Goal: Task Accomplishment & Management: Manage account settings

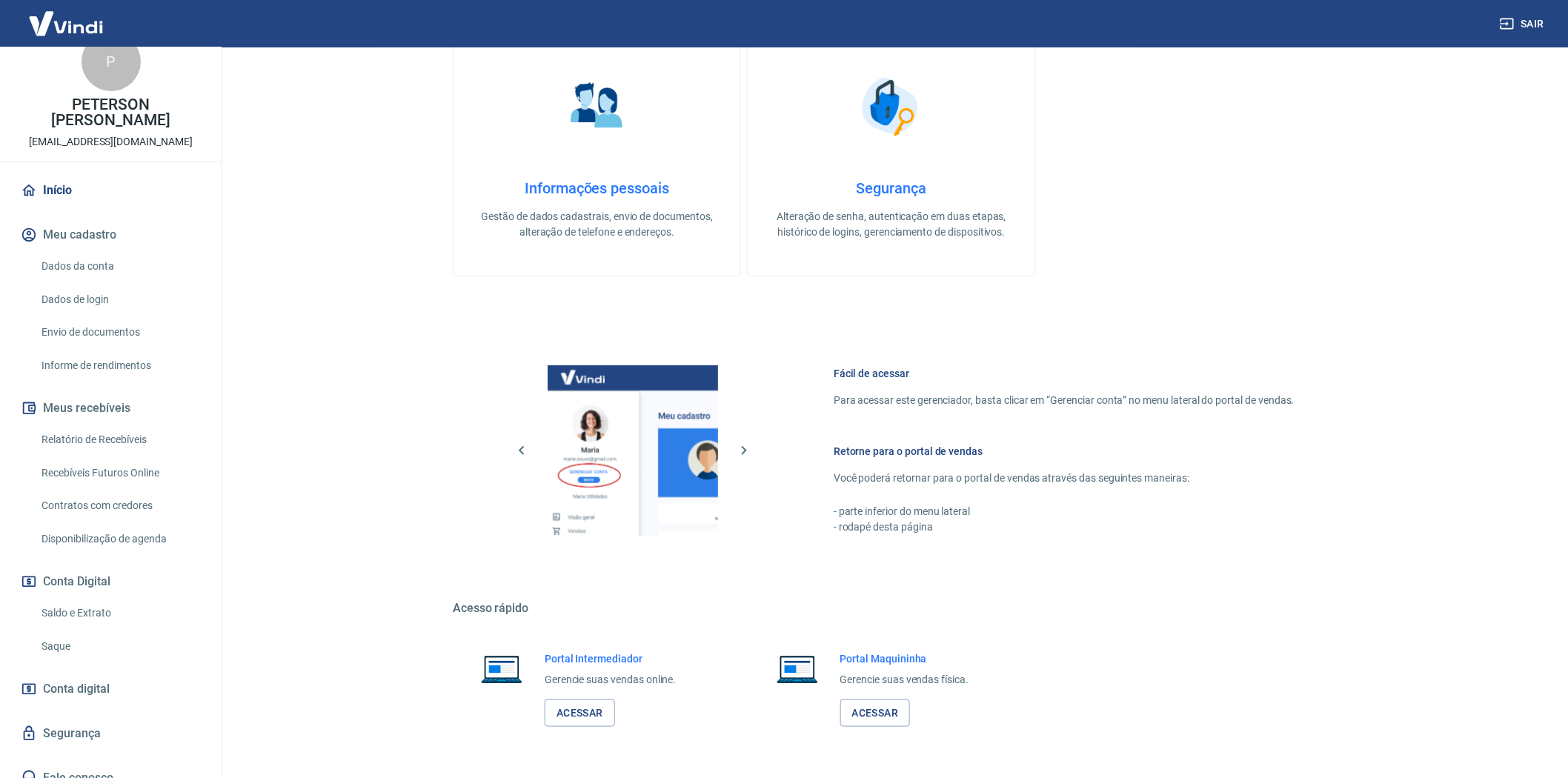
scroll to position [43, 0]
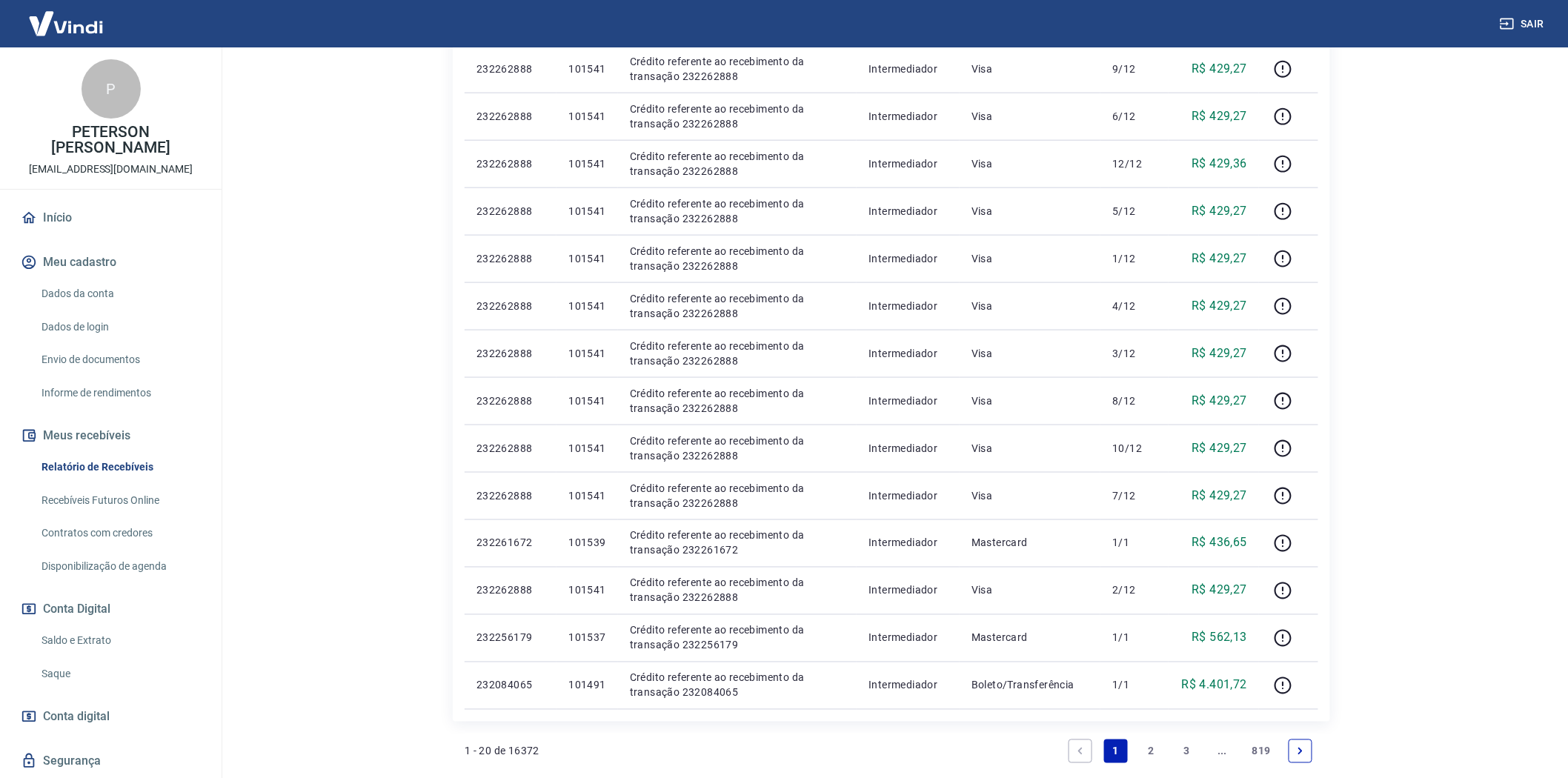
scroll to position [838, 0]
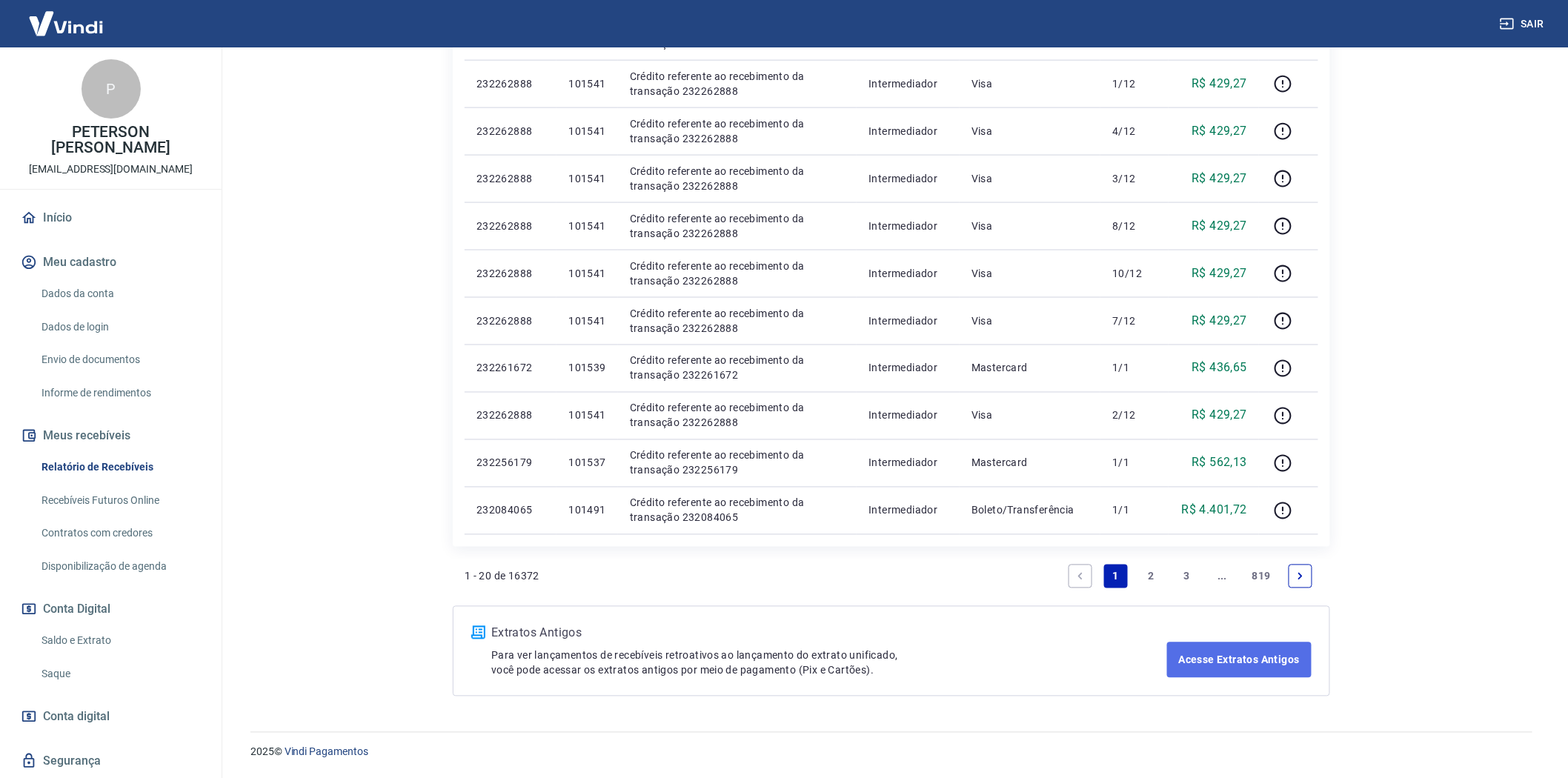
click at [1254, 654] on link "Acesse Extratos Antigos" at bounding box center [1240, 661] width 145 height 36
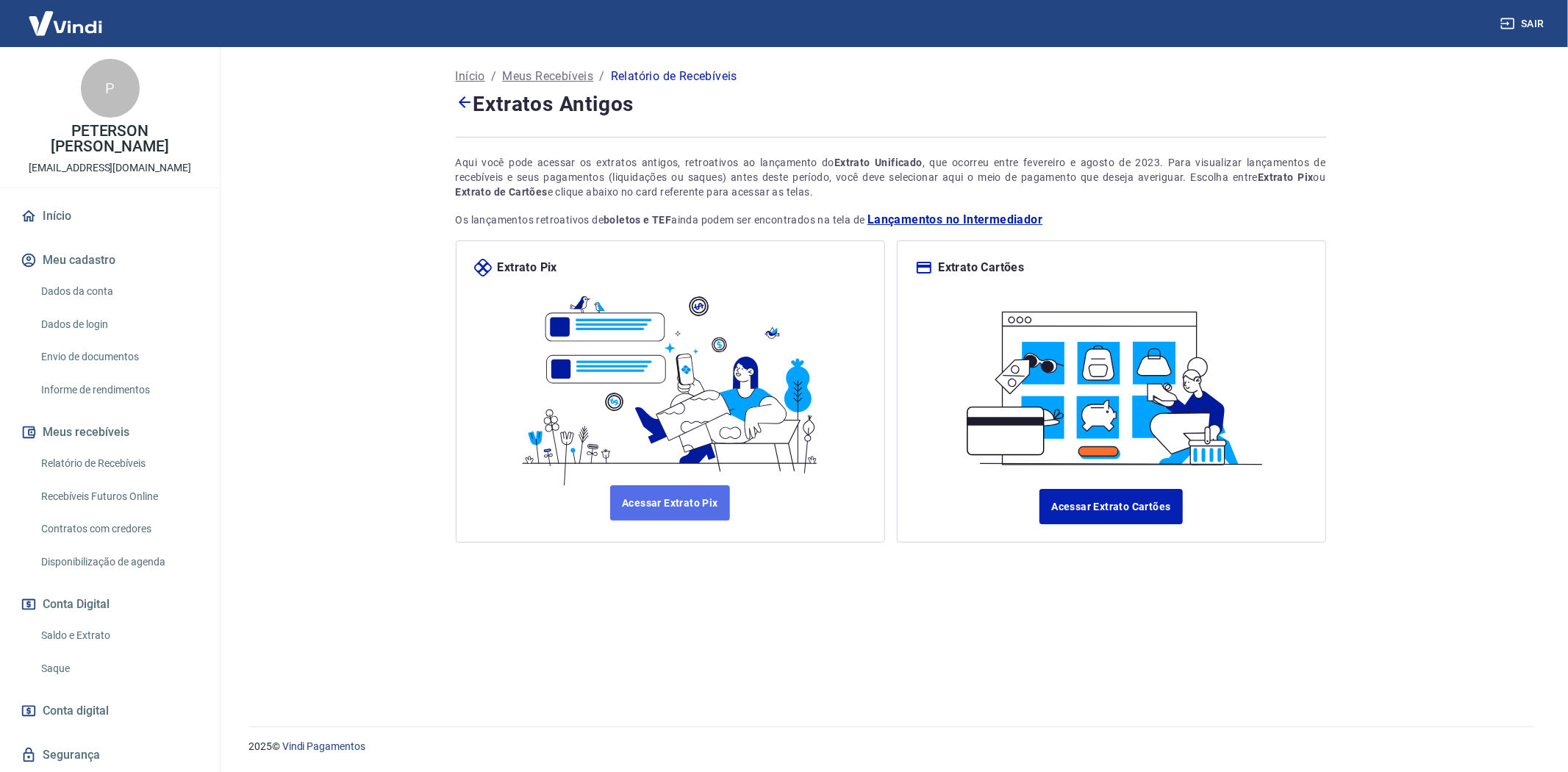
click at [681, 500] on link "Acessar Extrato Pix" at bounding box center [670, 503] width 120 height 35
click at [1141, 503] on link "Acessar Extrato Cartões" at bounding box center [1110, 507] width 143 height 35
click at [682, 505] on link "Acessar Extrato Pix" at bounding box center [670, 503] width 120 height 35
click at [1128, 506] on link "Acessar Extrato Cartões" at bounding box center [1110, 507] width 143 height 35
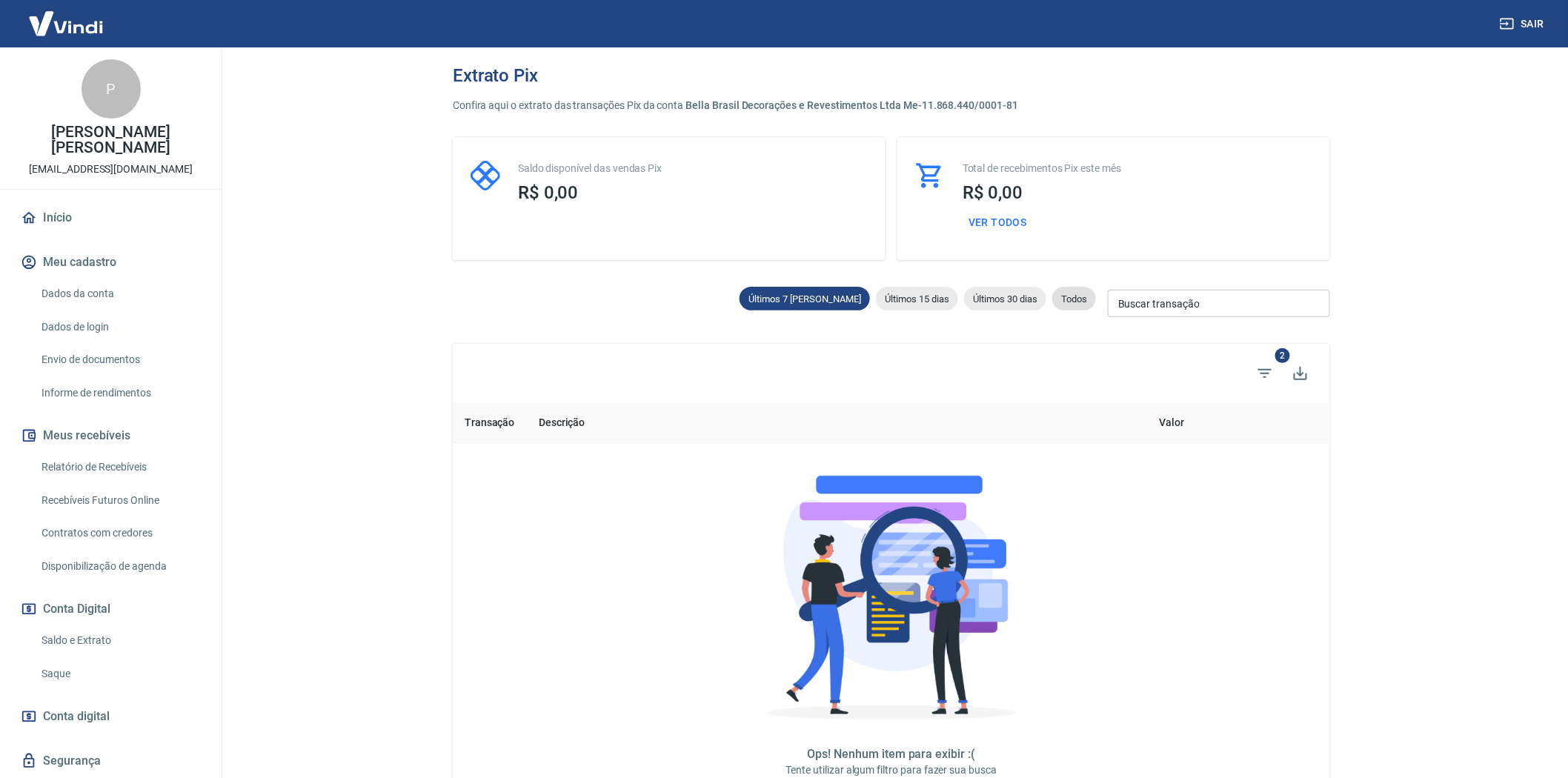
click at [1076, 297] on span "Todos" at bounding box center [1074, 298] width 43 height 11
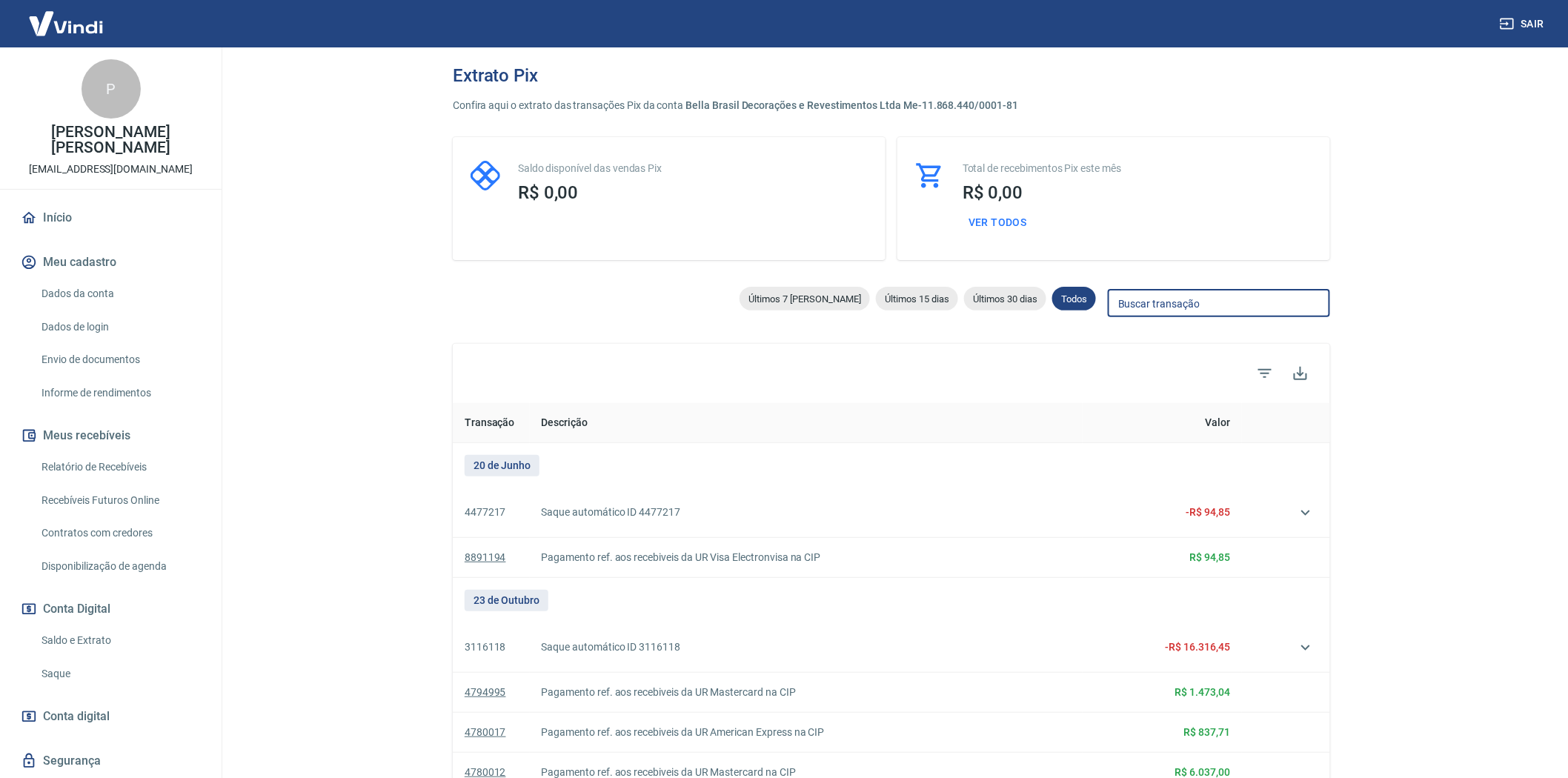
click at [1156, 304] on input "Buscar transação" at bounding box center [1219, 304] width 222 height 27
click at [1077, 295] on span "Todos" at bounding box center [1074, 298] width 43 height 11
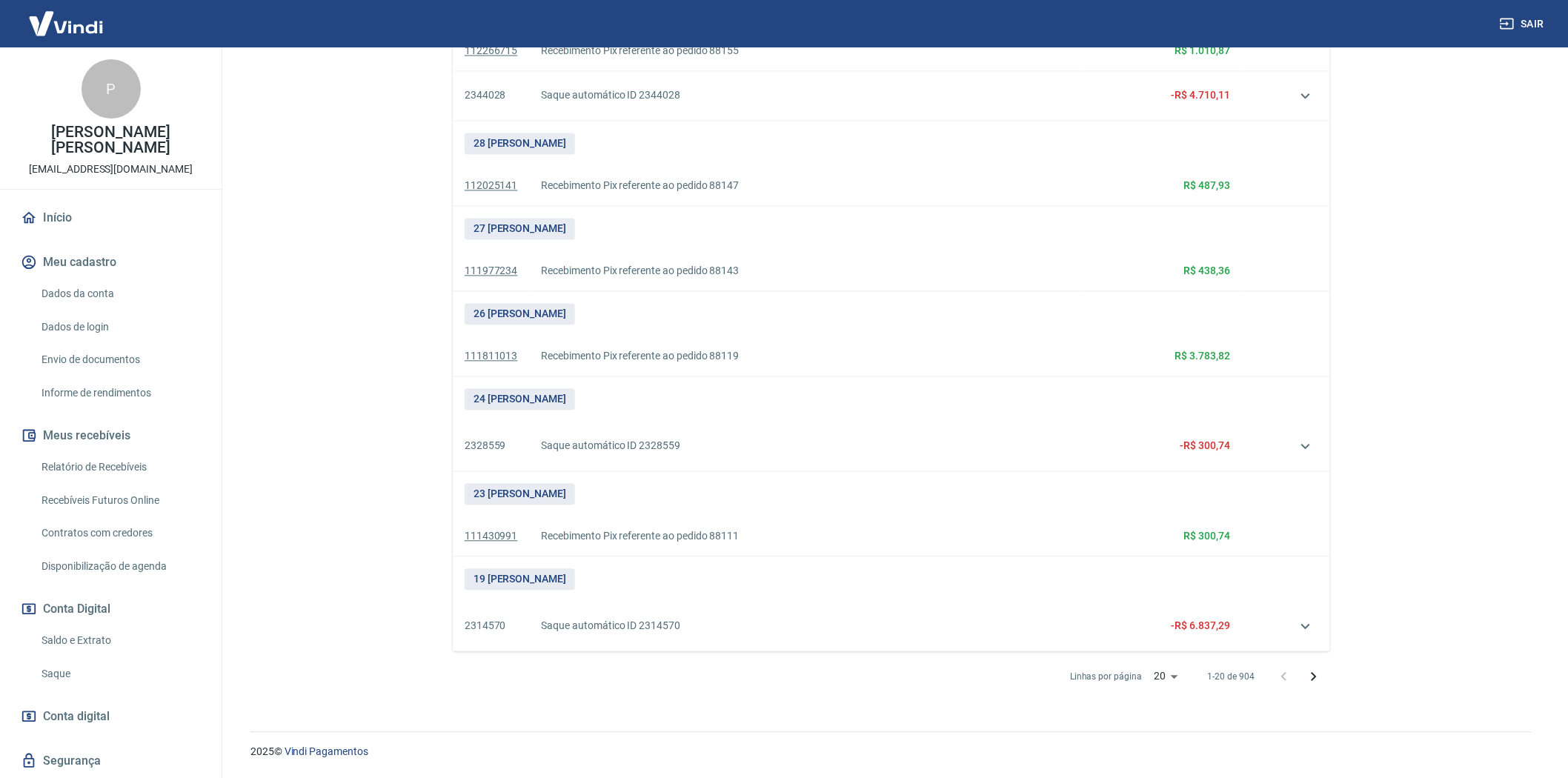
scroll to position [1156, 0]
click at [1313, 674] on icon "Próxima página" at bounding box center [1315, 676] width 5 height 9
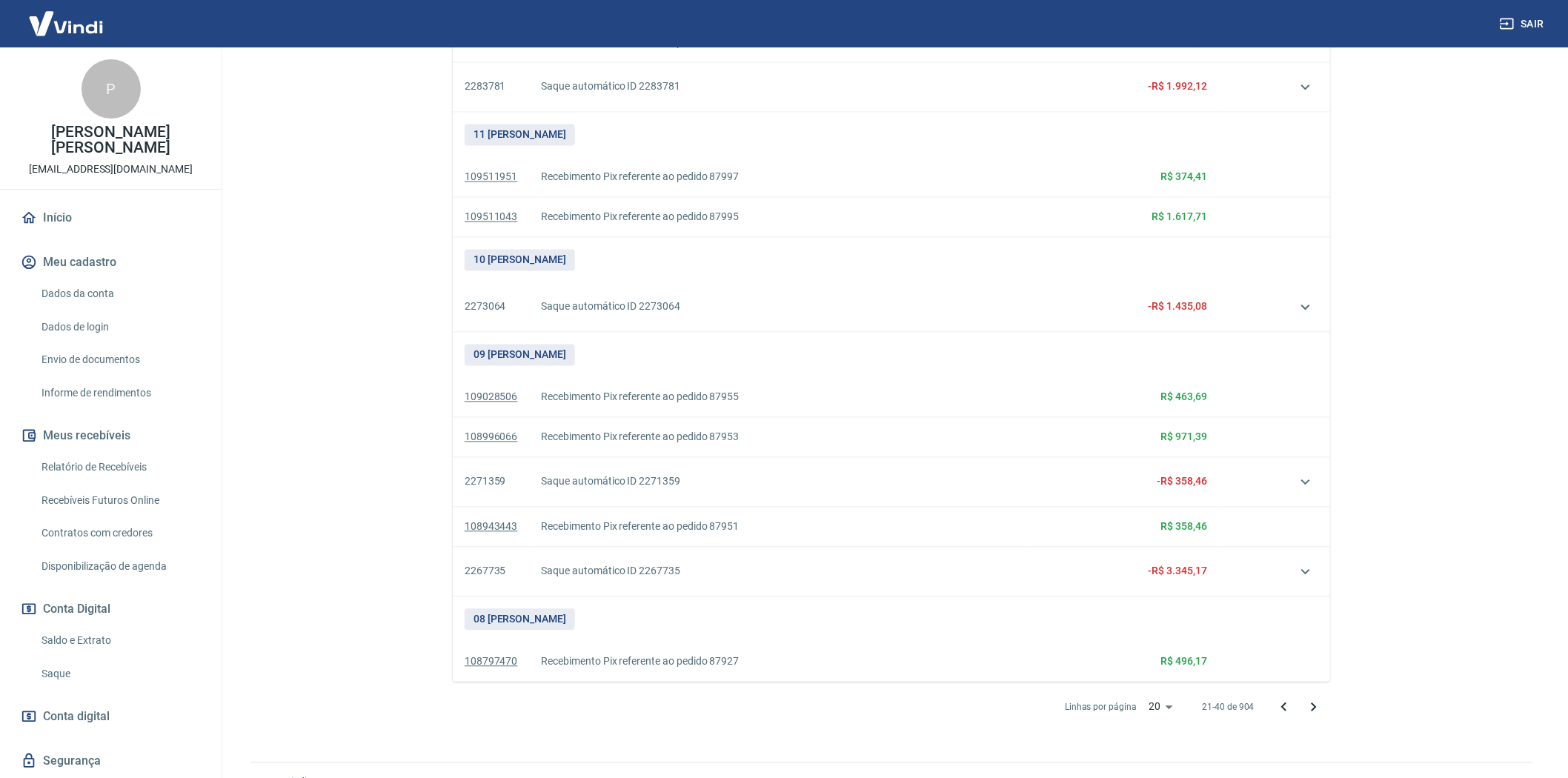
scroll to position [1122, 0]
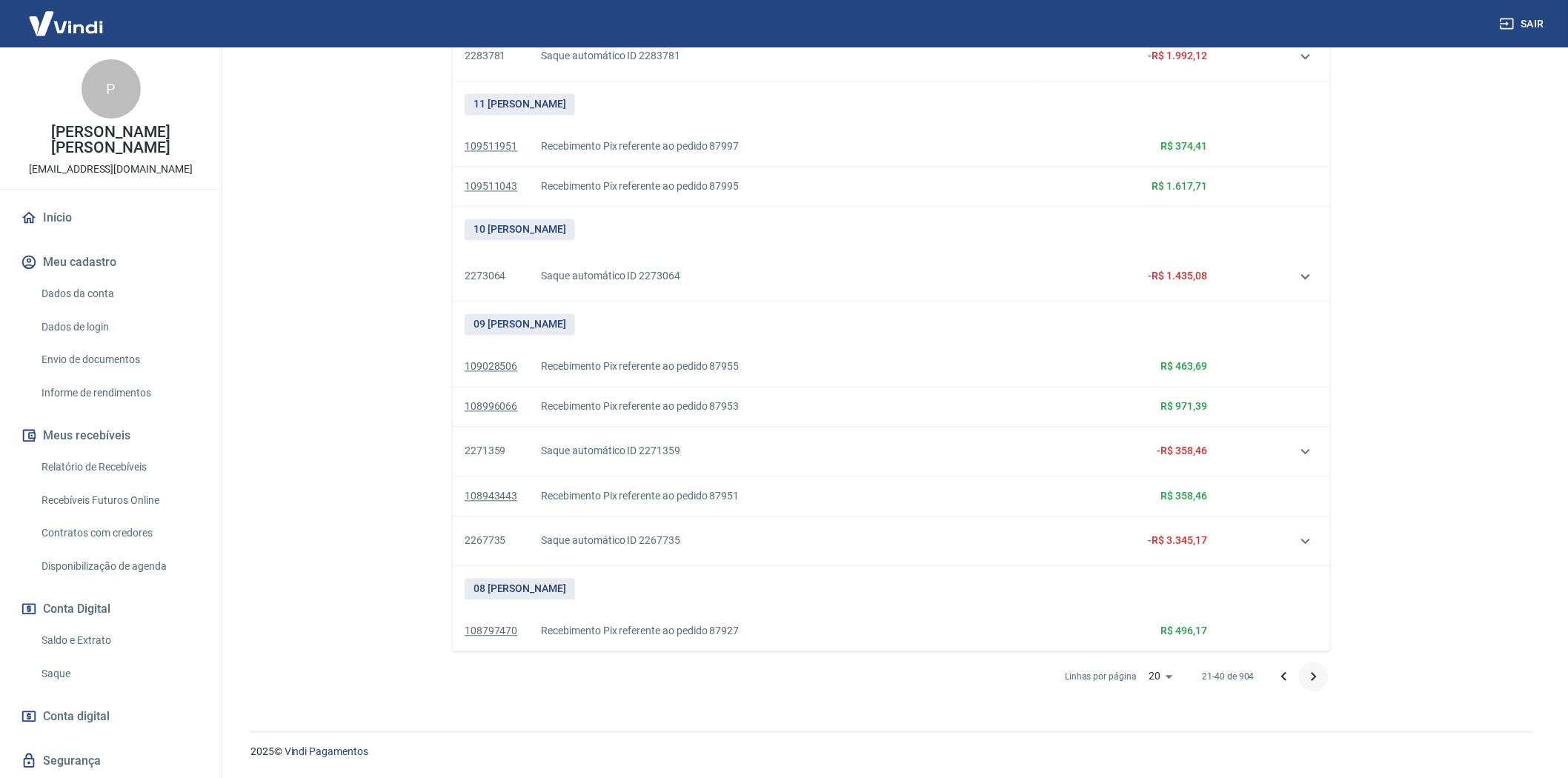
click at [1312, 671] on icon "Próxima página" at bounding box center [1314, 677] width 18 height 18
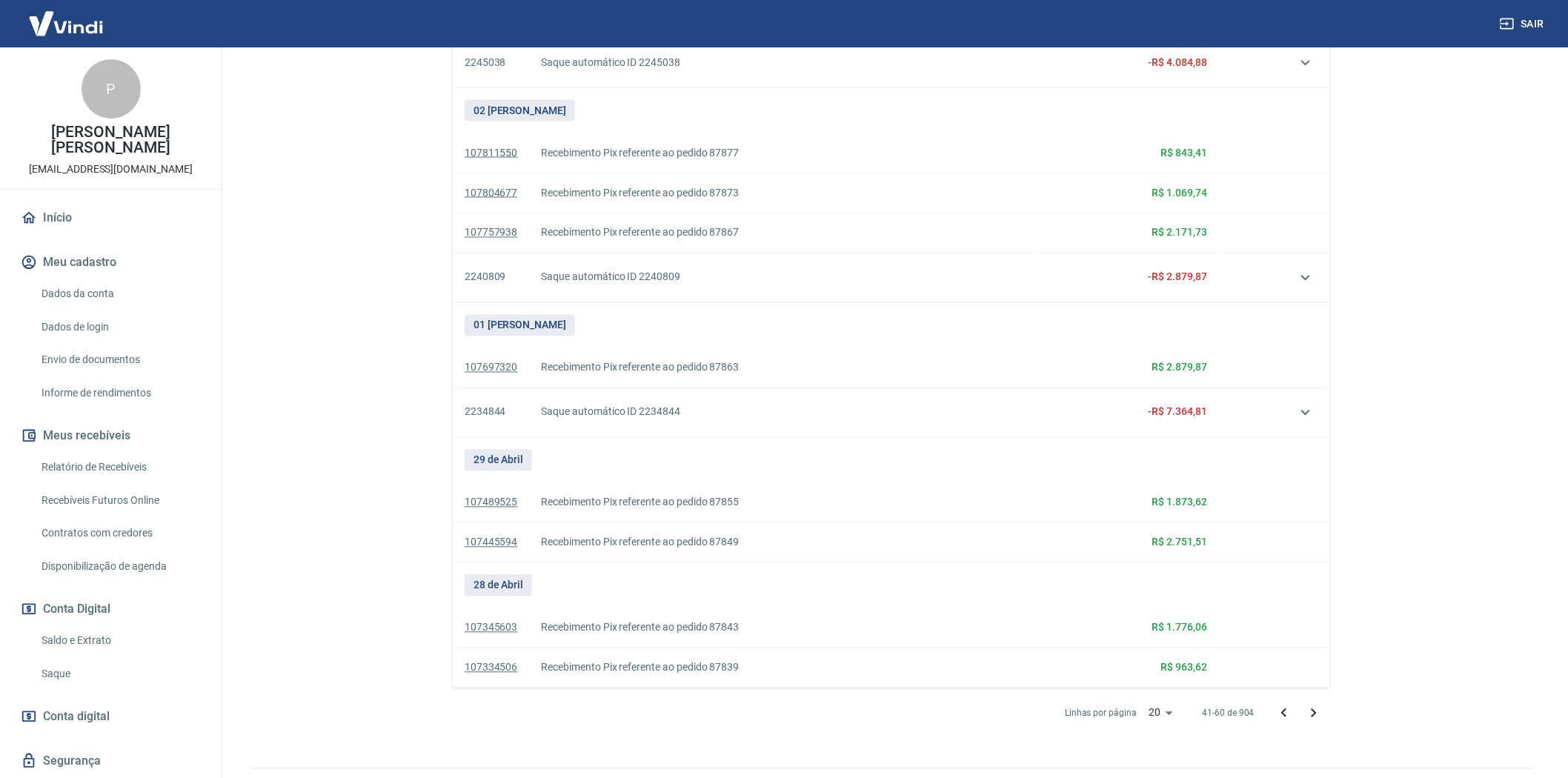
scroll to position [1012, 0]
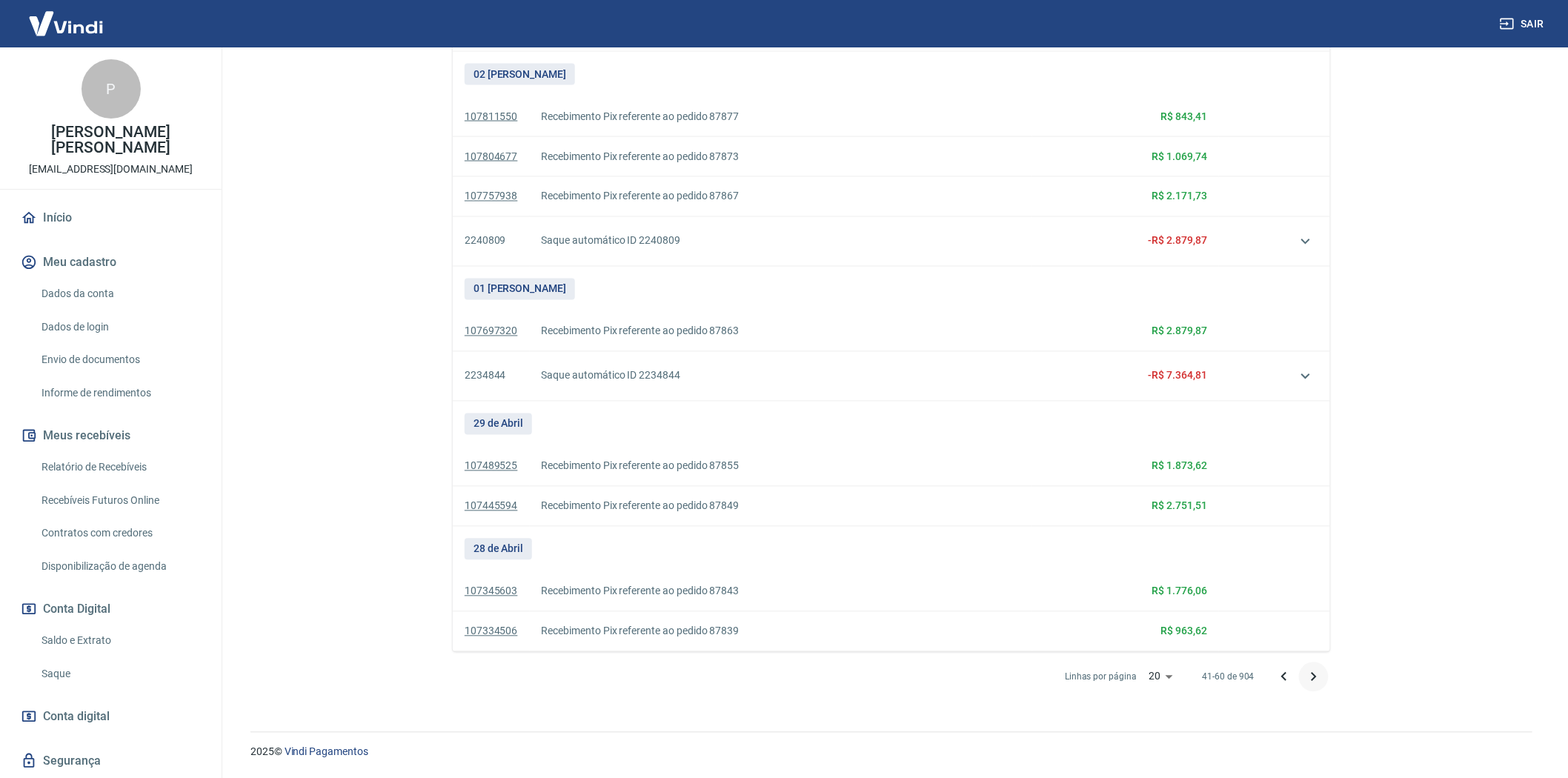
click at [1314, 673] on icon "Próxima página" at bounding box center [1314, 677] width 18 height 18
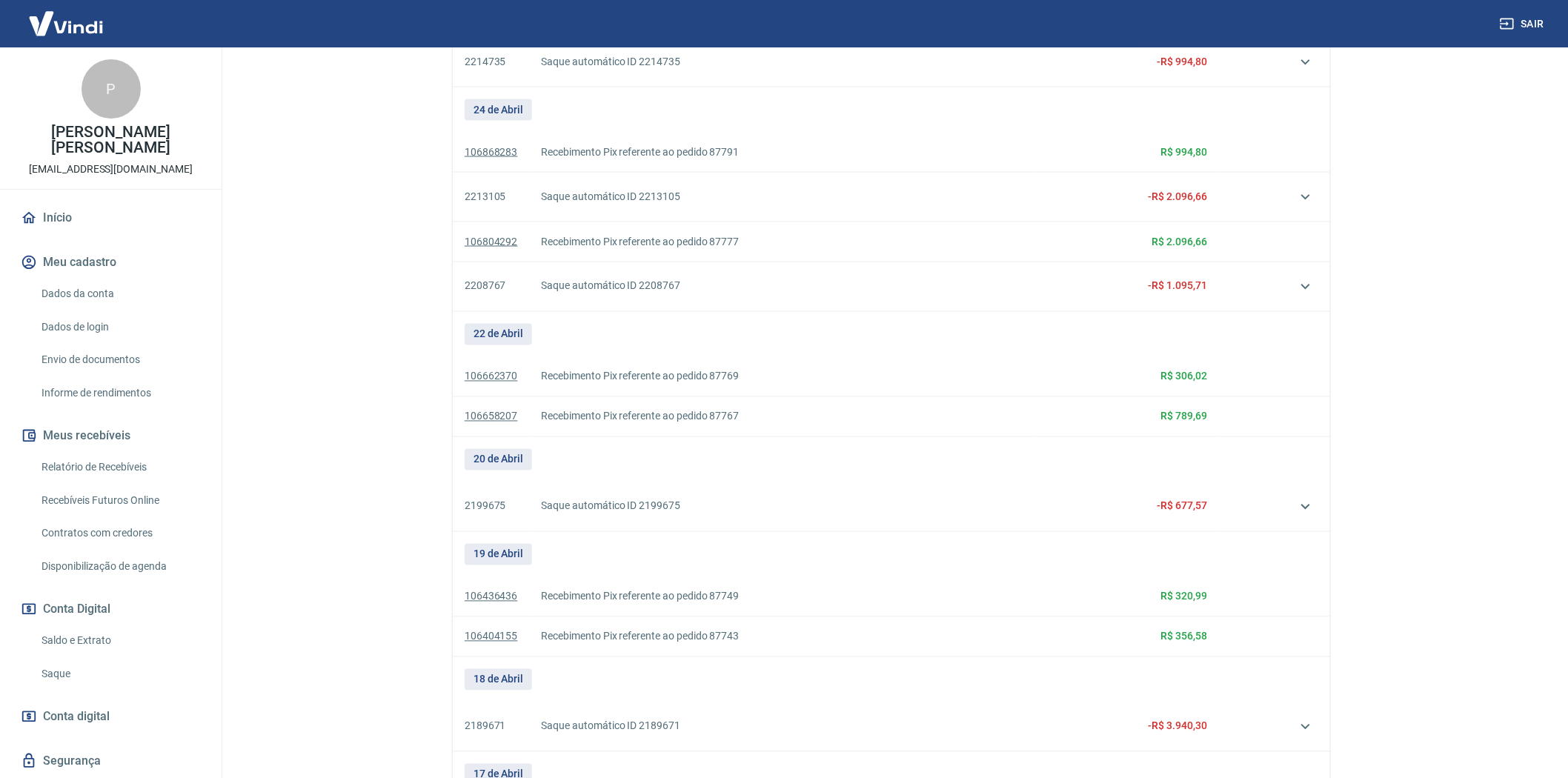
scroll to position [1070, 0]
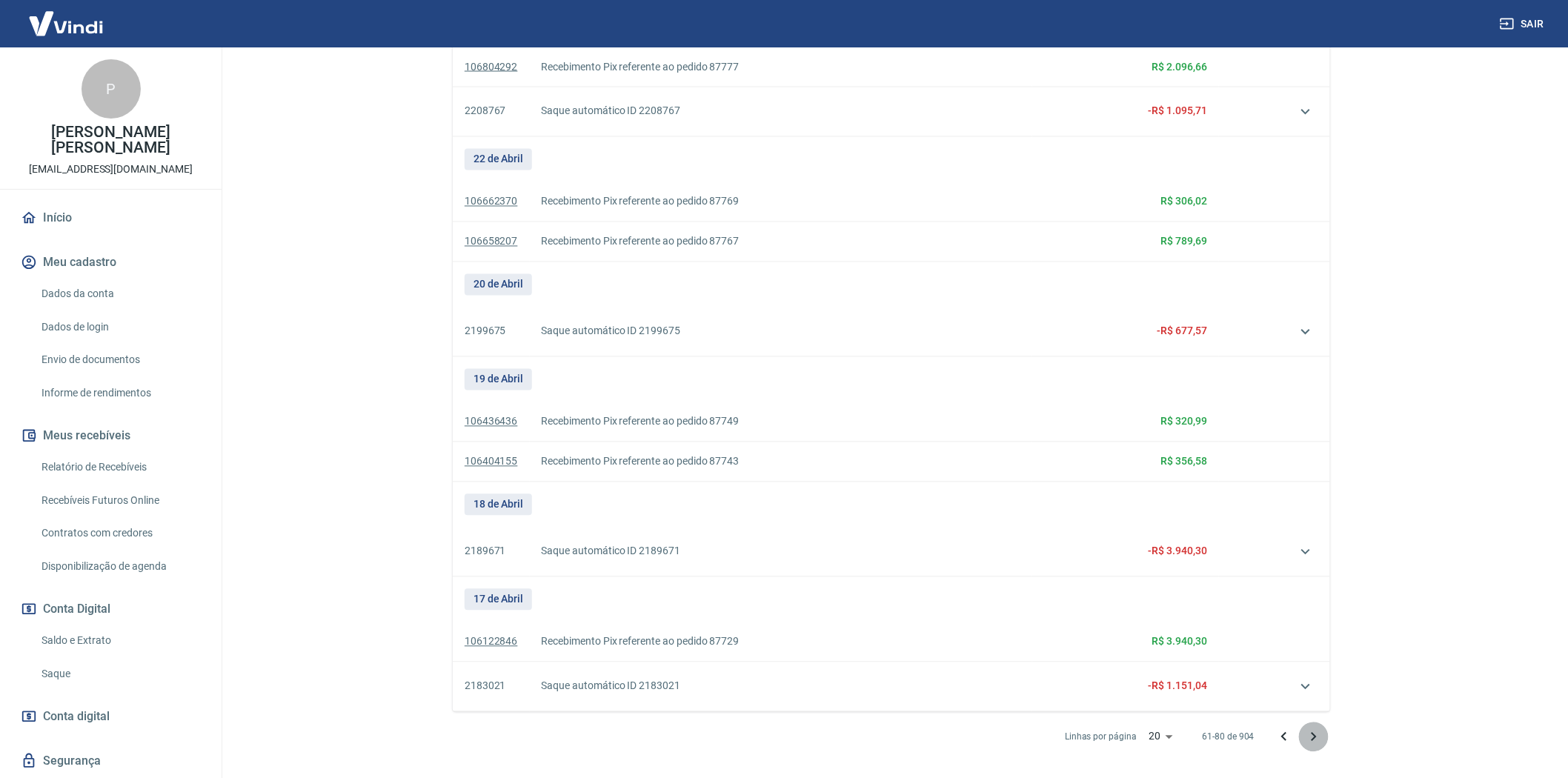
click at [1312, 730] on icon "Próxima página" at bounding box center [1314, 737] width 18 height 18
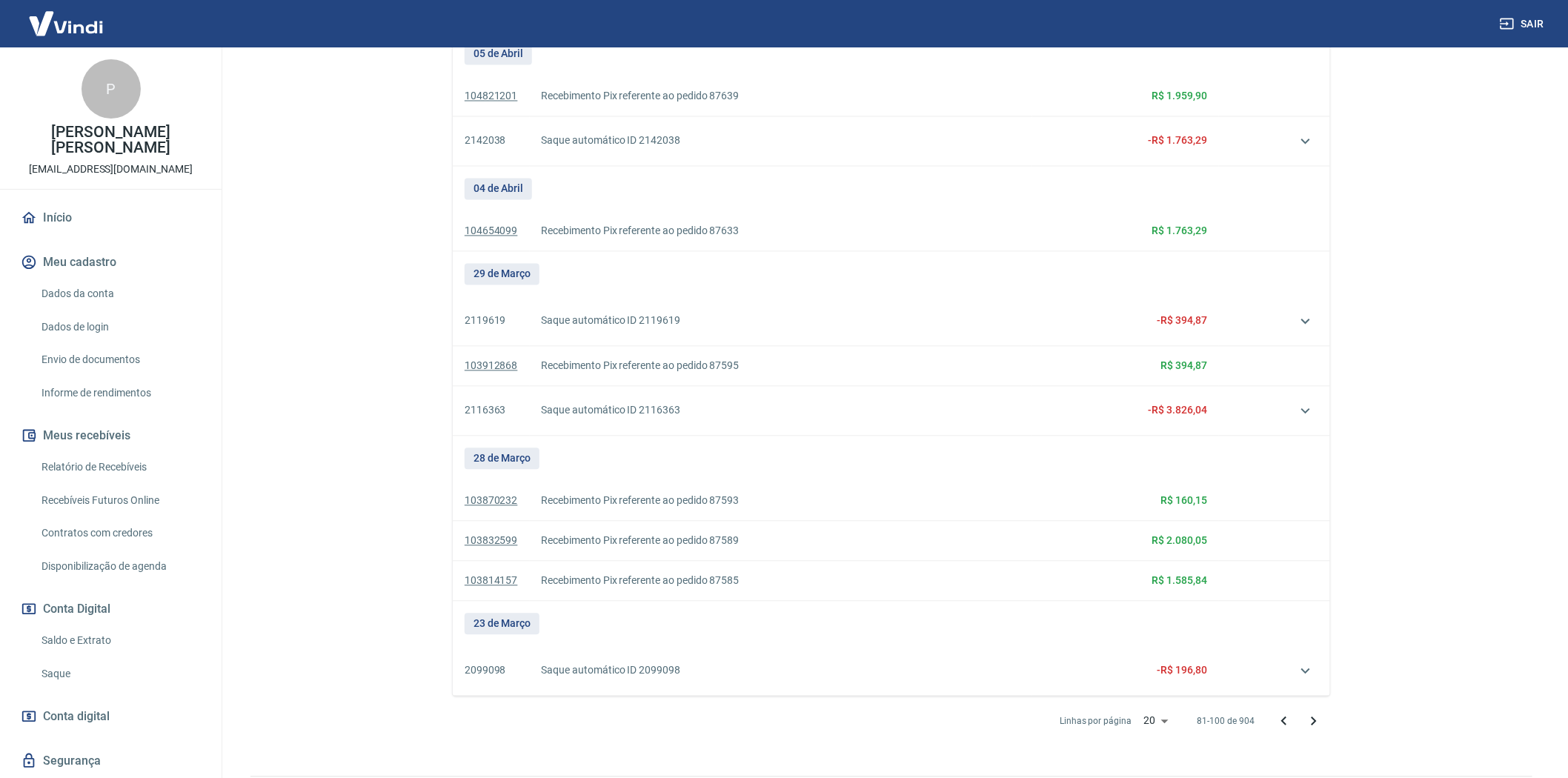
scroll to position [1167, 0]
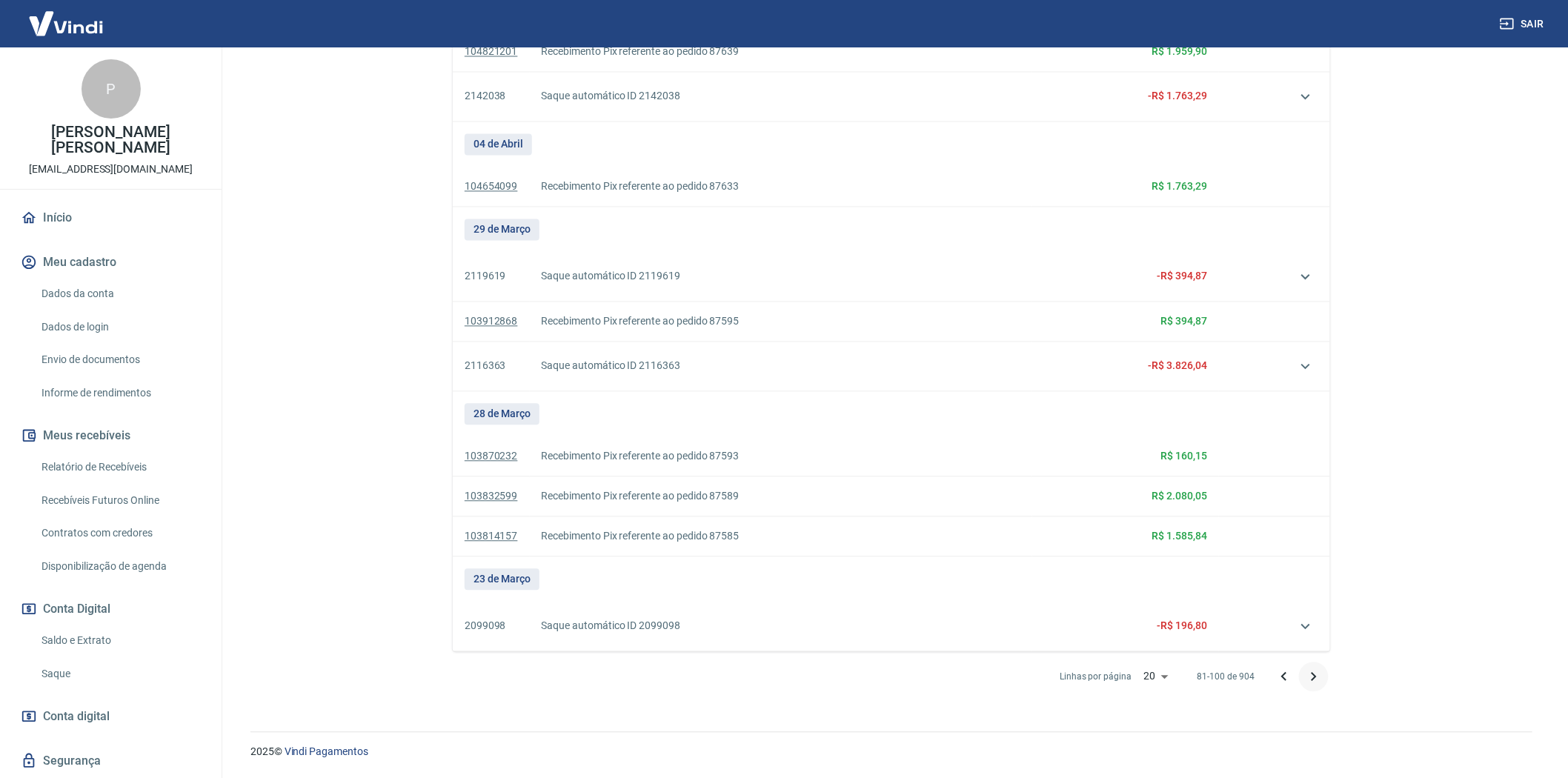
click at [1318, 672] on icon "Próxima página" at bounding box center [1314, 677] width 18 height 18
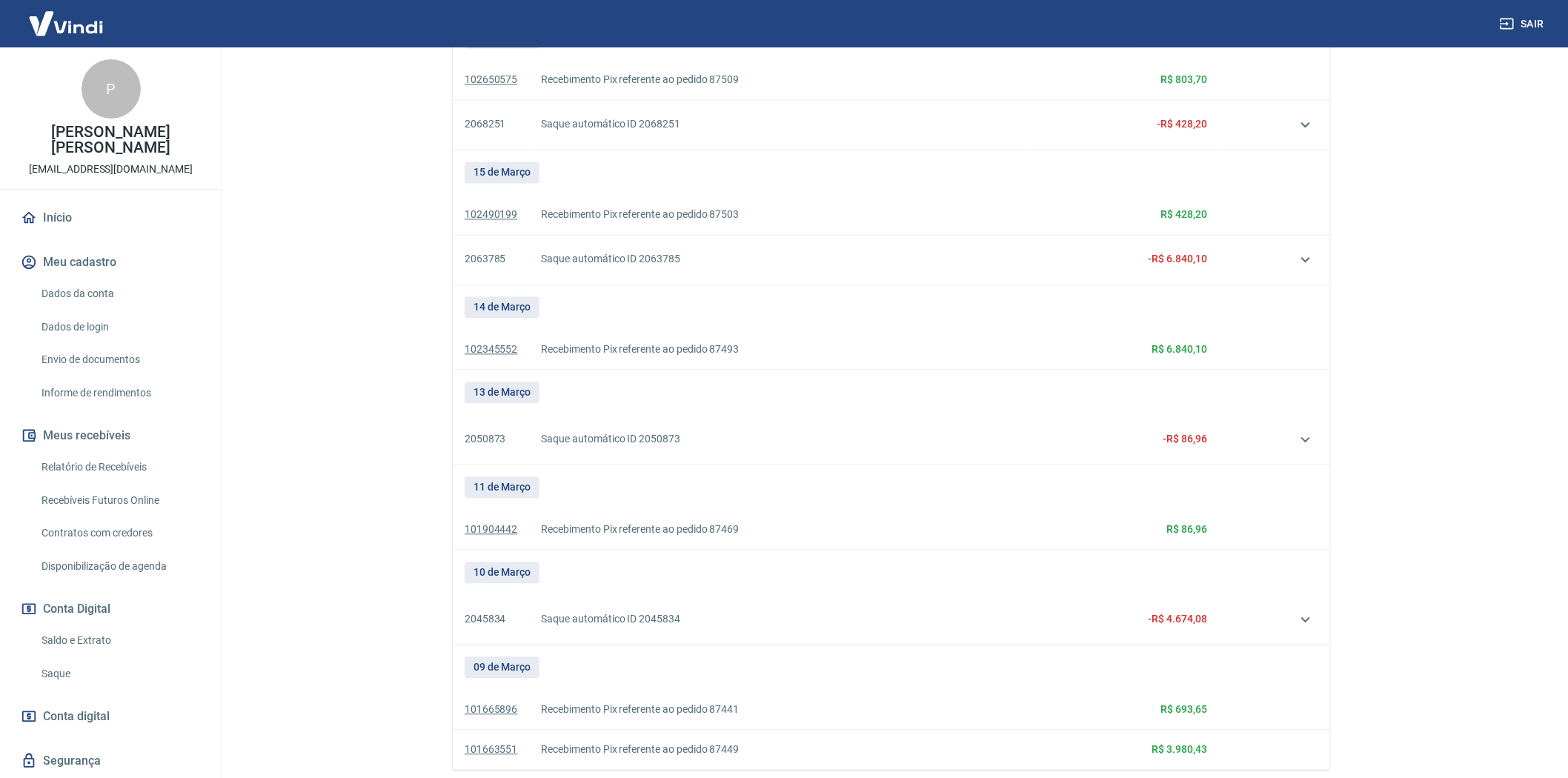
scroll to position [1301, 0]
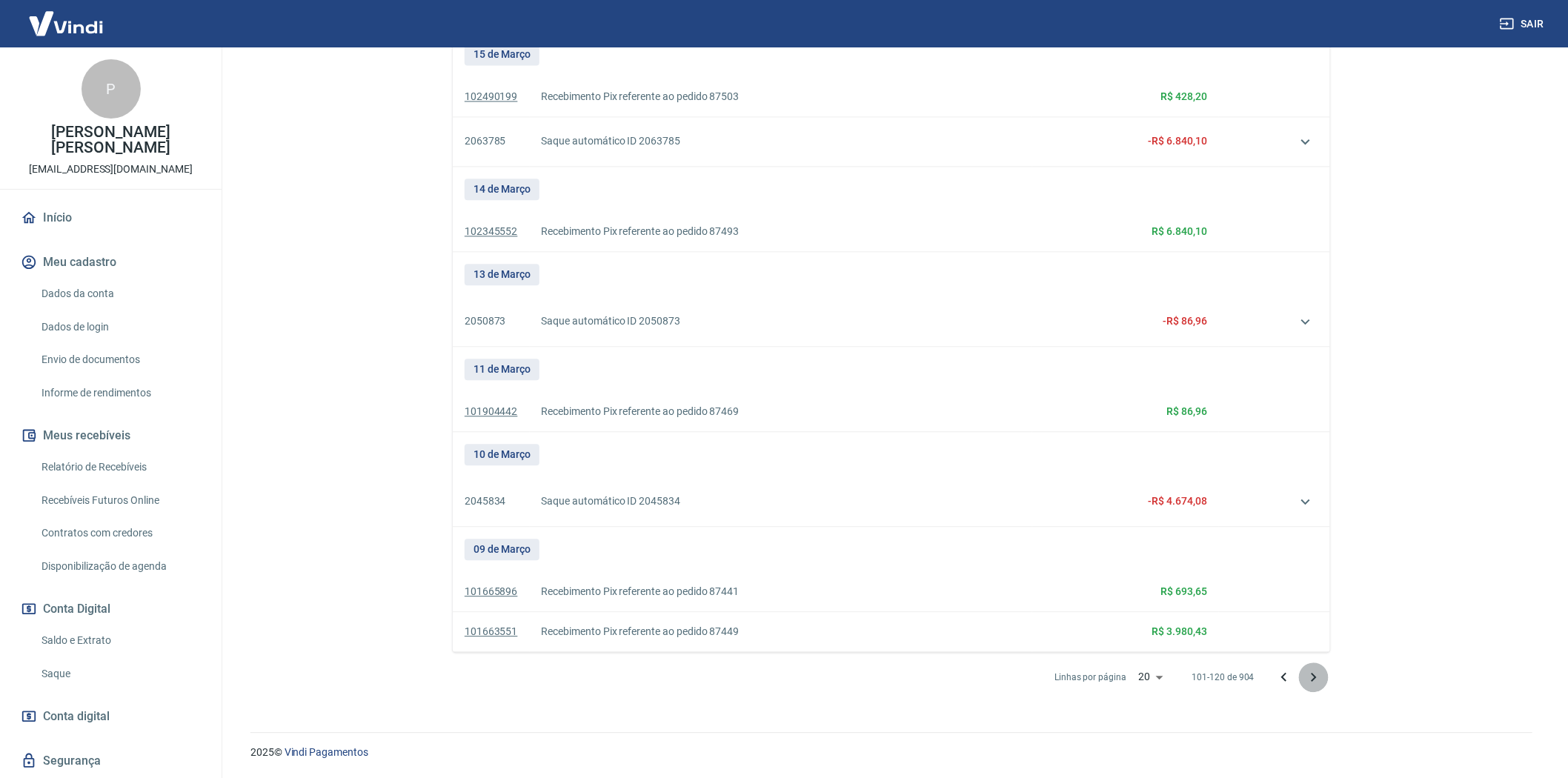
click at [1312, 675] on icon "Próxima página" at bounding box center [1314, 677] width 18 height 18
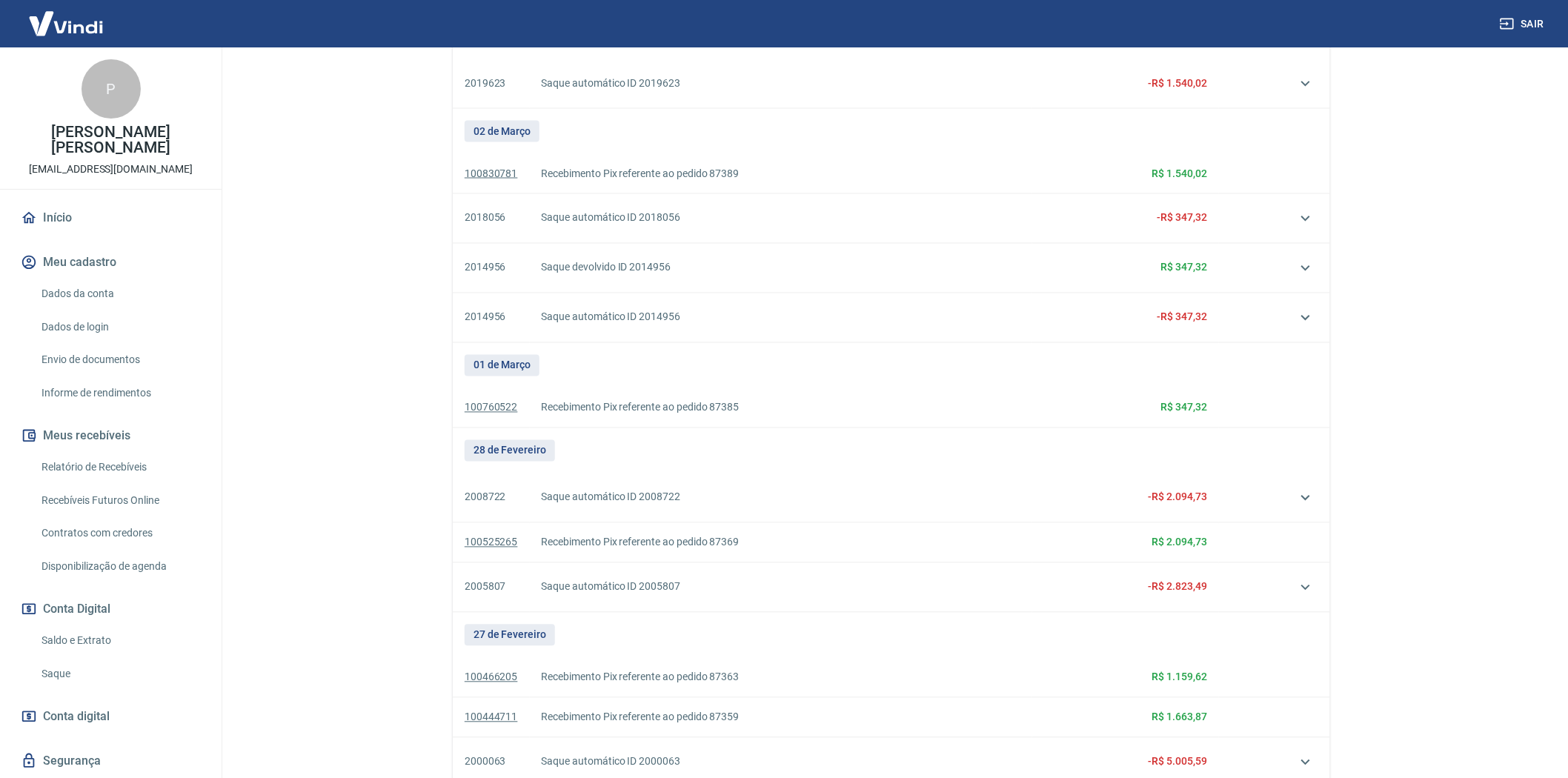
scroll to position [1105, 0]
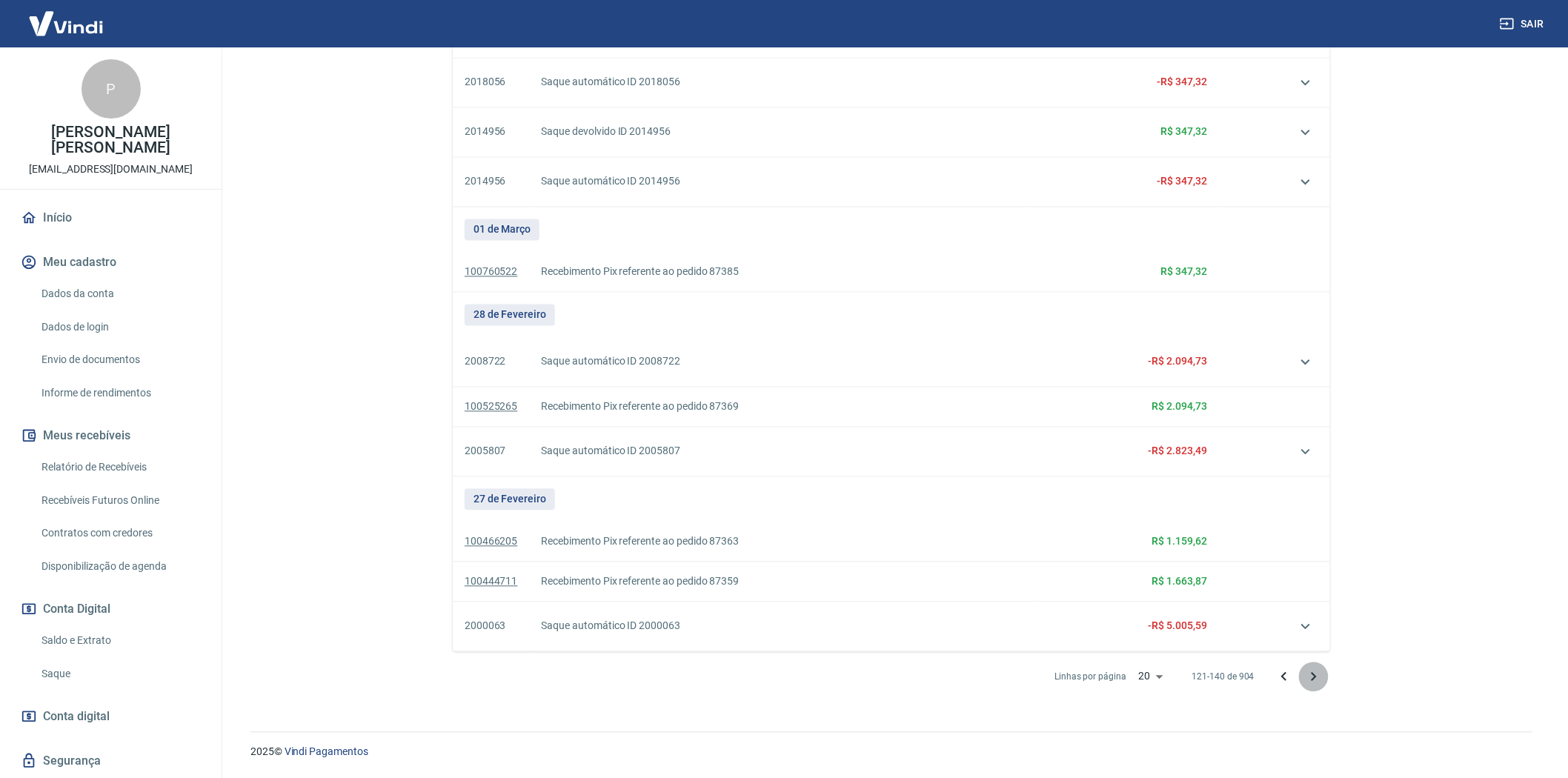
click at [1313, 678] on icon "Próxima página" at bounding box center [1314, 677] width 18 height 18
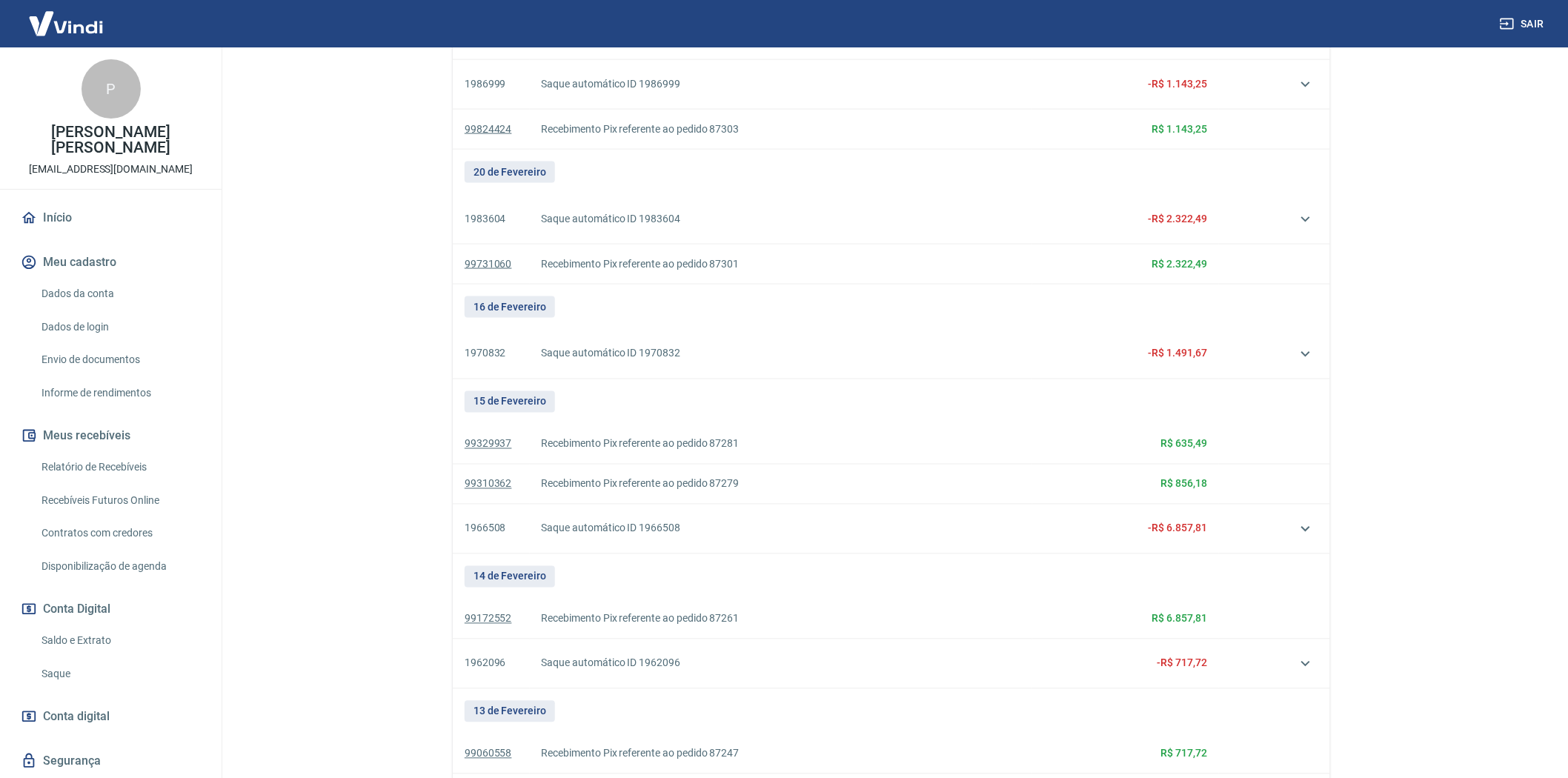
scroll to position [1131, 0]
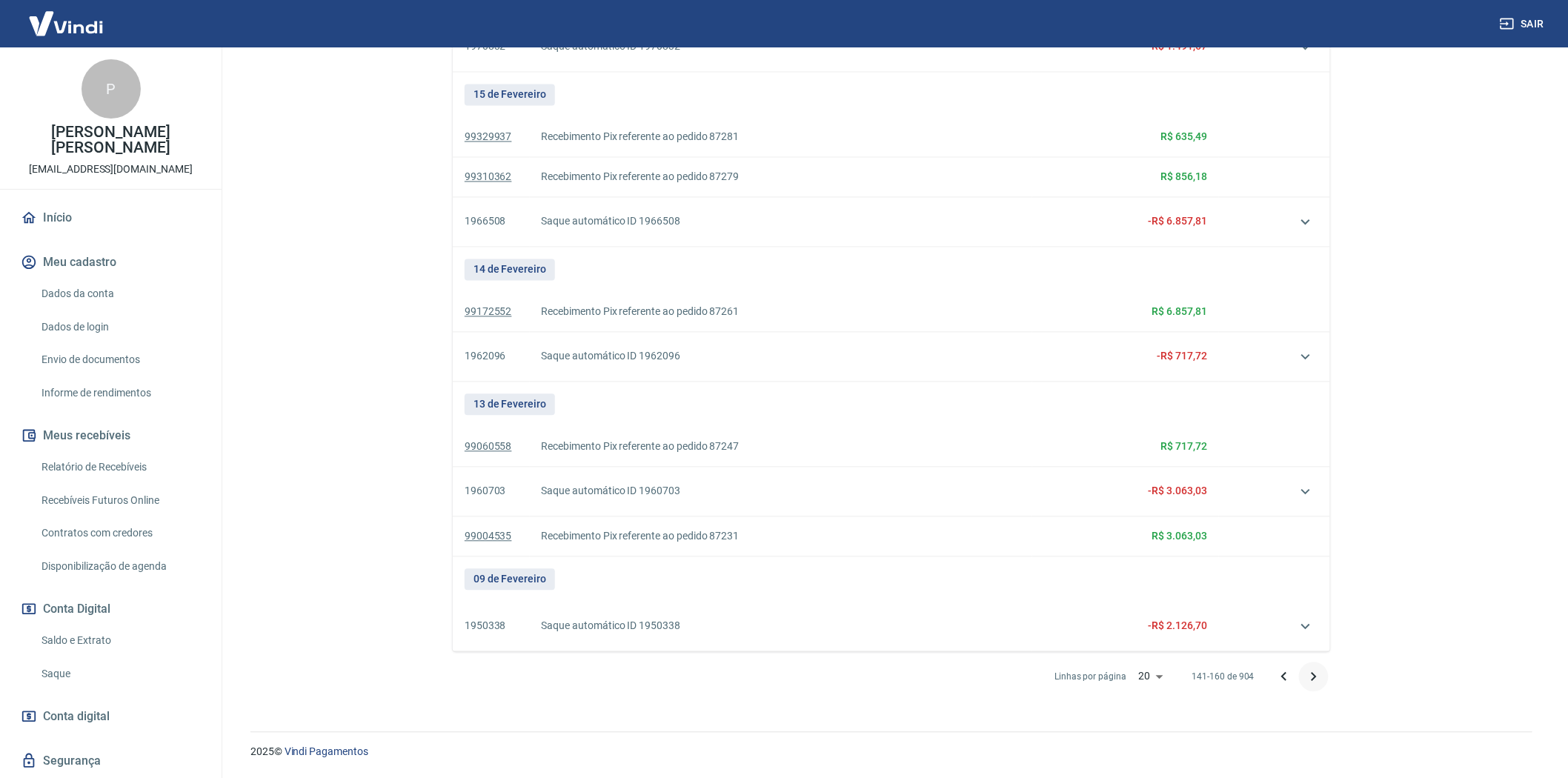
click at [1317, 677] on icon "Próxima página" at bounding box center [1314, 677] width 18 height 18
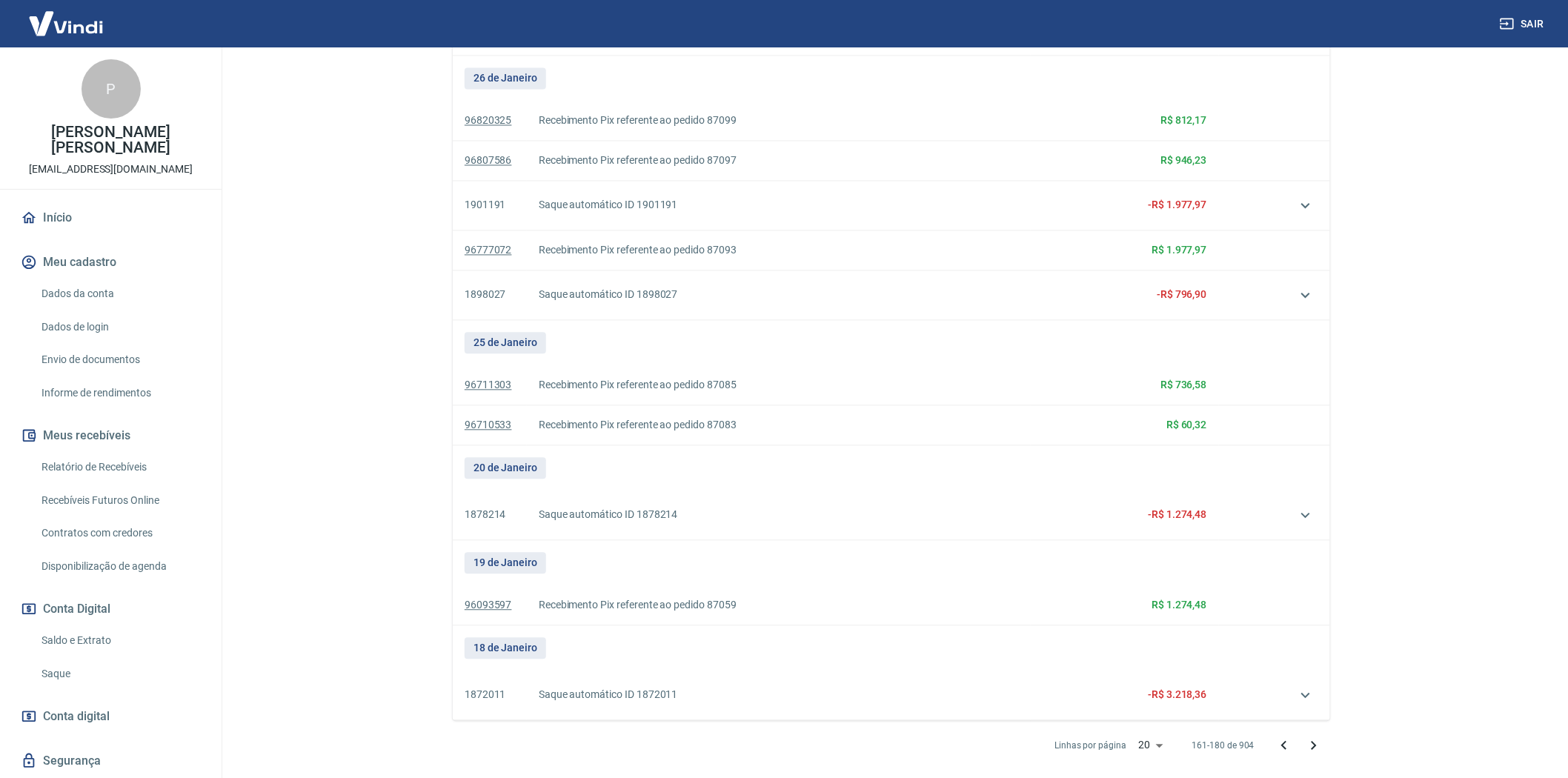
scroll to position [1212, 0]
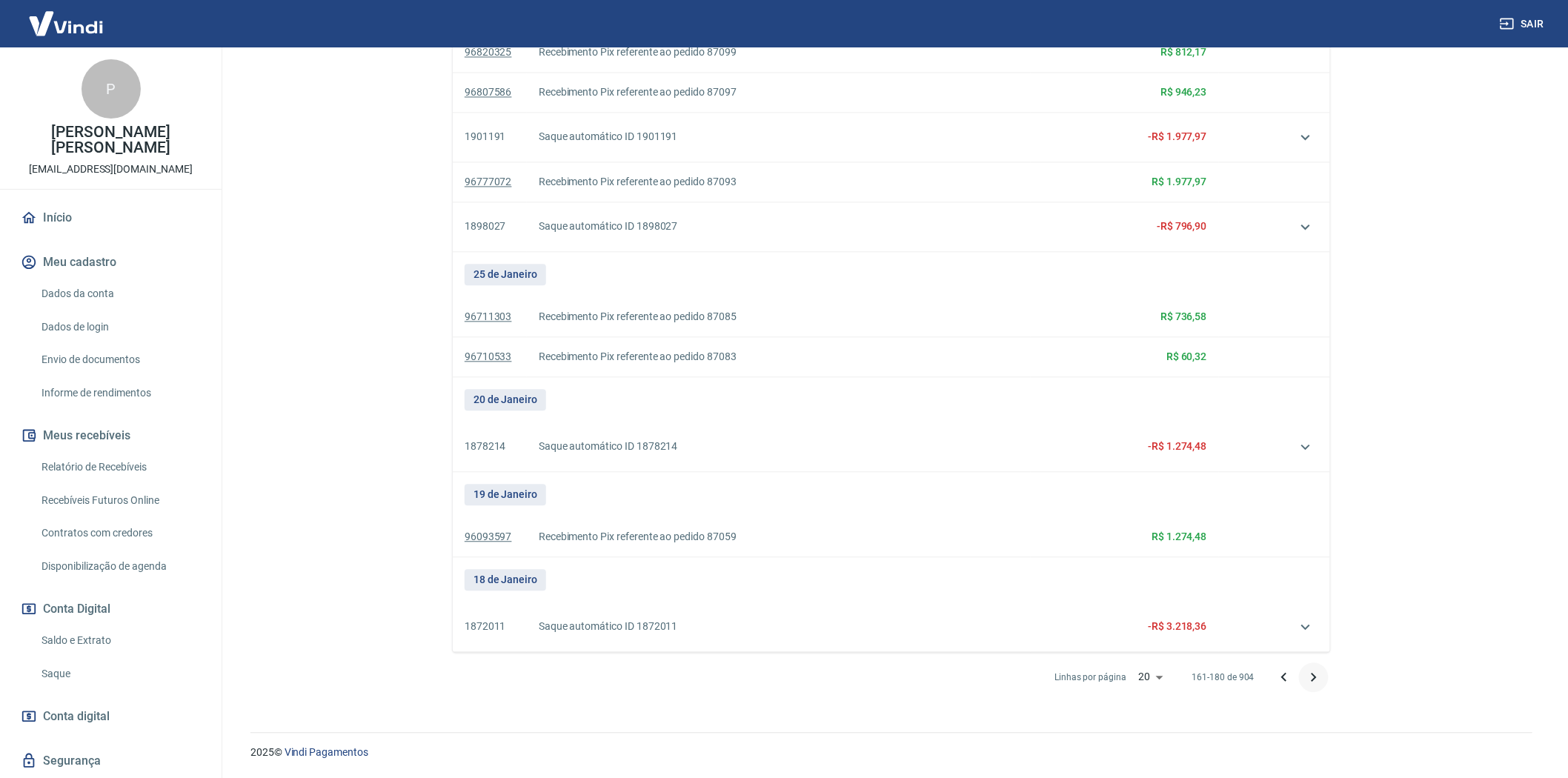
click at [1313, 673] on icon "Próxima página" at bounding box center [1315, 676] width 5 height 9
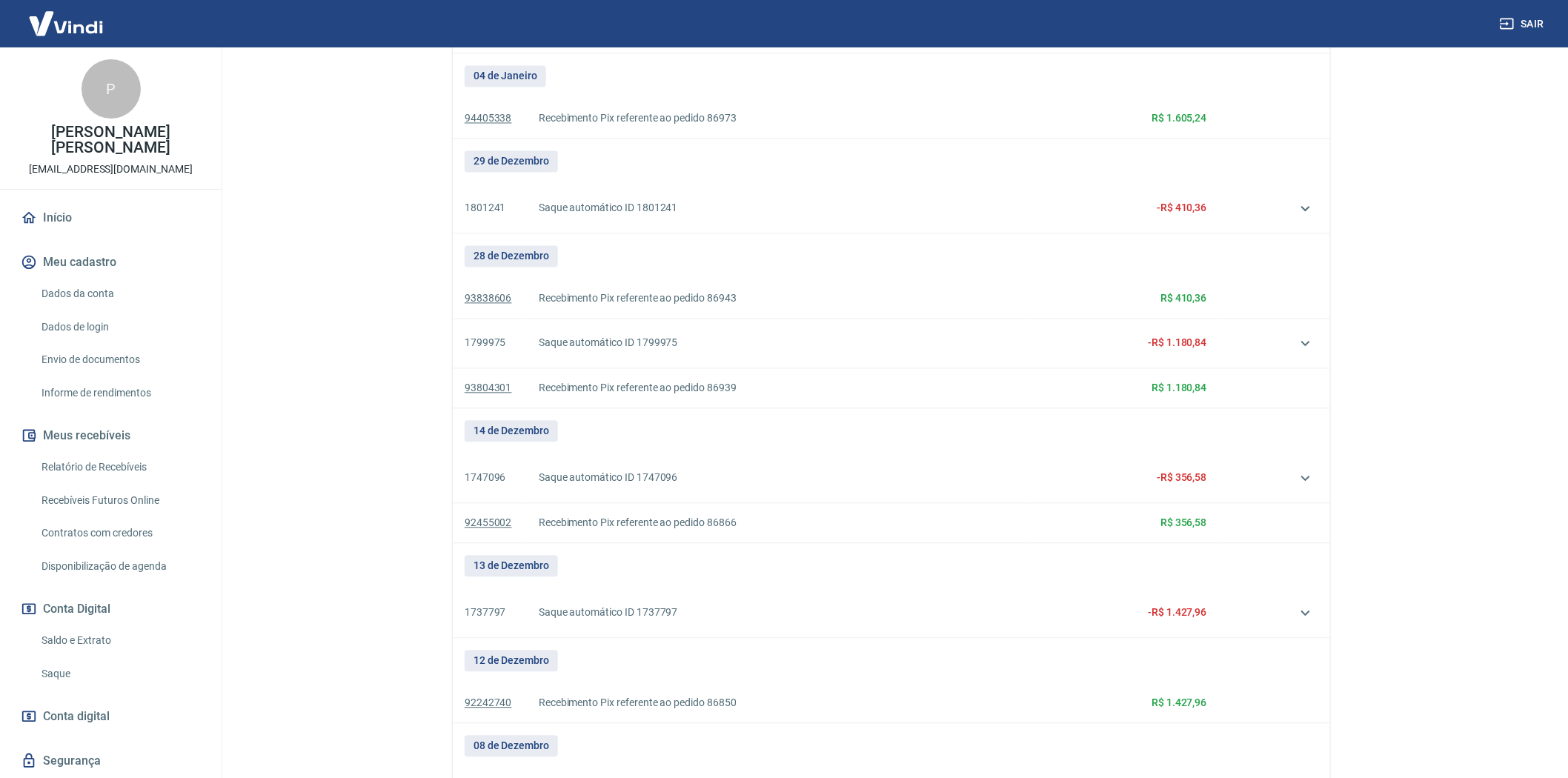
scroll to position [1321, 0]
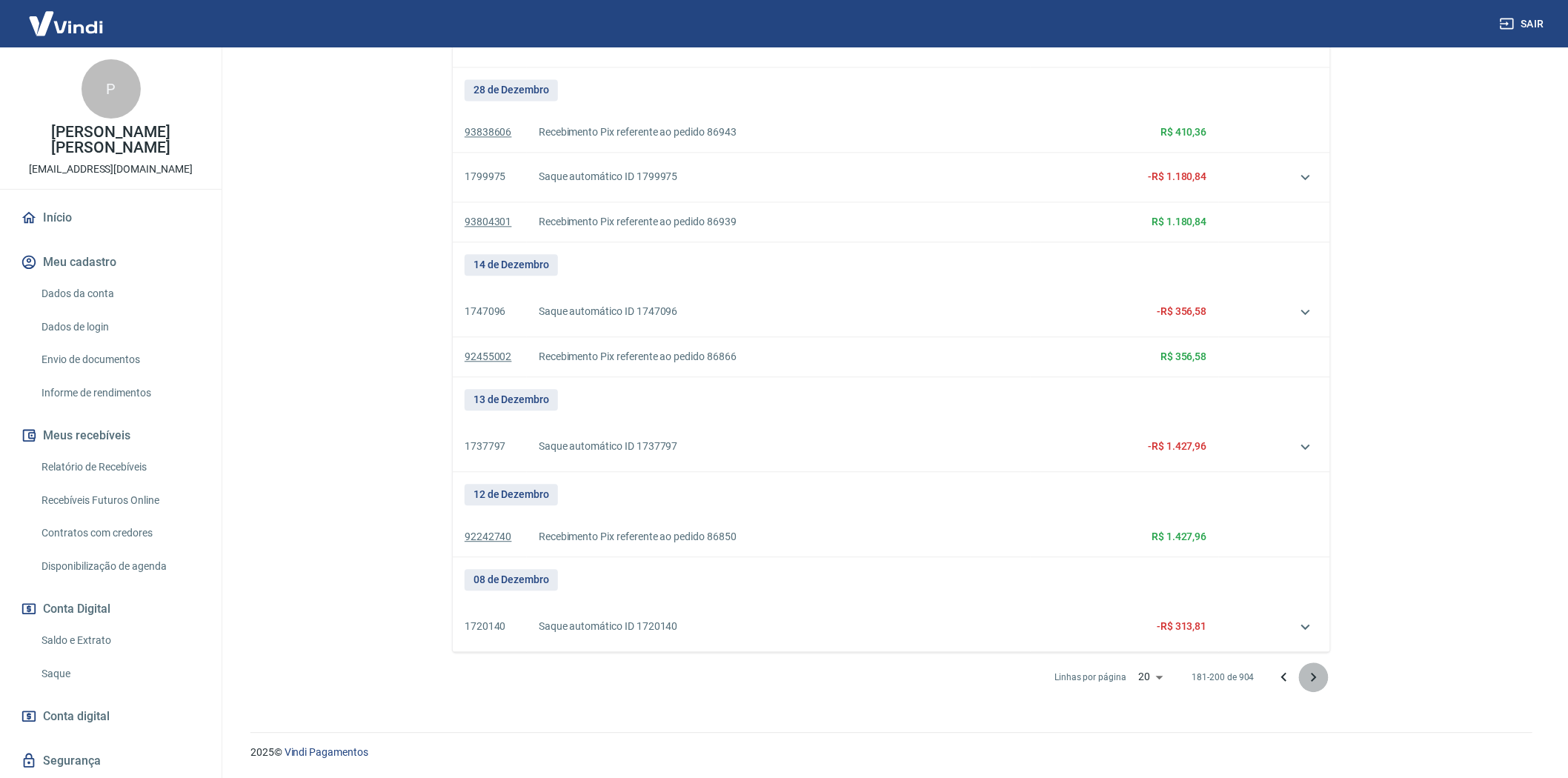
click at [1314, 679] on icon "Próxima página" at bounding box center [1315, 676] width 5 height 9
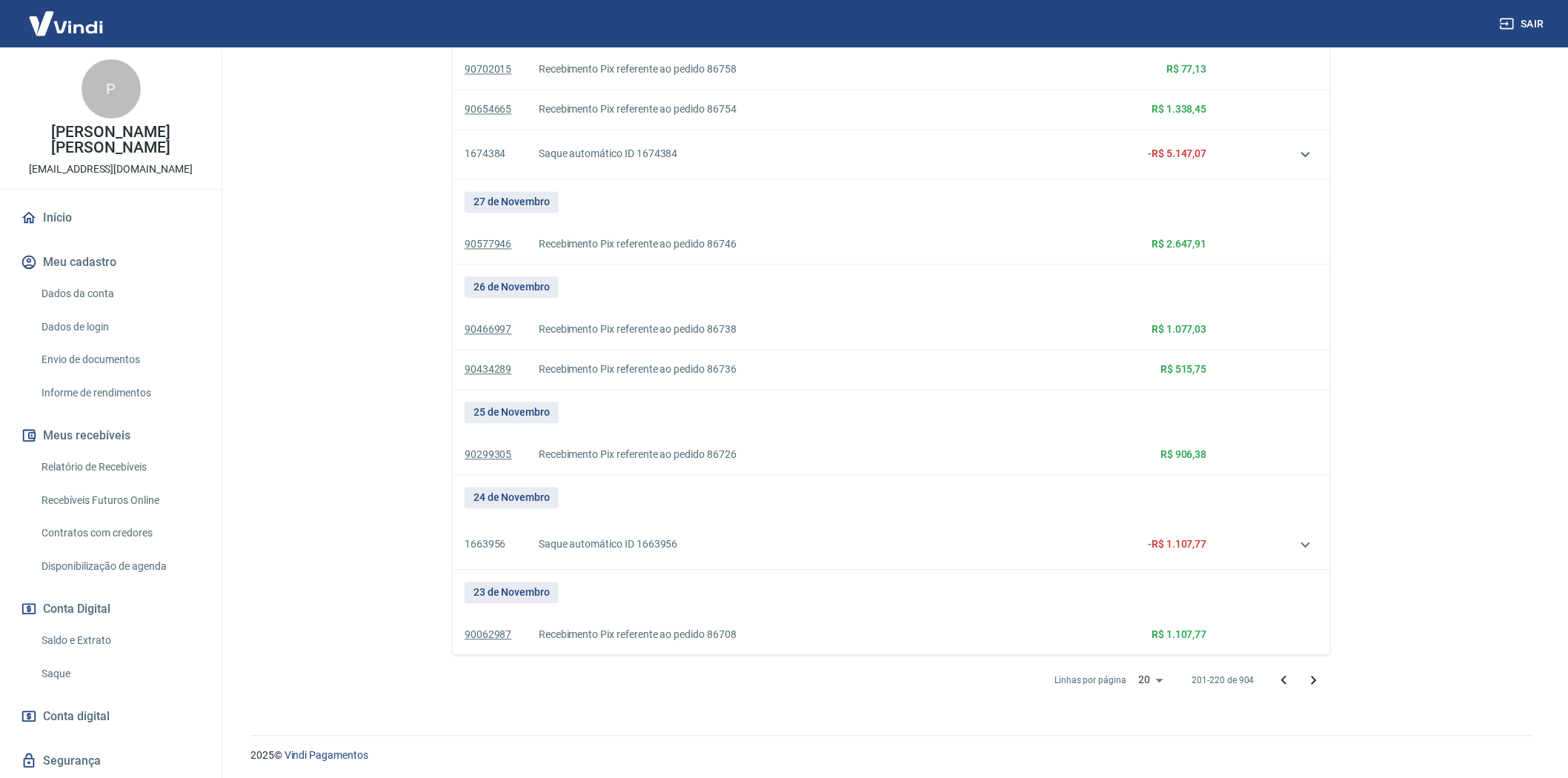
scroll to position [1247, 0]
click at [1319, 678] on icon "Próxima página" at bounding box center [1314, 677] width 18 height 18
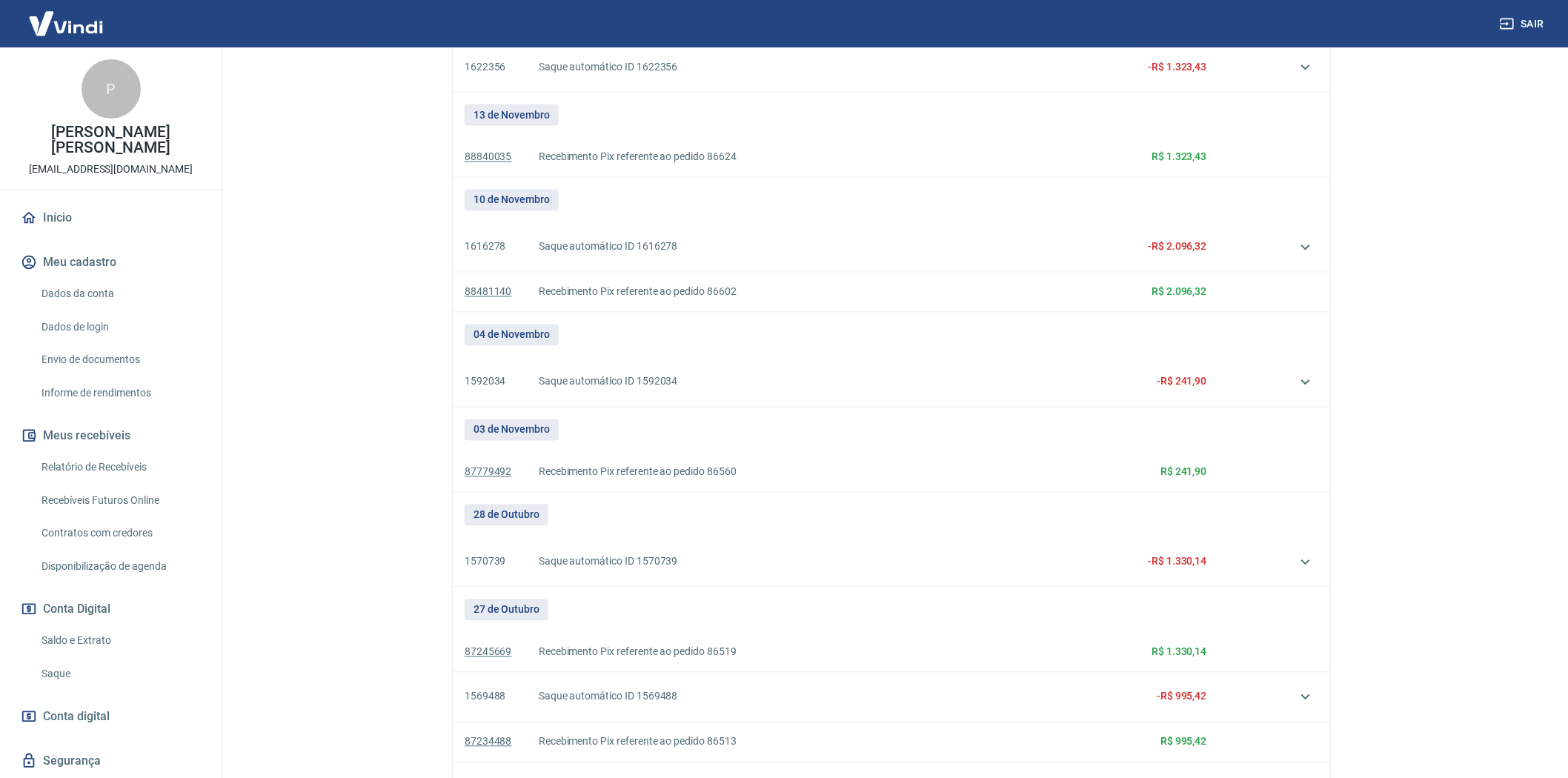
scroll to position [1235, 0]
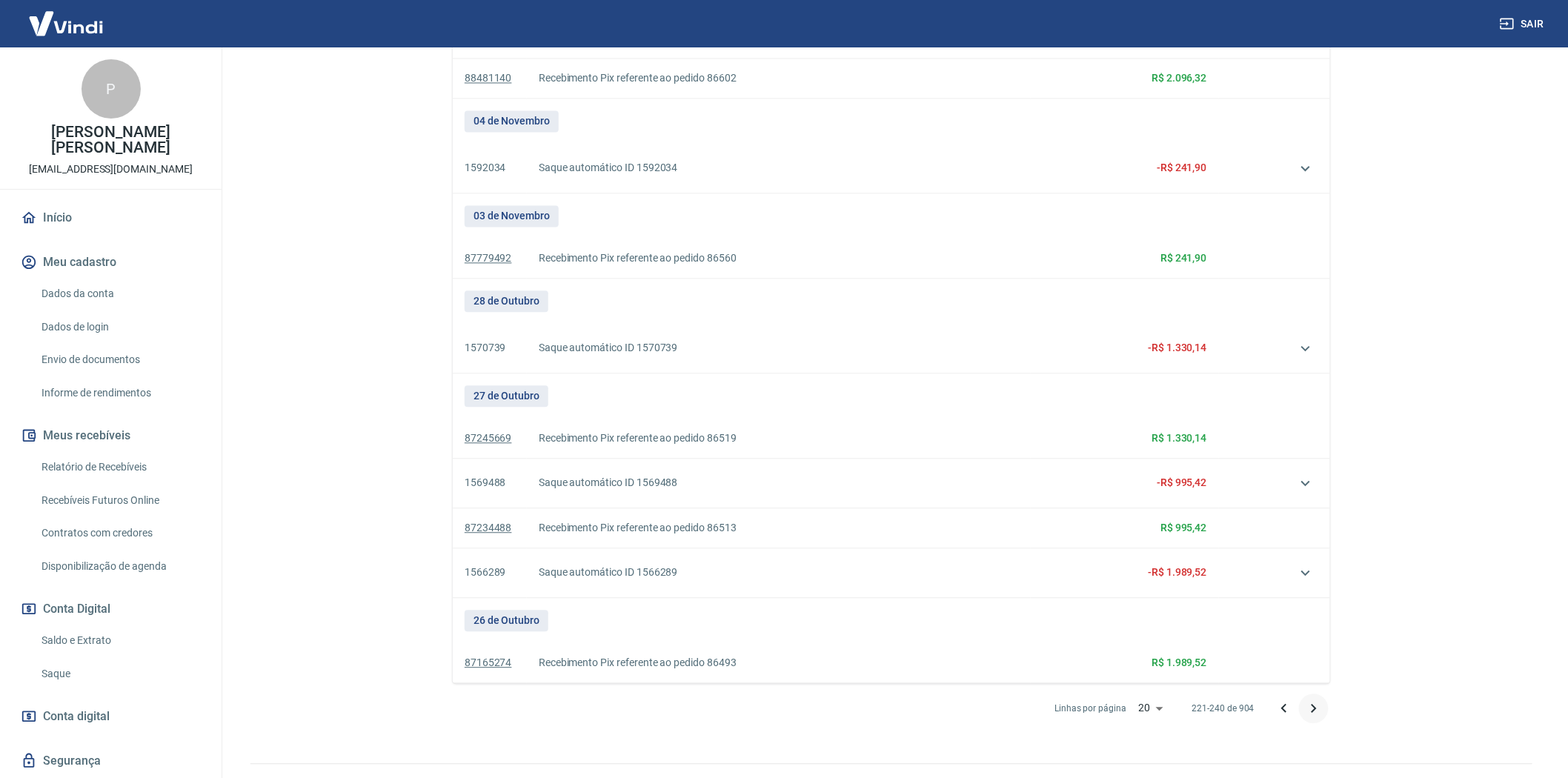
click at [1312, 707] on icon "Próxima página" at bounding box center [1314, 708] width 18 height 18
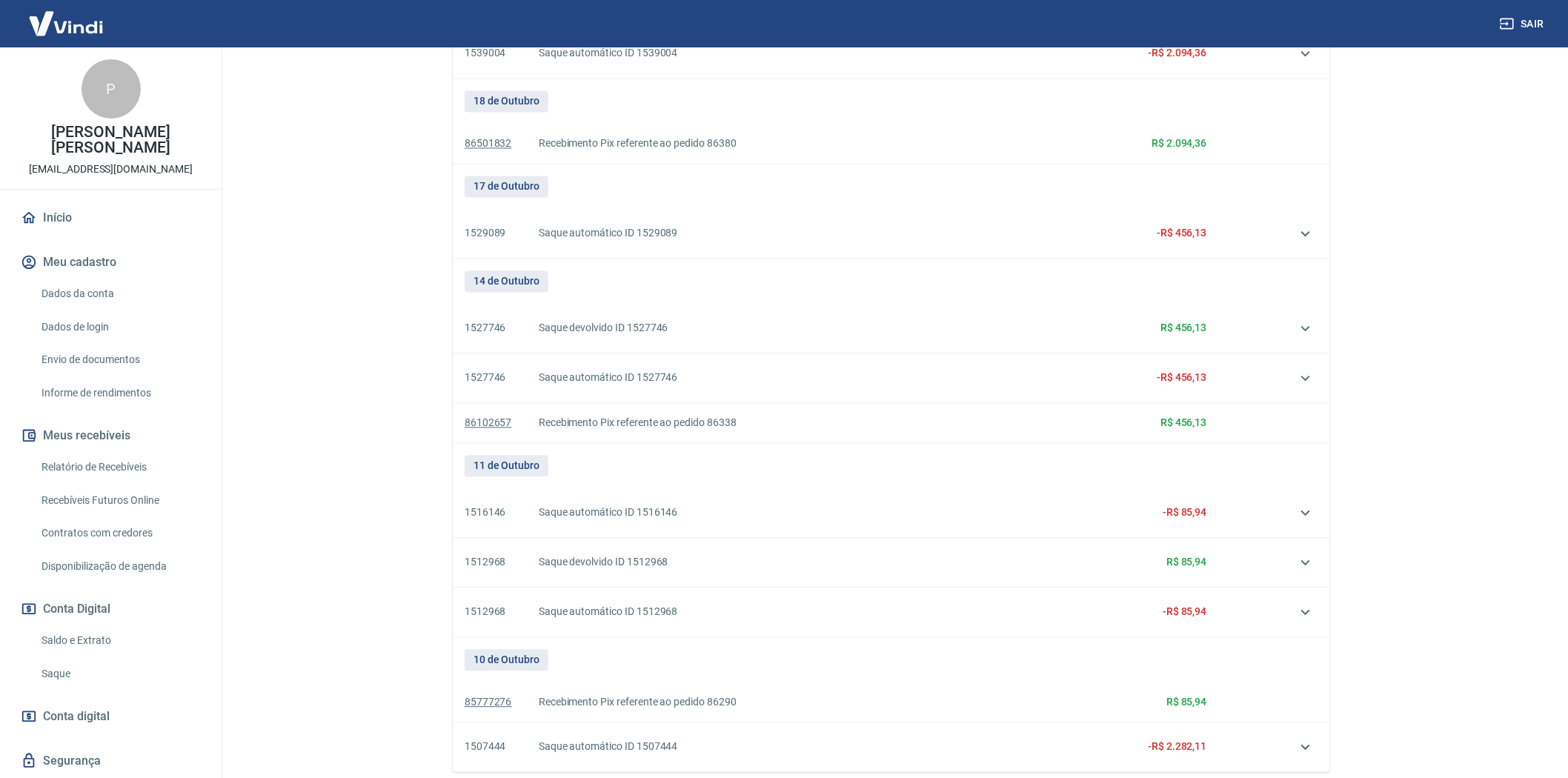
scroll to position [1295, 0]
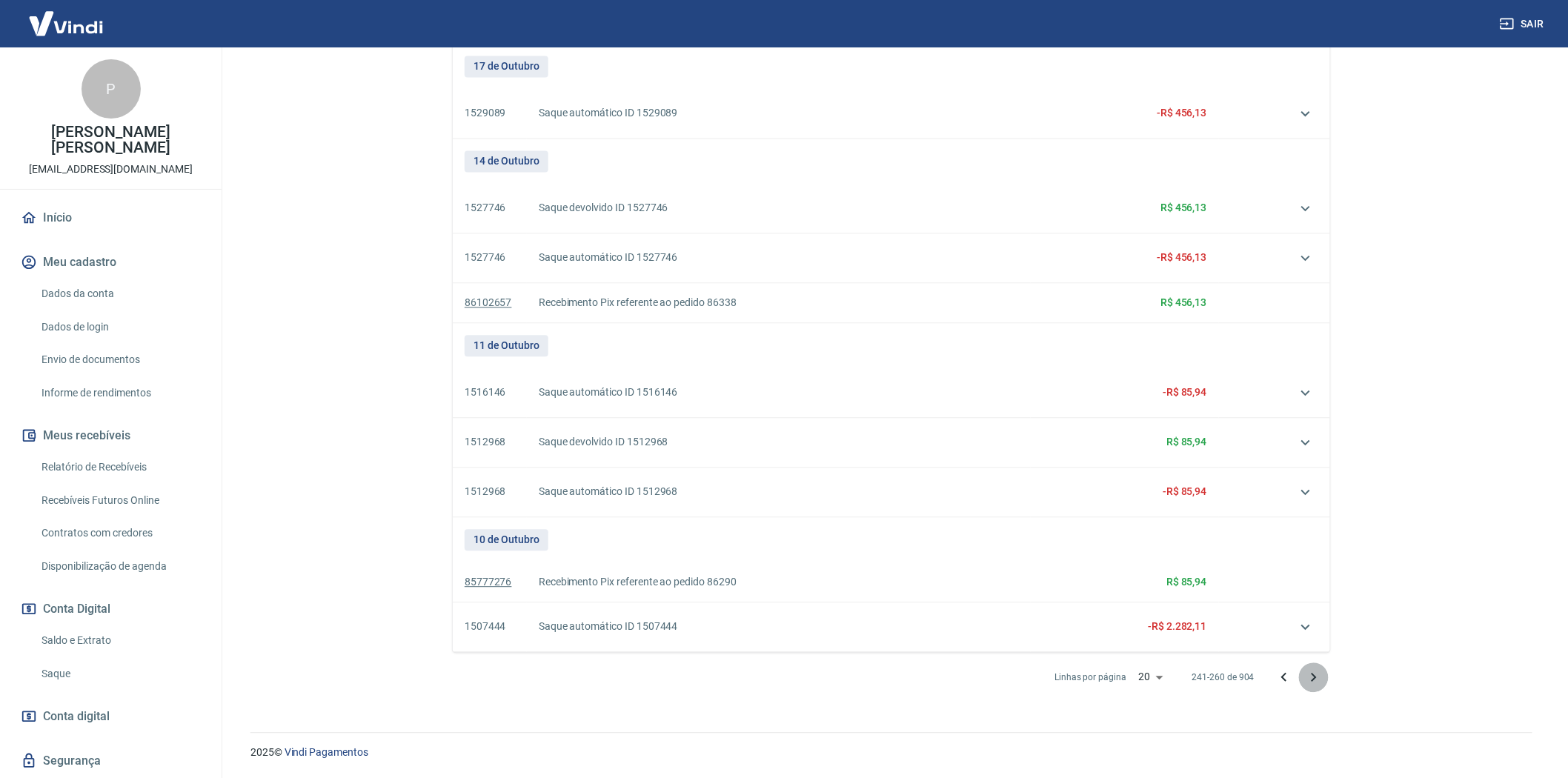
click at [1314, 676] on icon "Próxima página" at bounding box center [1315, 676] width 5 height 9
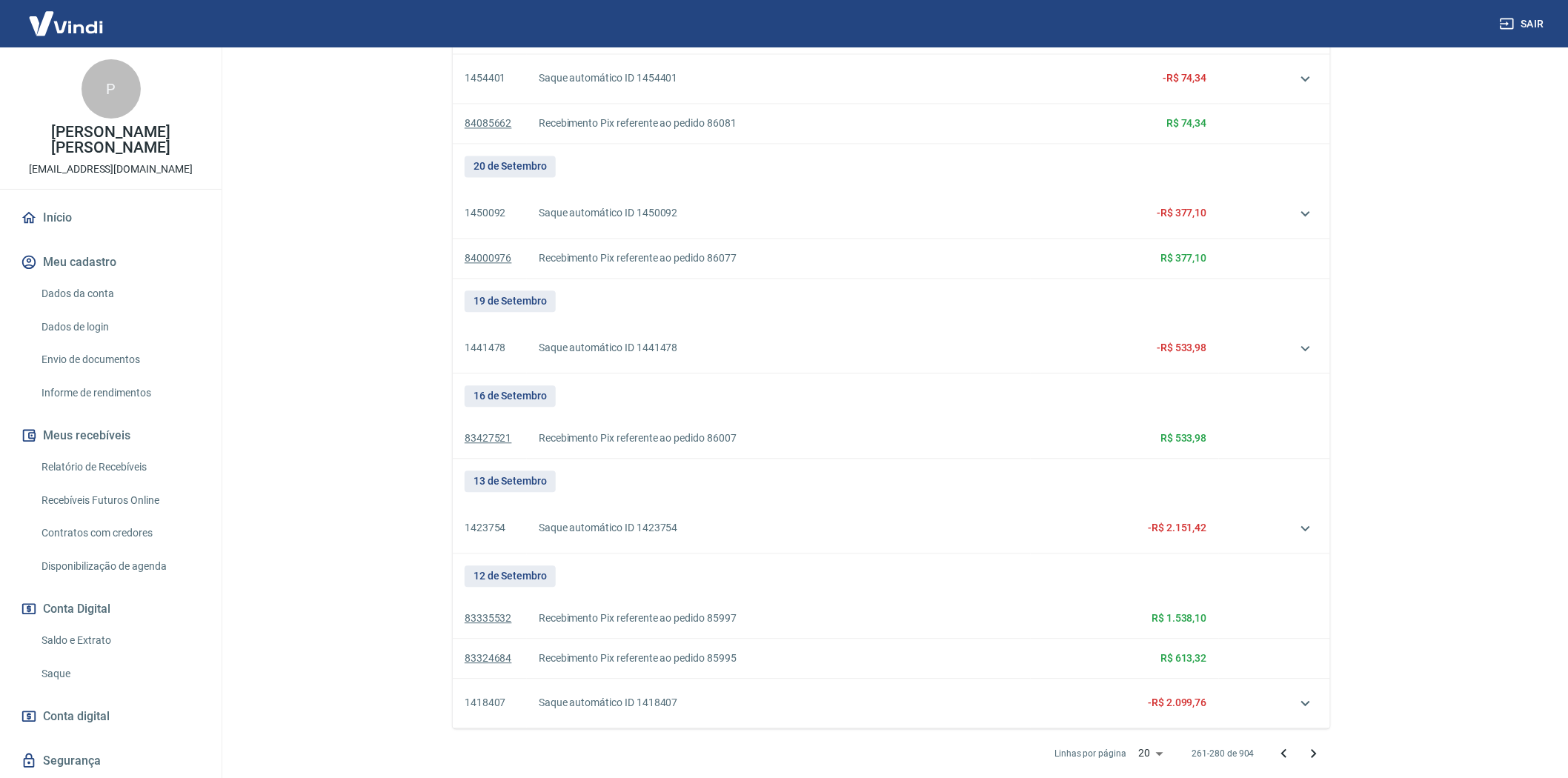
scroll to position [1312, 0]
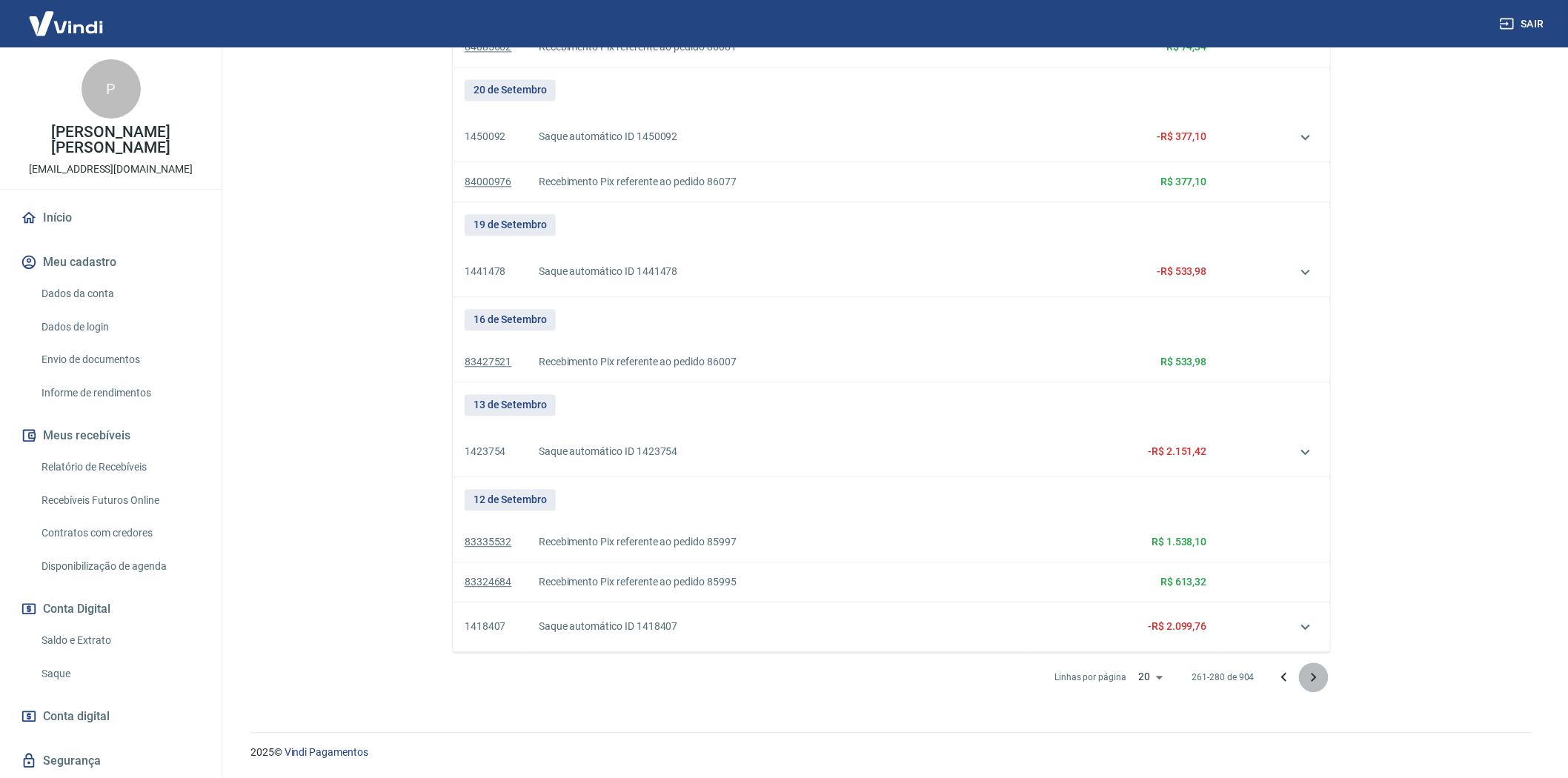
click at [1313, 671] on icon "Próxima página" at bounding box center [1314, 677] width 18 height 18
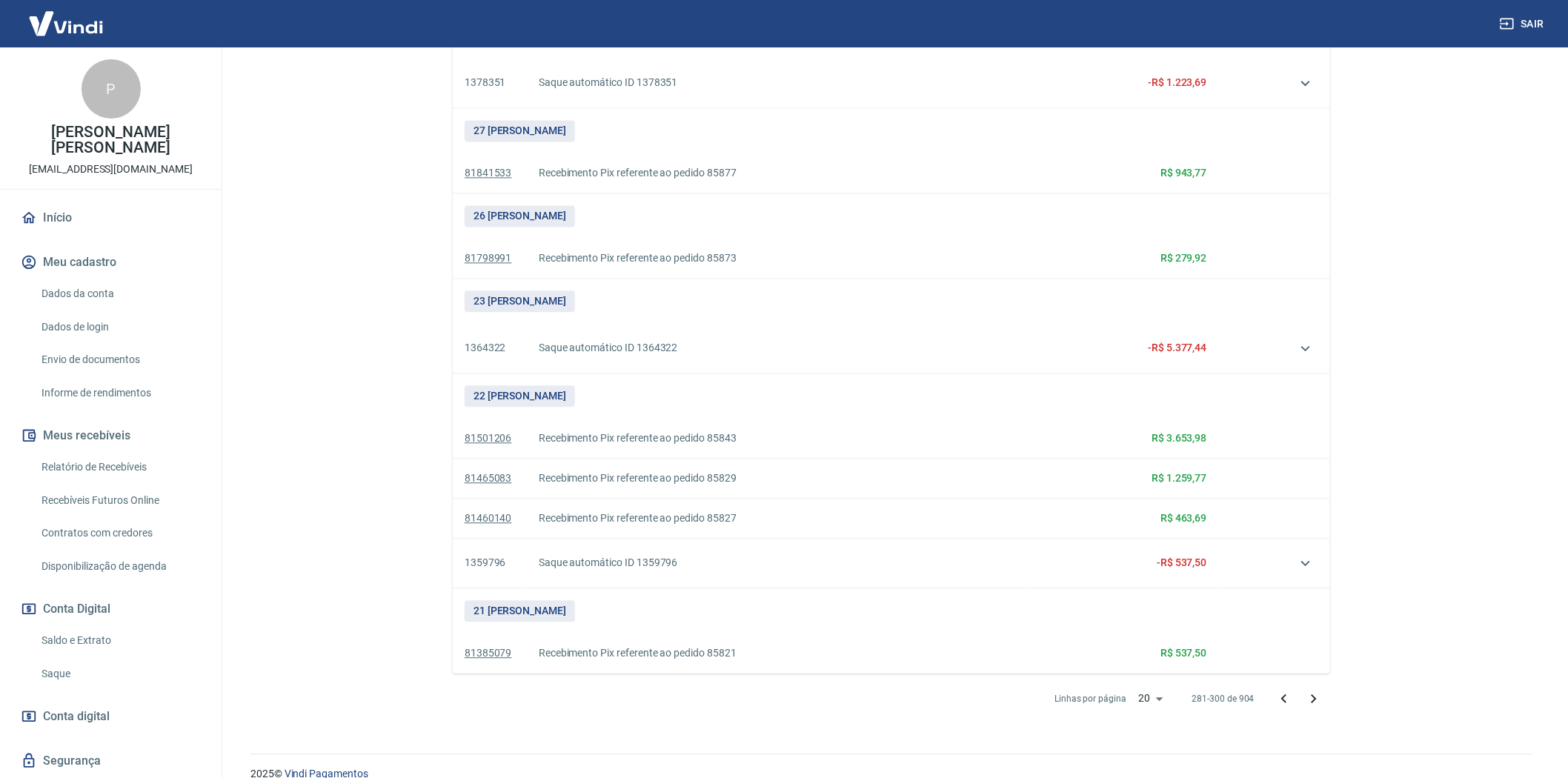
scroll to position [1256, 0]
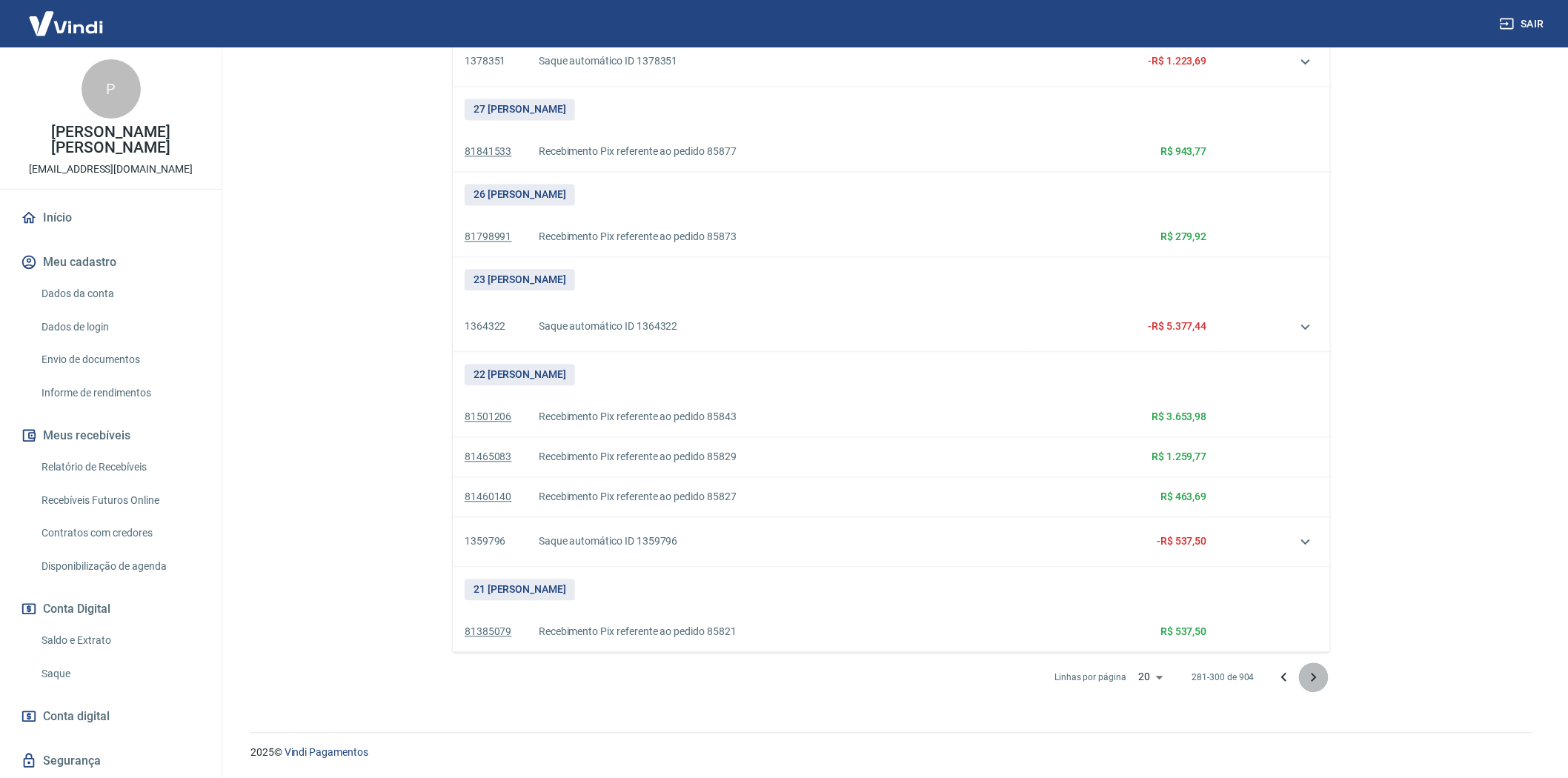
click at [1317, 672] on icon "Próxima página" at bounding box center [1314, 677] width 18 height 18
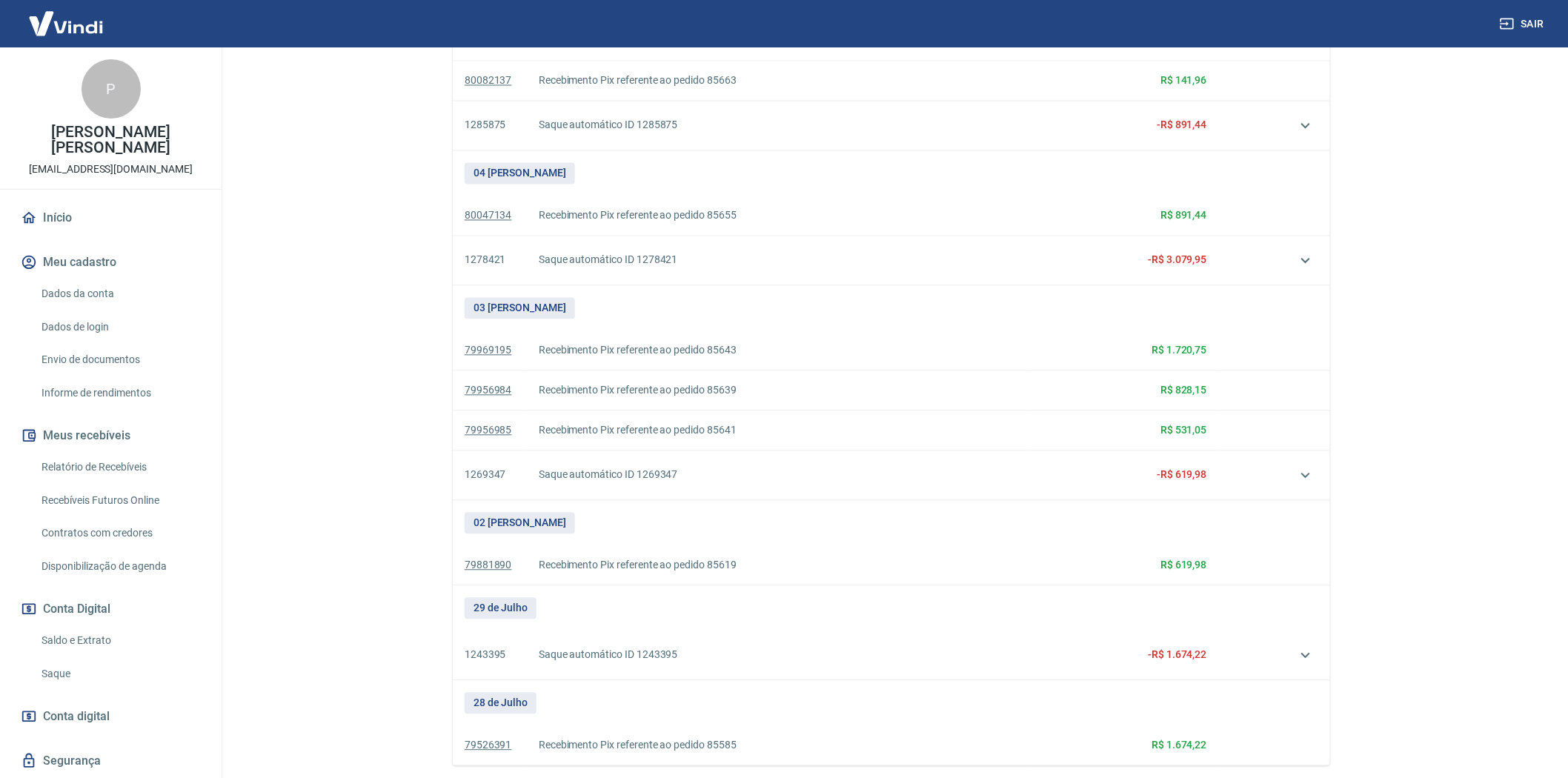
scroll to position [1266, 0]
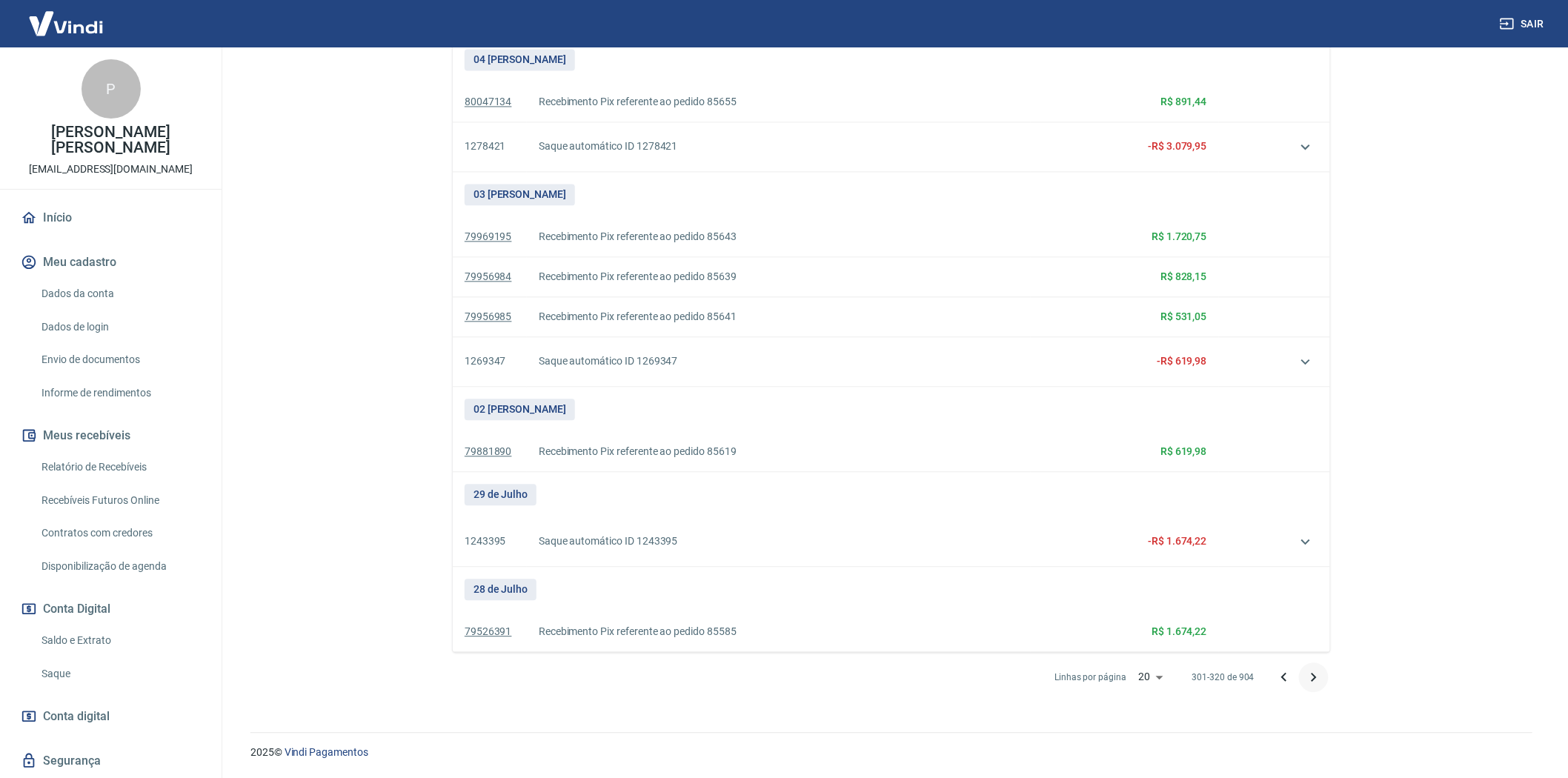
click at [1316, 673] on icon "Próxima página" at bounding box center [1314, 677] width 18 height 18
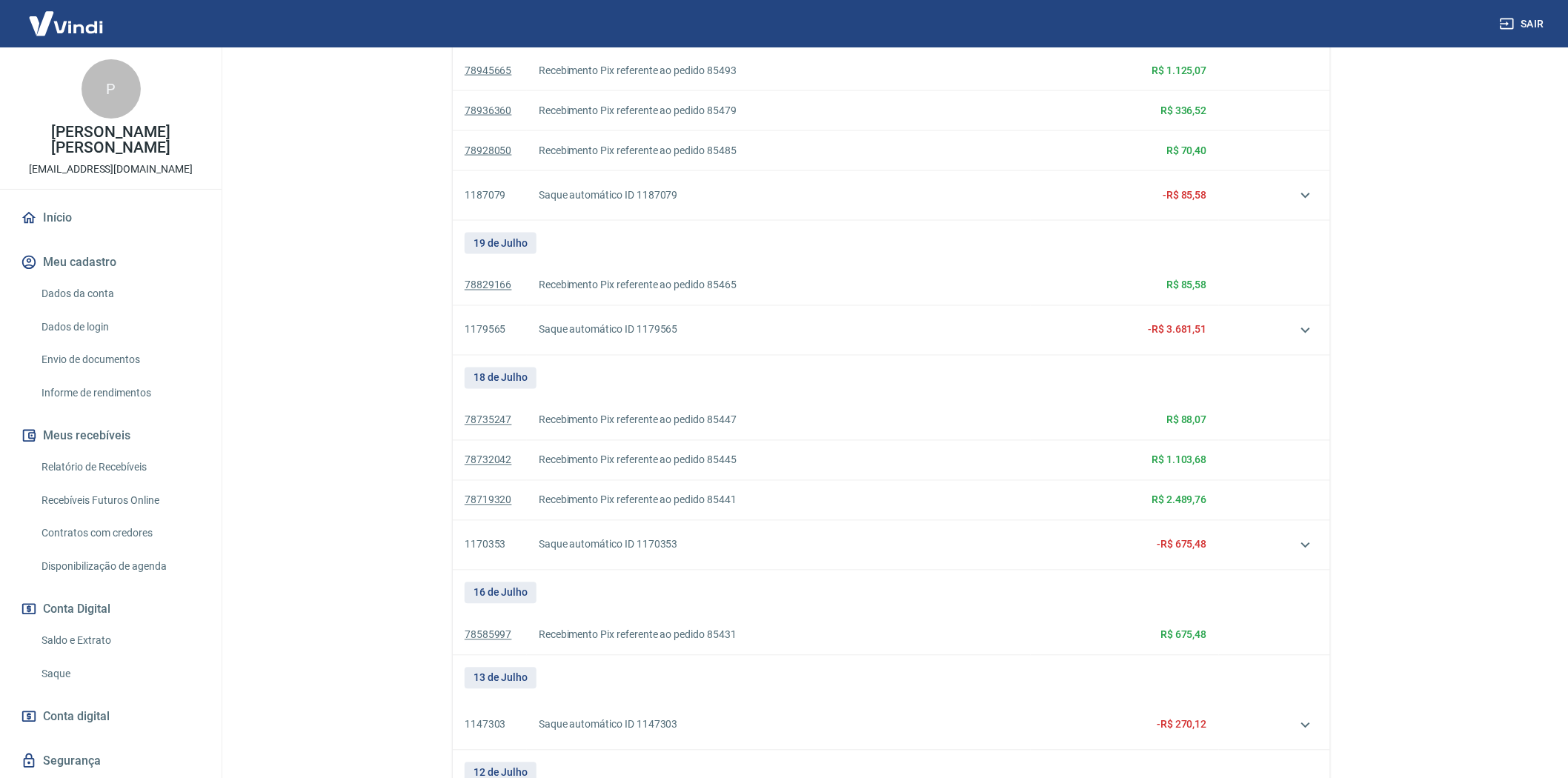
scroll to position [1111, 0]
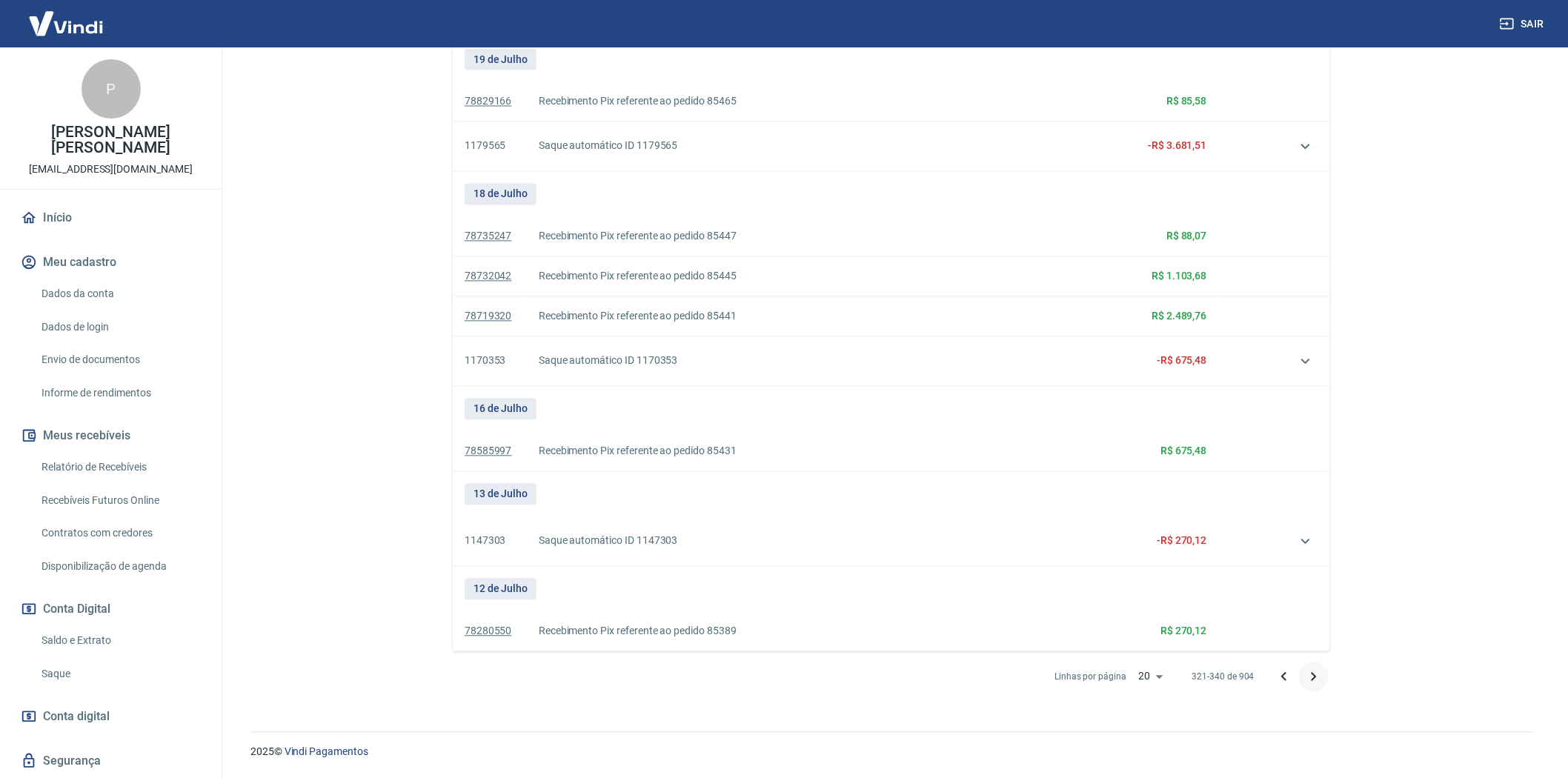
click at [1312, 679] on icon "Próxima página" at bounding box center [1314, 677] width 18 height 18
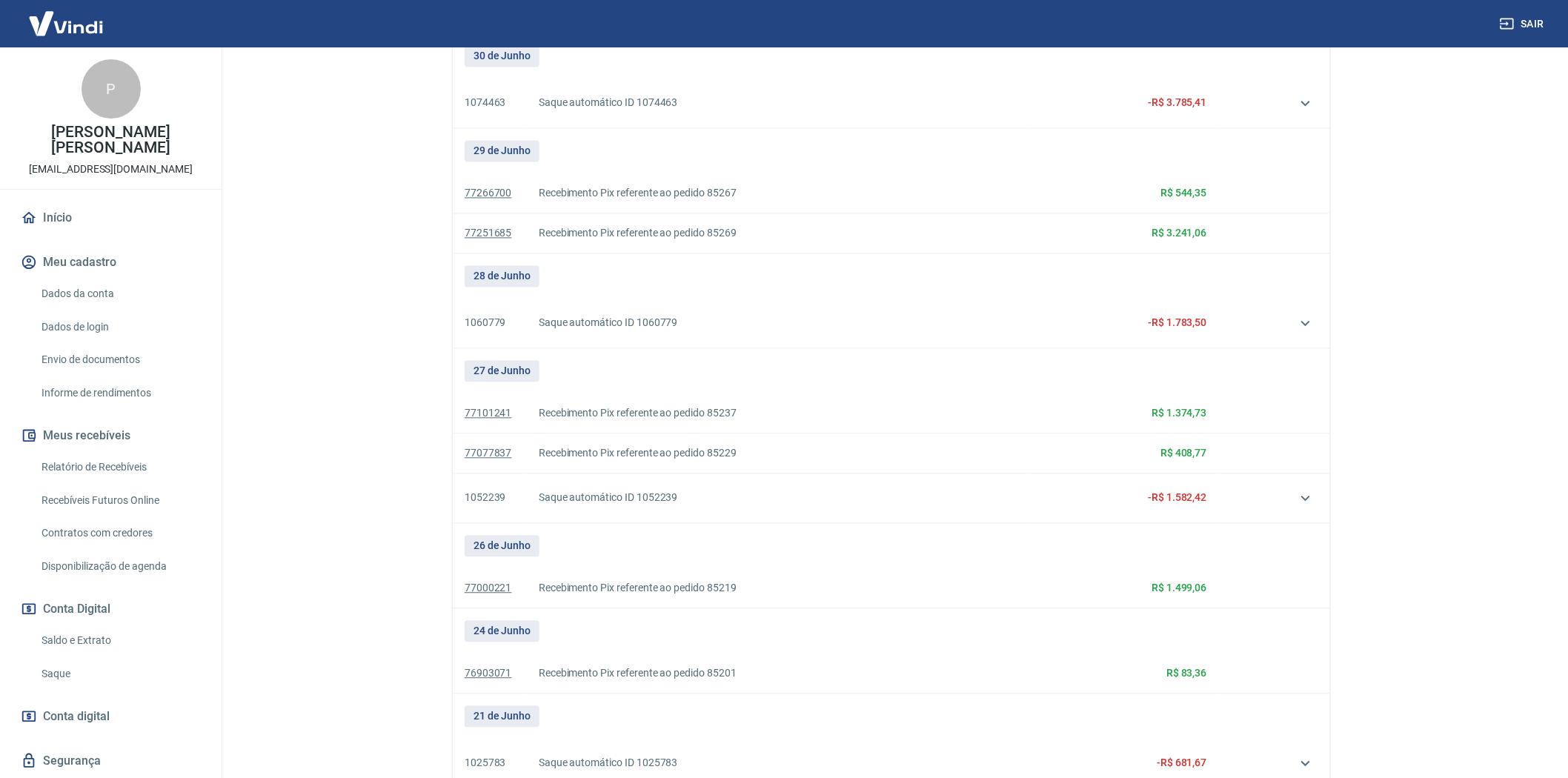
scroll to position [1312, 0]
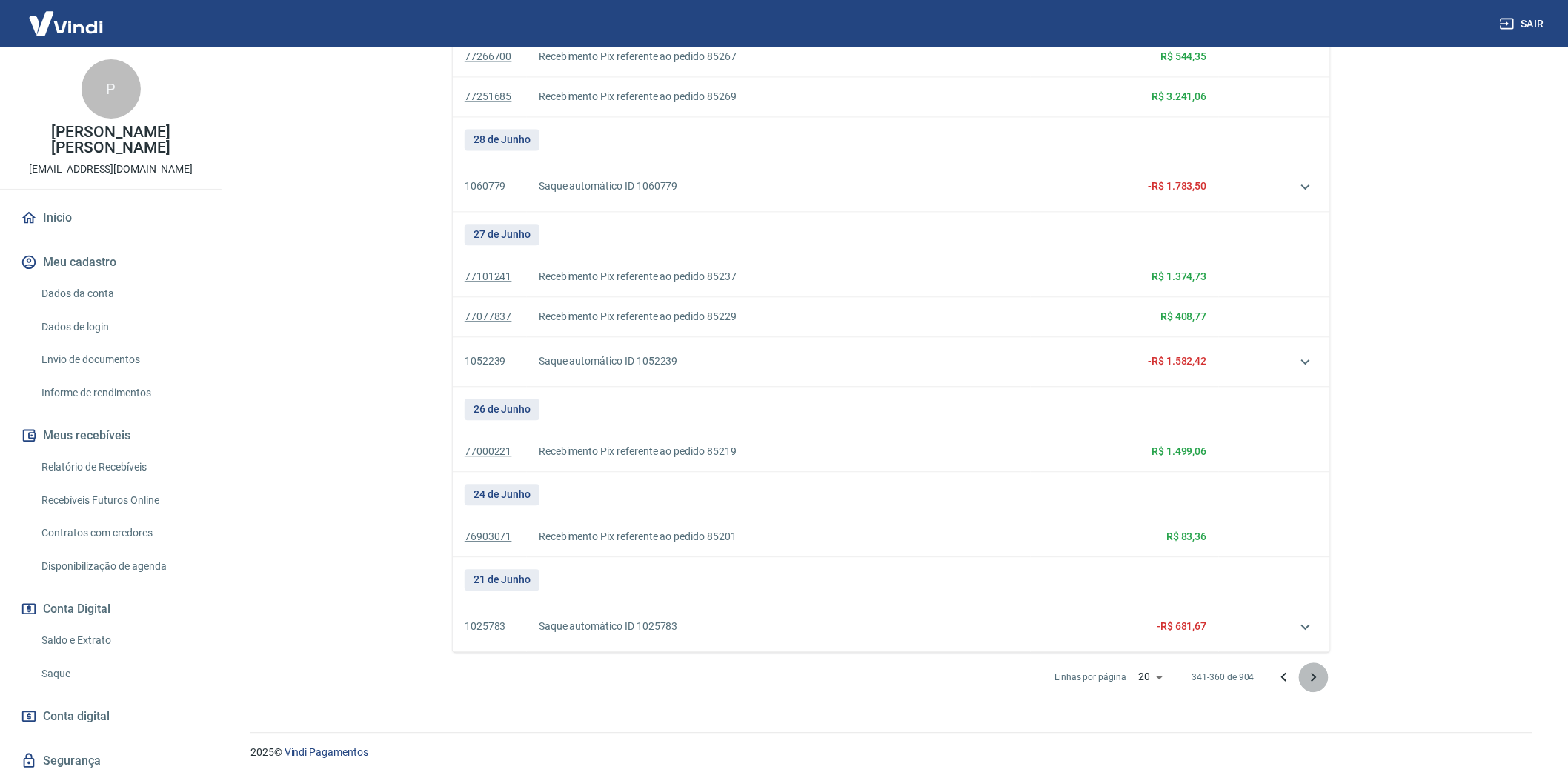
click at [1312, 678] on icon "Próxima página" at bounding box center [1314, 677] width 18 height 18
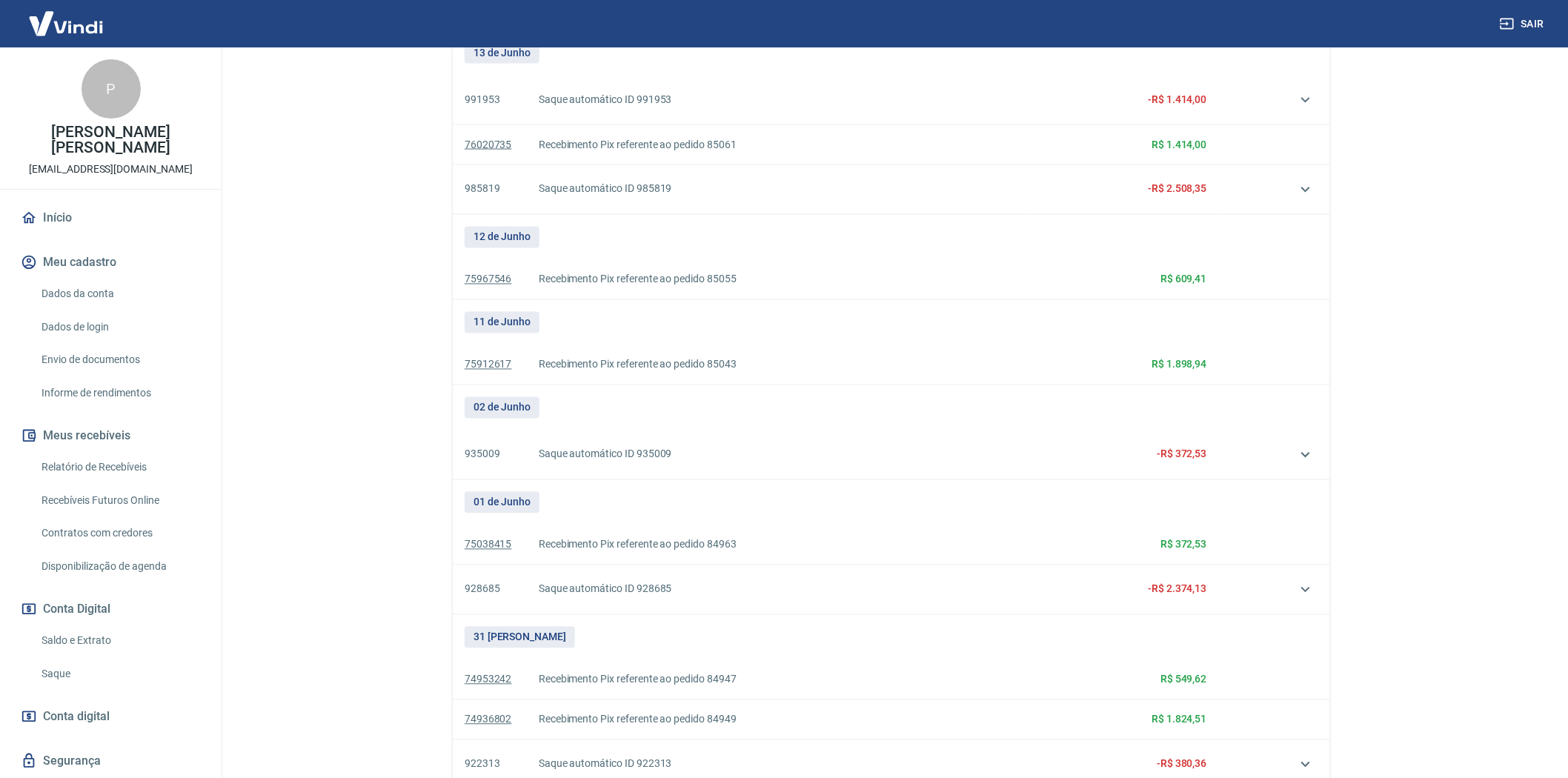
scroll to position [1212, 0]
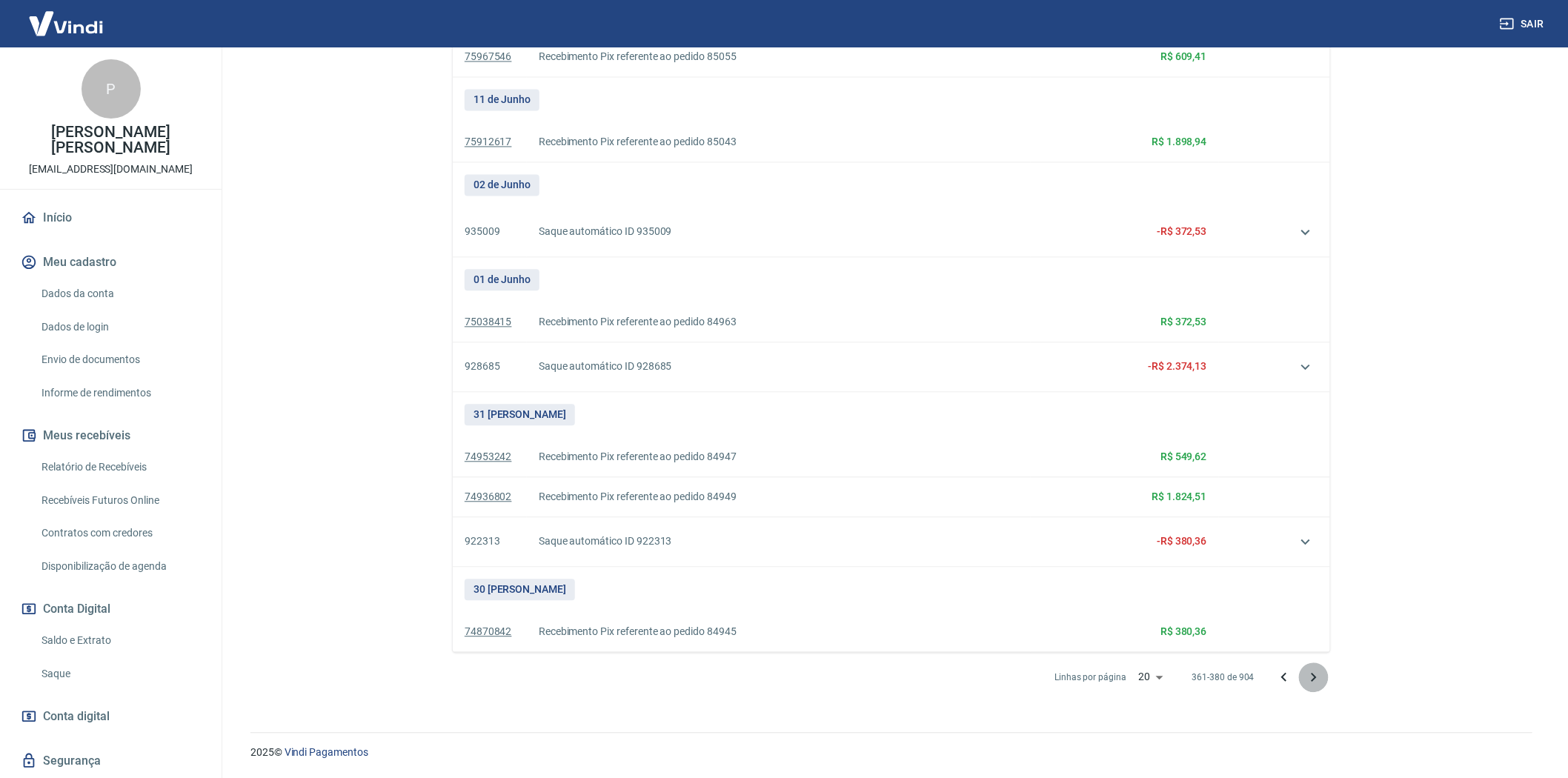
click at [1315, 676] on icon "Próxima página" at bounding box center [1315, 676] width 5 height 9
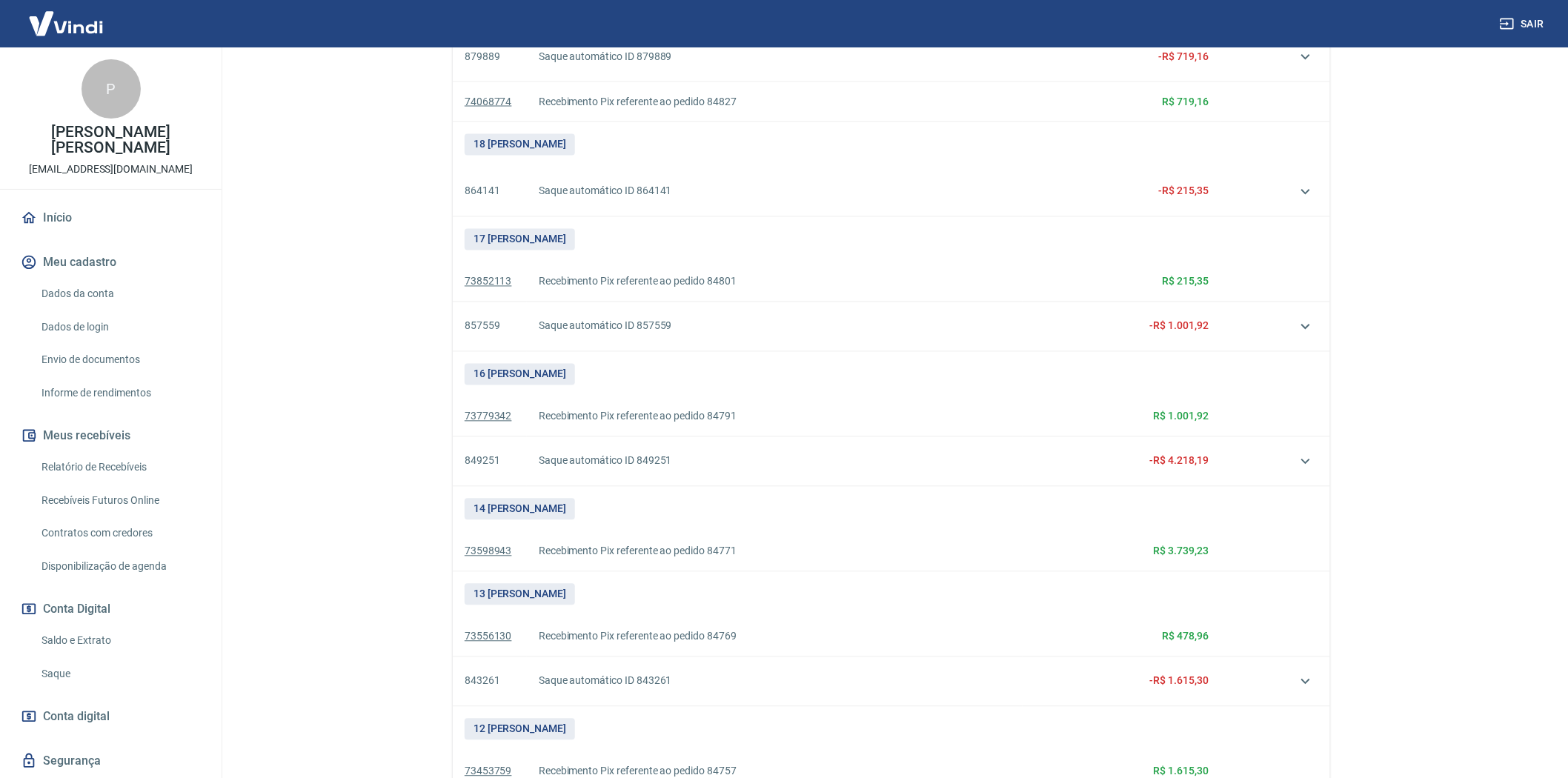
scroll to position [1212, 0]
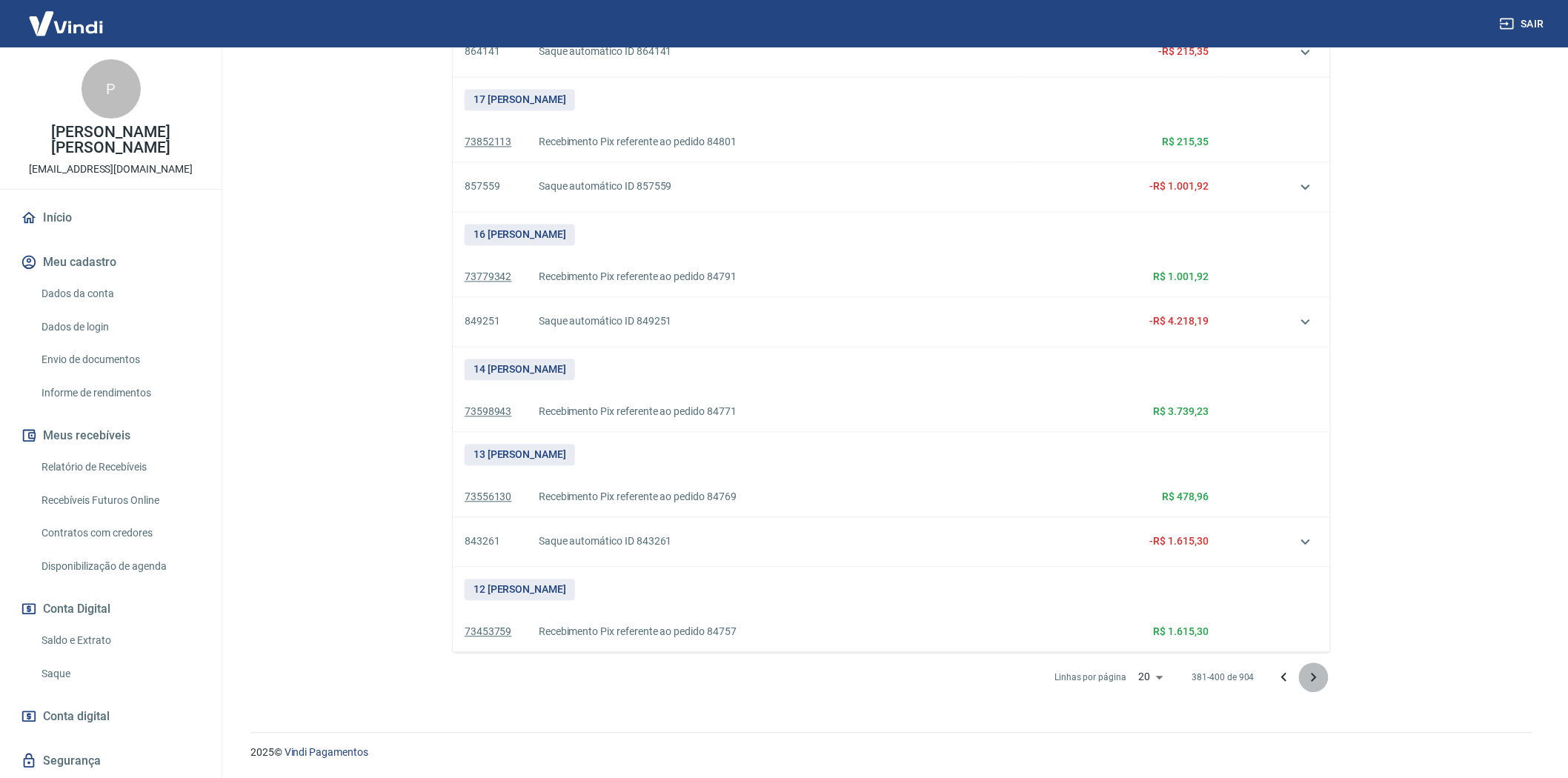
click at [1315, 671] on icon "Próxima página" at bounding box center [1314, 677] width 18 height 18
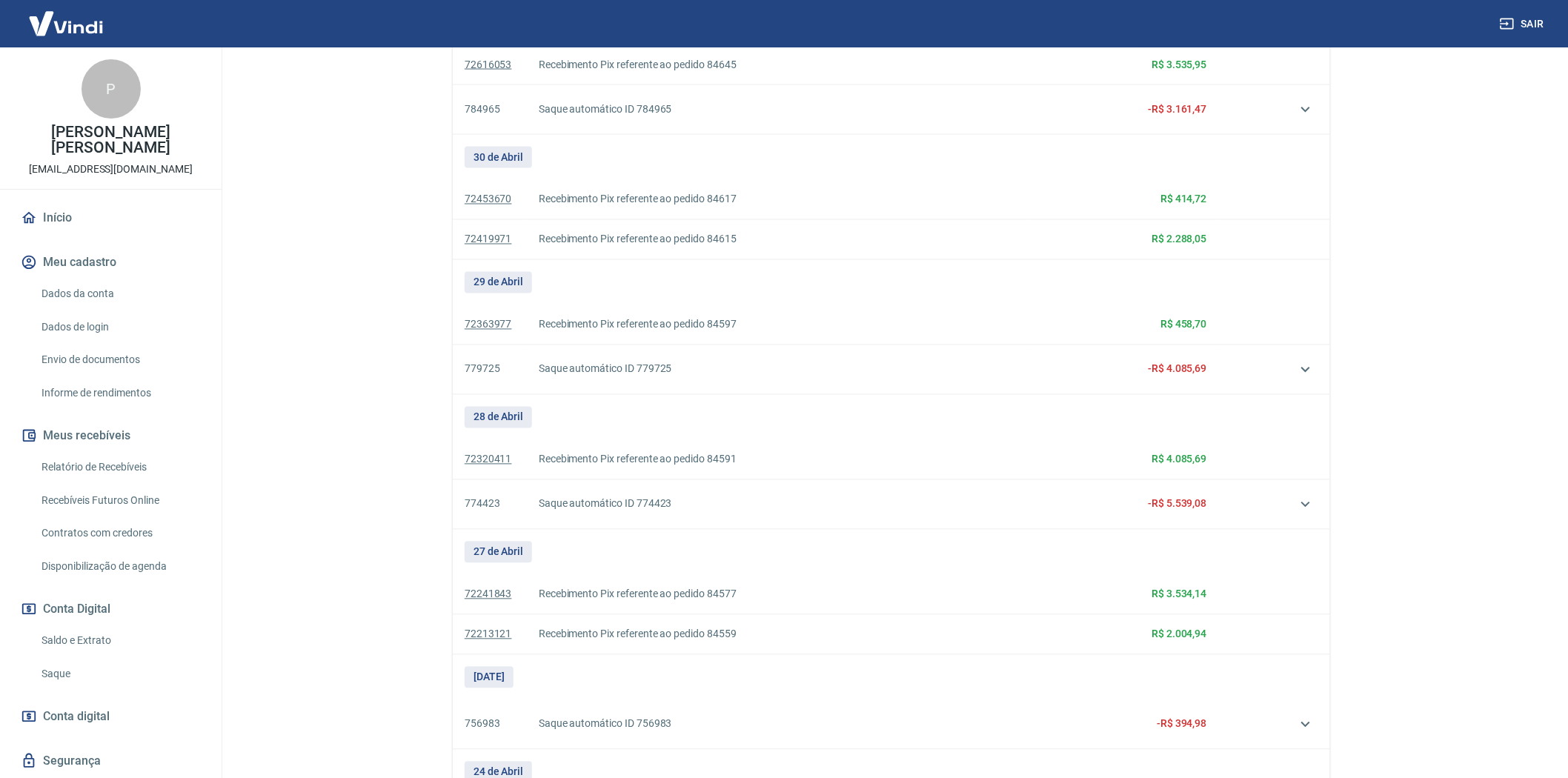
scroll to position [1266, 0]
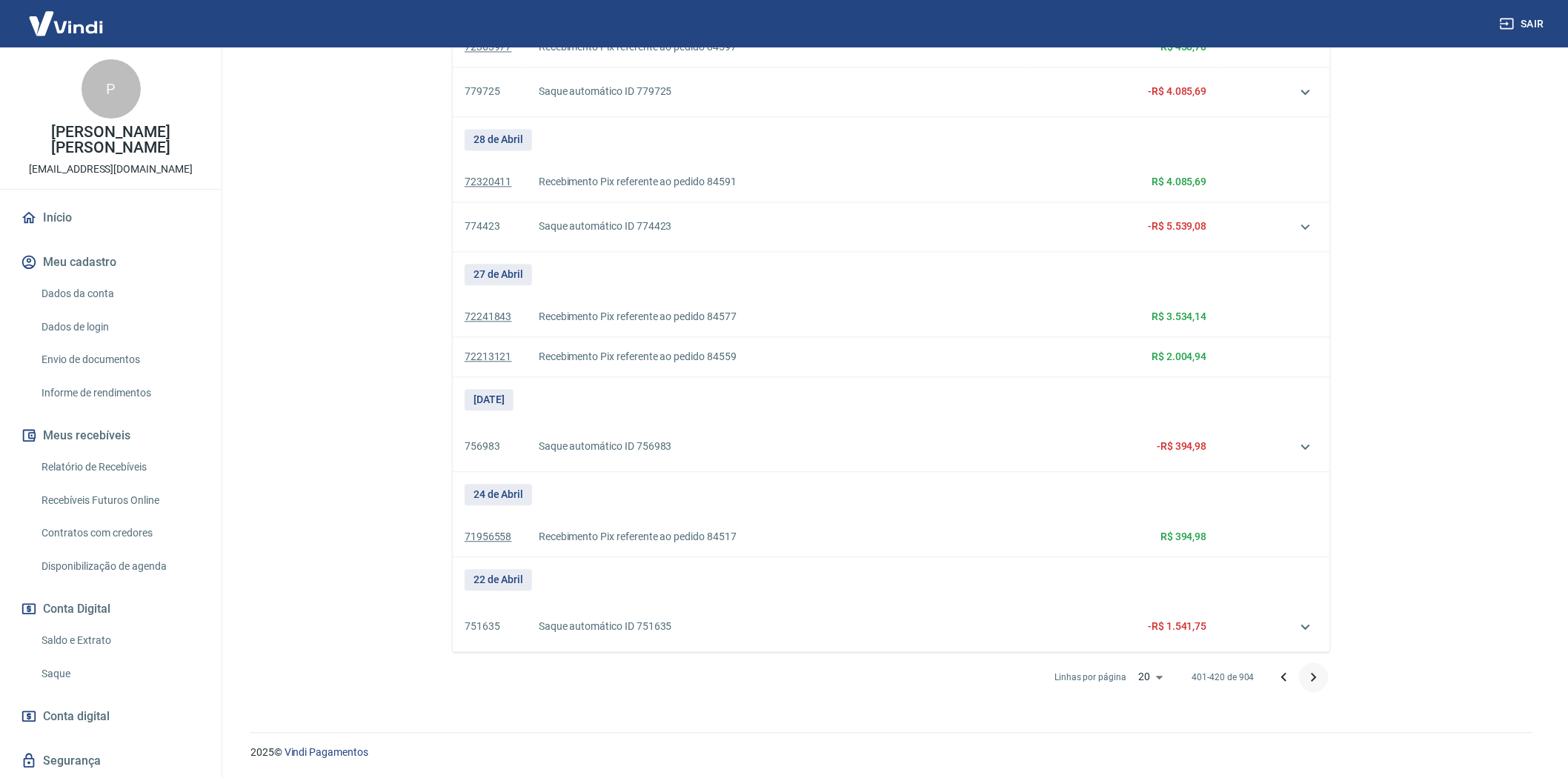
click at [1315, 676] on icon "Próxima página" at bounding box center [1315, 676] width 5 height 9
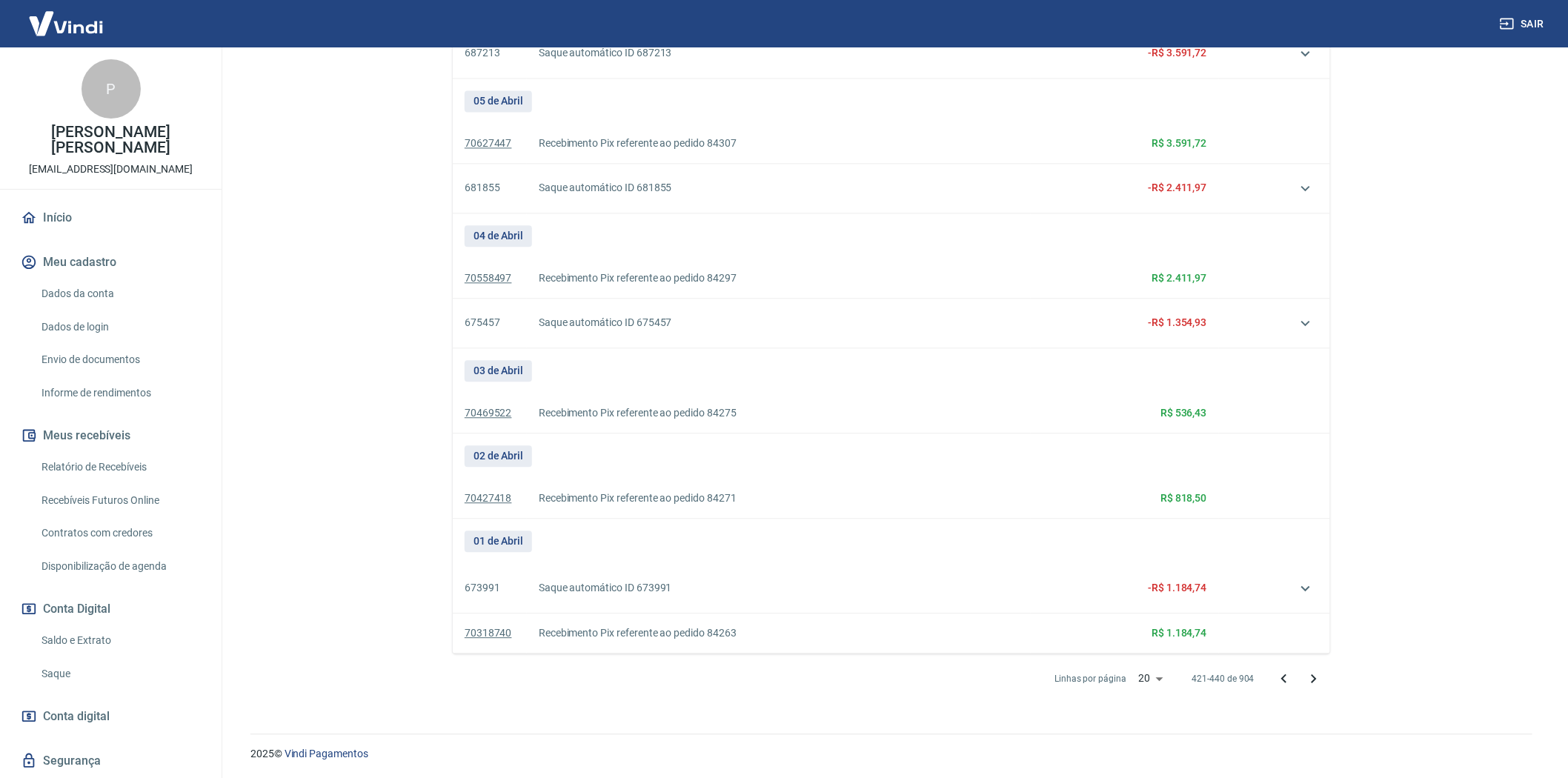
scroll to position [1301, 0]
click at [1315, 676] on icon "Próxima página" at bounding box center [1315, 676] width 5 height 9
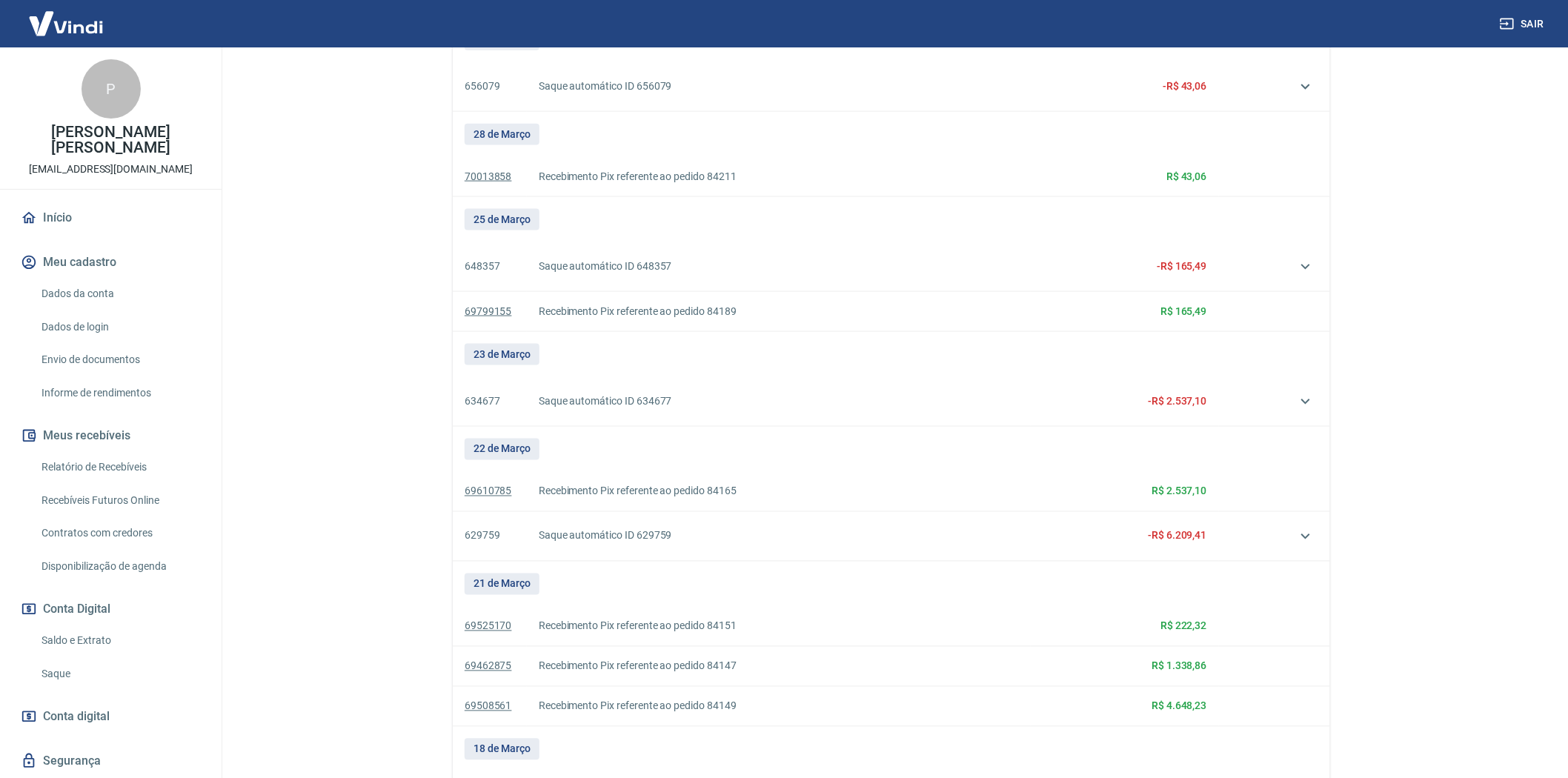
scroll to position [1220, 0]
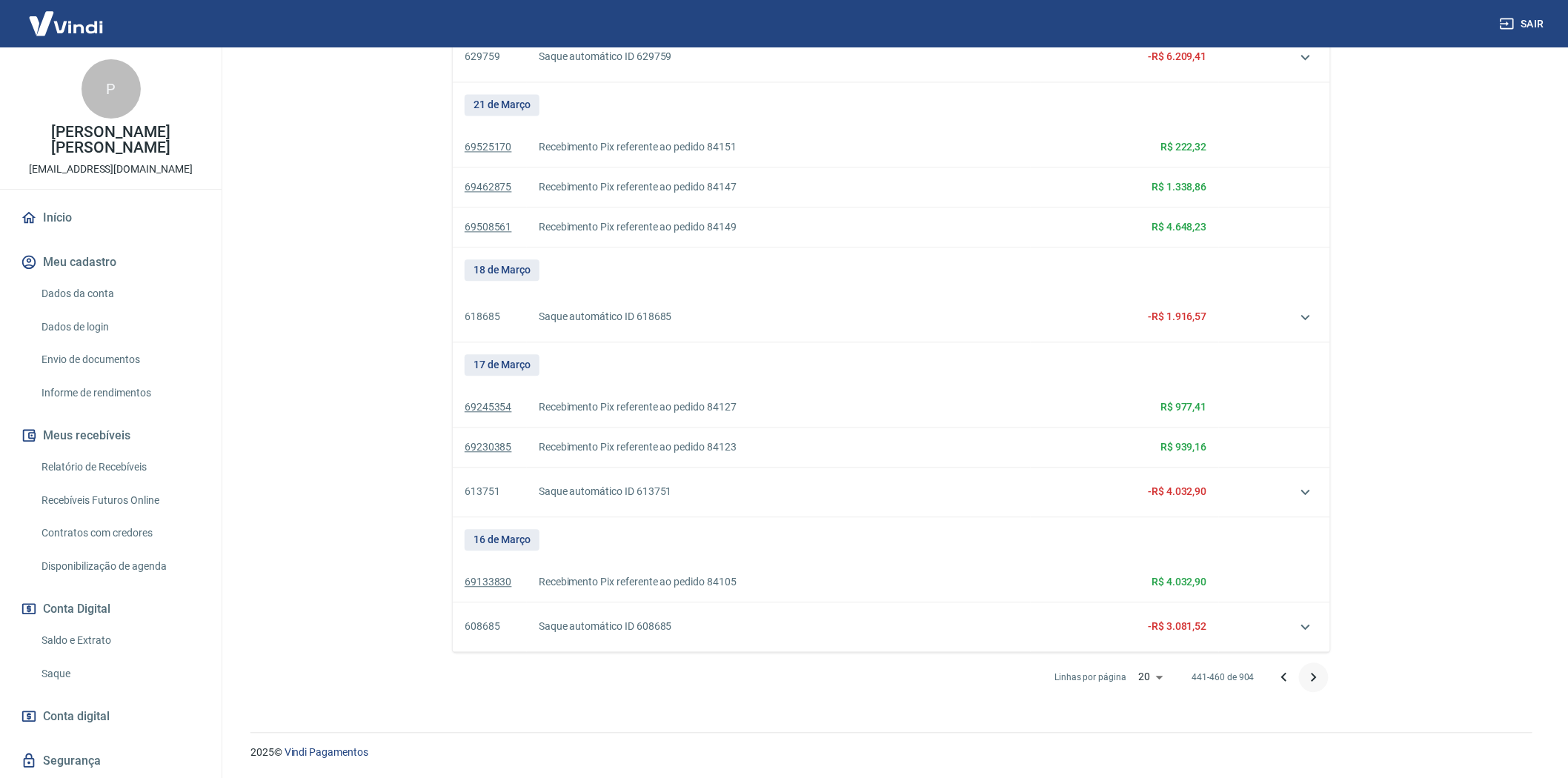
click at [1312, 679] on icon "Próxima página" at bounding box center [1314, 677] width 18 height 18
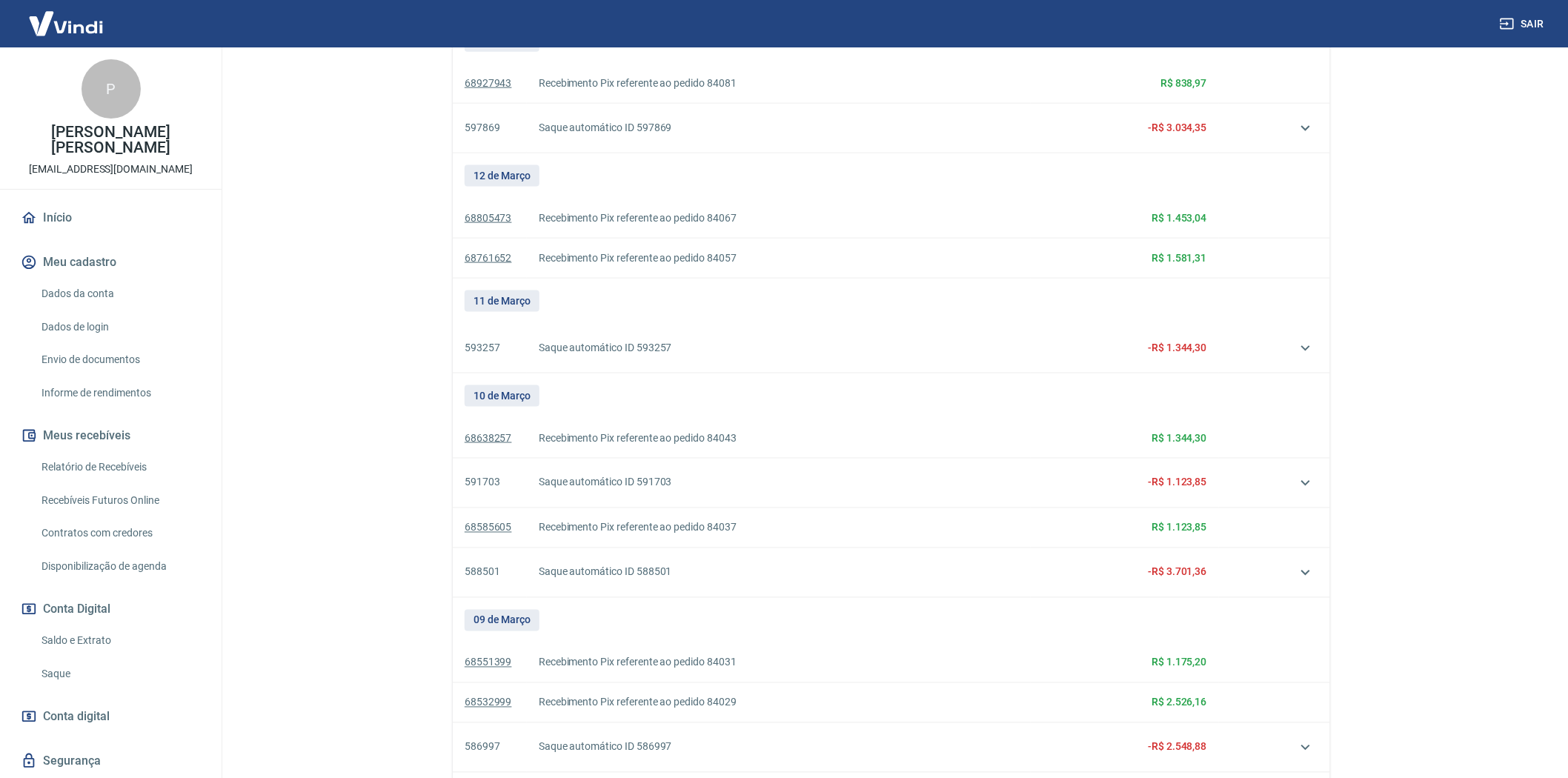
scroll to position [976, 0]
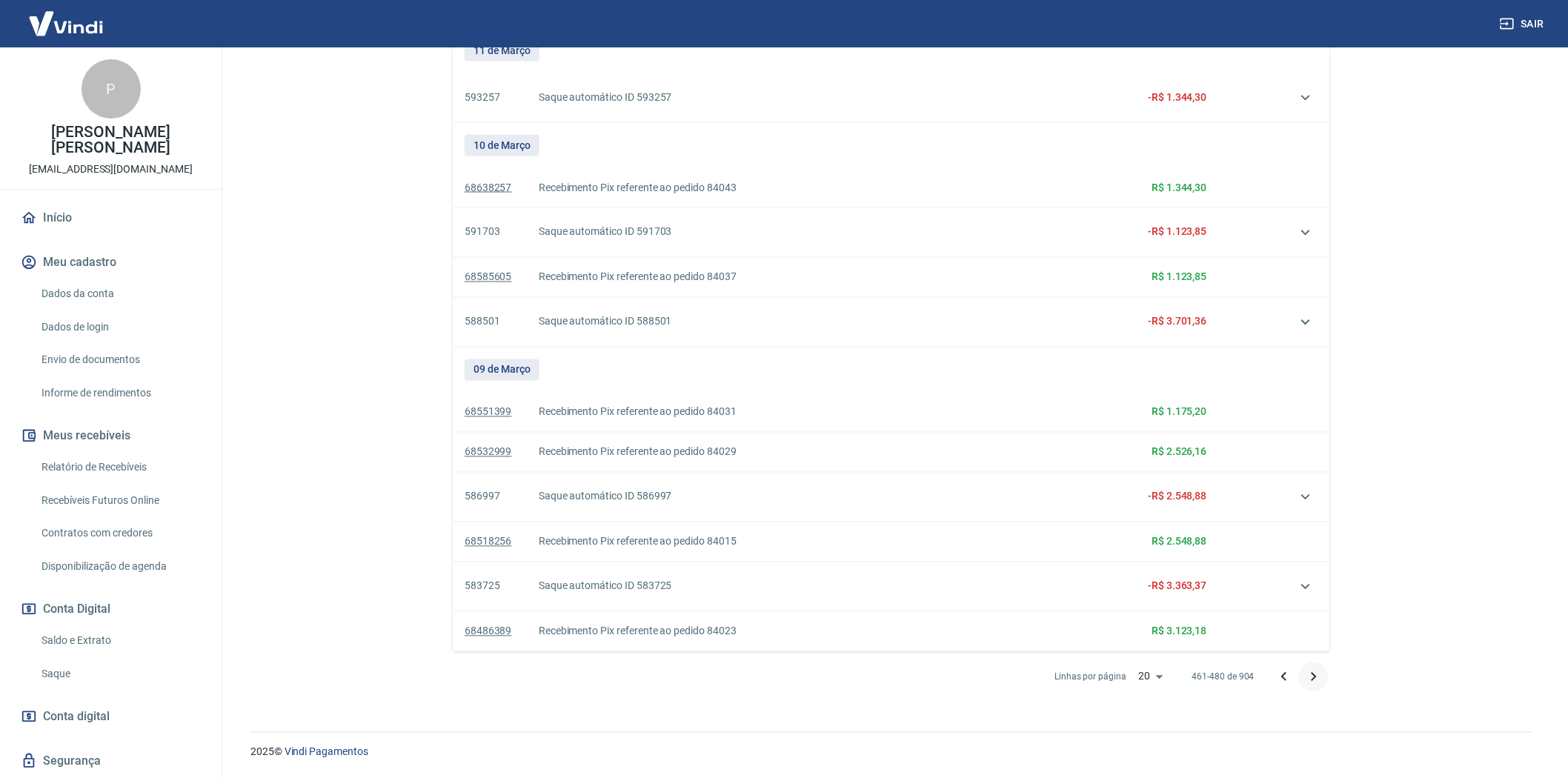
click at [1313, 676] on icon "Próxima página" at bounding box center [1314, 677] width 18 height 18
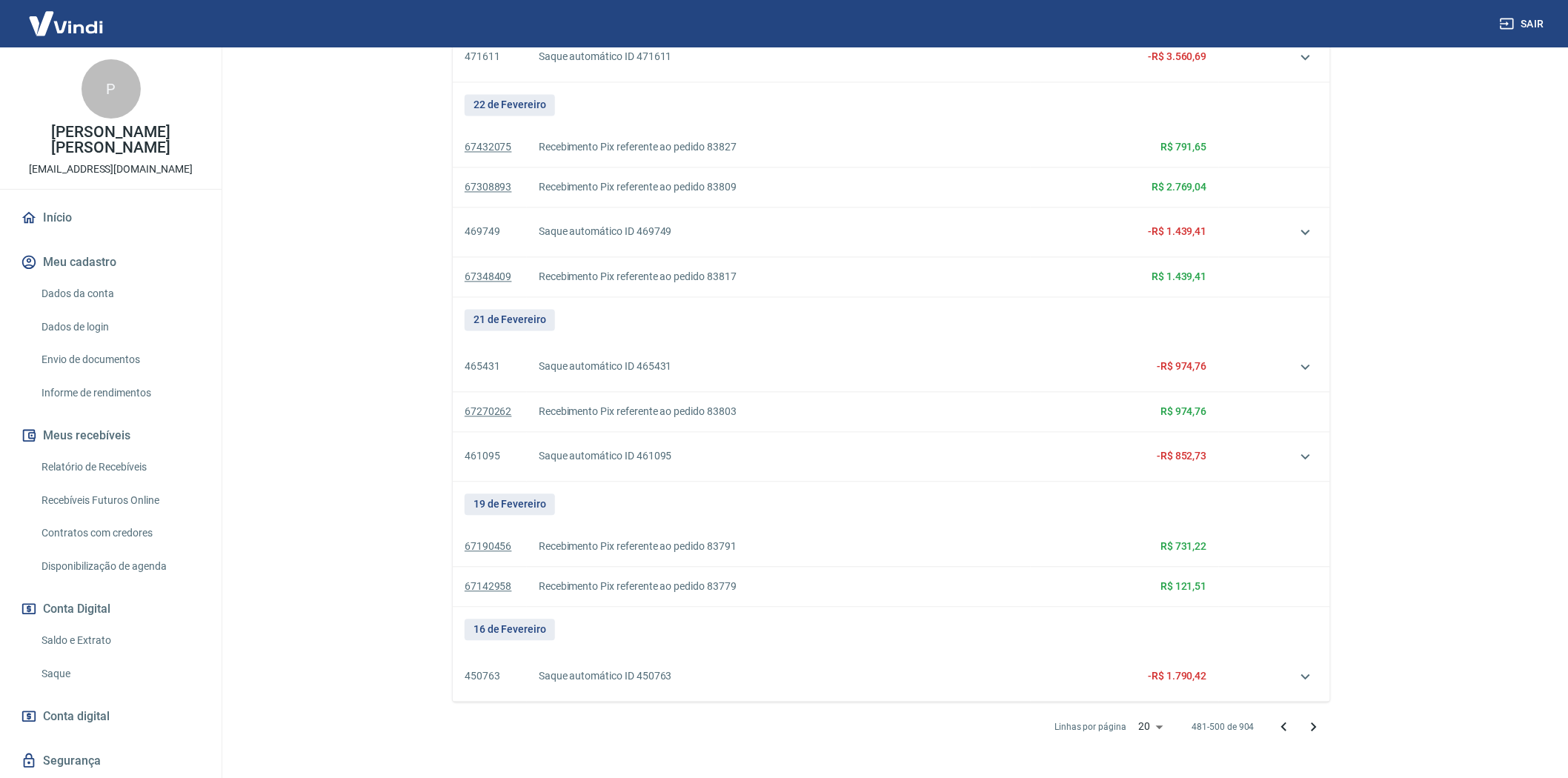
scroll to position [1175, 0]
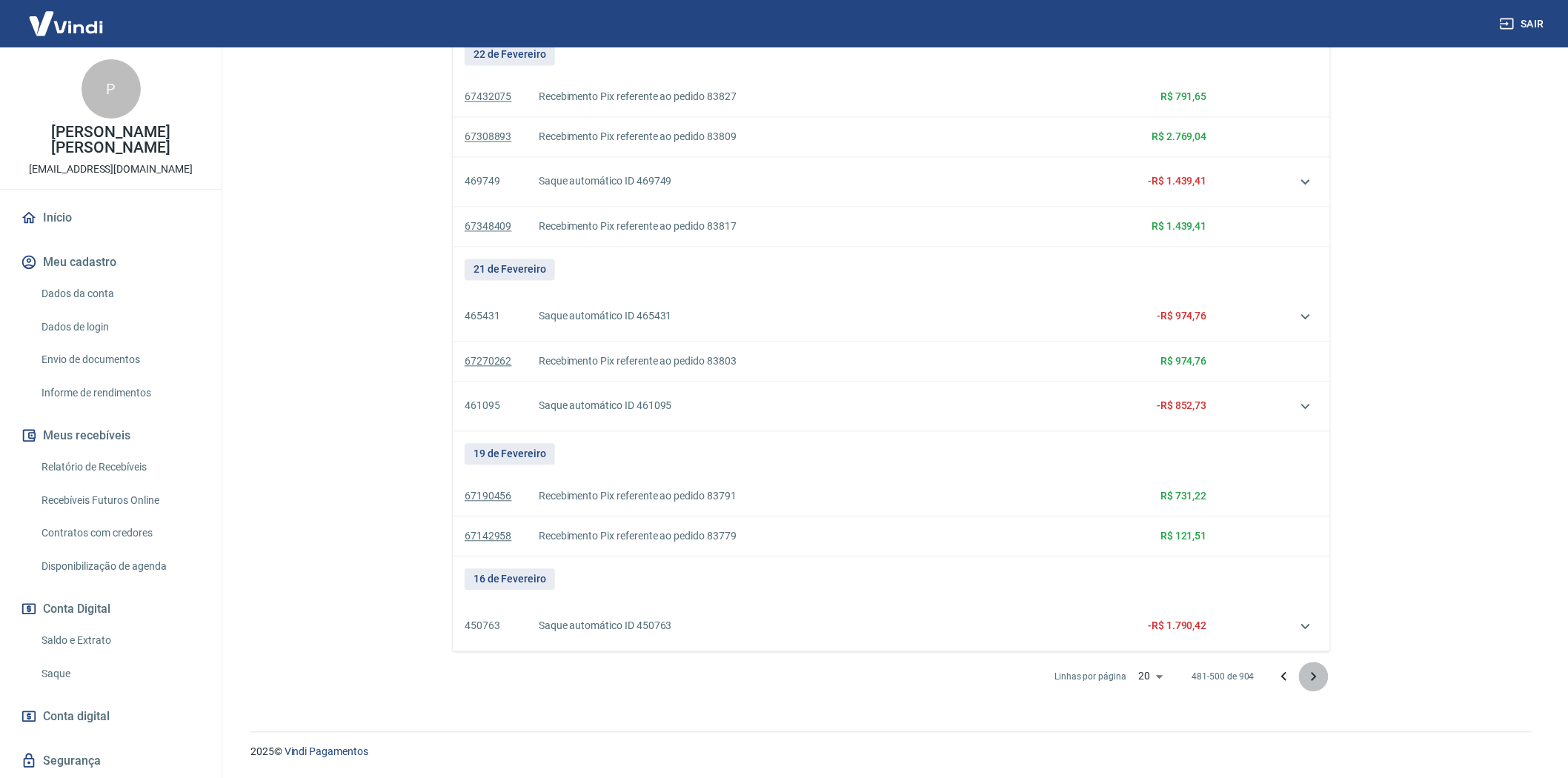
click at [1313, 676] on icon "Próxima página" at bounding box center [1314, 677] width 18 height 18
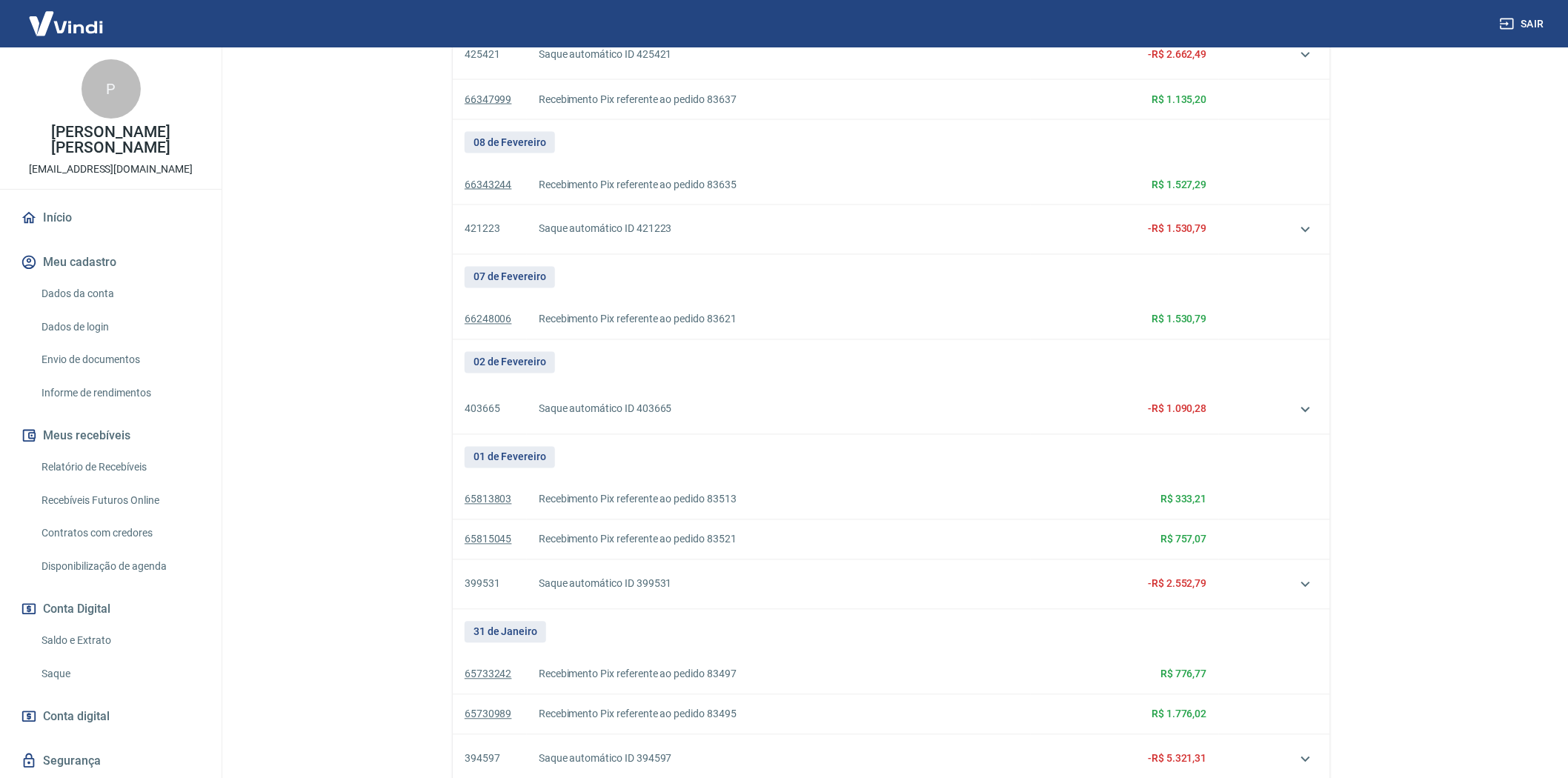
scroll to position [1122, 0]
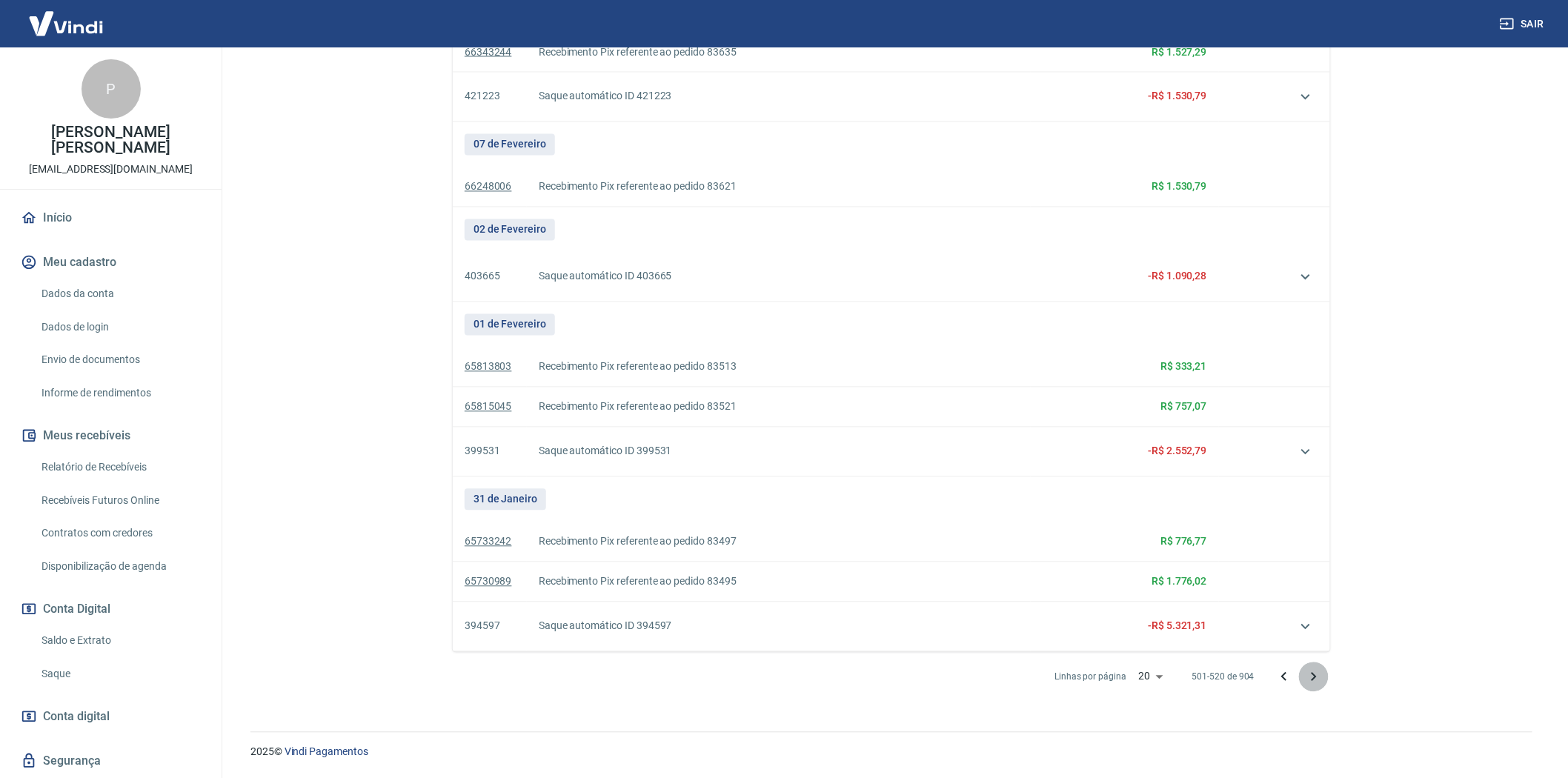
click at [1313, 676] on icon "Próxima página" at bounding box center [1314, 677] width 18 height 18
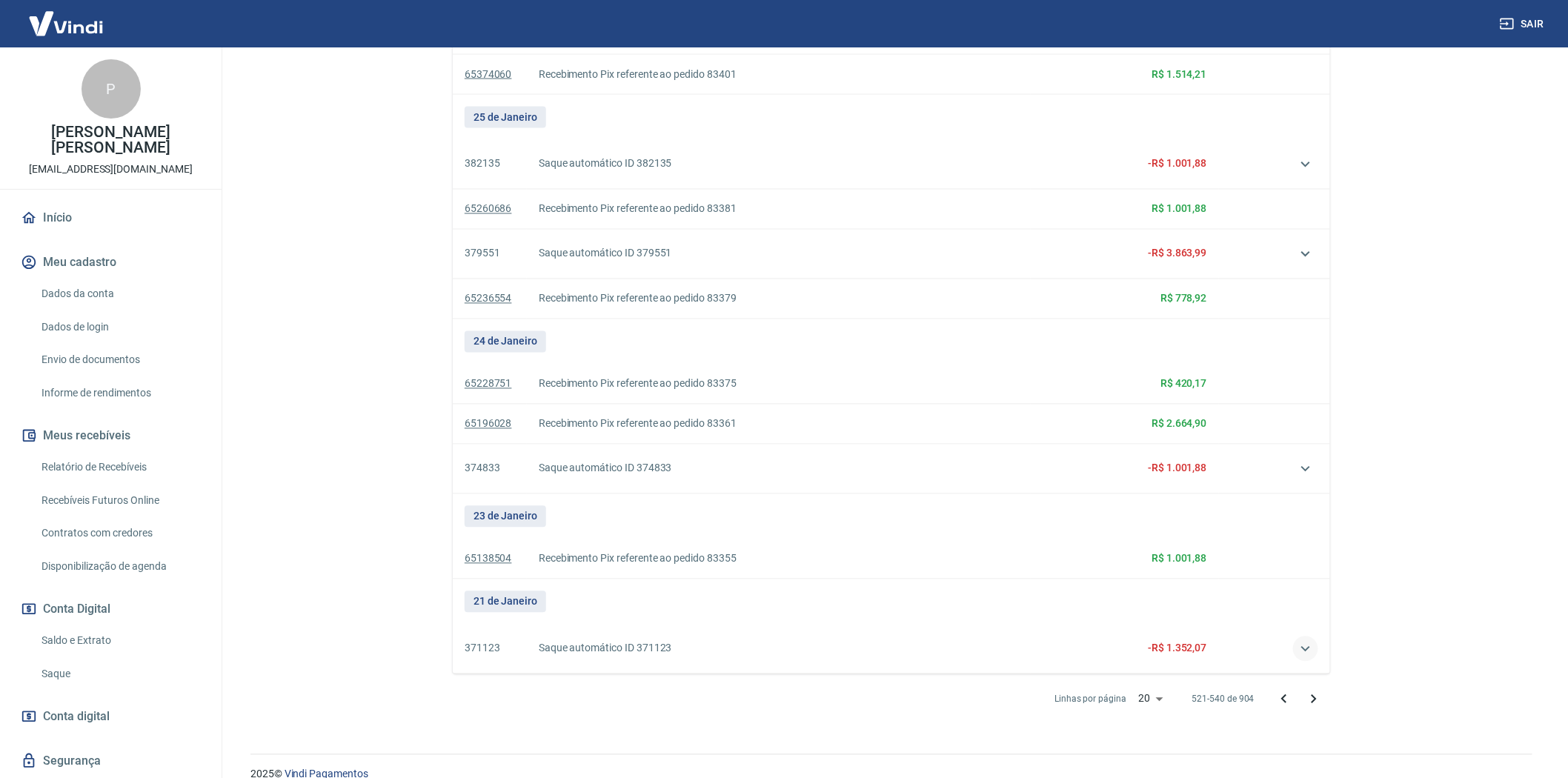
scroll to position [1057, 0]
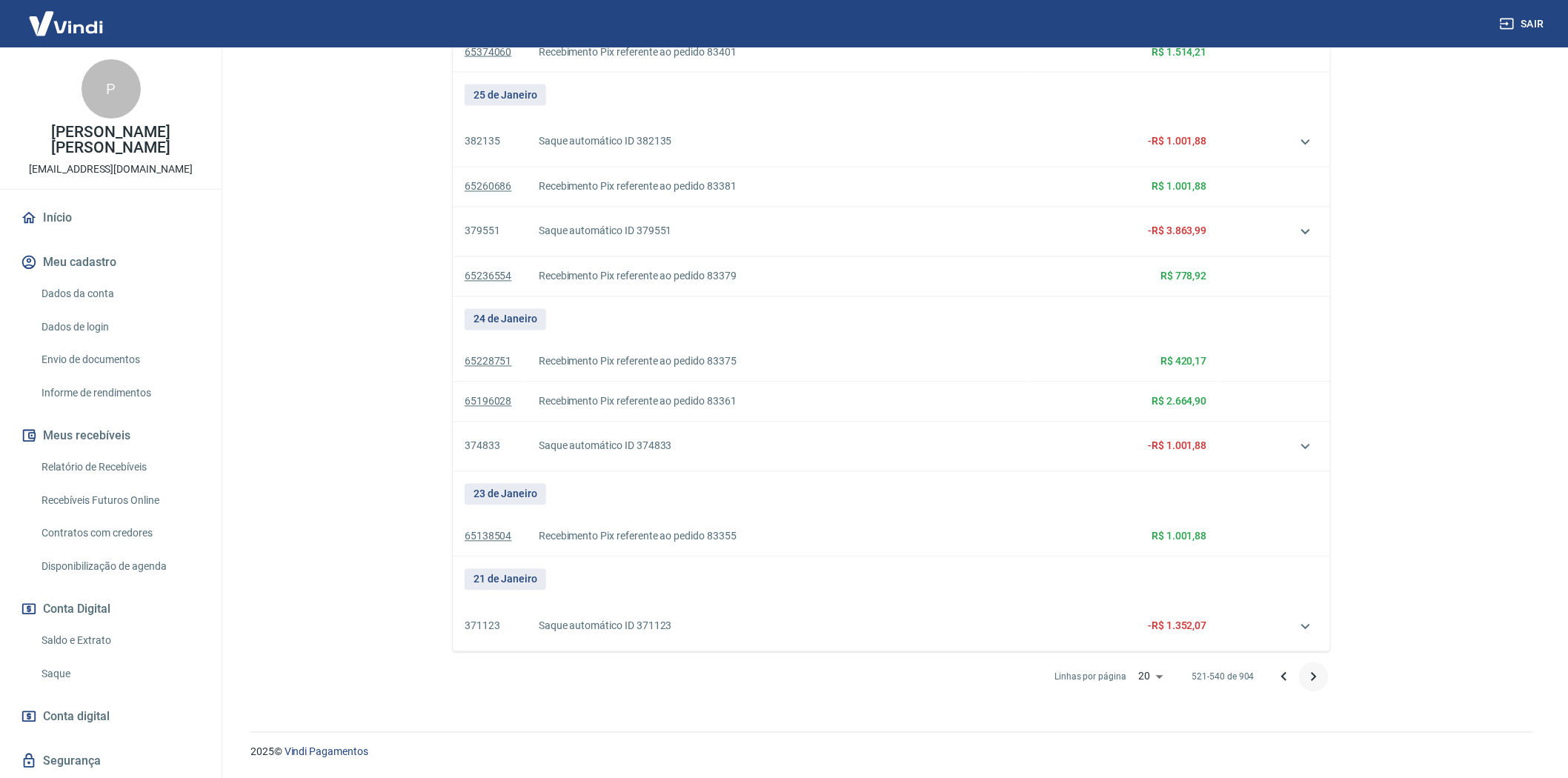
click at [1315, 675] on icon "Próxima página" at bounding box center [1315, 676] width 5 height 9
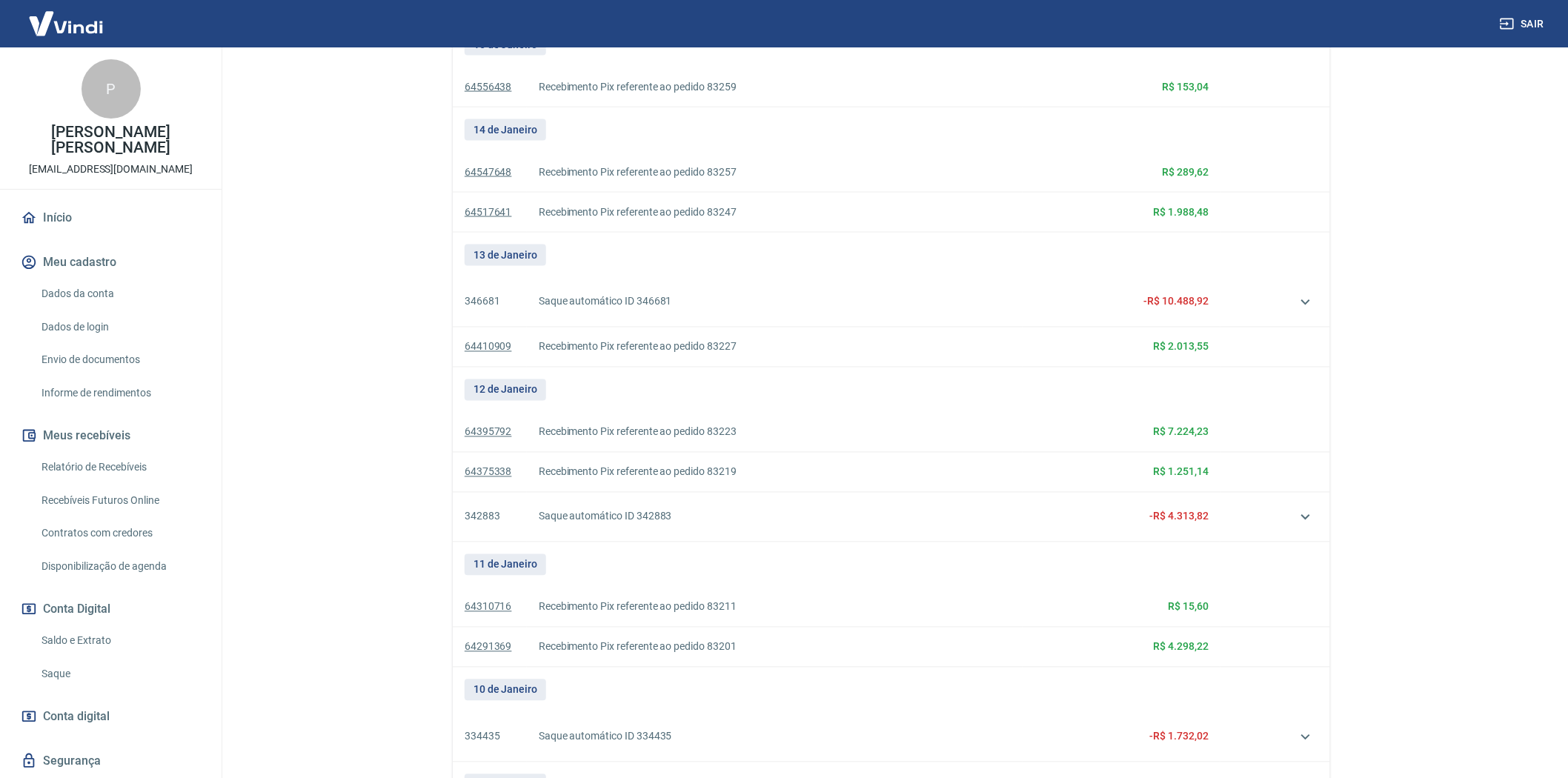
scroll to position [1101, 0]
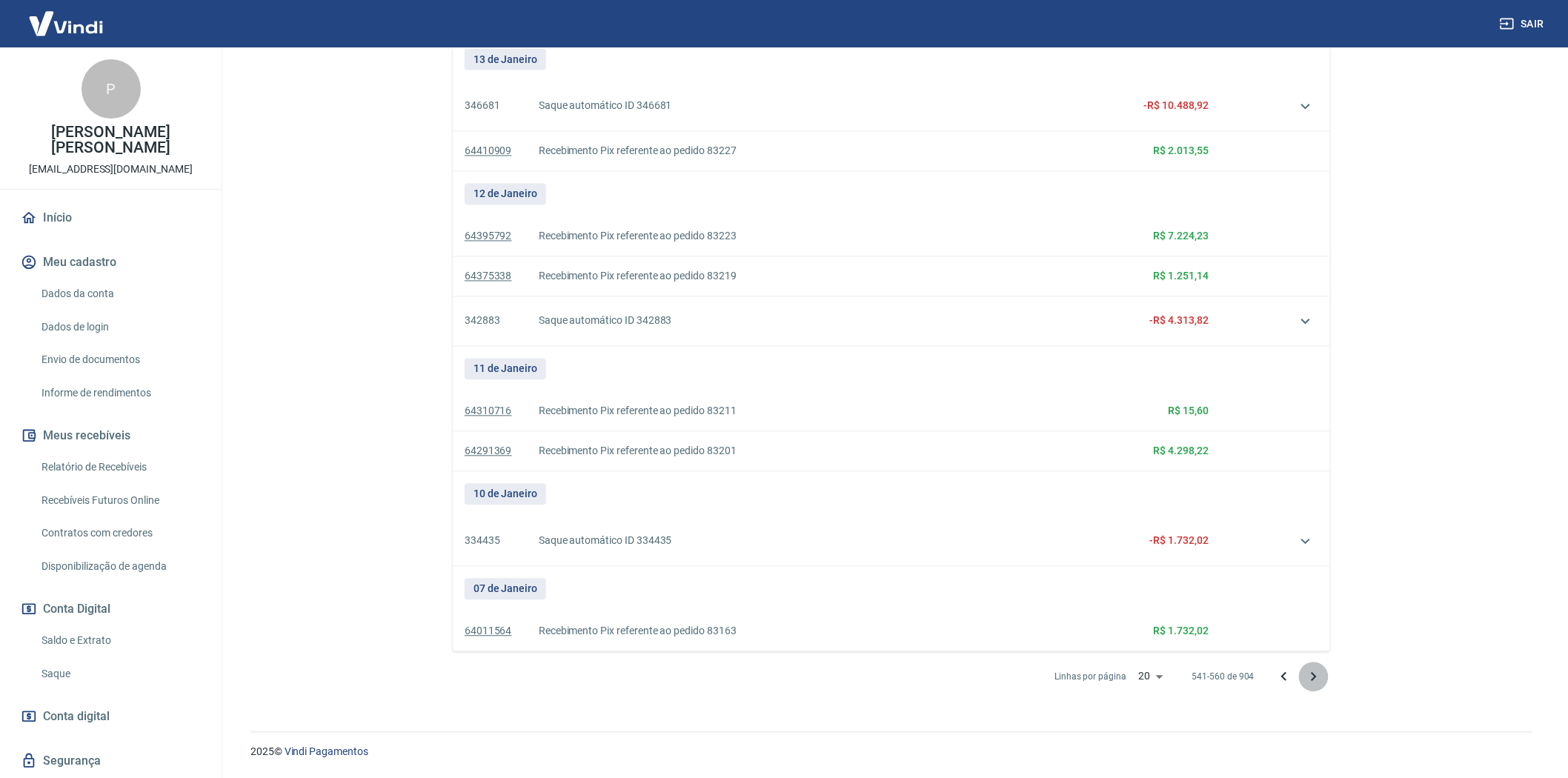
click at [1315, 674] on icon "Próxima página" at bounding box center [1314, 677] width 18 height 18
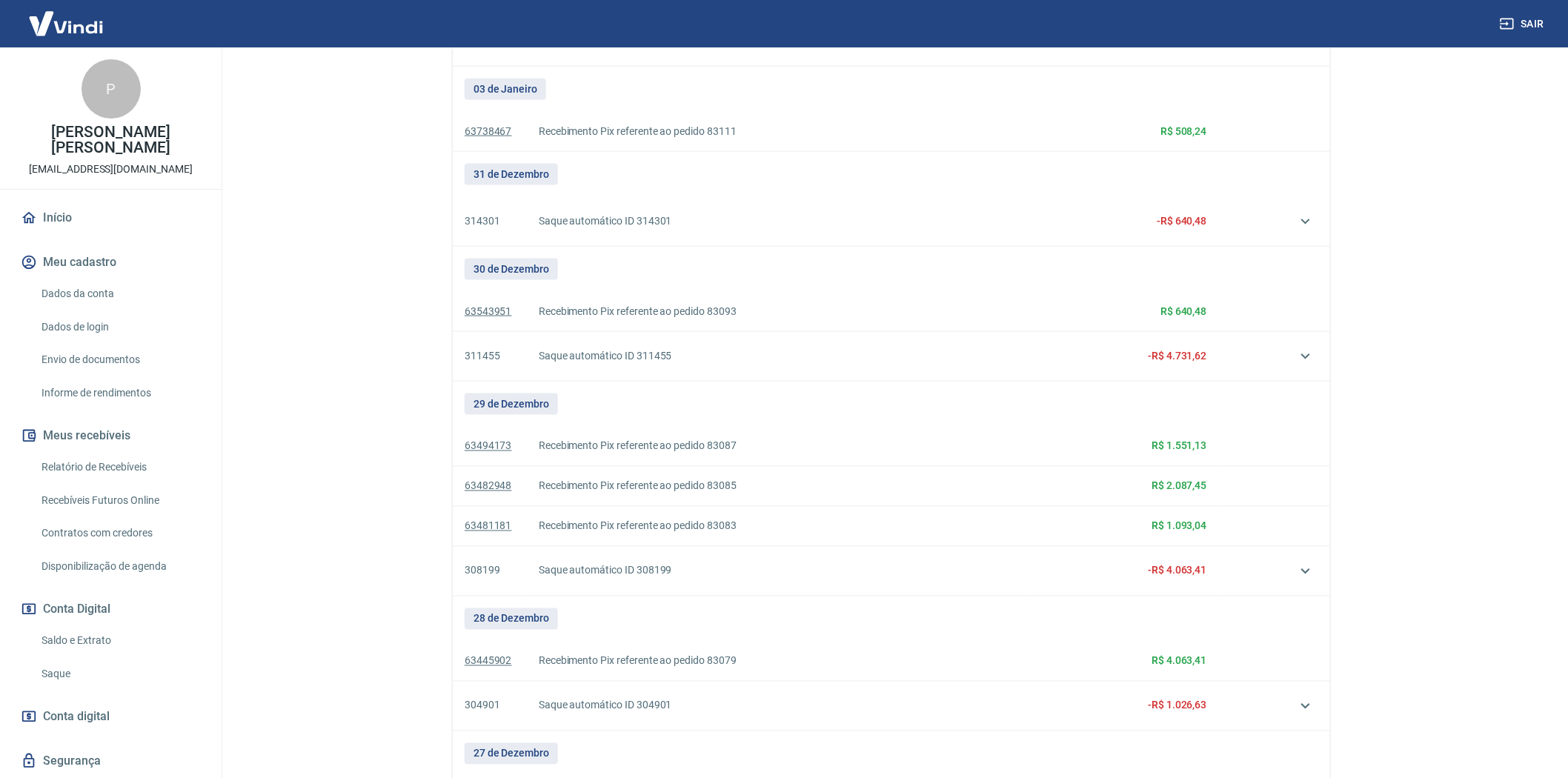
scroll to position [1175, 0]
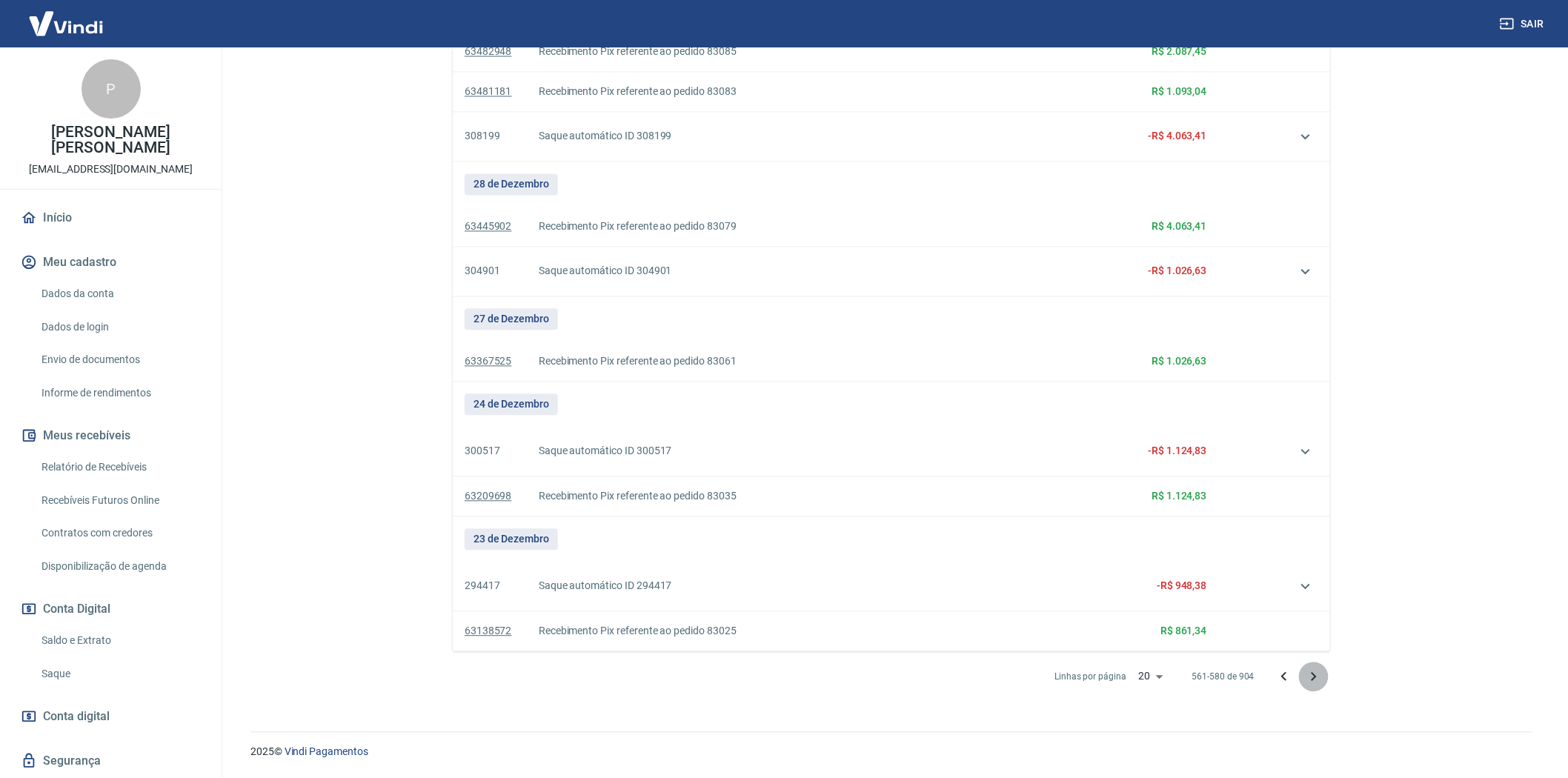
click at [1315, 674] on icon "Próxima página" at bounding box center [1314, 677] width 18 height 18
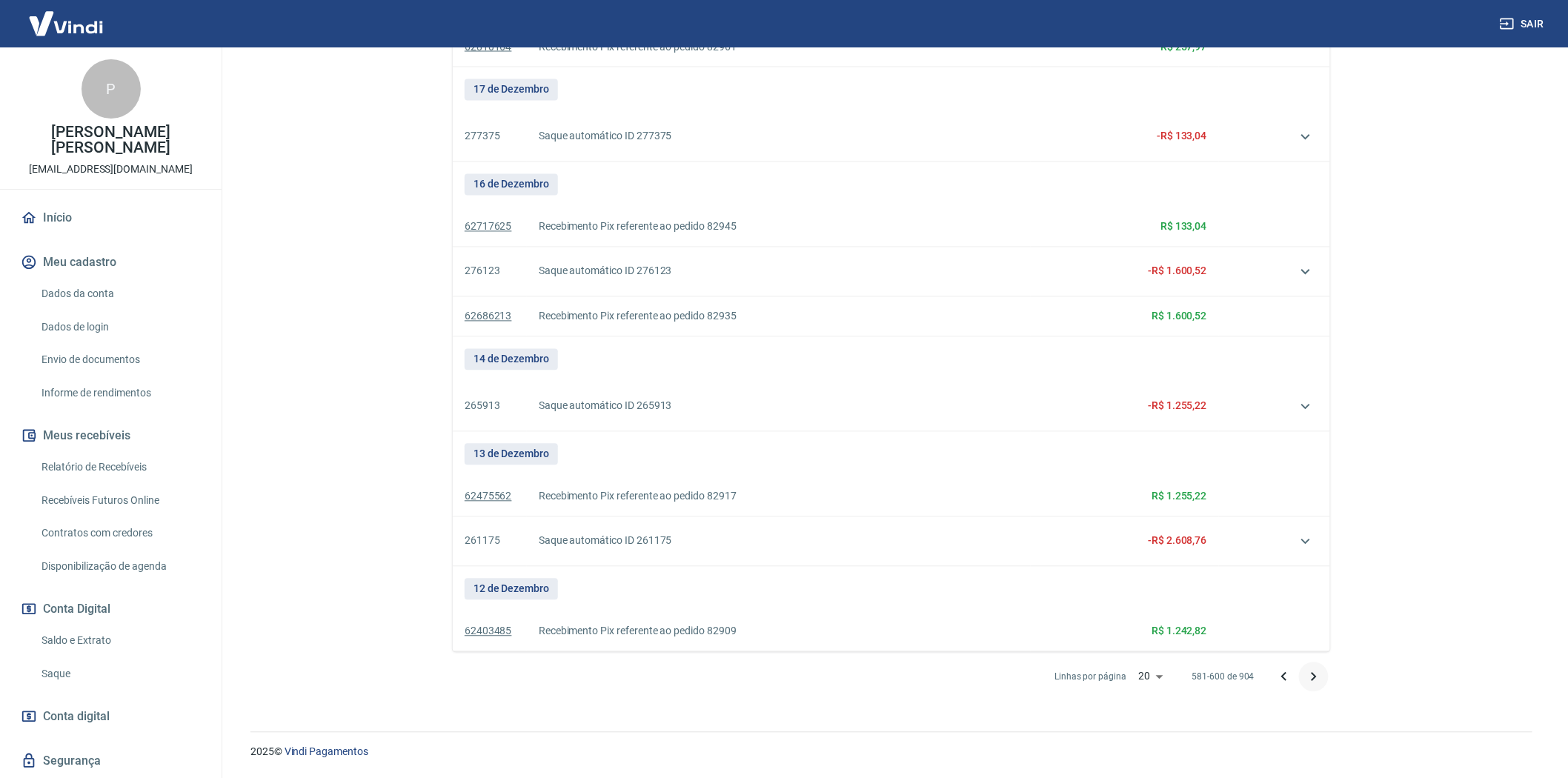
click at [1310, 678] on icon "Próxima página" at bounding box center [1314, 677] width 18 height 18
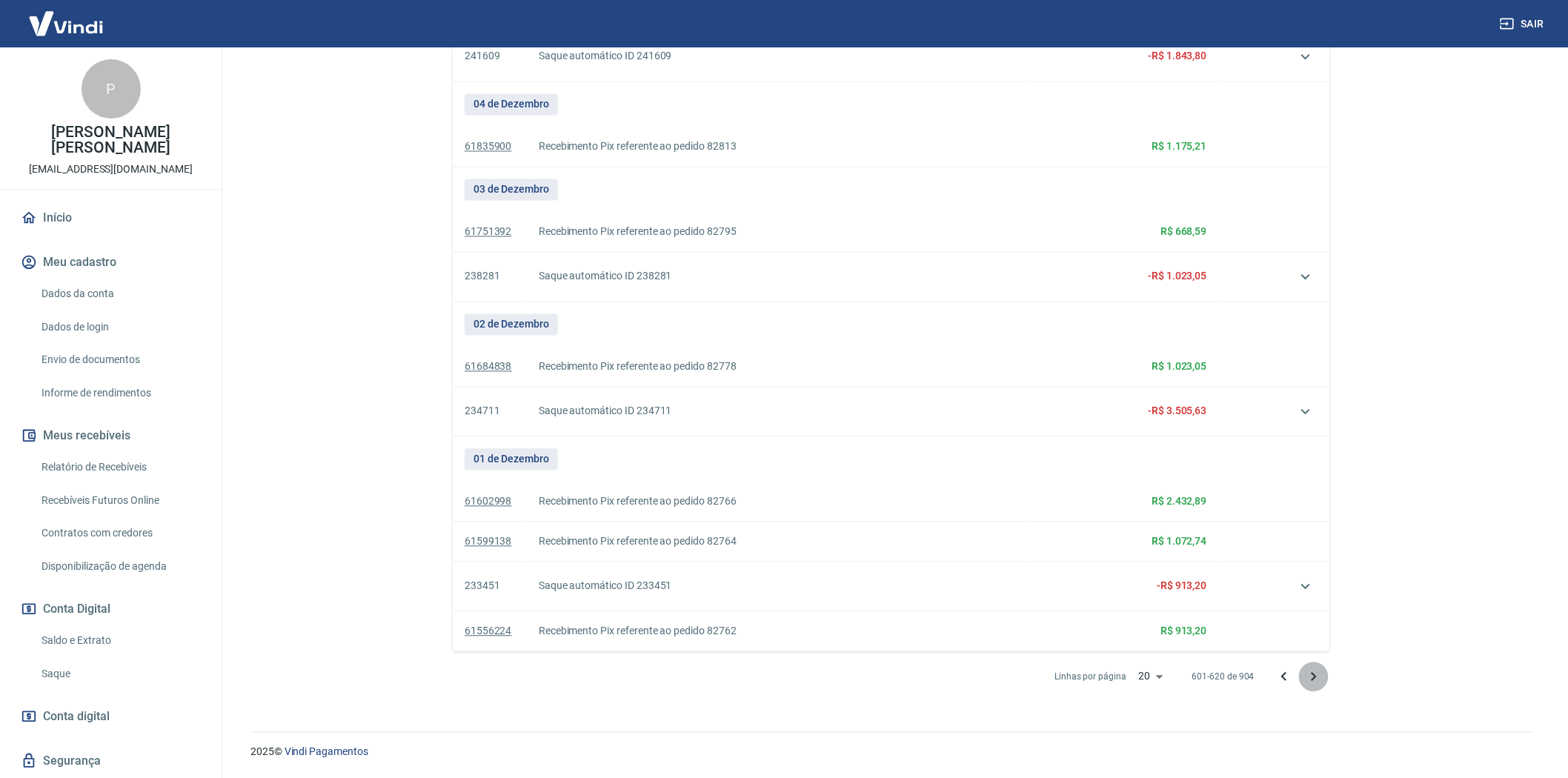
click at [1310, 679] on icon "Próxima página" at bounding box center [1314, 677] width 18 height 18
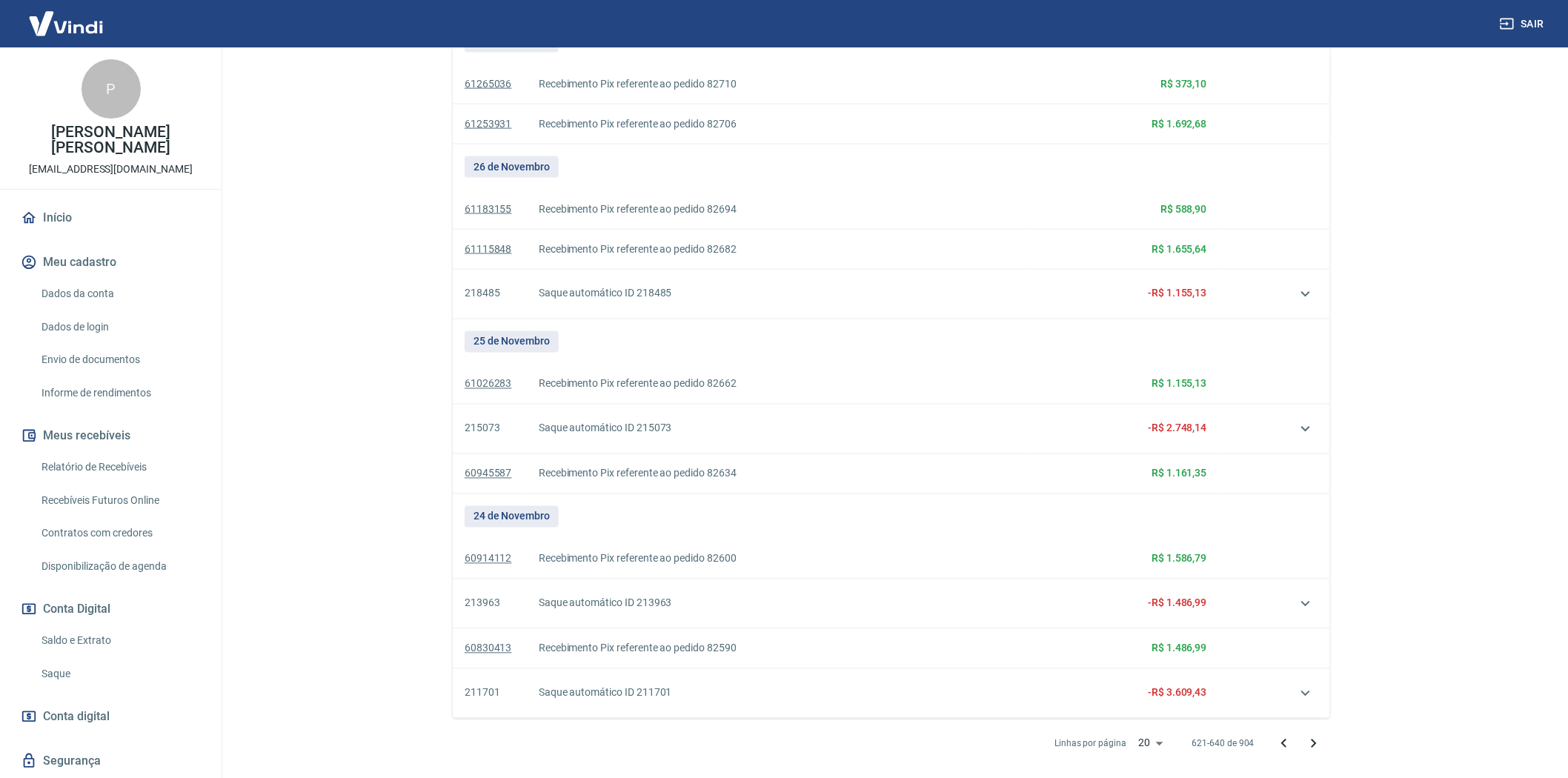
scroll to position [966, 0]
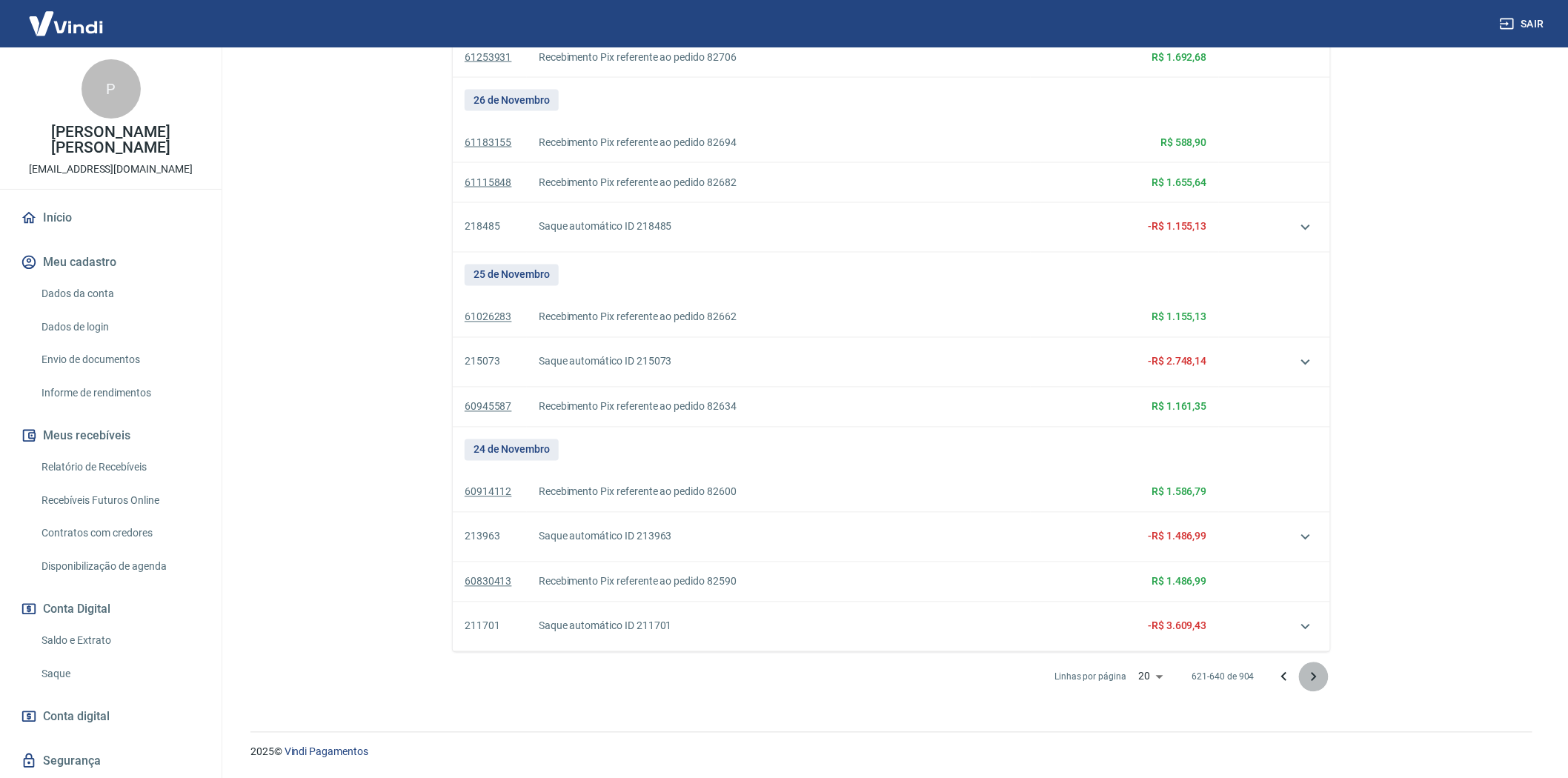
click at [1306, 677] on icon "Próxima página" at bounding box center [1314, 677] width 18 height 18
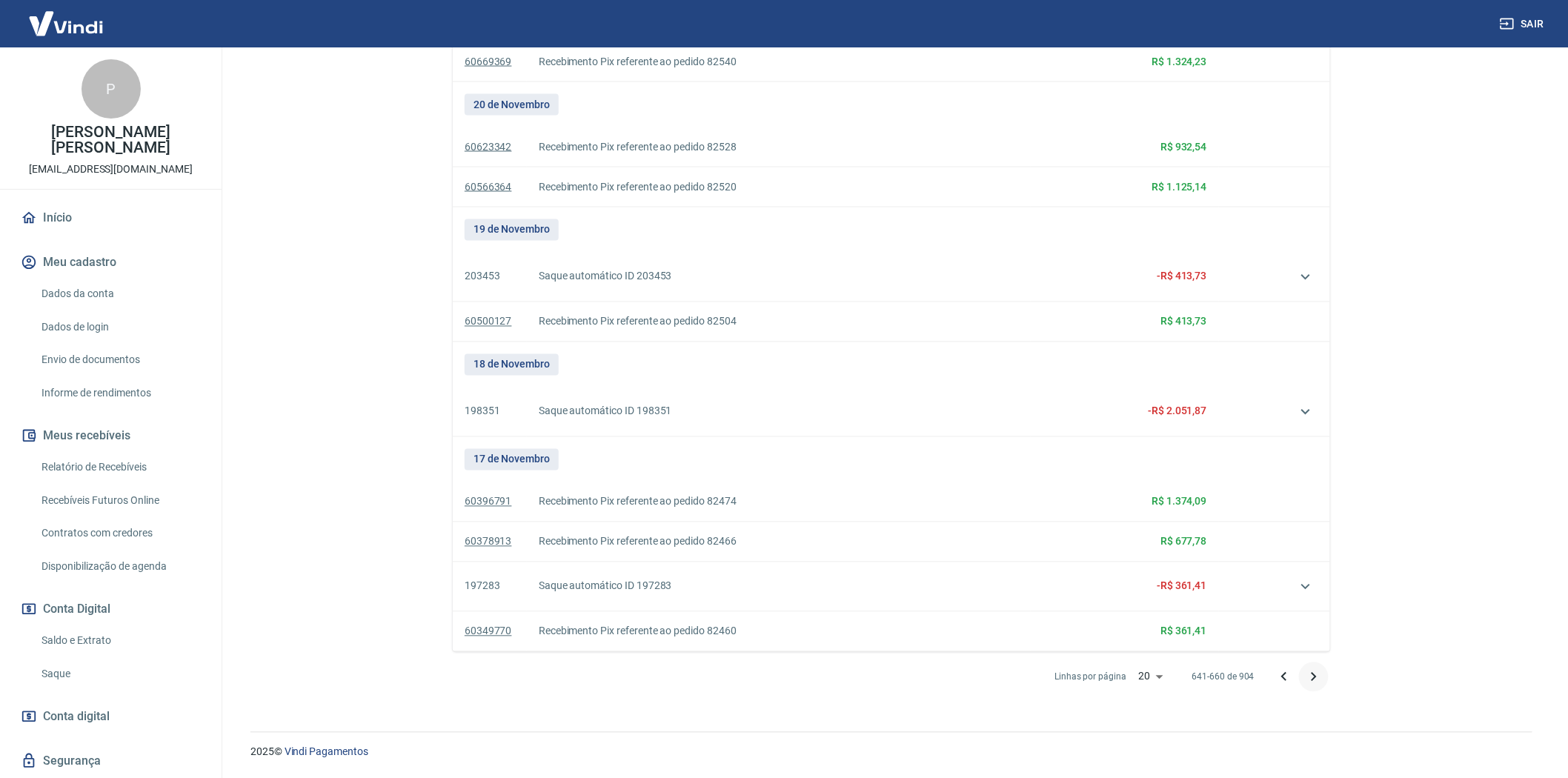
click at [1314, 677] on icon "Próxima página" at bounding box center [1314, 677] width 18 height 18
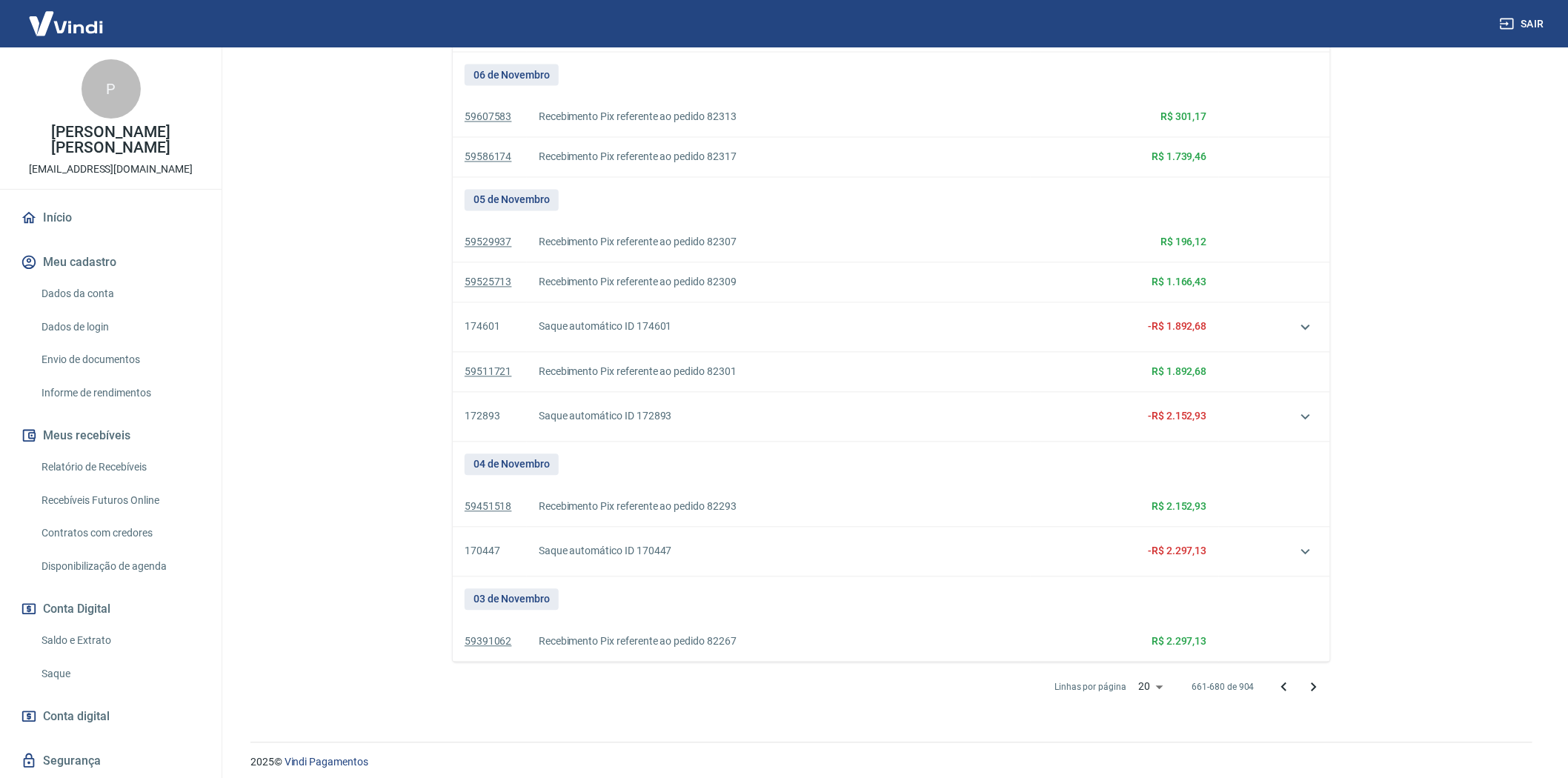
scroll to position [1101, 0]
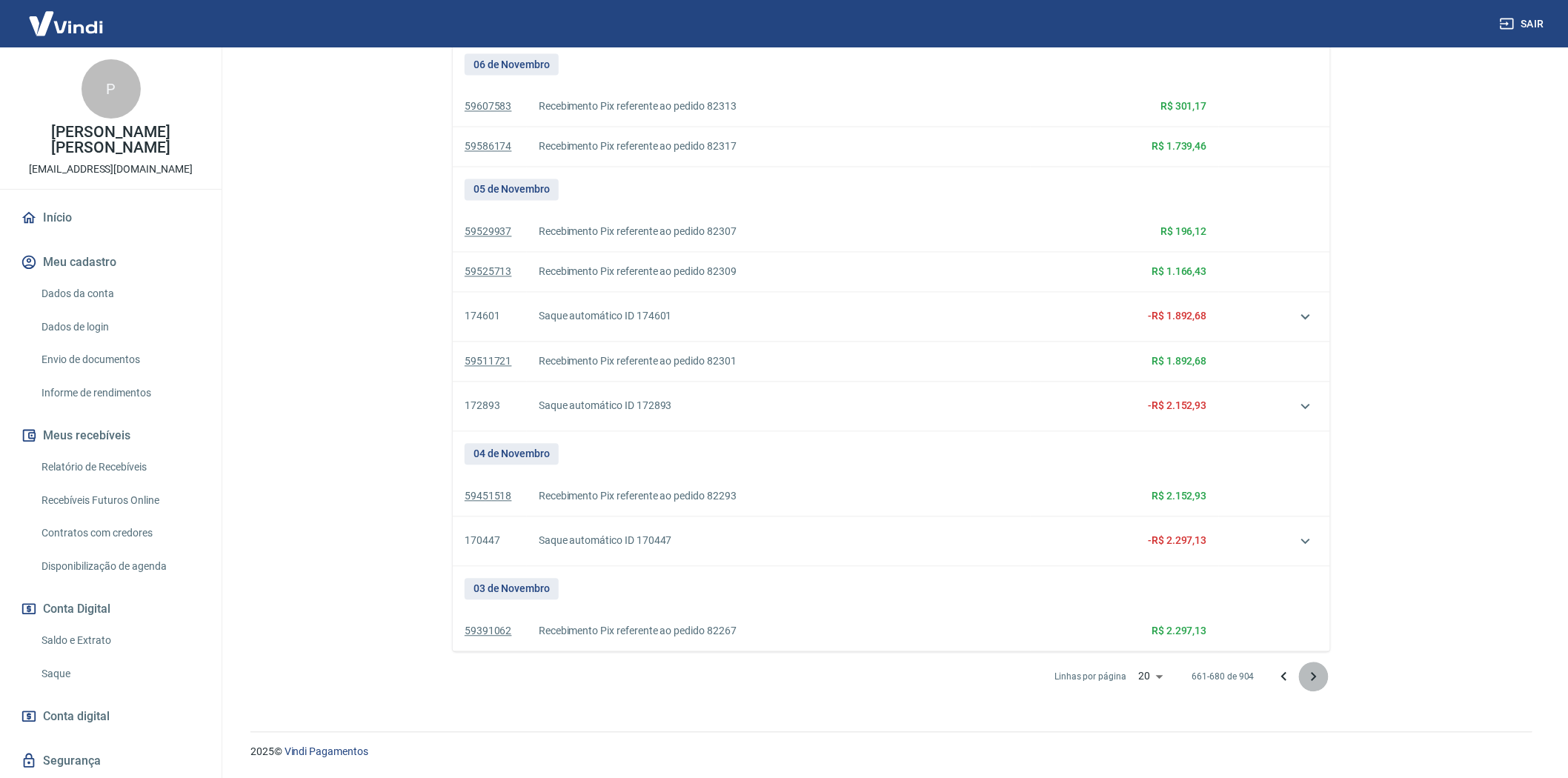
click at [1314, 678] on icon "Próxima página" at bounding box center [1314, 677] width 18 height 18
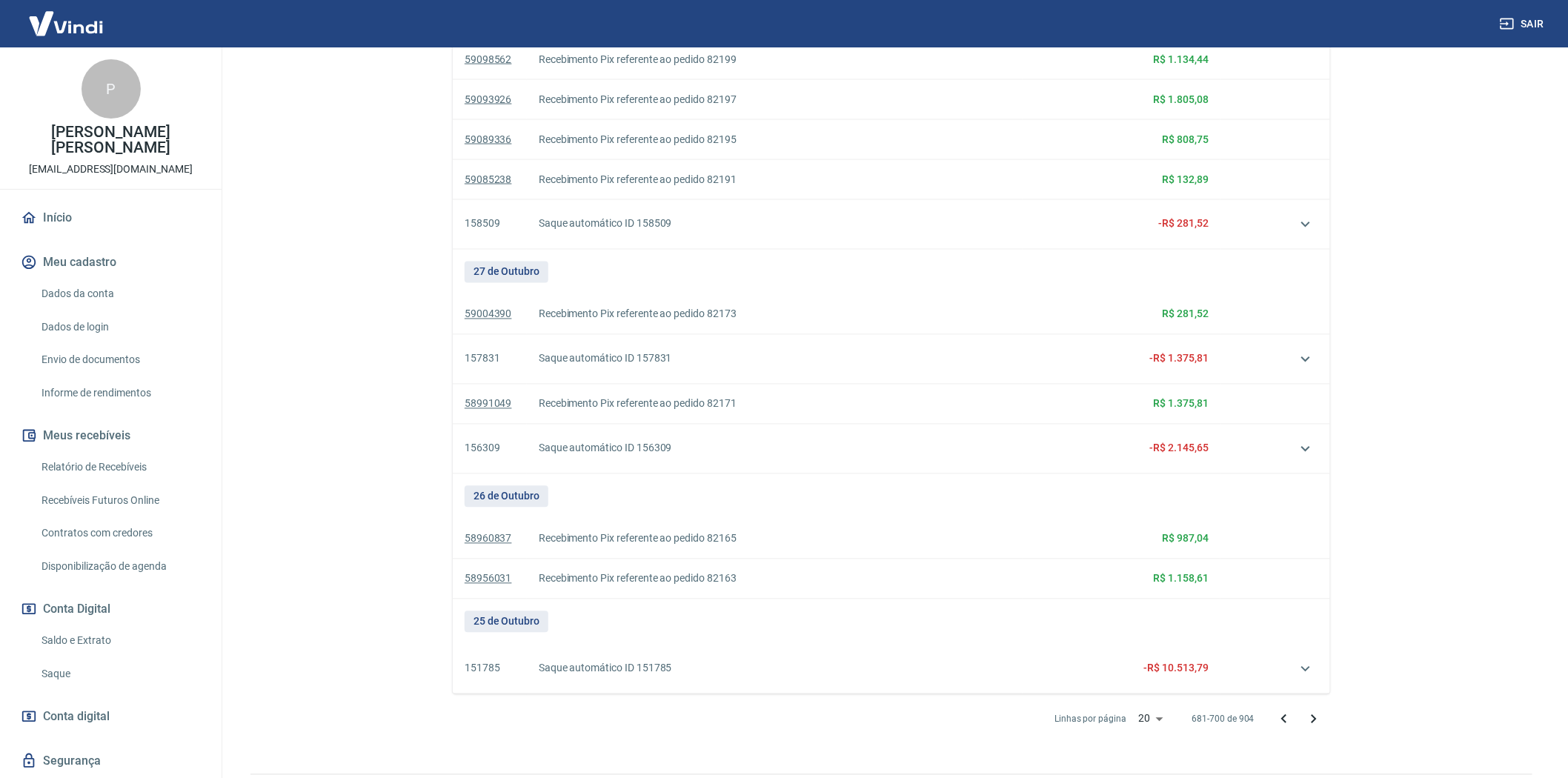
scroll to position [1031, 0]
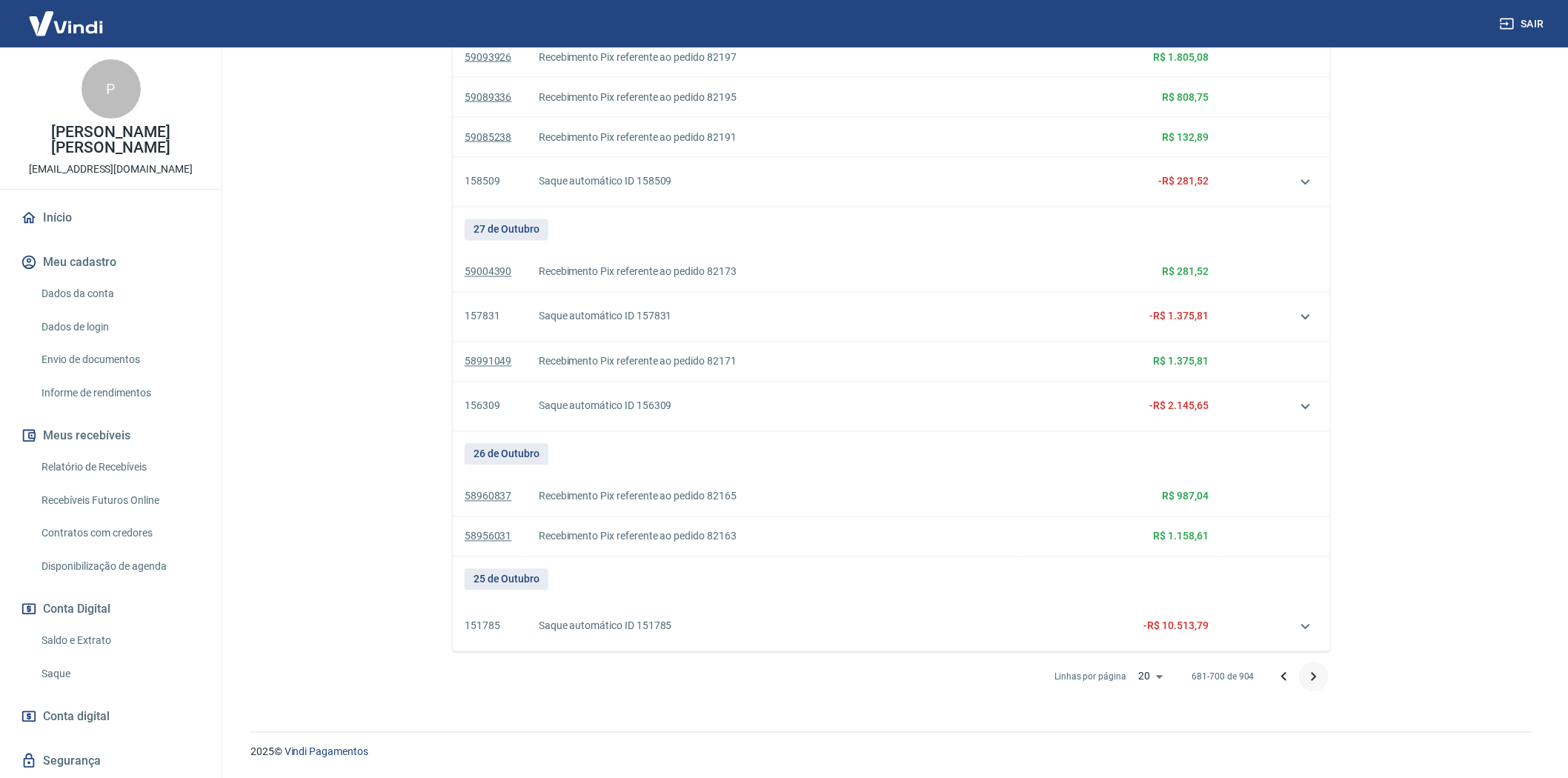
click at [1318, 674] on icon "Próxima página" at bounding box center [1314, 677] width 18 height 18
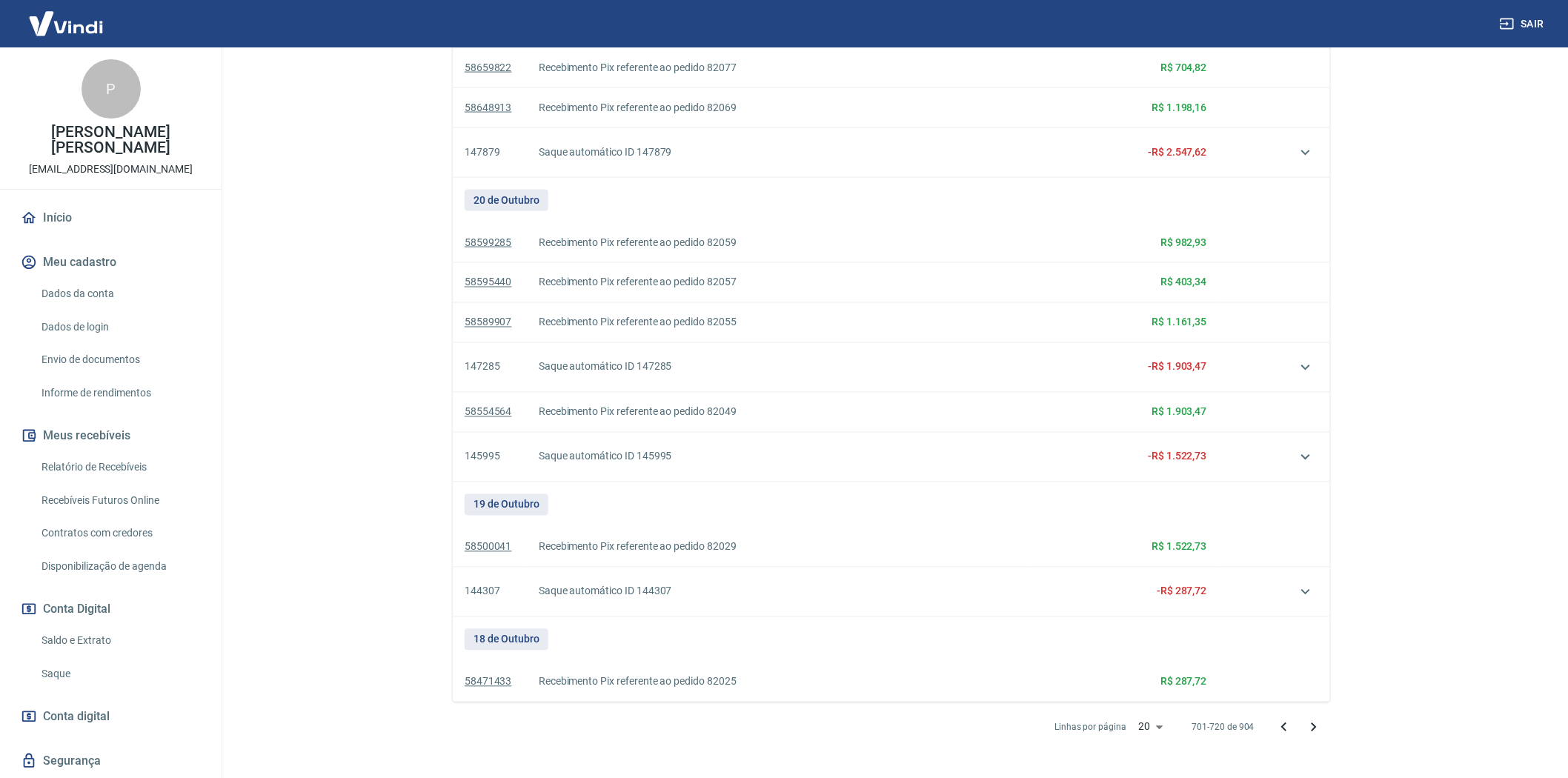
scroll to position [957, 0]
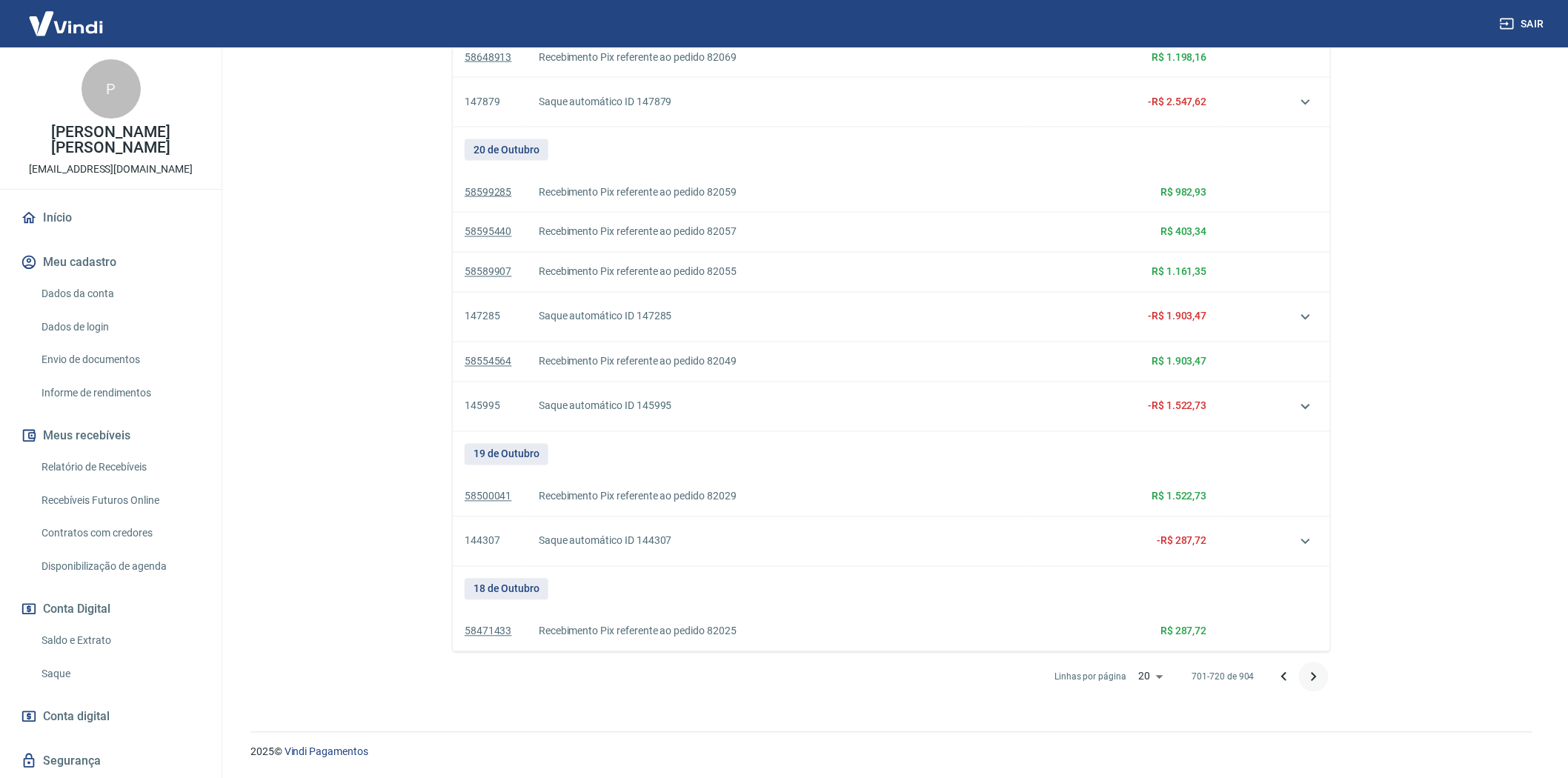
click at [1315, 682] on icon "Próxima página" at bounding box center [1314, 677] width 18 height 18
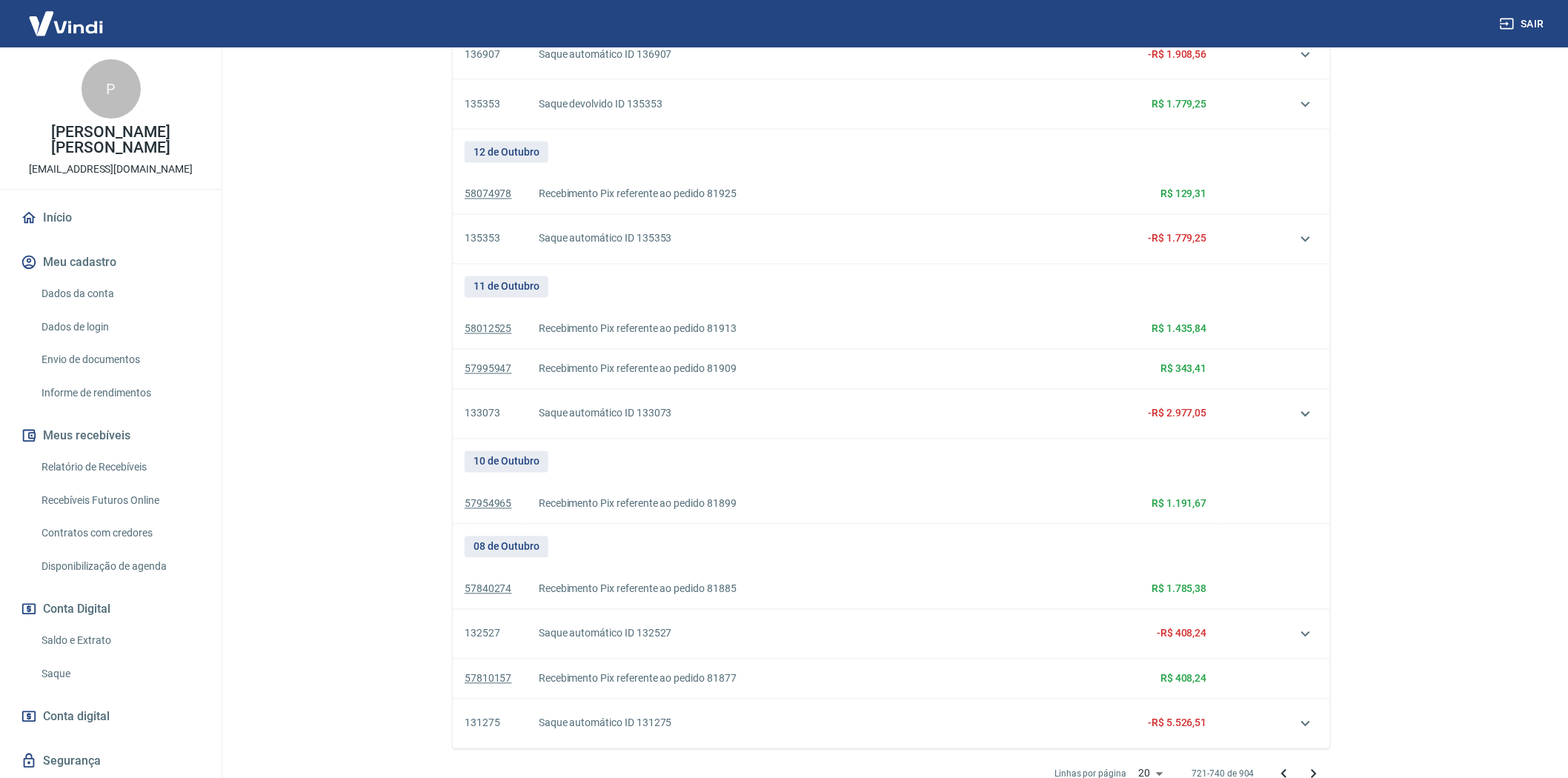
scroll to position [1086, 0]
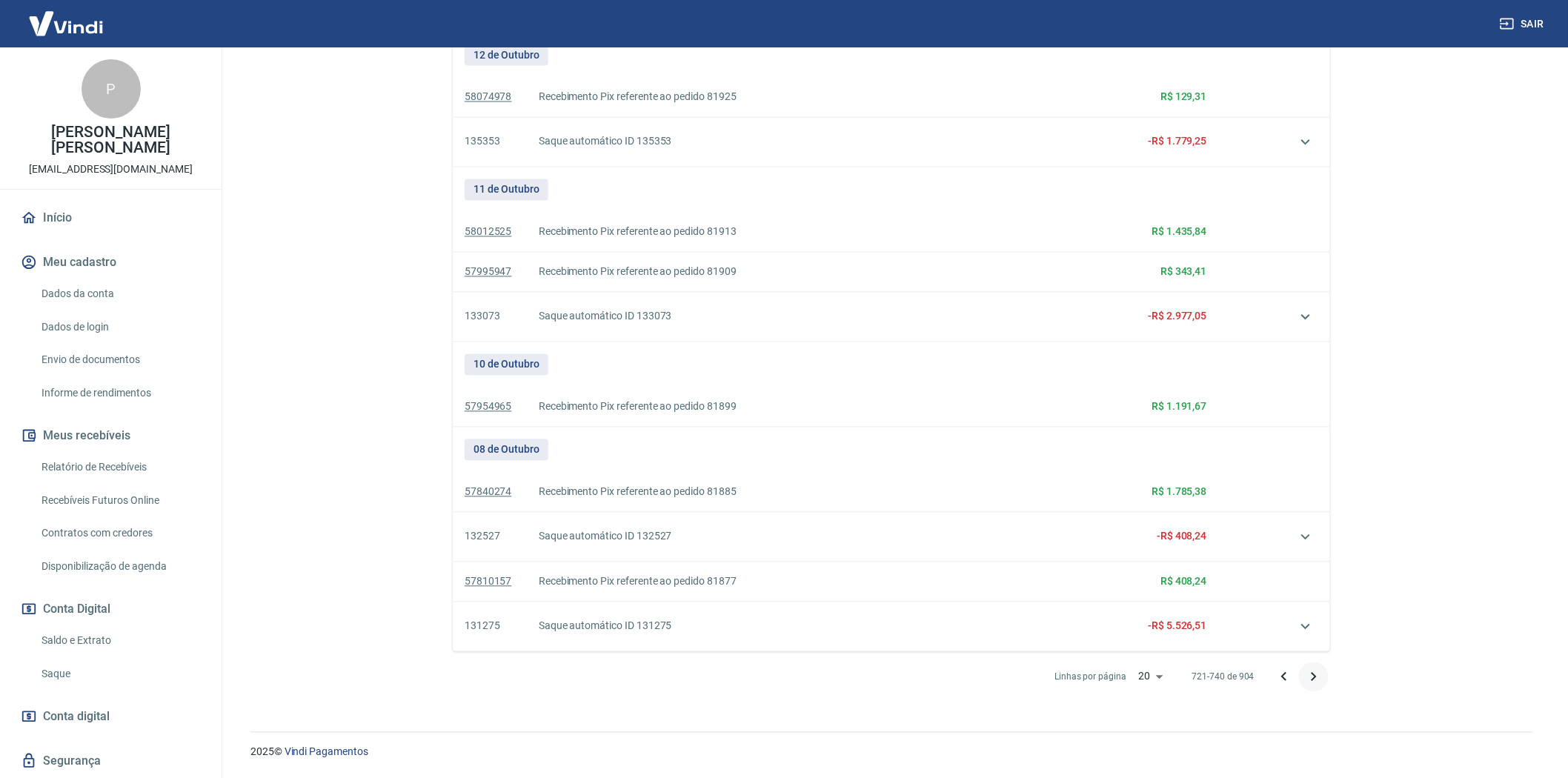
click at [1315, 677] on icon "Próxima página" at bounding box center [1314, 677] width 18 height 18
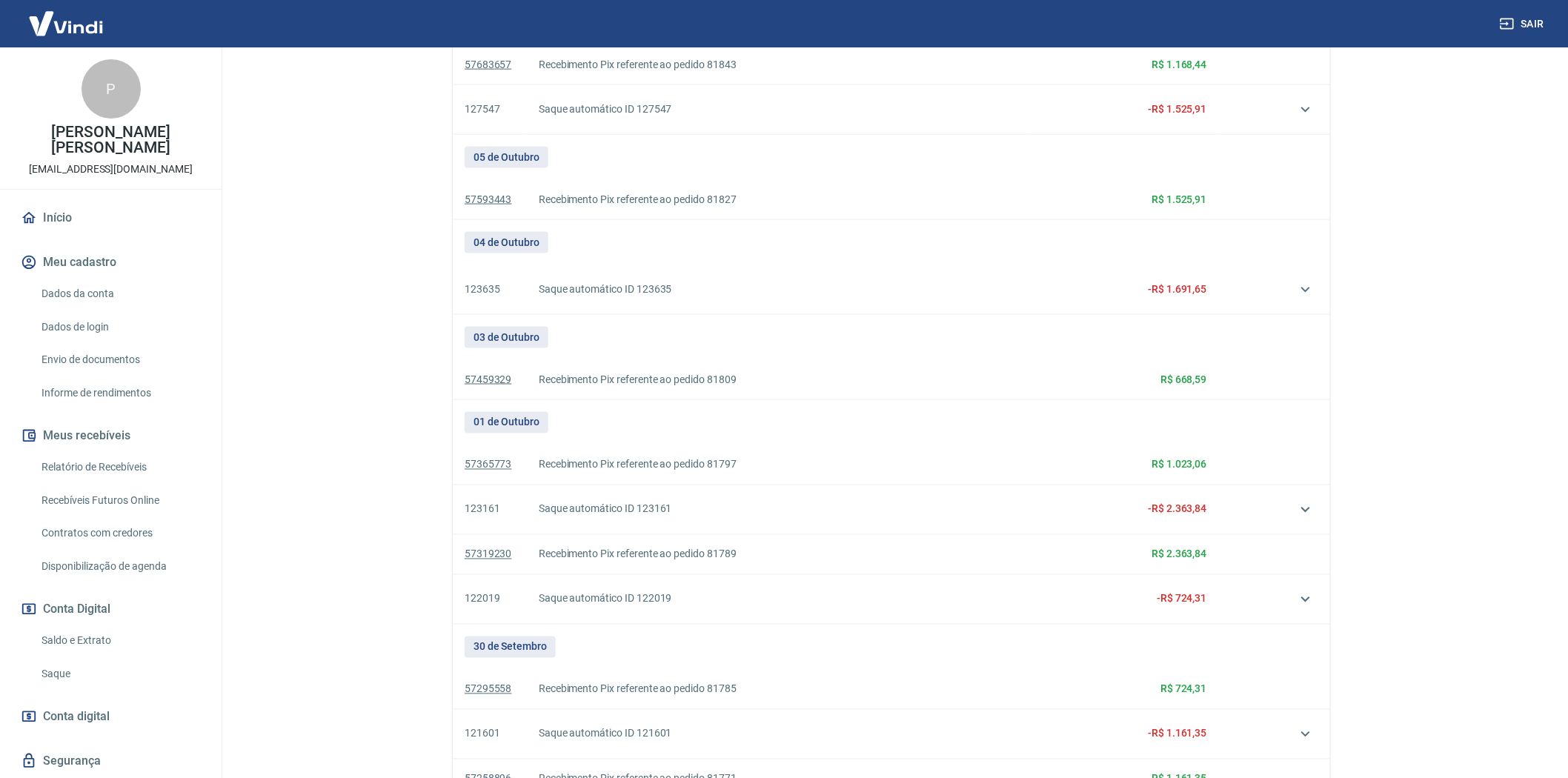
scroll to position [985, 0]
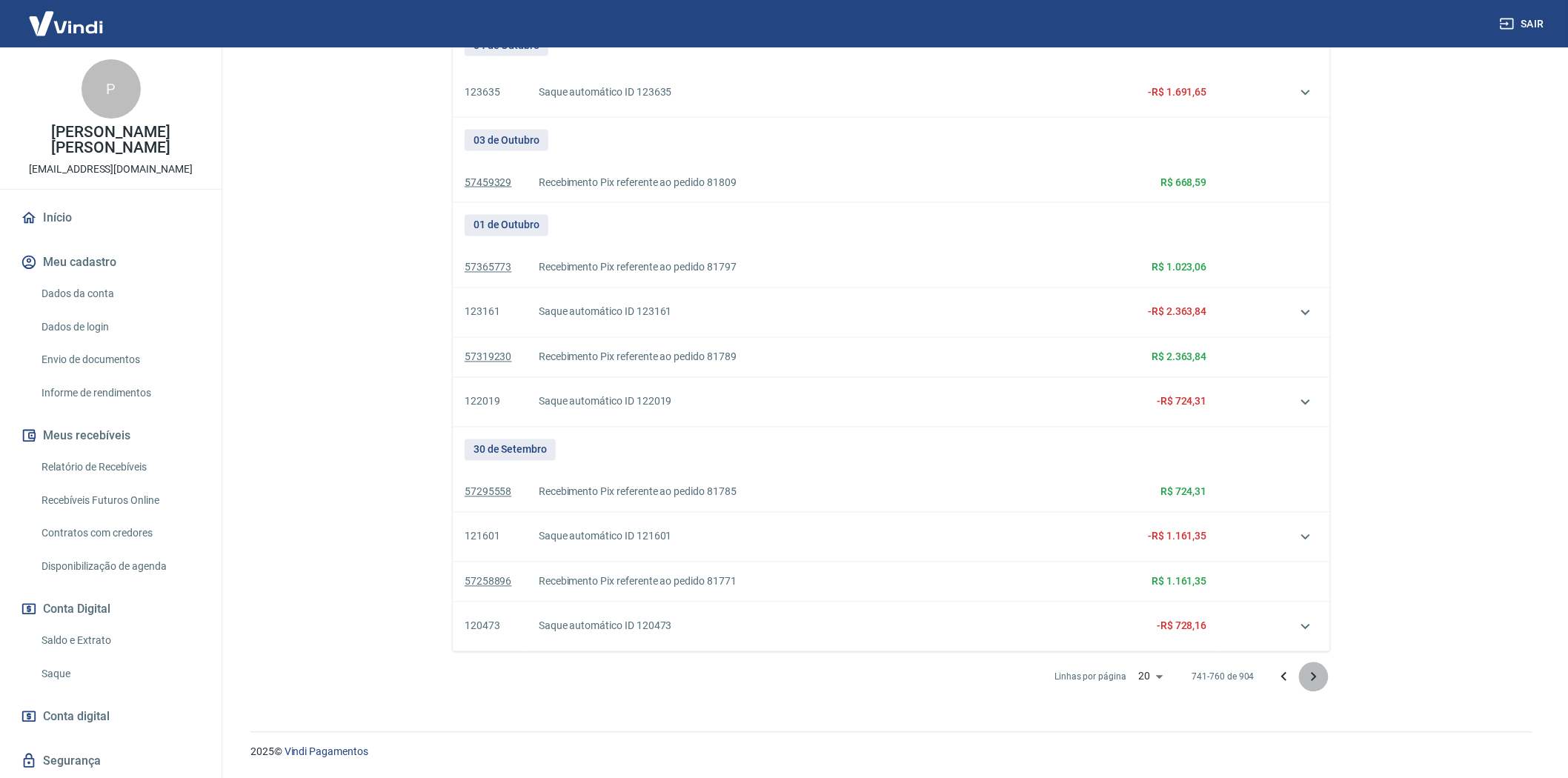
click at [1313, 678] on icon "Próxima página" at bounding box center [1314, 677] width 18 height 18
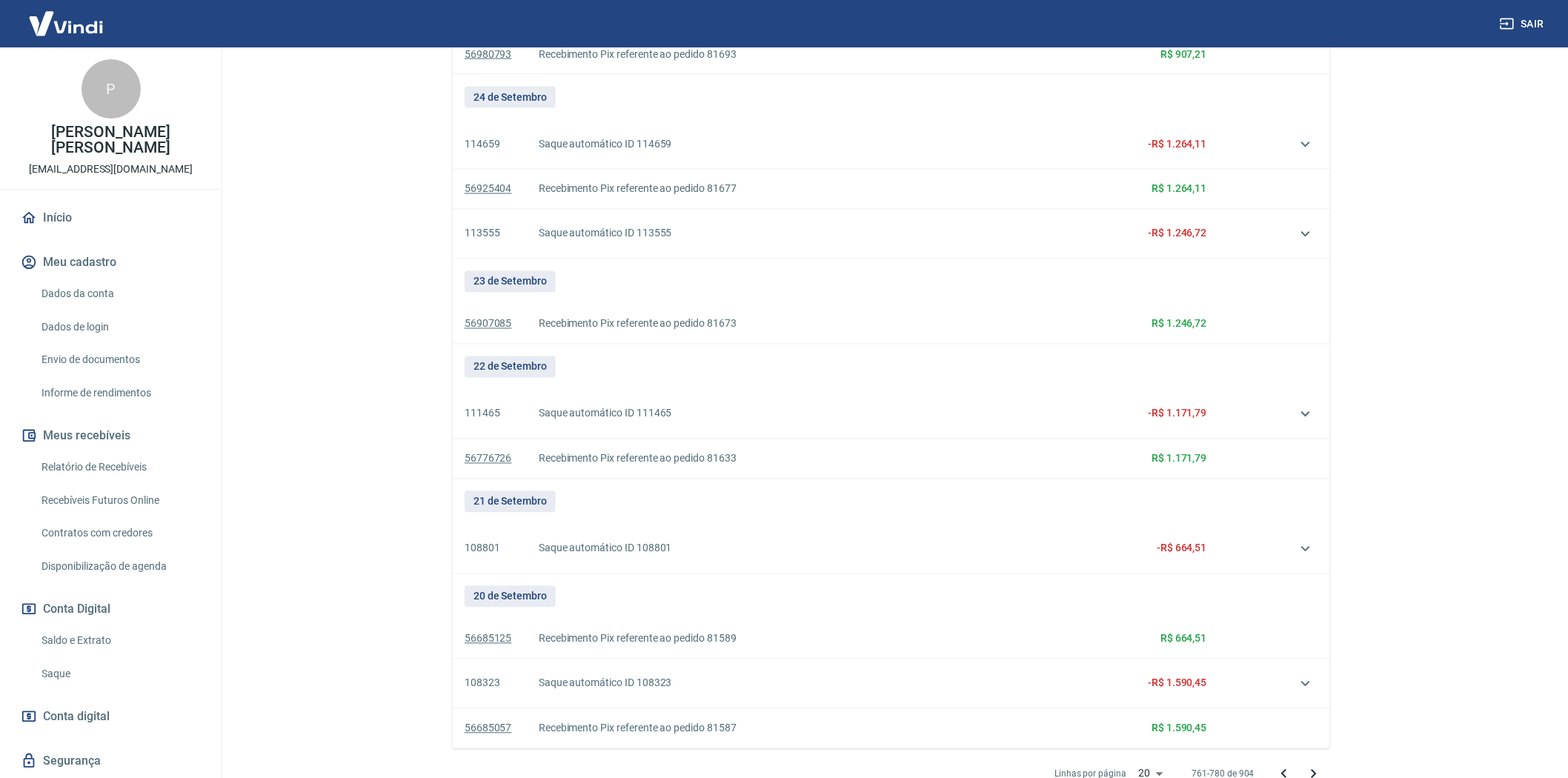
scroll to position [1086, 0]
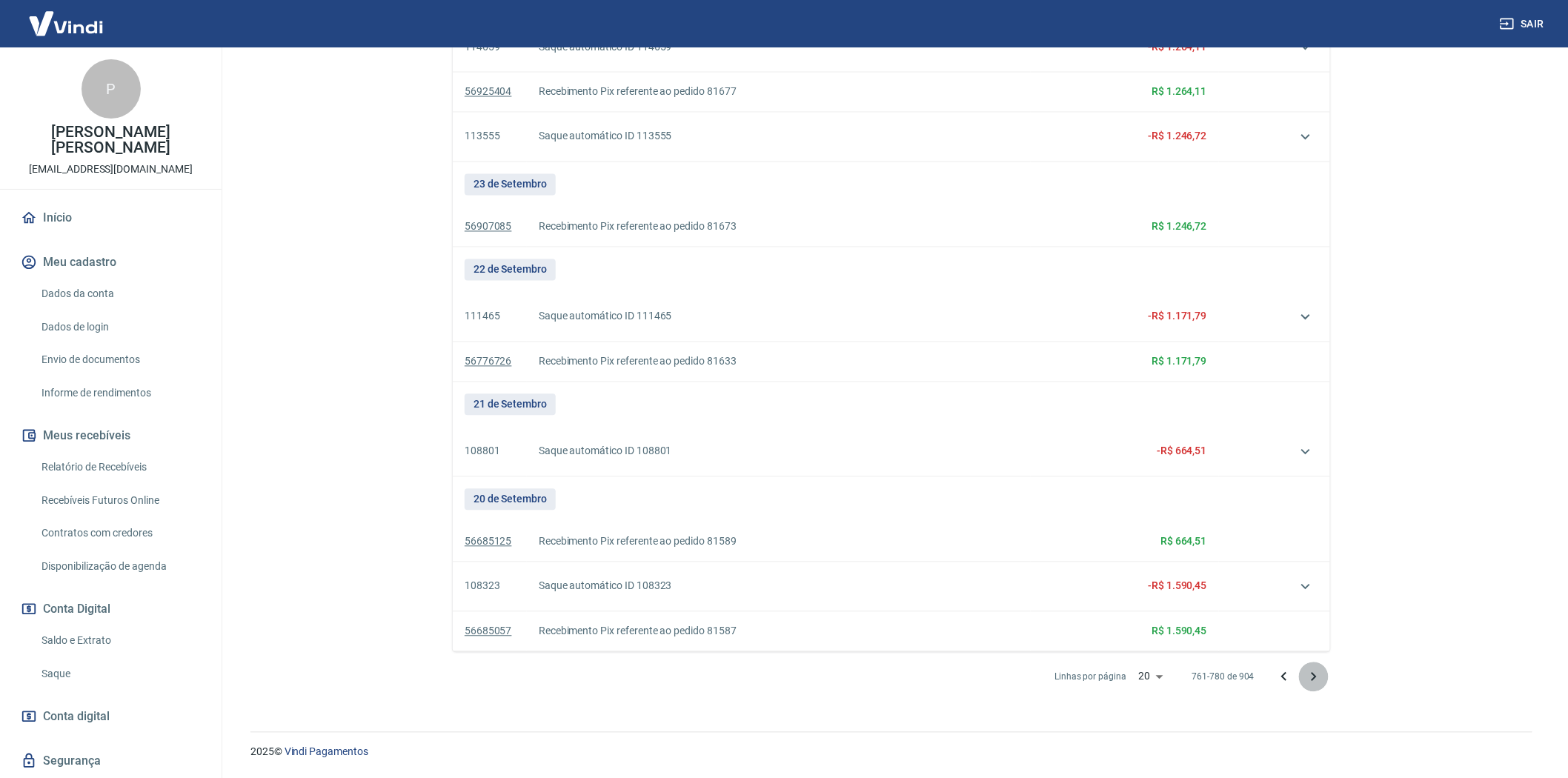
click at [1313, 678] on icon "Próxima página" at bounding box center [1314, 677] width 18 height 18
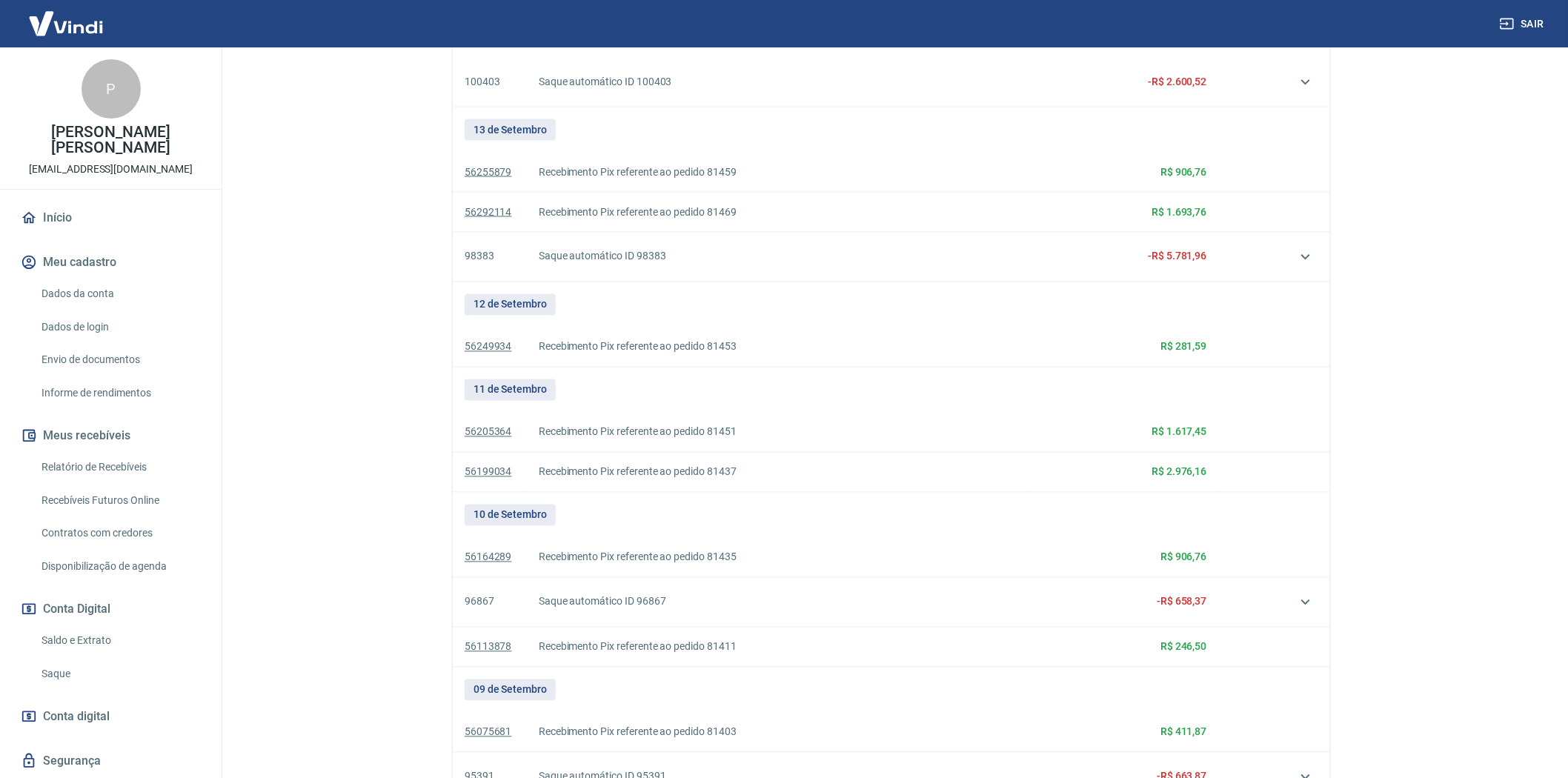
scroll to position [1191, 0]
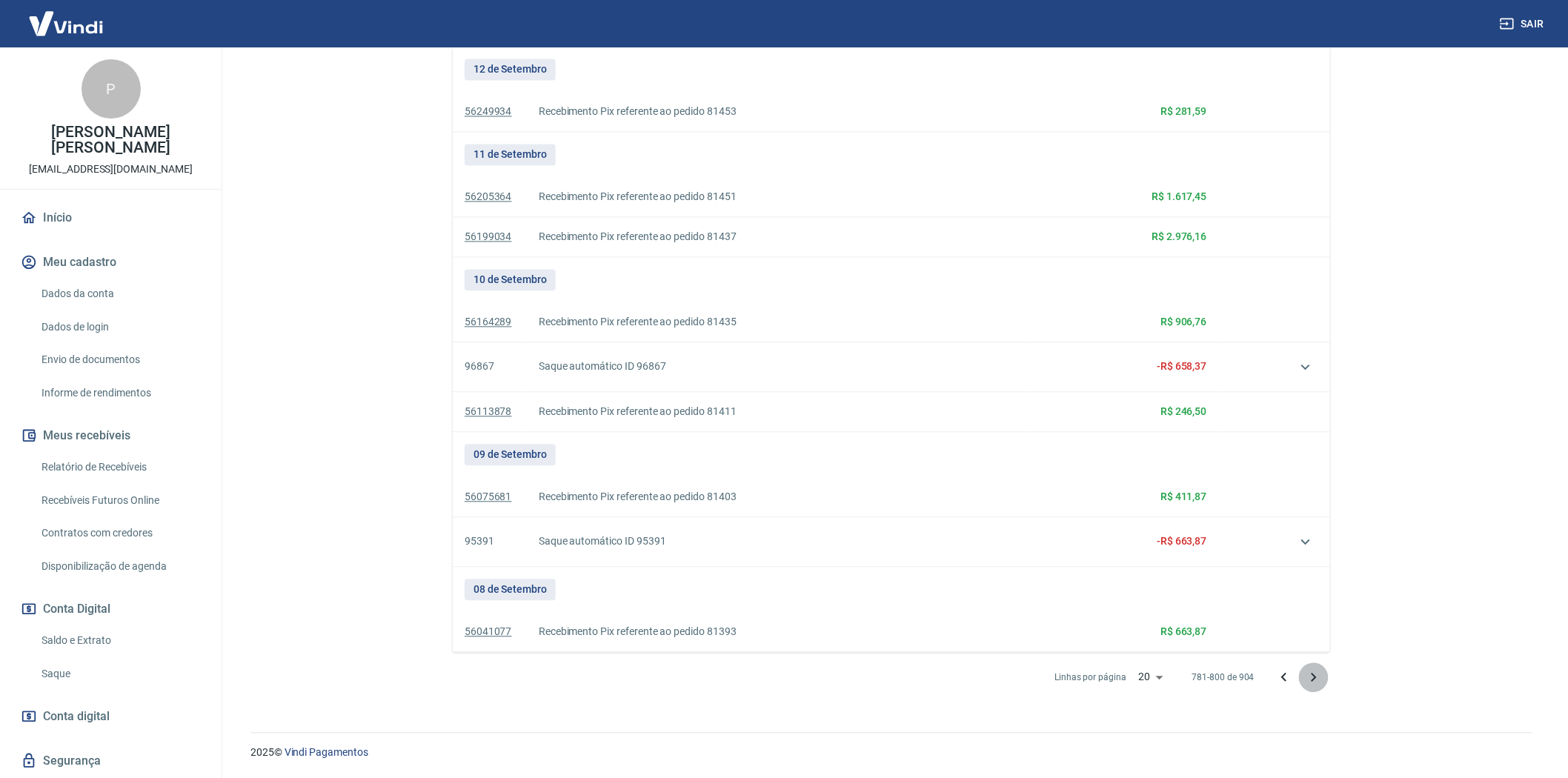
click at [1315, 676] on icon "Próxima página" at bounding box center [1315, 676] width 5 height 9
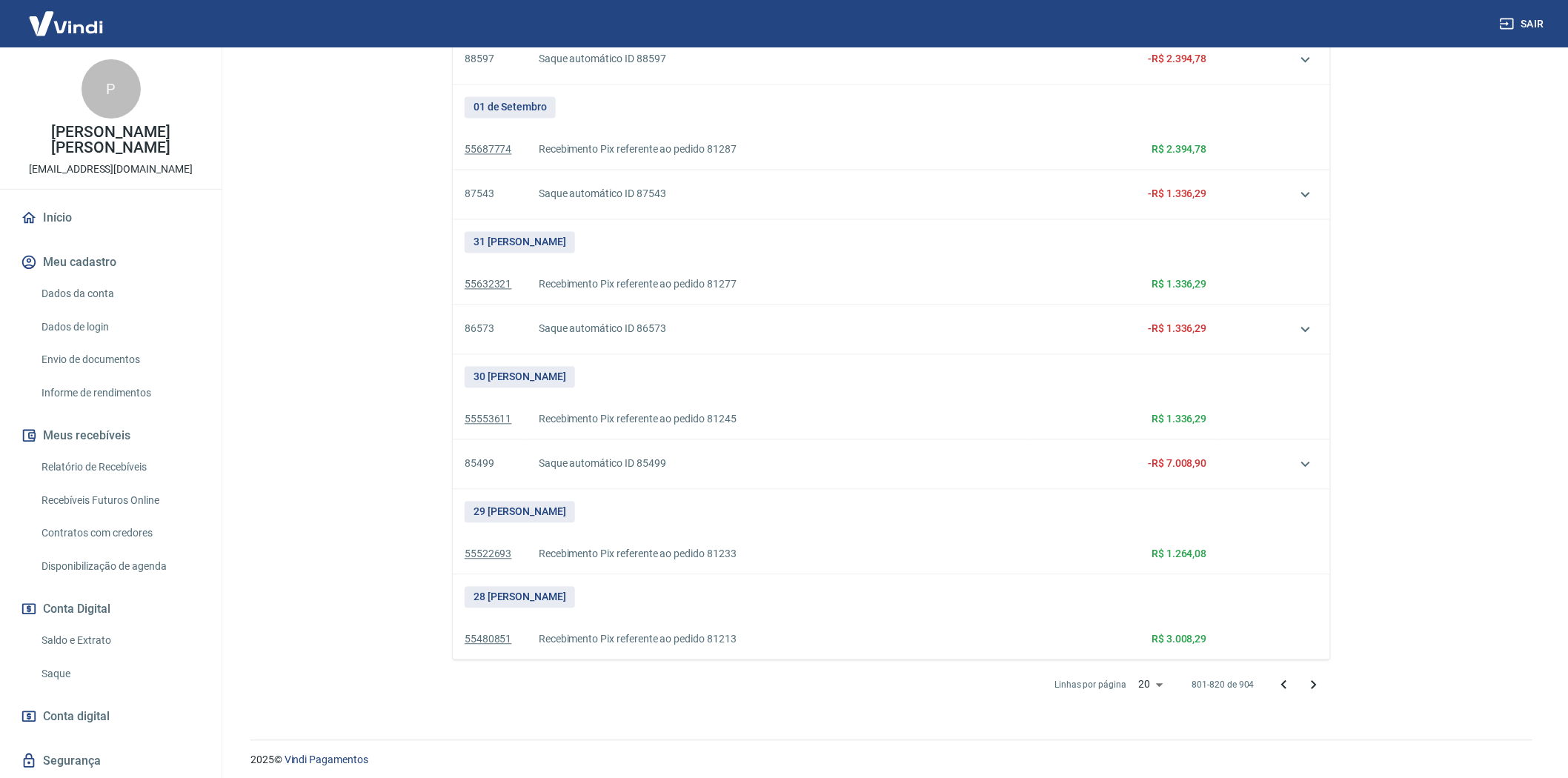
scroll to position [1139, 0]
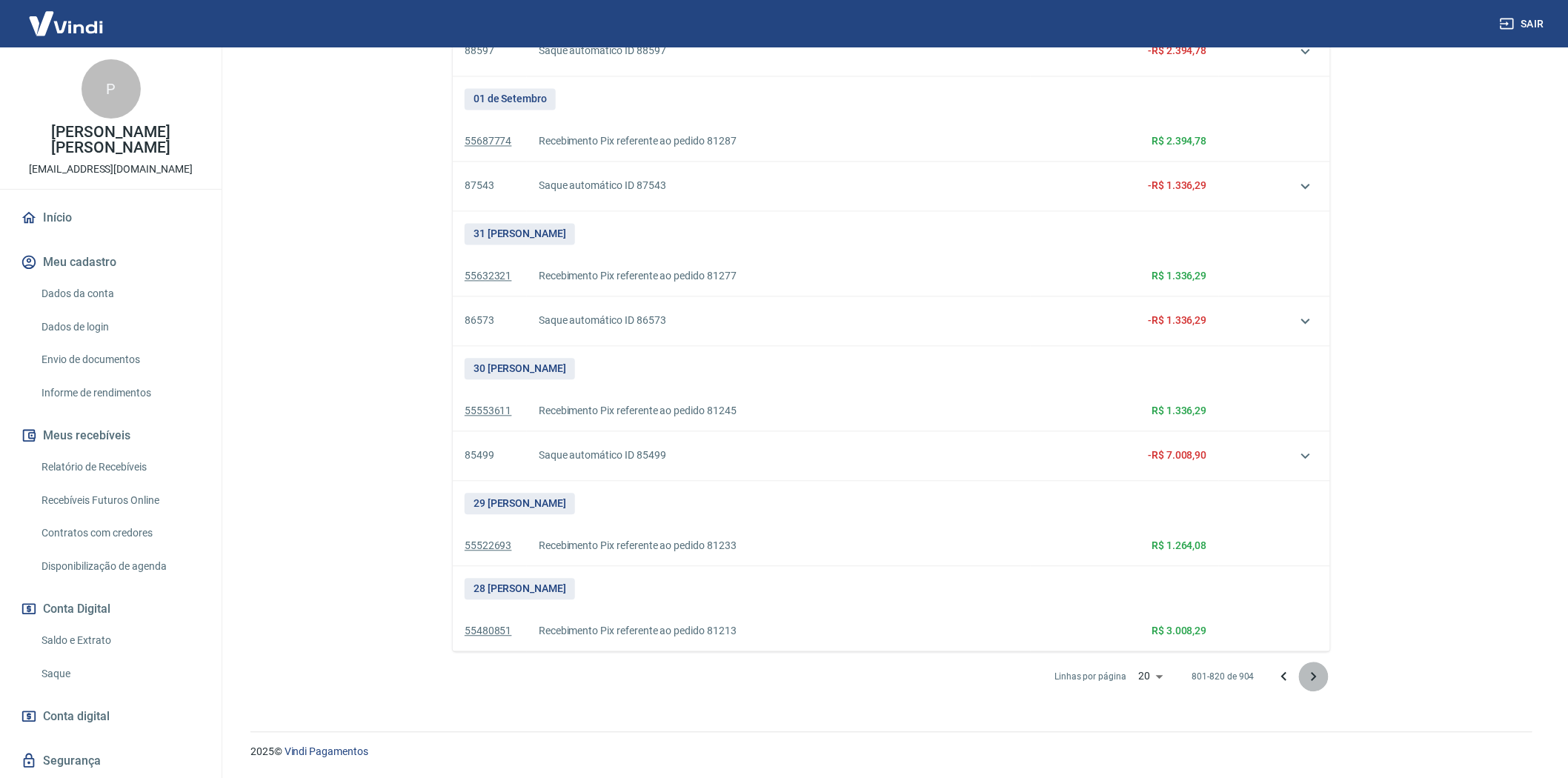
click at [1314, 673] on icon "Próxima página" at bounding box center [1314, 677] width 18 height 18
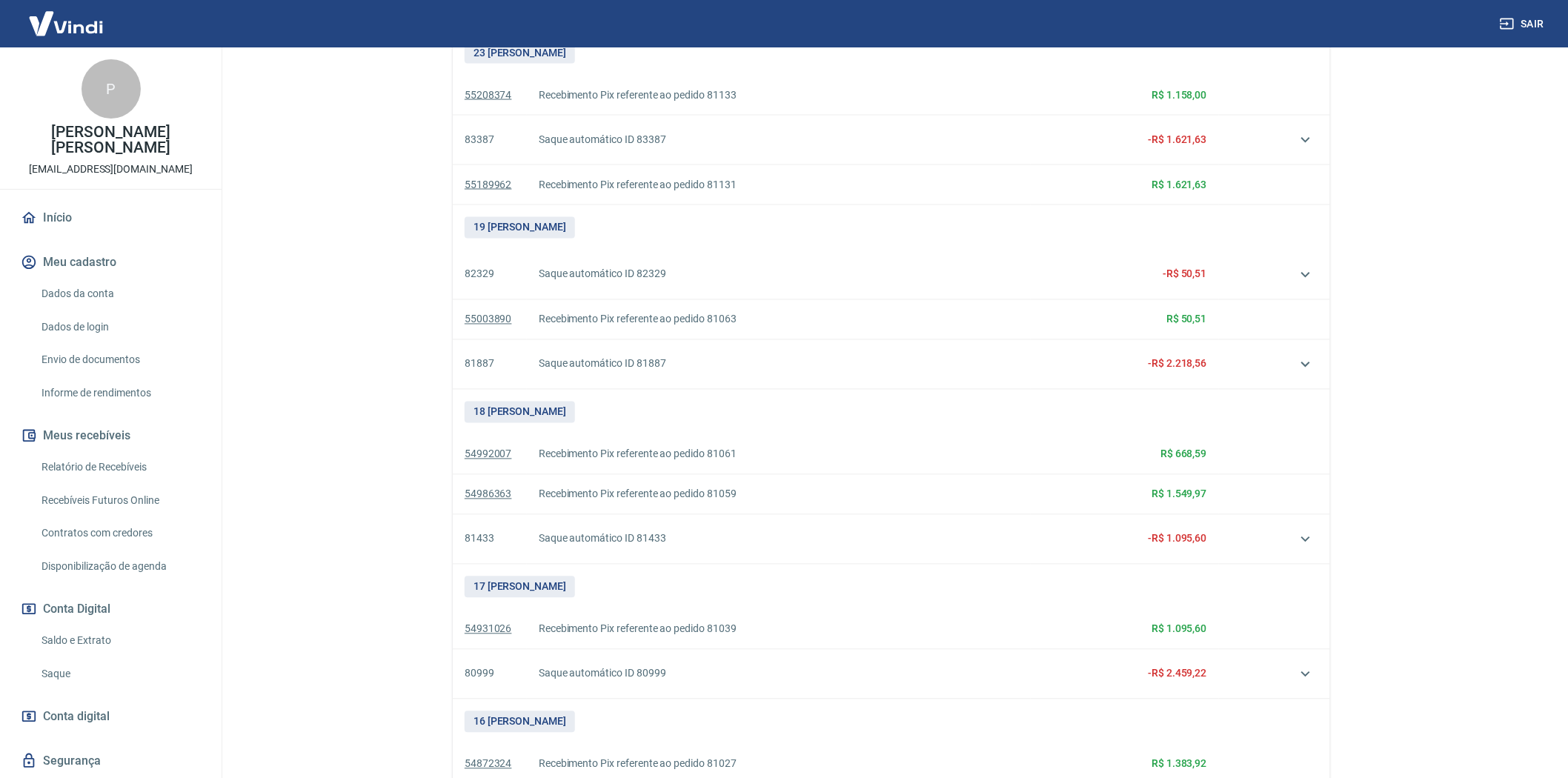
scroll to position [1122, 0]
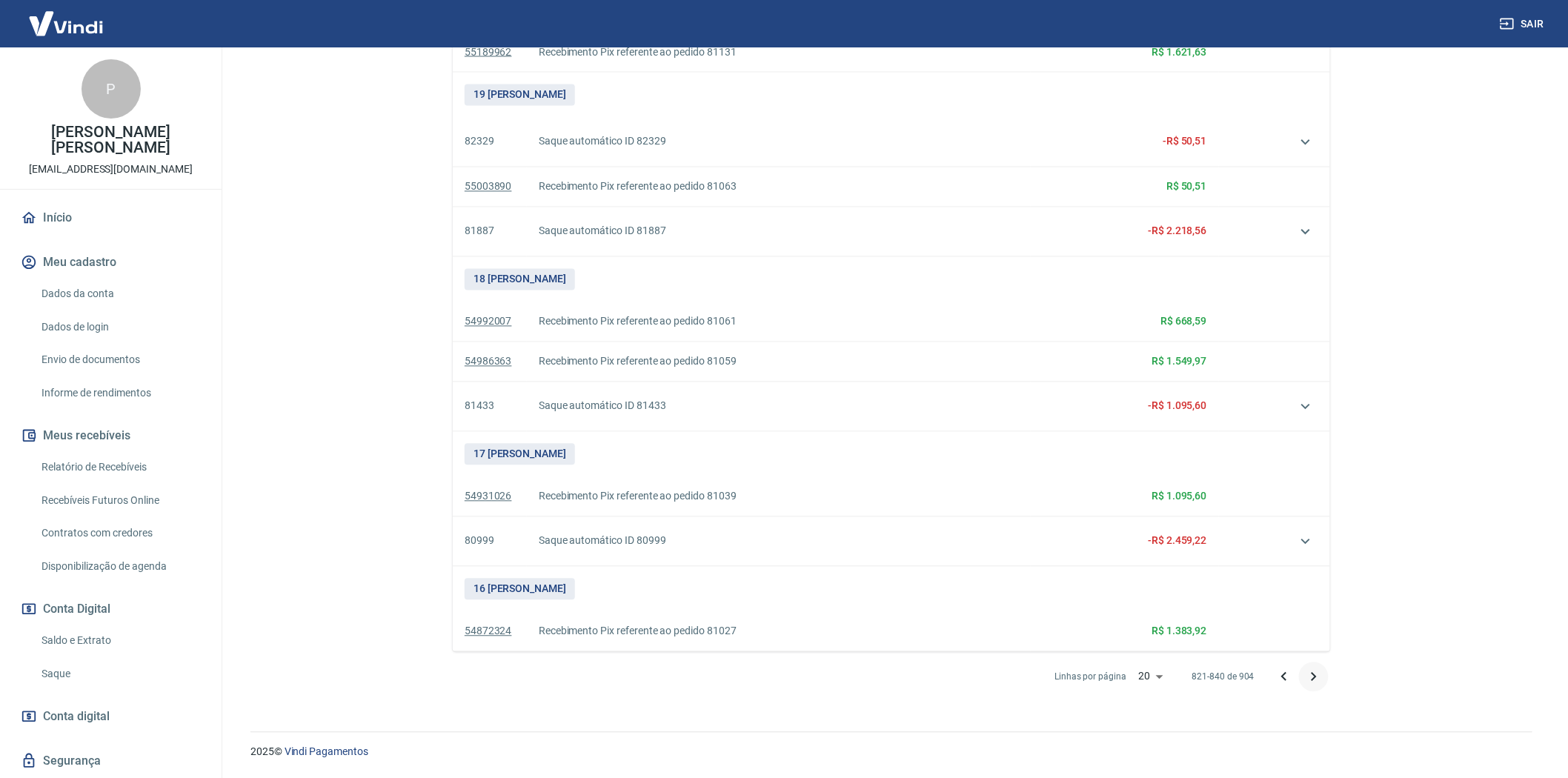
click at [1314, 677] on icon "Próxima página" at bounding box center [1314, 677] width 18 height 18
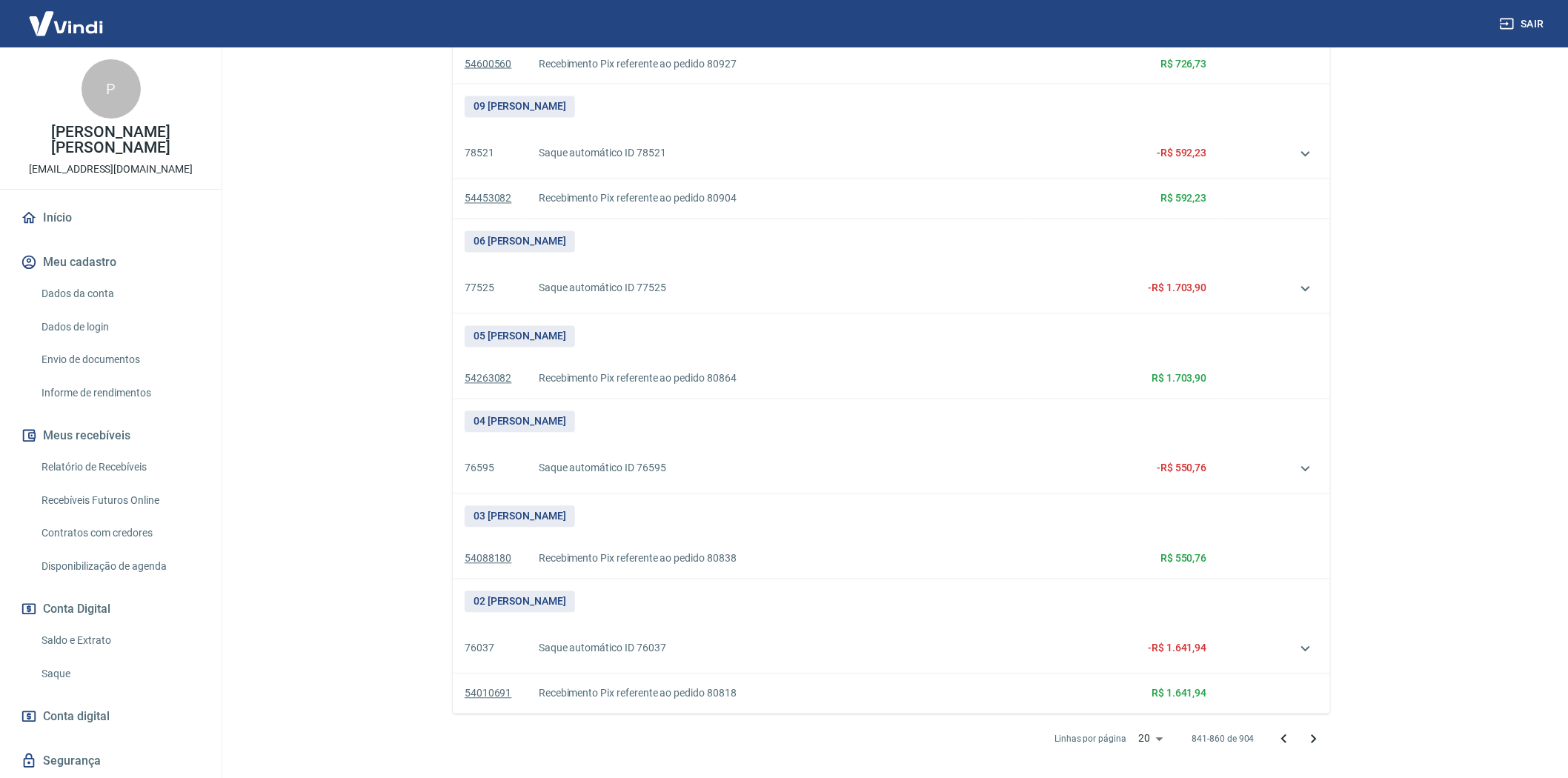
scroll to position [1156, 0]
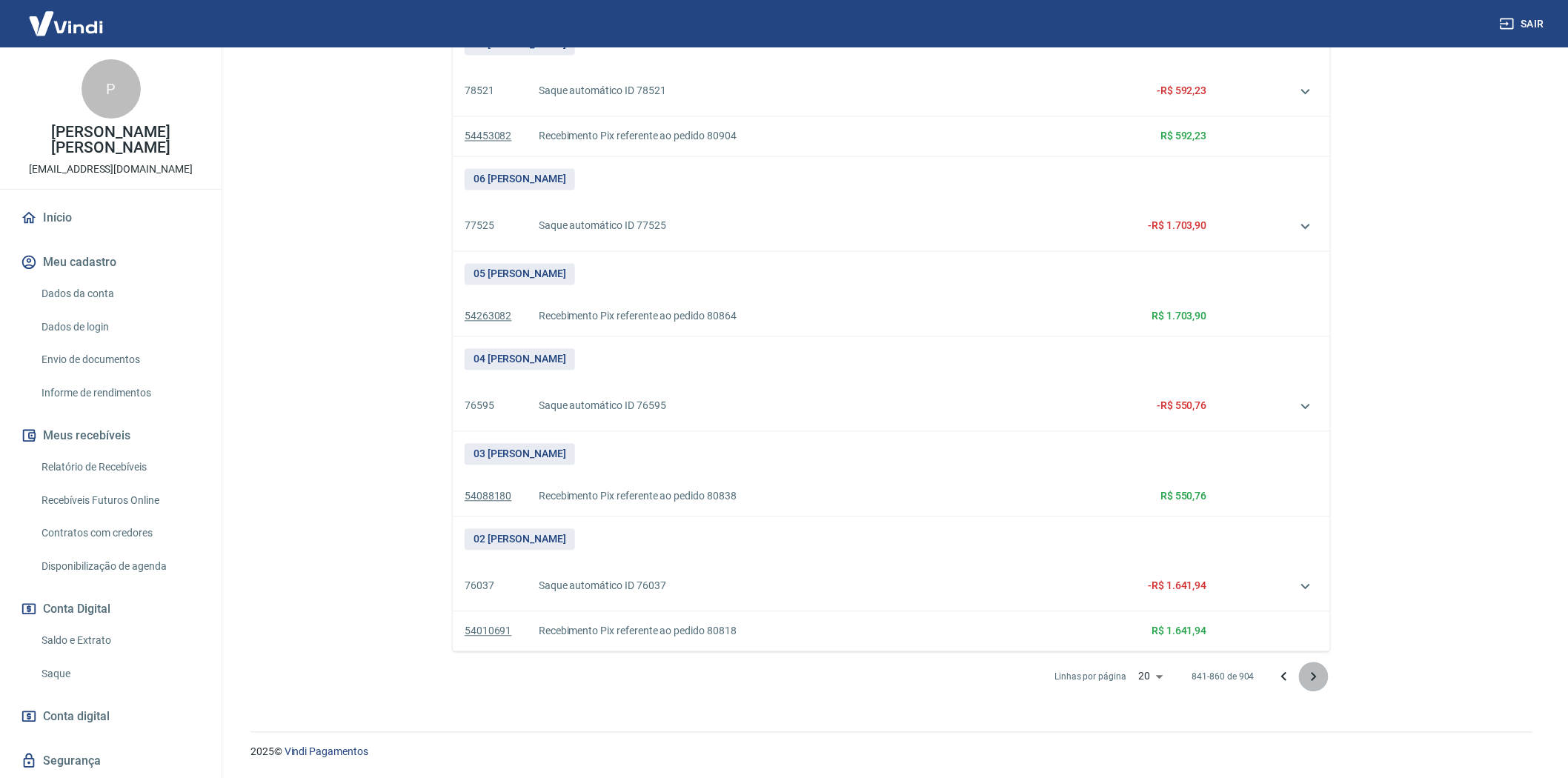
click at [1313, 675] on icon "Próxima página" at bounding box center [1315, 676] width 5 height 9
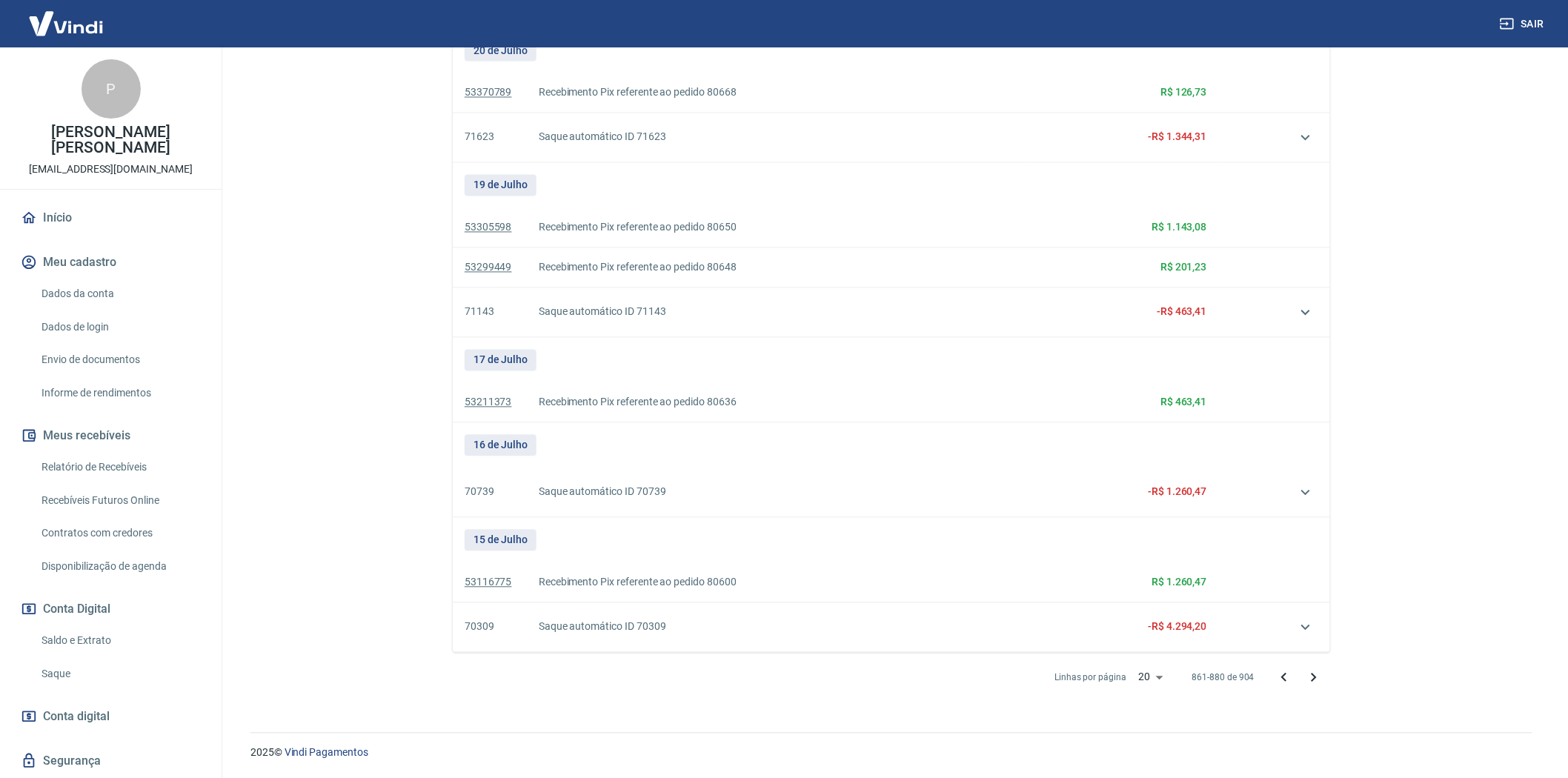
scroll to position [1094, 0]
click at [1318, 674] on icon "Próxima página" at bounding box center [1314, 677] width 18 height 18
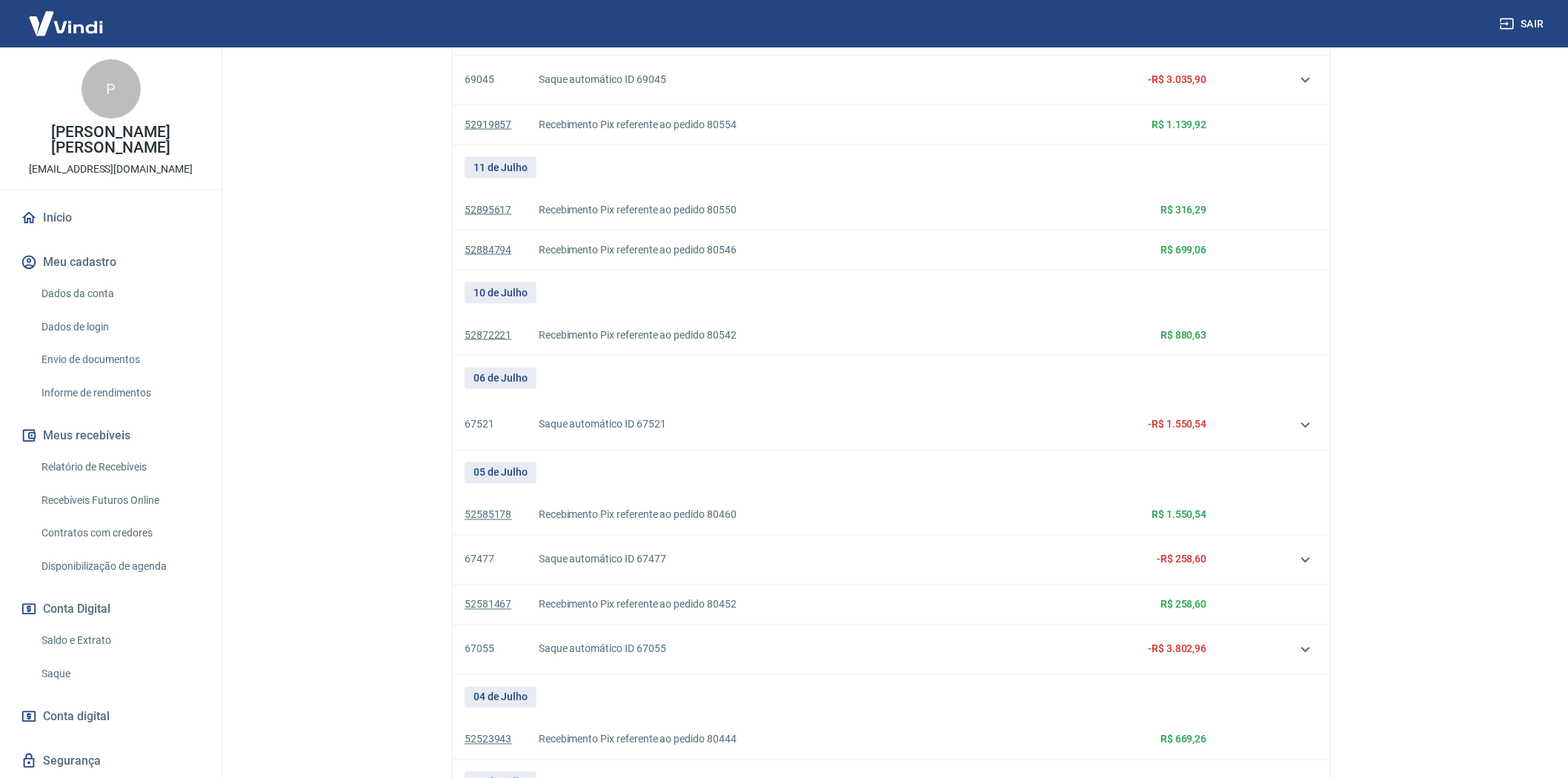
scroll to position [1101, 0]
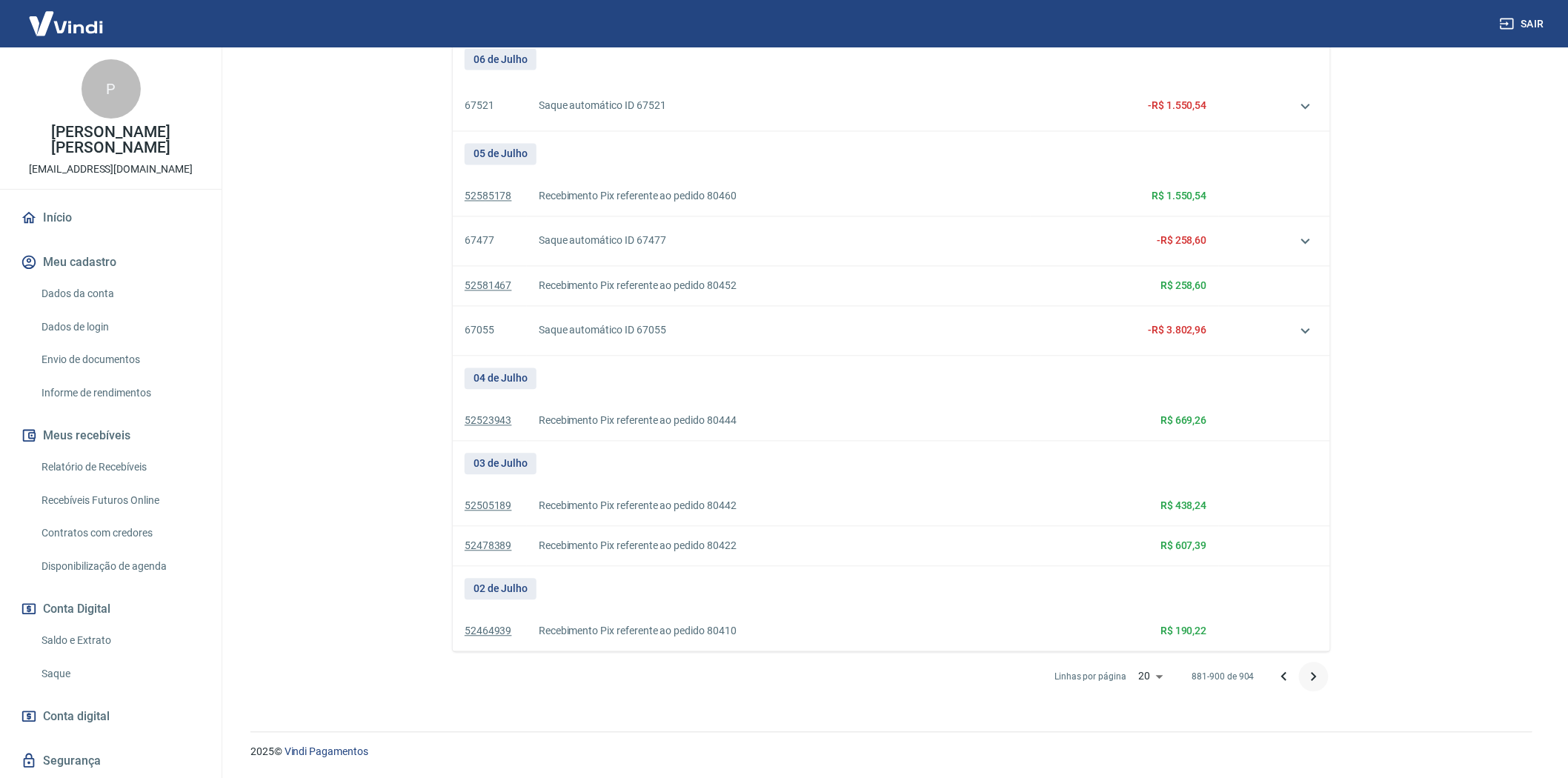
click at [1316, 675] on icon "Próxima página" at bounding box center [1314, 677] width 18 height 18
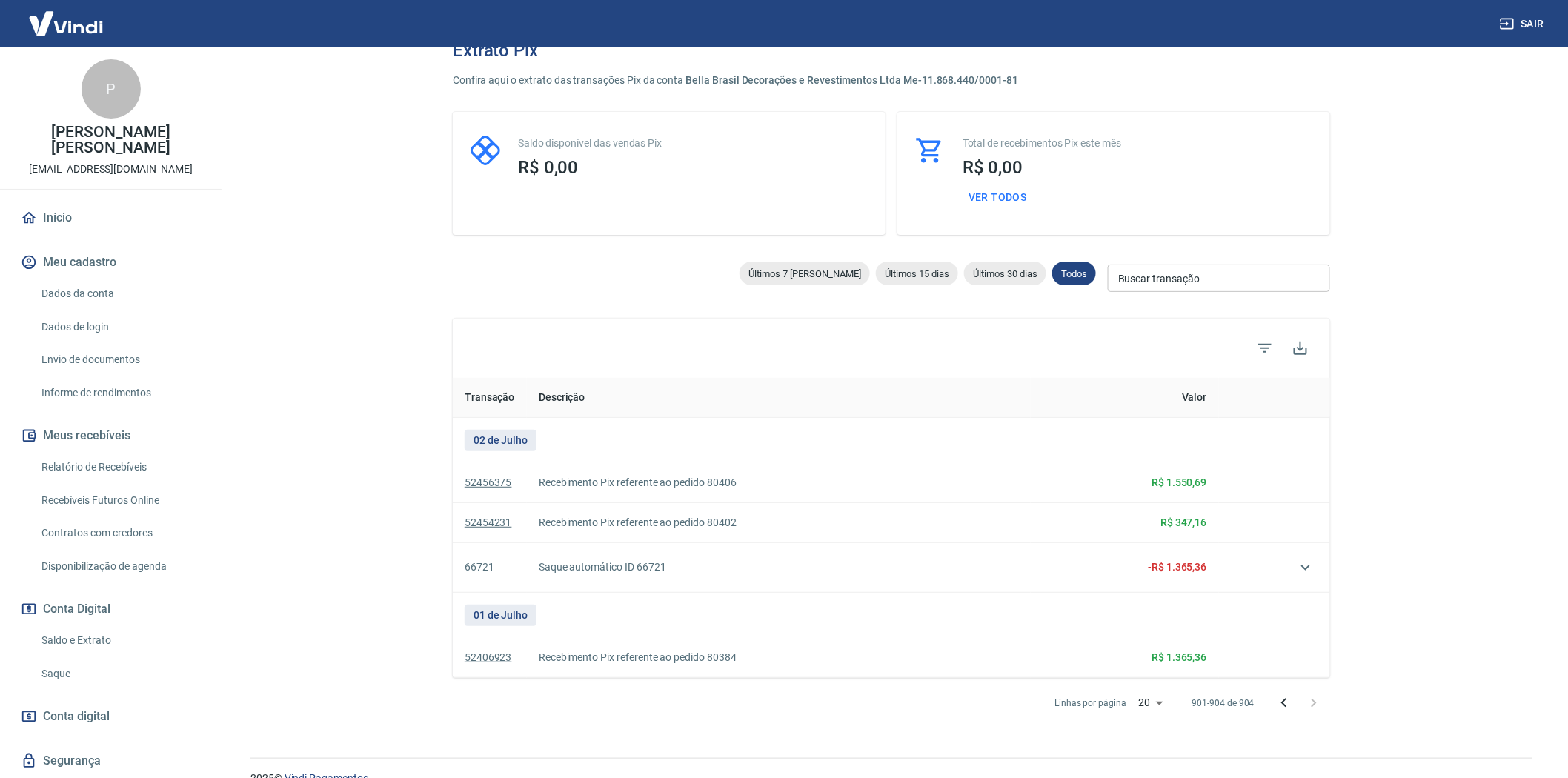
scroll to position [50, 0]
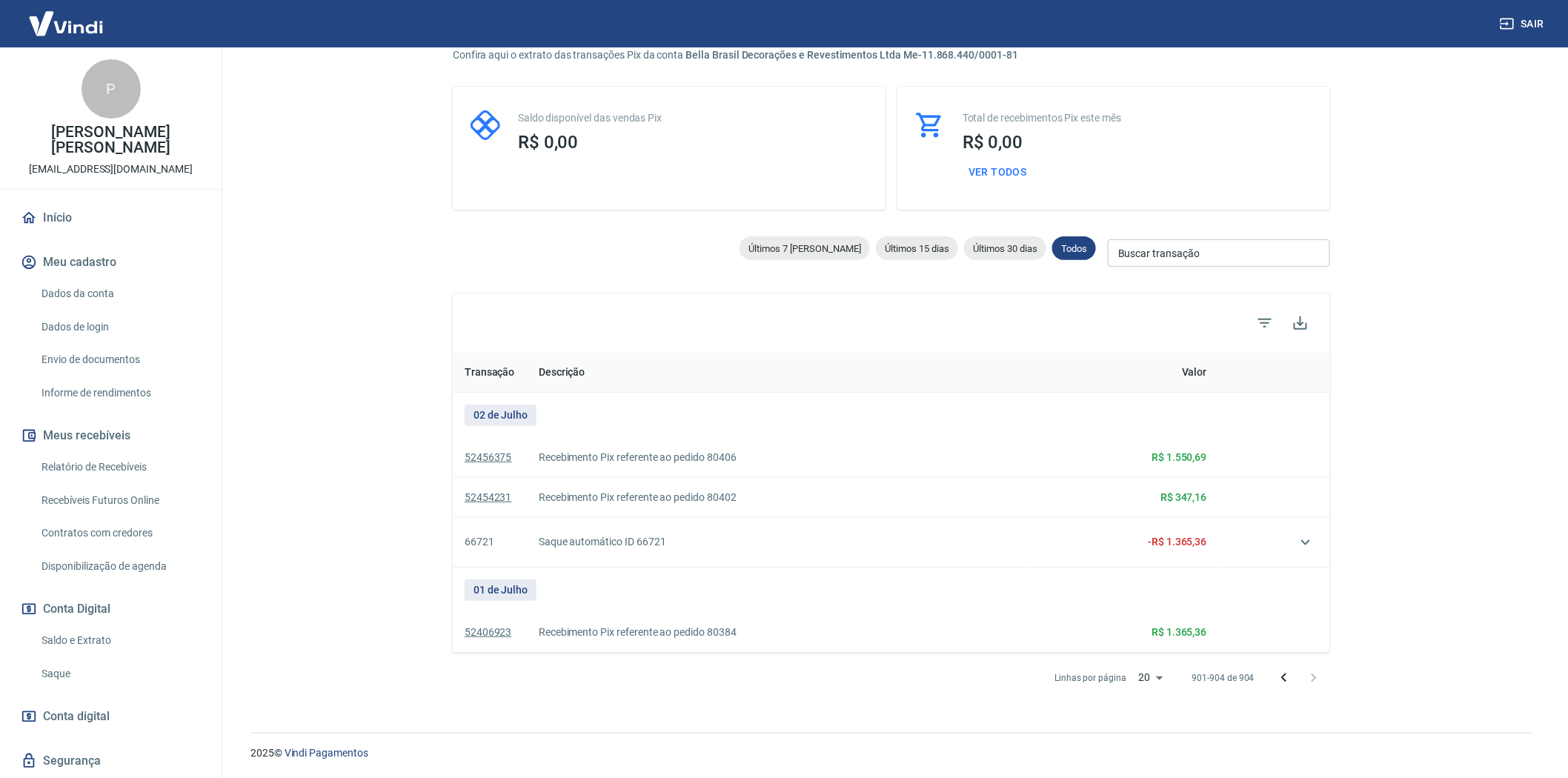
click at [484, 628] on link "52406923" at bounding box center [488, 632] width 48 height 12
click at [478, 497] on link "52454231" at bounding box center [488, 497] width 48 height 12
click at [1279, 676] on icon "Página anterior" at bounding box center [1284, 678] width 18 height 18
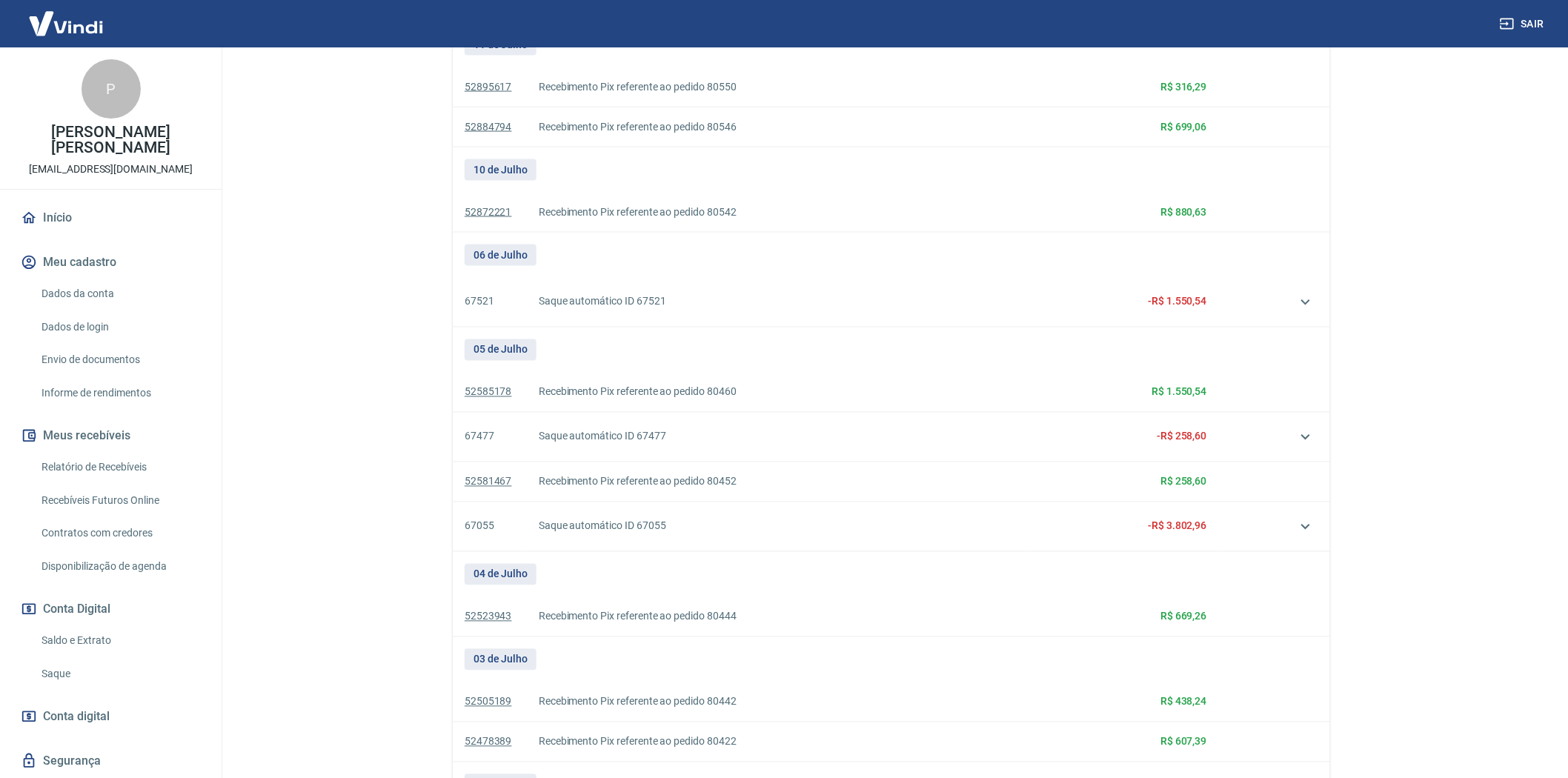
scroll to position [1101, 0]
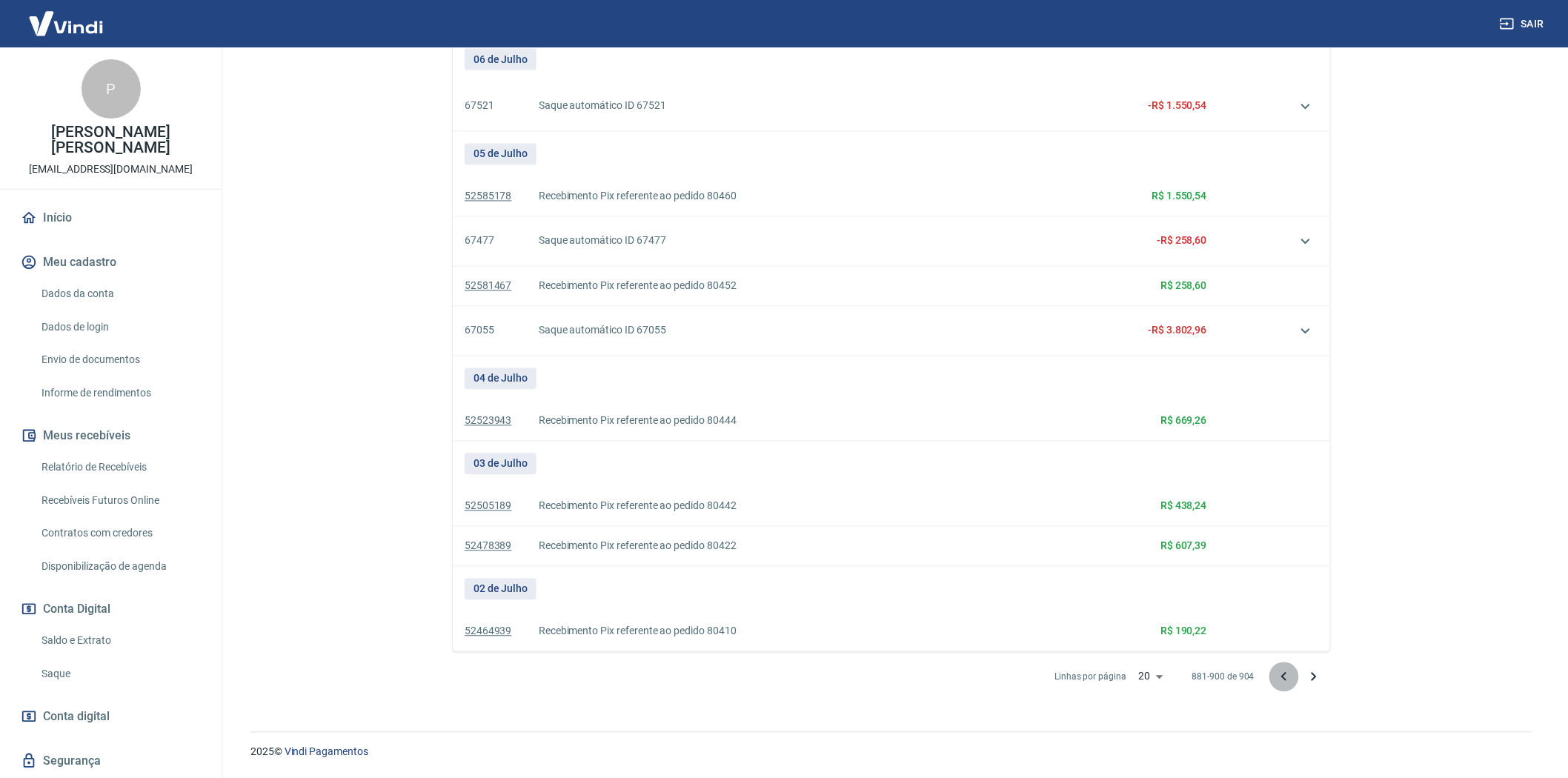
click at [1280, 678] on icon "Página anterior" at bounding box center [1284, 677] width 18 height 18
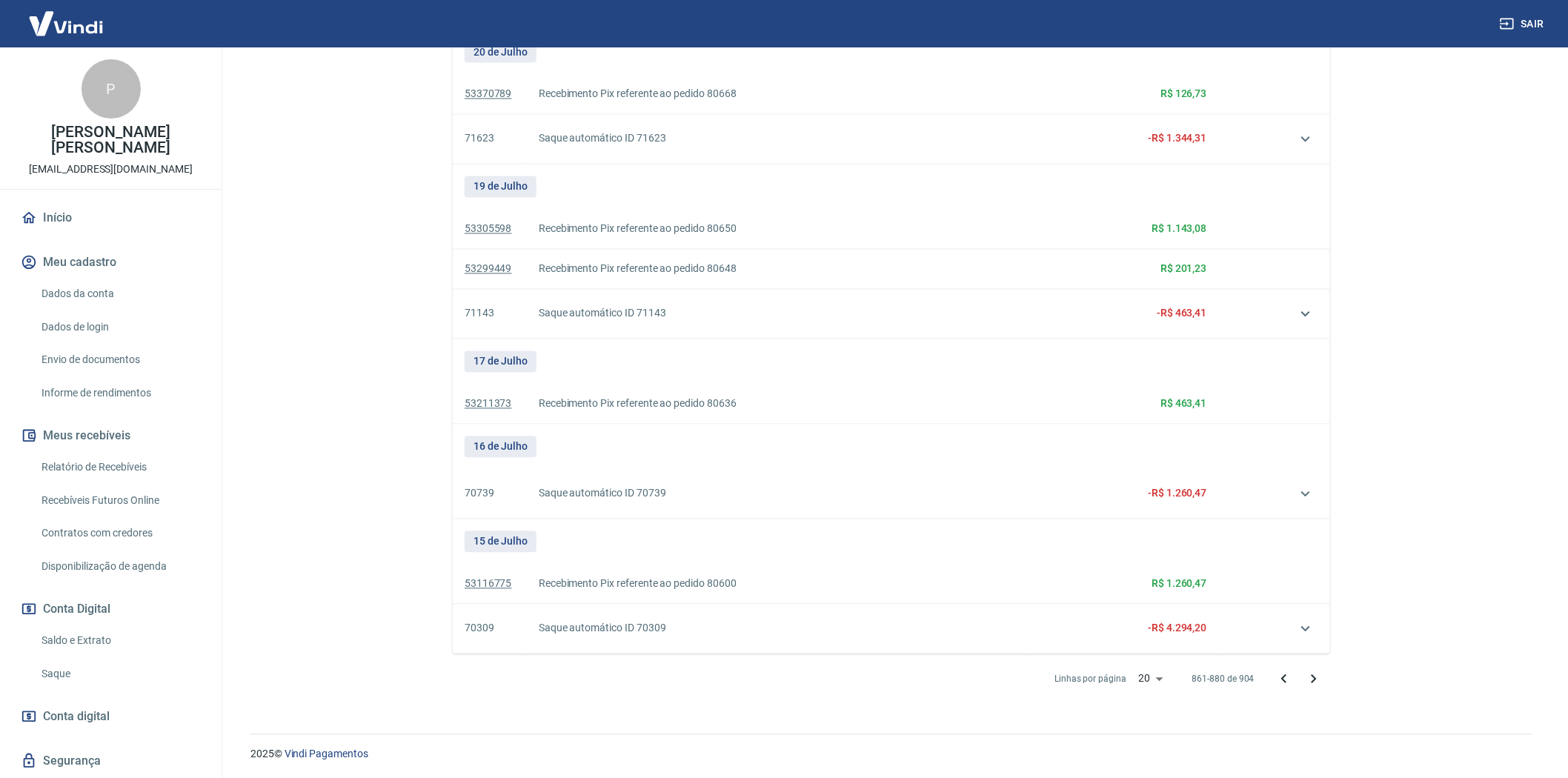
scroll to position [1094, 0]
click at [1278, 679] on icon "Página anterior" at bounding box center [1284, 677] width 18 height 18
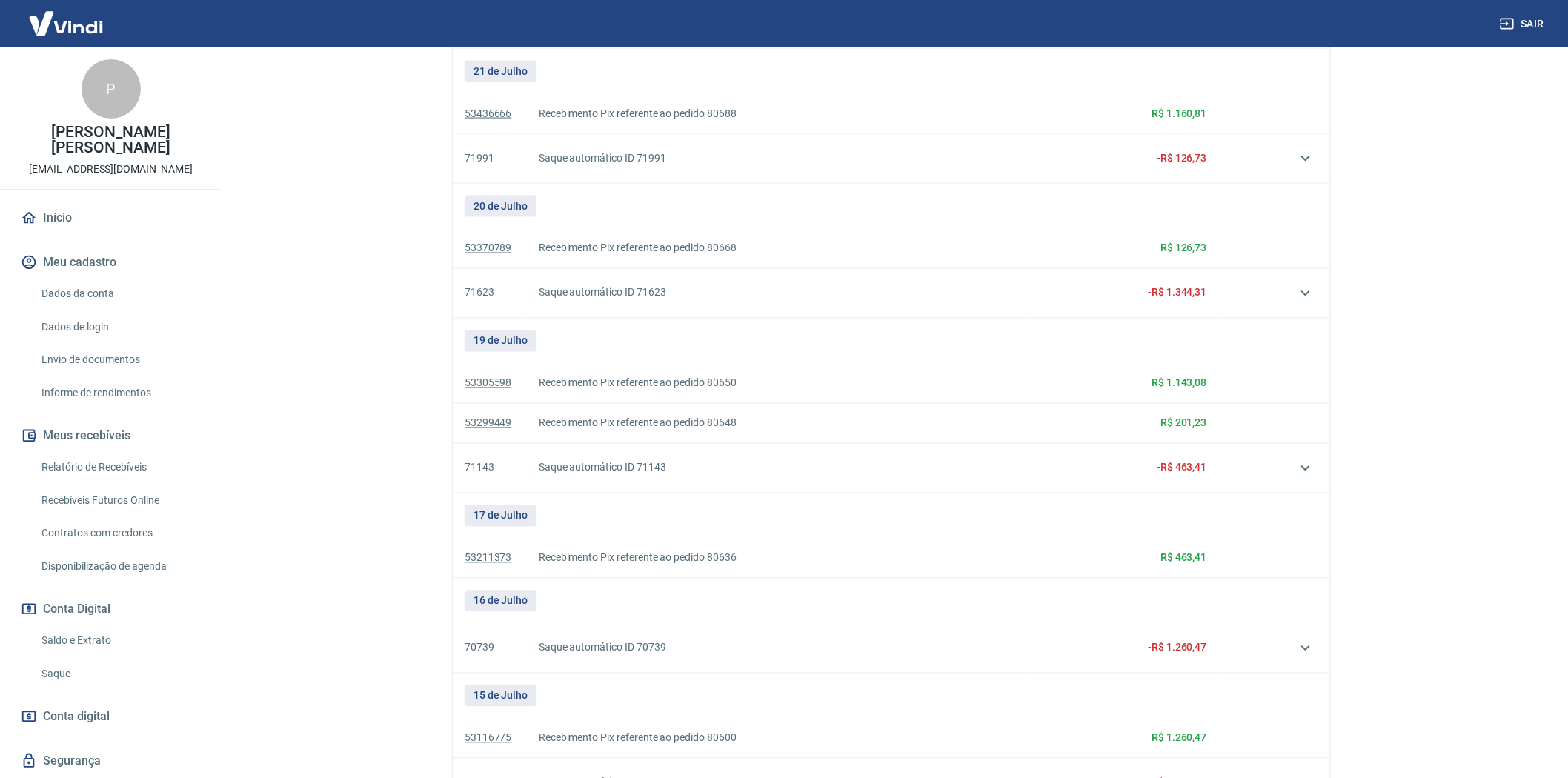
scroll to position [1094, 0]
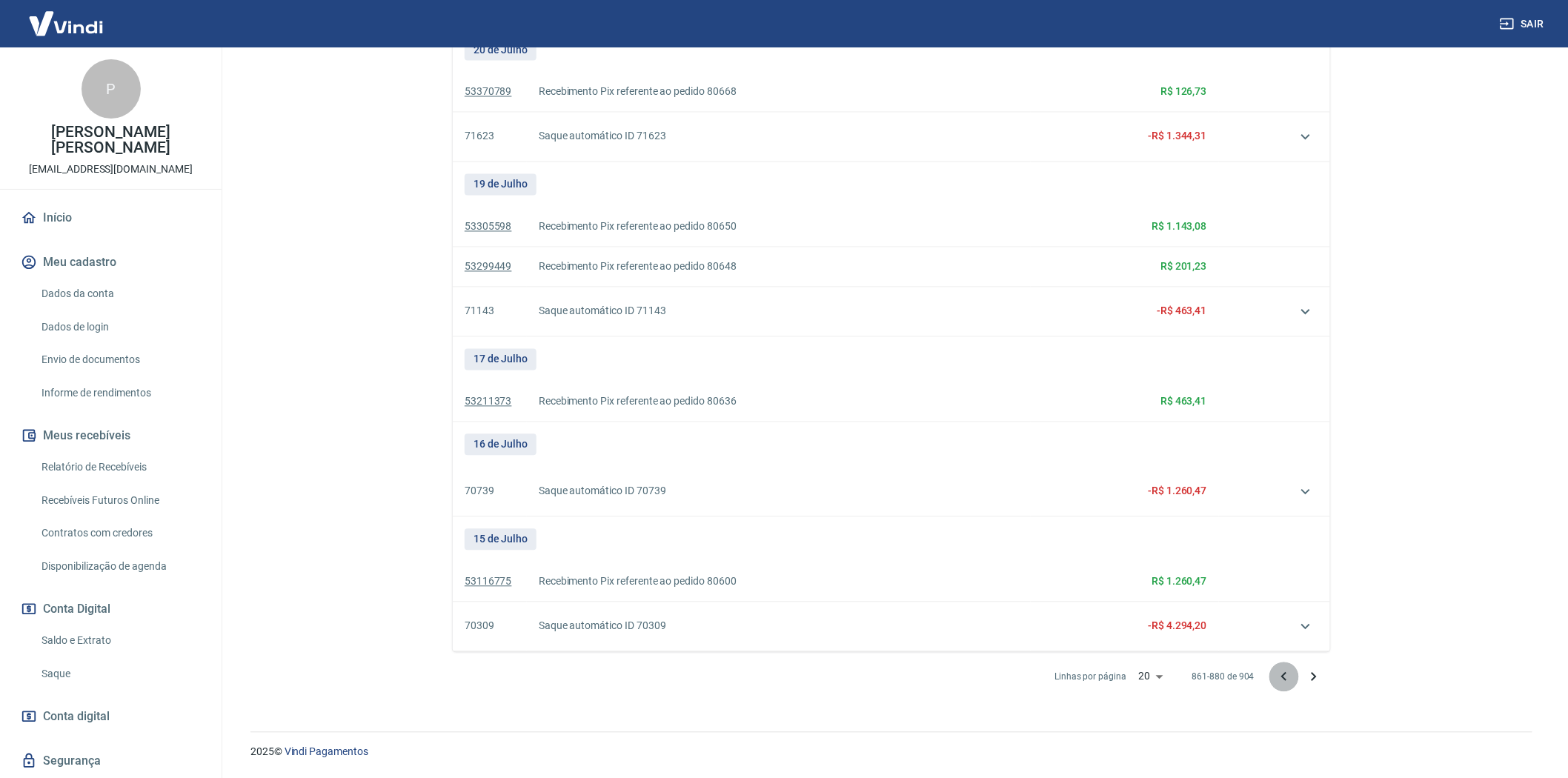
click at [1283, 677] on icon "Página anterior" at bounding box center [1284, 676] width 5 height 9
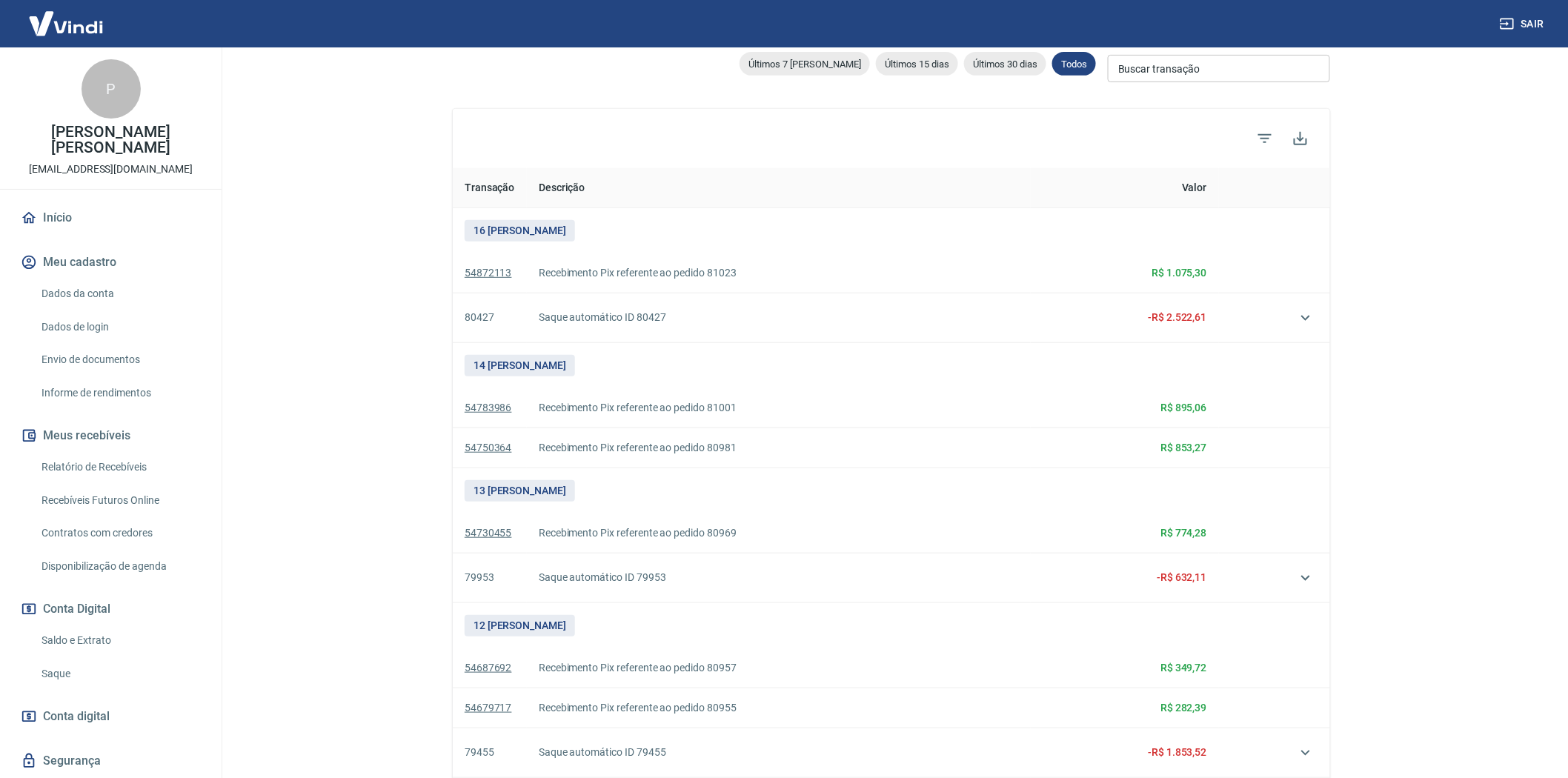
scroll to position [493, 0]
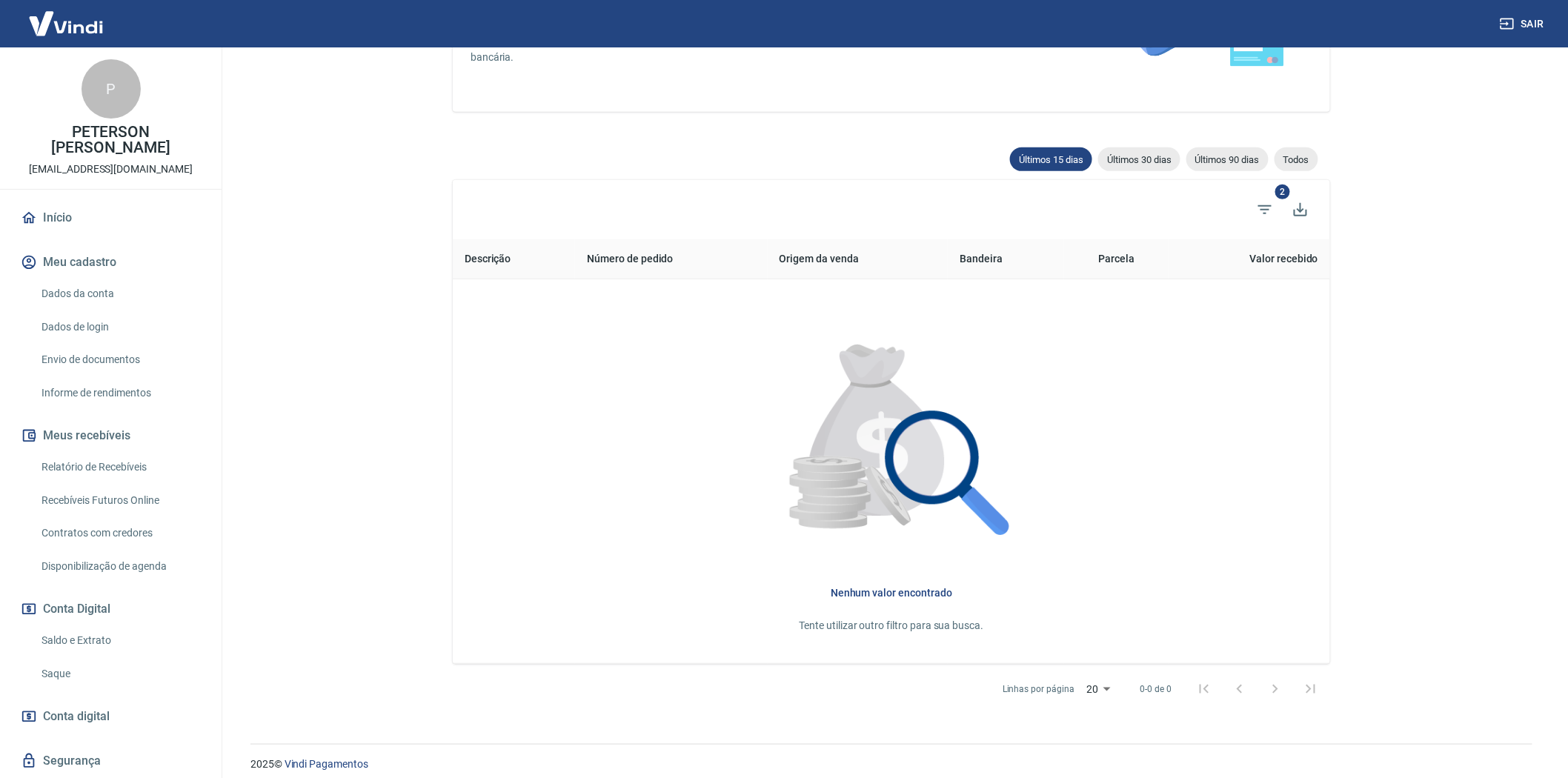
scroll to position [216, 0]
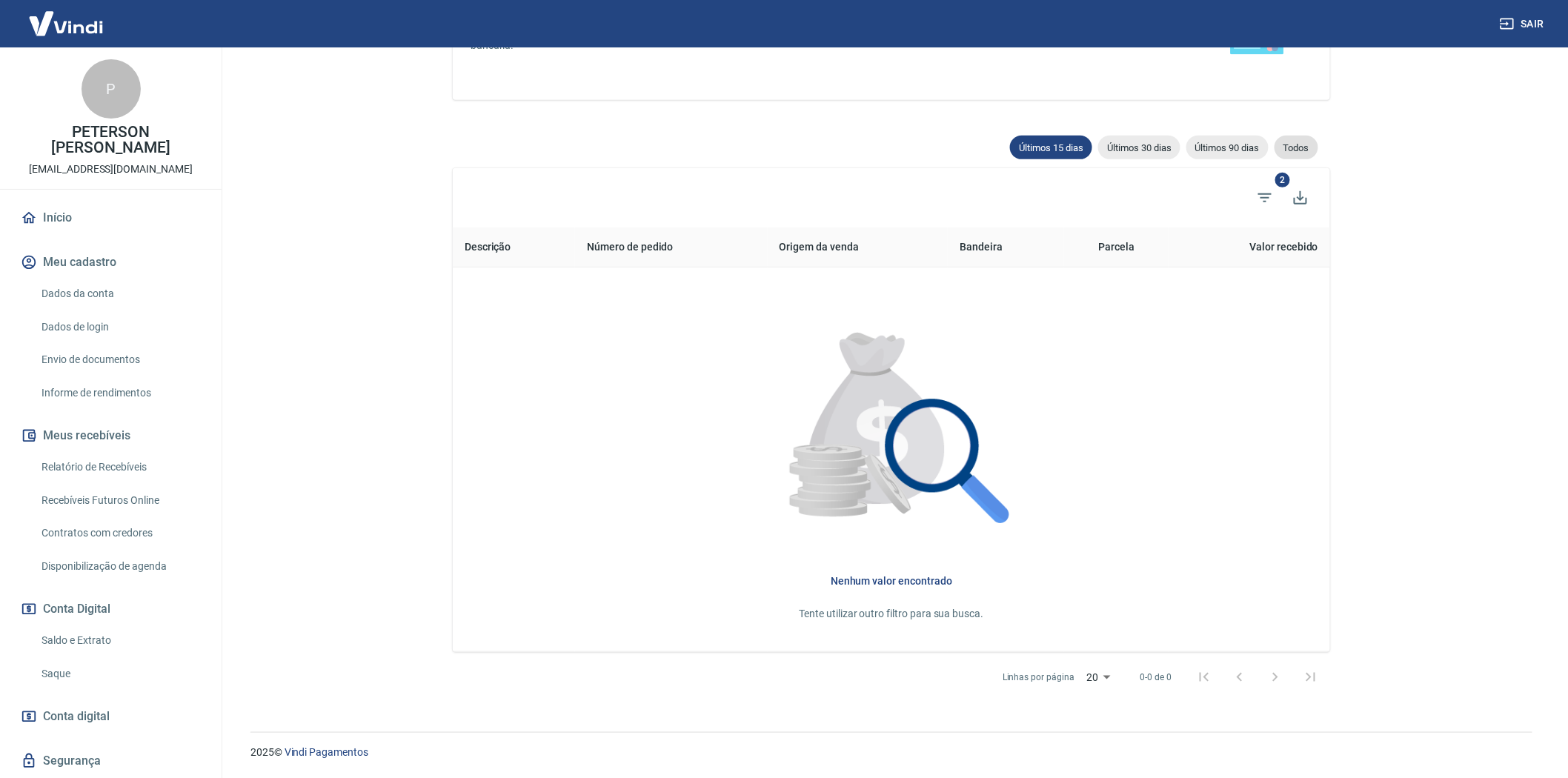
click at [1290, 146] on span "Todos" at bounding box center [1296, 147] width 43 height 11
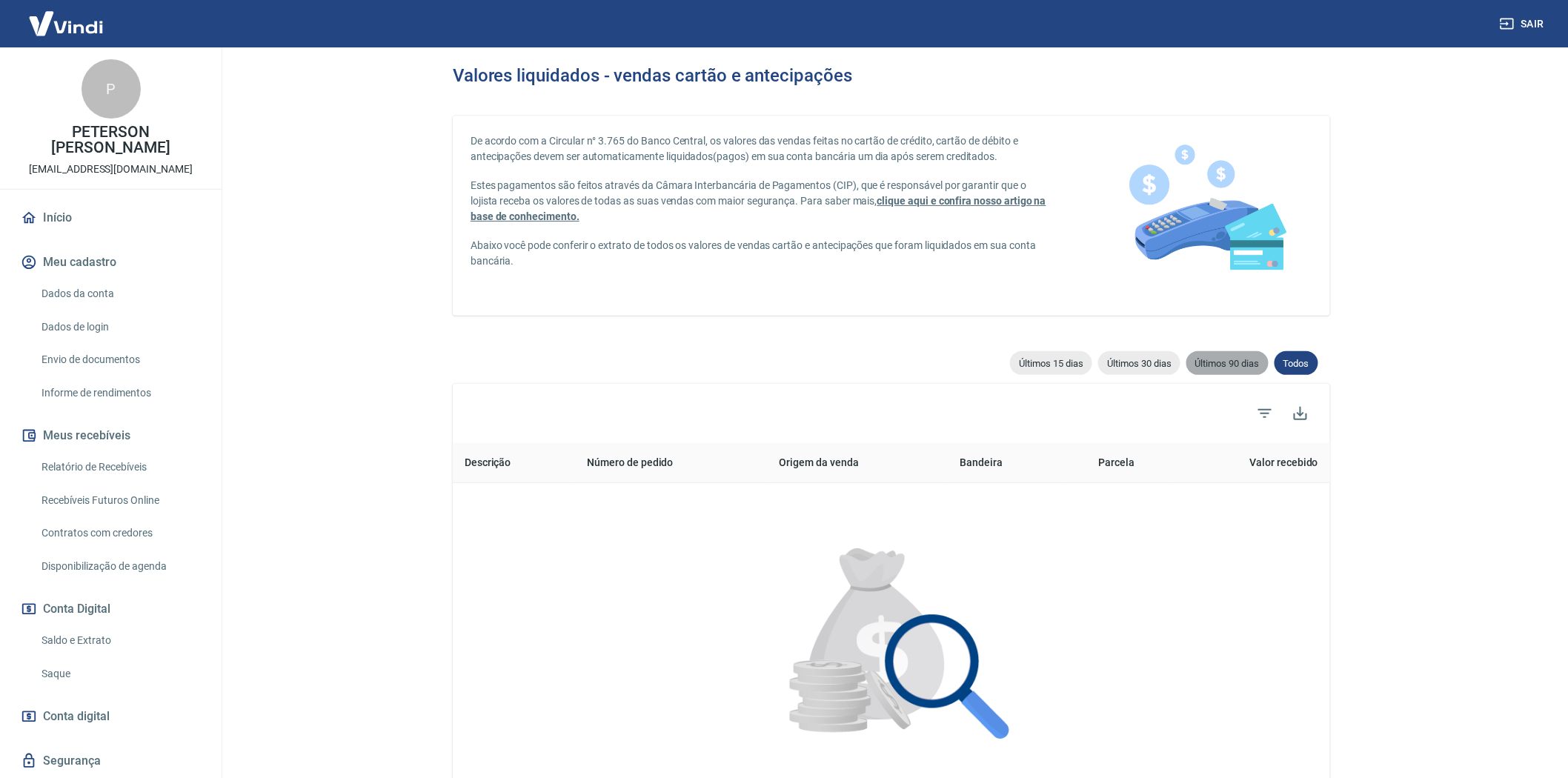
click at [1231, 358] on span "Últimos 90 dias" at bounding box center [1227, 363] width 82 height 11
type input "17/07/2025"
type input "[DATE]"
click at [1295, 366] on span "Todos" at bounding box center [1296, 363] width 43 height 11
click at [1283, 361] on span "Todos" at bounding box center [1296, 363] width 43 height 11
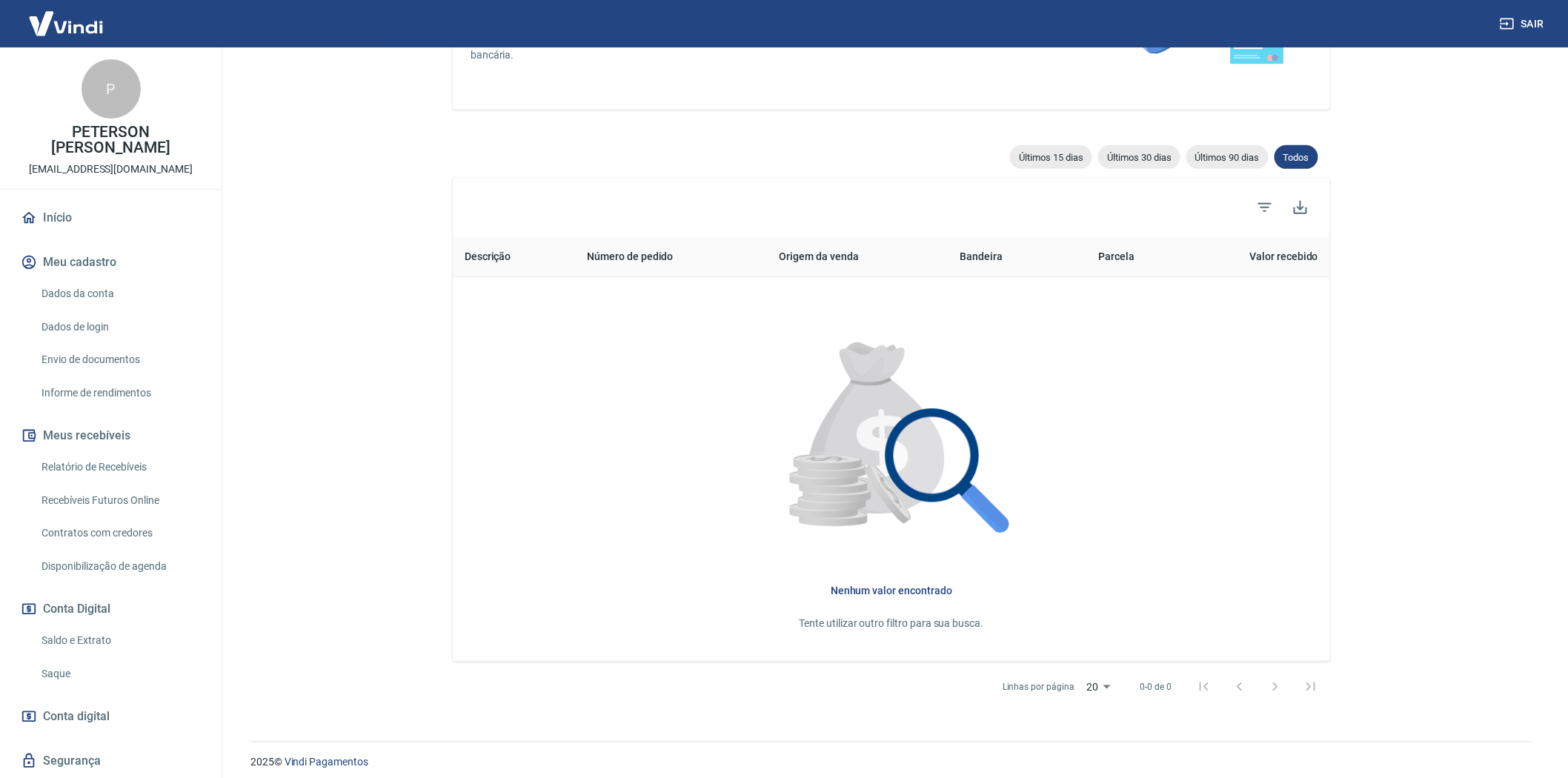
scroll to position [216, 0]
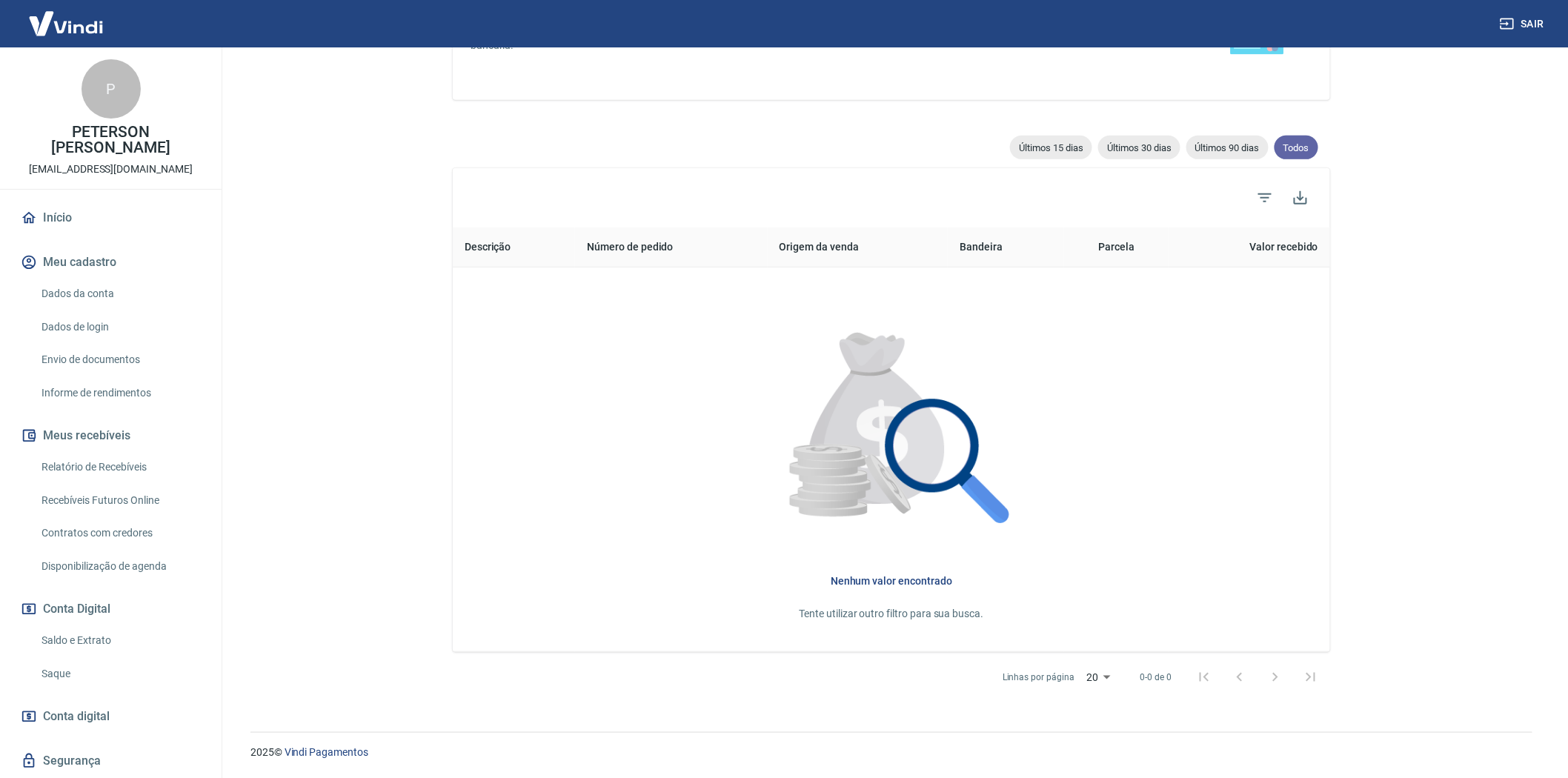
click at [1293, 142] on span "Todos" at bounding box center [1296, 147] width 43 height 11
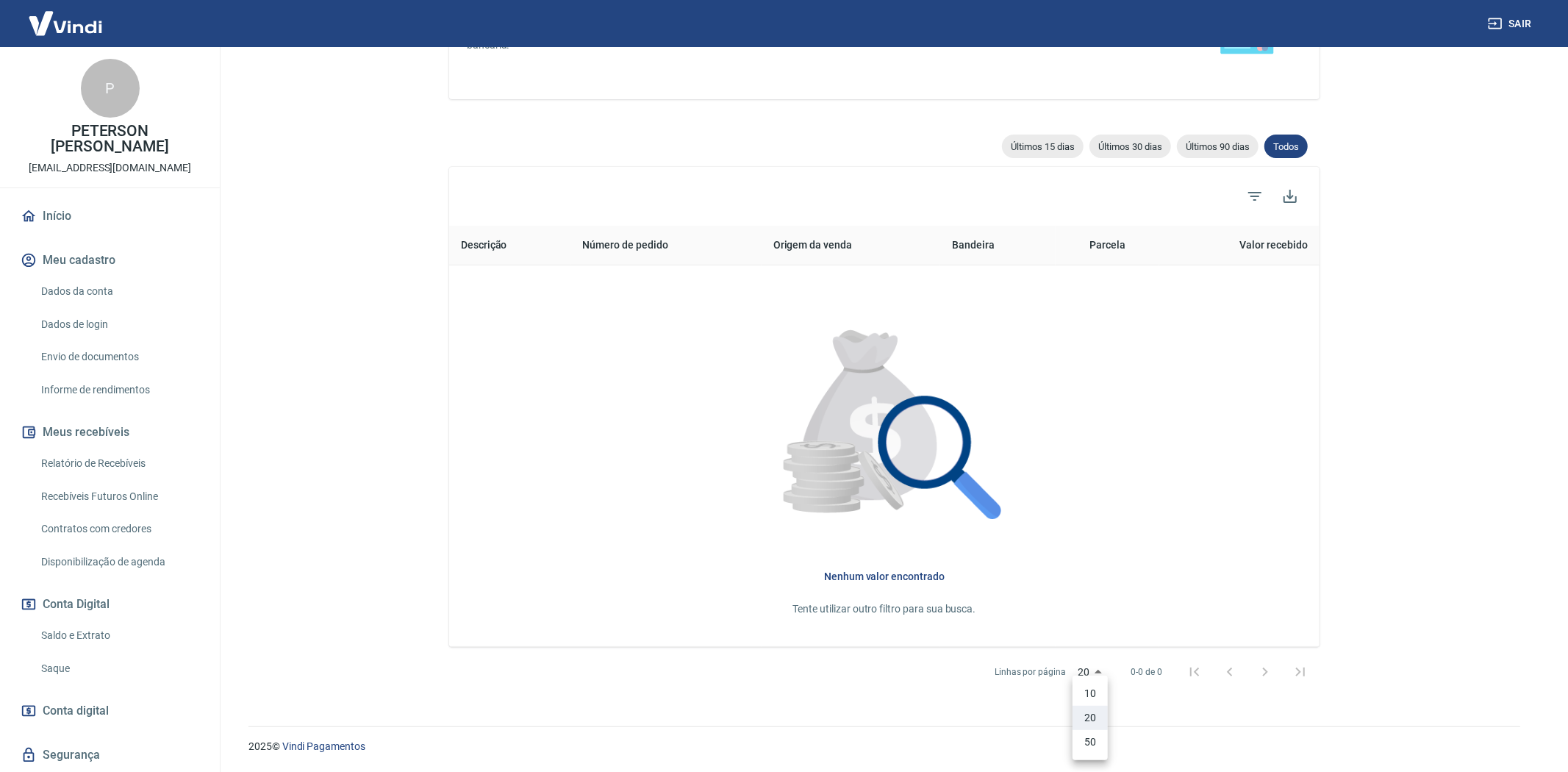
click at [1090, 558] on body "Sair P PETERSON VICENTE KOLANO financeiro@bellabrasildecor.com.br Início Meu ca…" at bounding box center [784, 171] width 1568 height 772
click at [1090, 678] on ul "10 20 50" at bounding box center [1091, 718] width 35 height 84
click at [1247, 449] on div at bounding box center [784, 386] width 1568 height 772
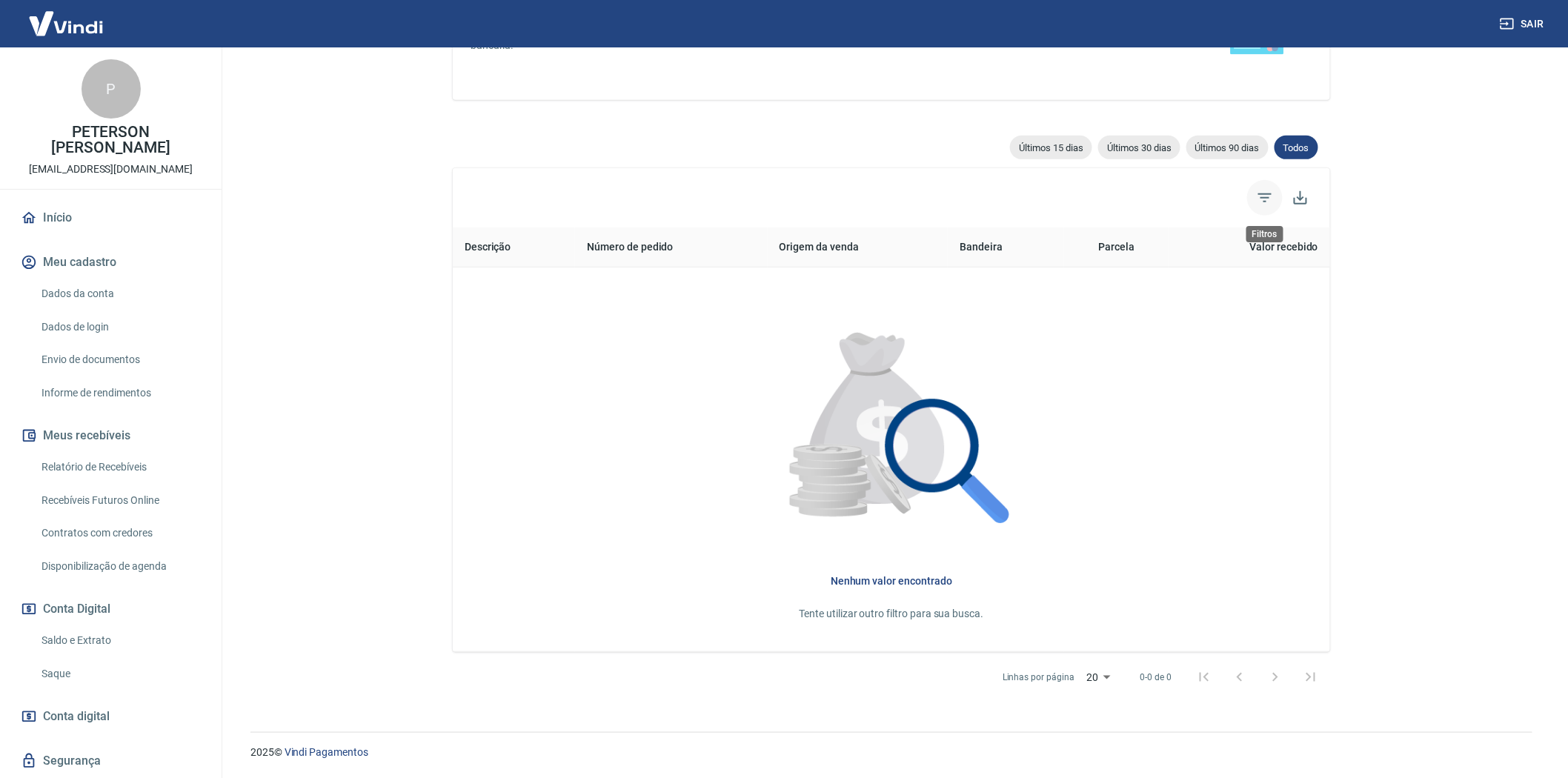
click at [1265, 193] on icon "Filtros" at bounding box center [1265, 197] width 14 height 9
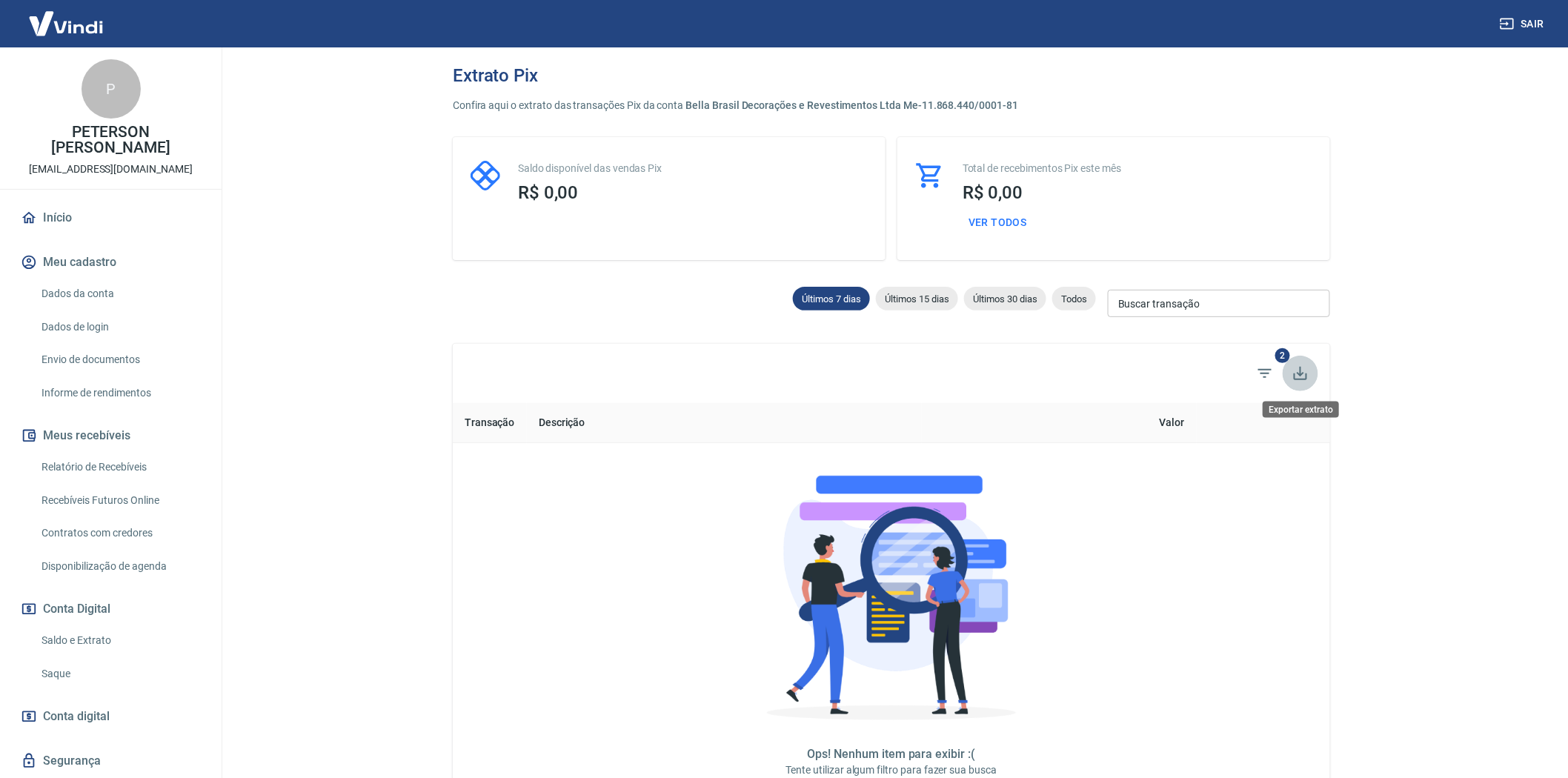
drag, startPoint x: 1298, startPoint y: 372, endPoint x: 1281, endPoint y: 446, distance: 75.9
click at [1281, 446] on div "2 Transação Descrição Valor Ops! Nenhum item para exibir :( Tente utilizar algu…" at bounding box center [891, 576] width 878 height 465
click at [1260, 369] on icon "Filtros" at bounding box center [1265, 373] width 14 height 9
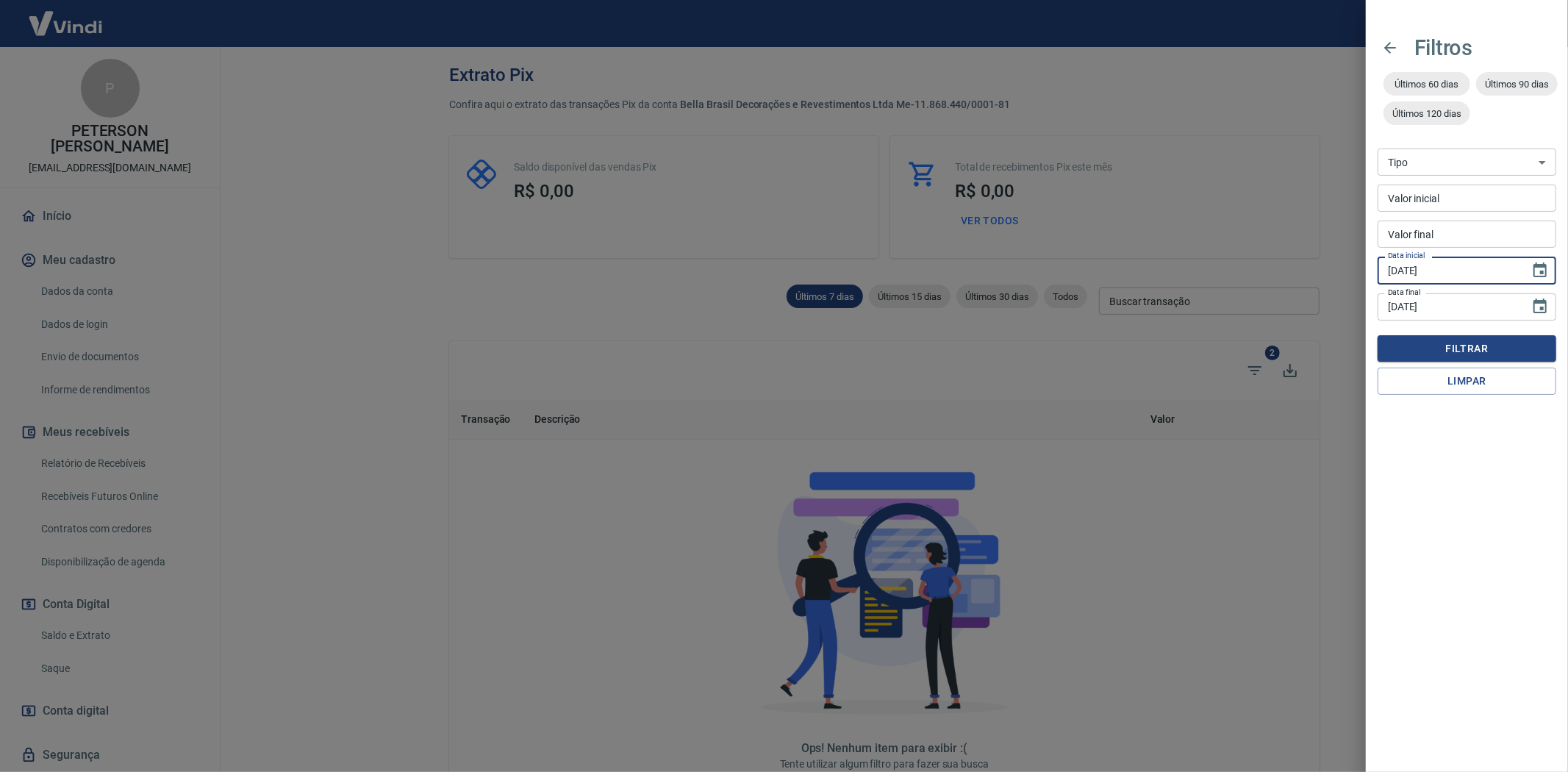
drag, startPoint x: 1372, startPoint y: 244, endPoint x: 1038, endPoint y: 202, distance: 336.6
click at [1038, 202] on div "Filtros Últimos 60 dias Últimos 90 dias Últimos 120 dias Tipo Venda Saque Saque…" at bounding box center [784, 386] width 1568 height 772
click at [1539, 272] on icon "Choose date, selected date is 8 de out de 2025" at bounding box center [1539, 270] width 18 height 18
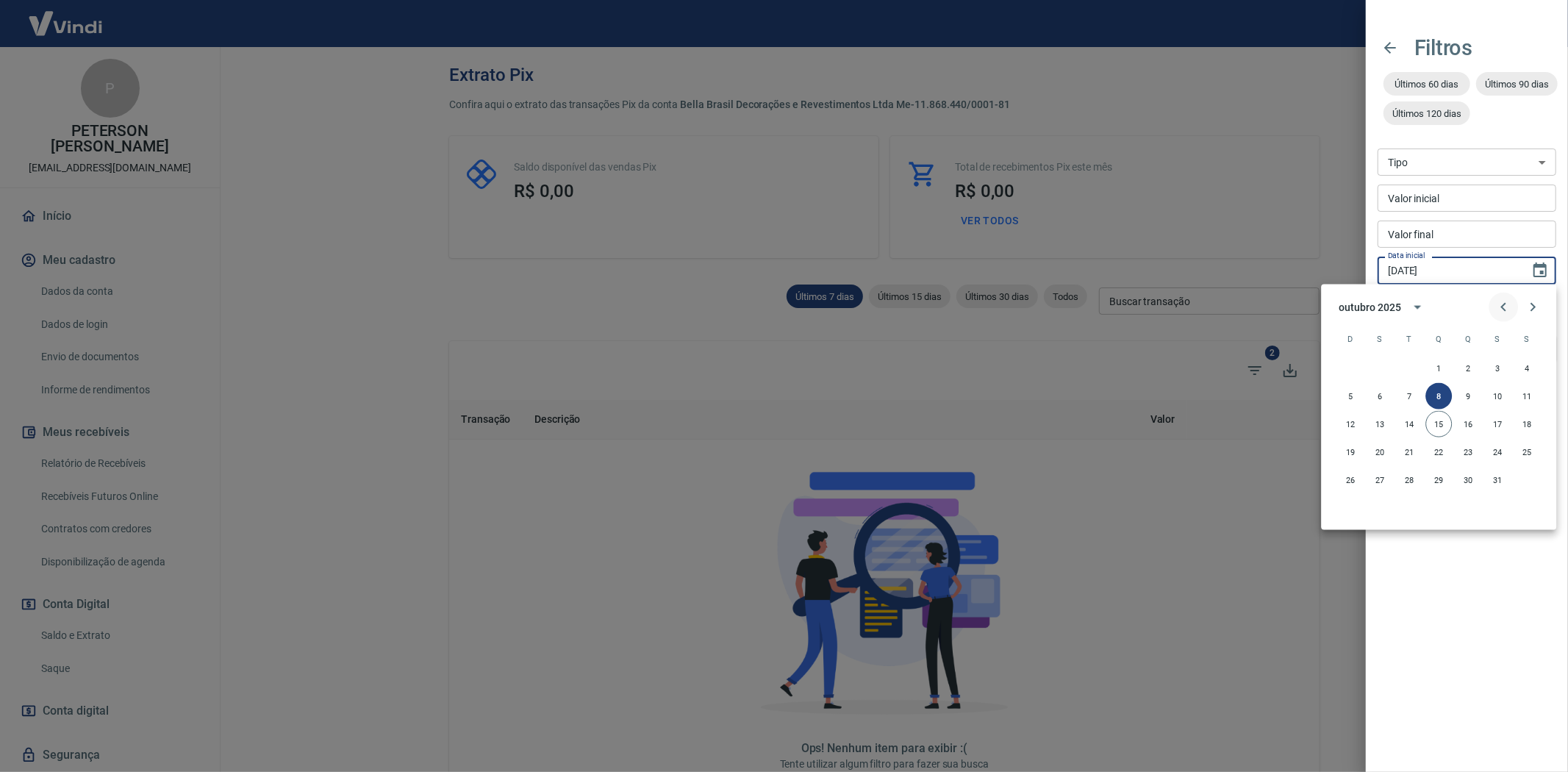
click at [1507, 307] on icon "Previous month" at bounding box center [1503, 307] width 18 height 18
click at [1505, 304] on icon "Previous month" at bounding box center [1503, 307] width 5 height 8
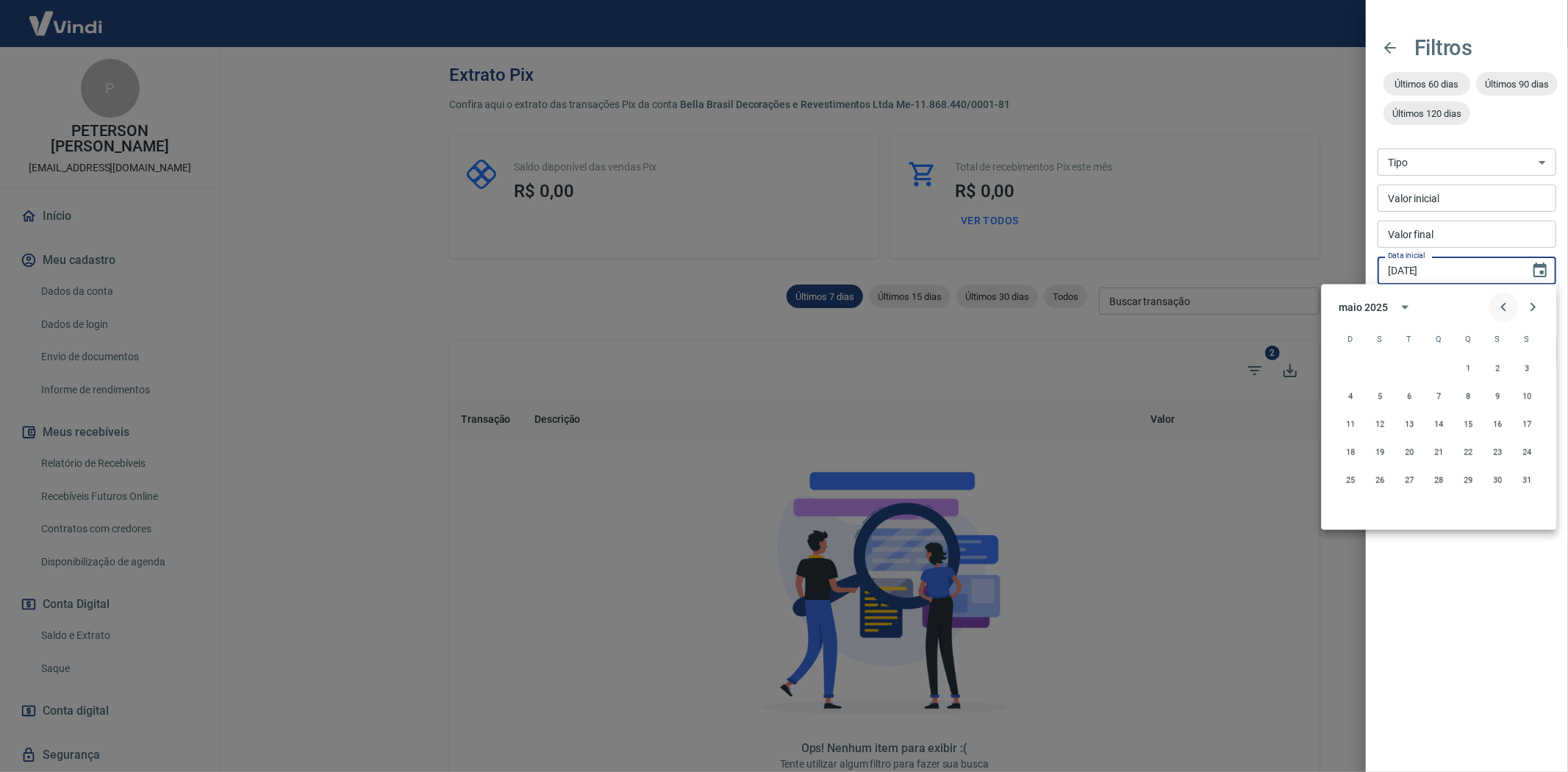
click at [1505, 304] on icon "Previous month" at bounding box center [1503, 307] width 5 height 8
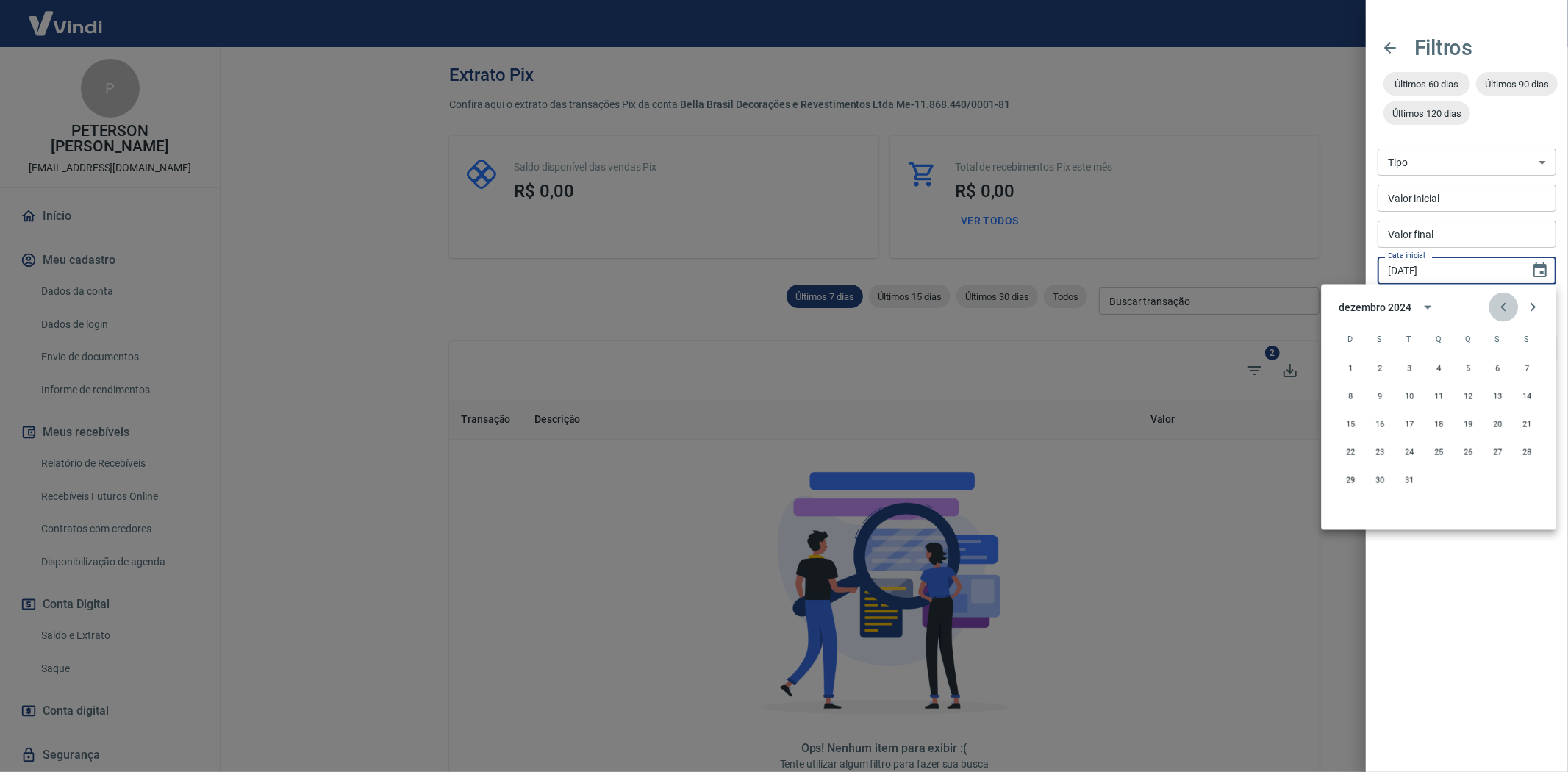
click at [1505, 304] on icon "Previous month" at bounding box center [1503, 307] width 5 height 8
click at [1424, 311] on icon "calendar view is open, switch to year view" at bounding box center [1428, 307] width 18 height 18
click at [1512, 392] on button "2023" at bounding box center [1524, 392] width 53 height 26
click at [1506, 307] on icon "Previous month" at bounding box center [1503, 307] width 18 height 18
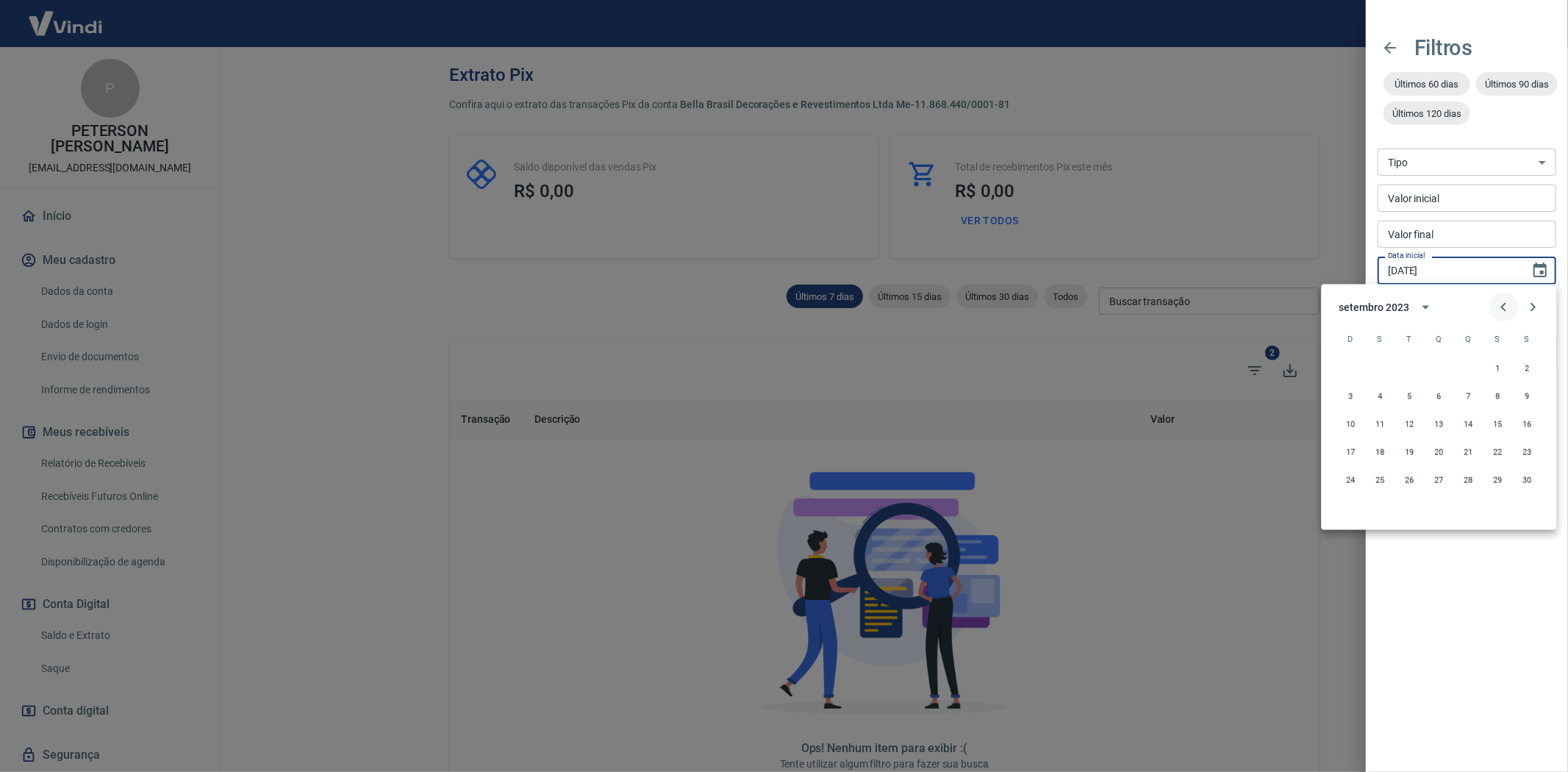
click at [1506, 306] on icon "Previous month" at bounding box center [1503, 307] width 18 height 18
click at [1506, 305] on icon "Previous month" at bounding box center [1503, 307] width 18 height 18
click at [1382, 366] on button "1" at bounding box center [1379, 368] width 26 height 26
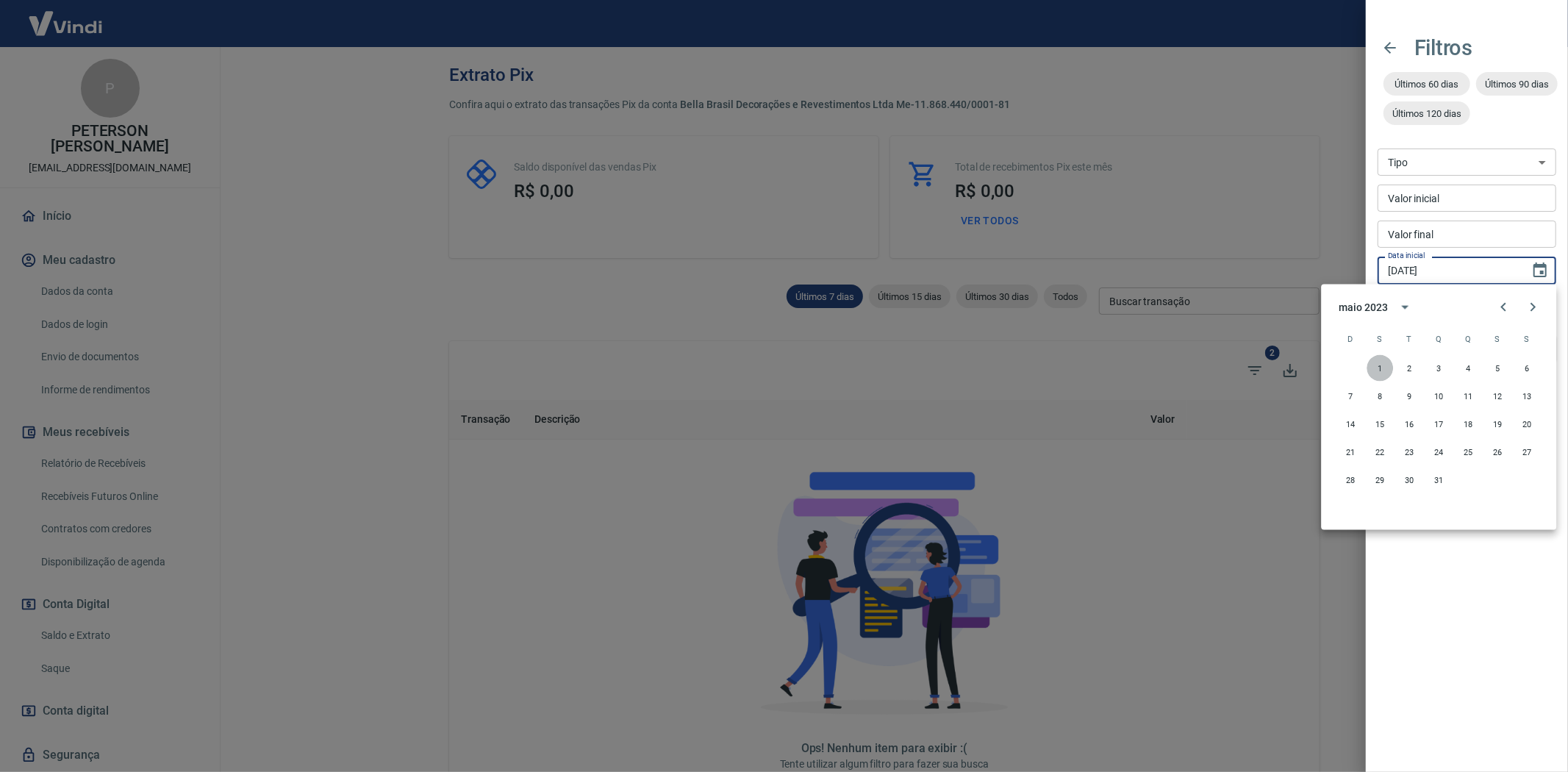
type input "01/05/2023"
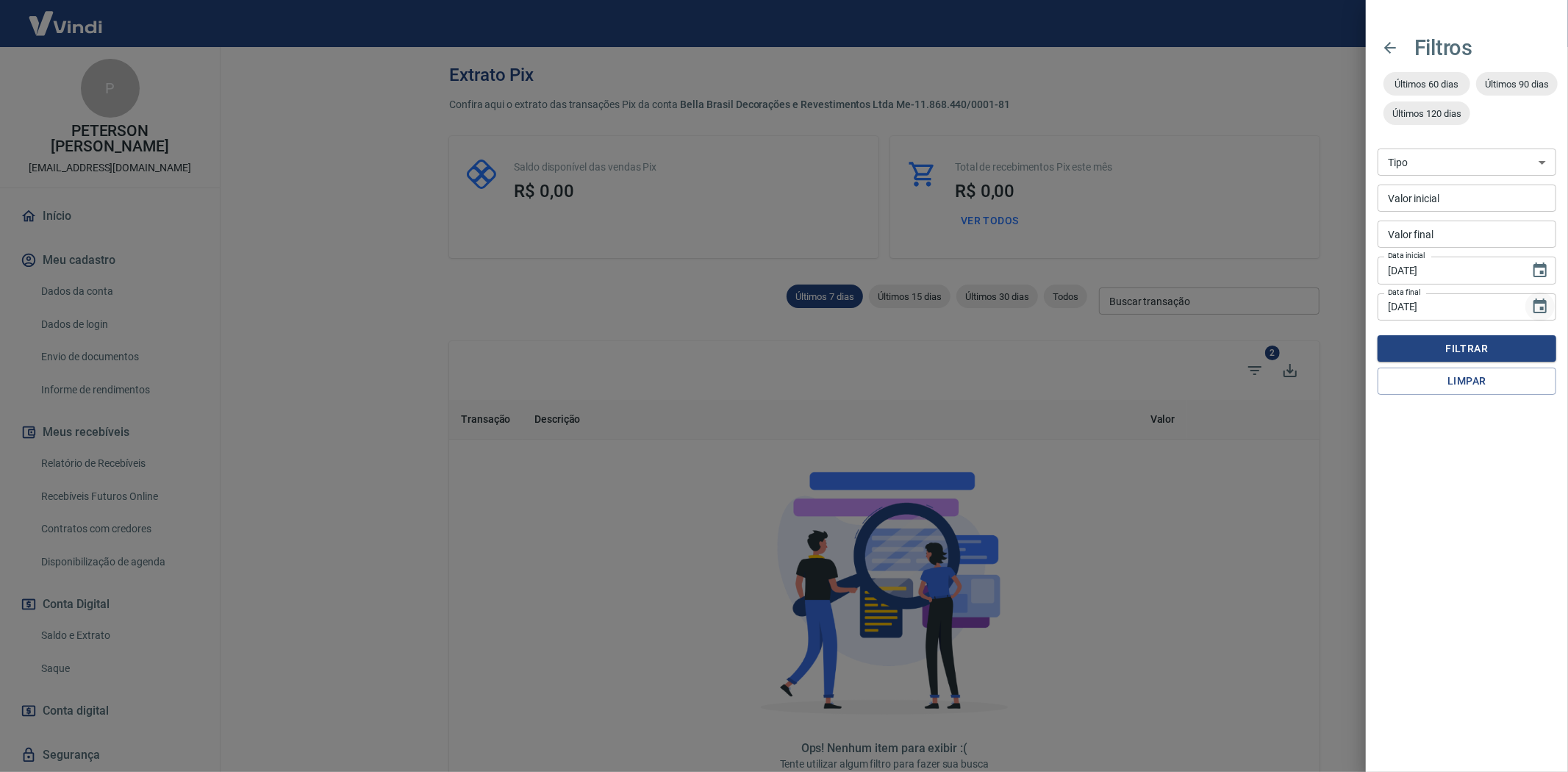
click at [1539, 303] on icon "Choose date, selected date is 15 de out de 2025" at bounding box center [1540, 305] width 13 height 14
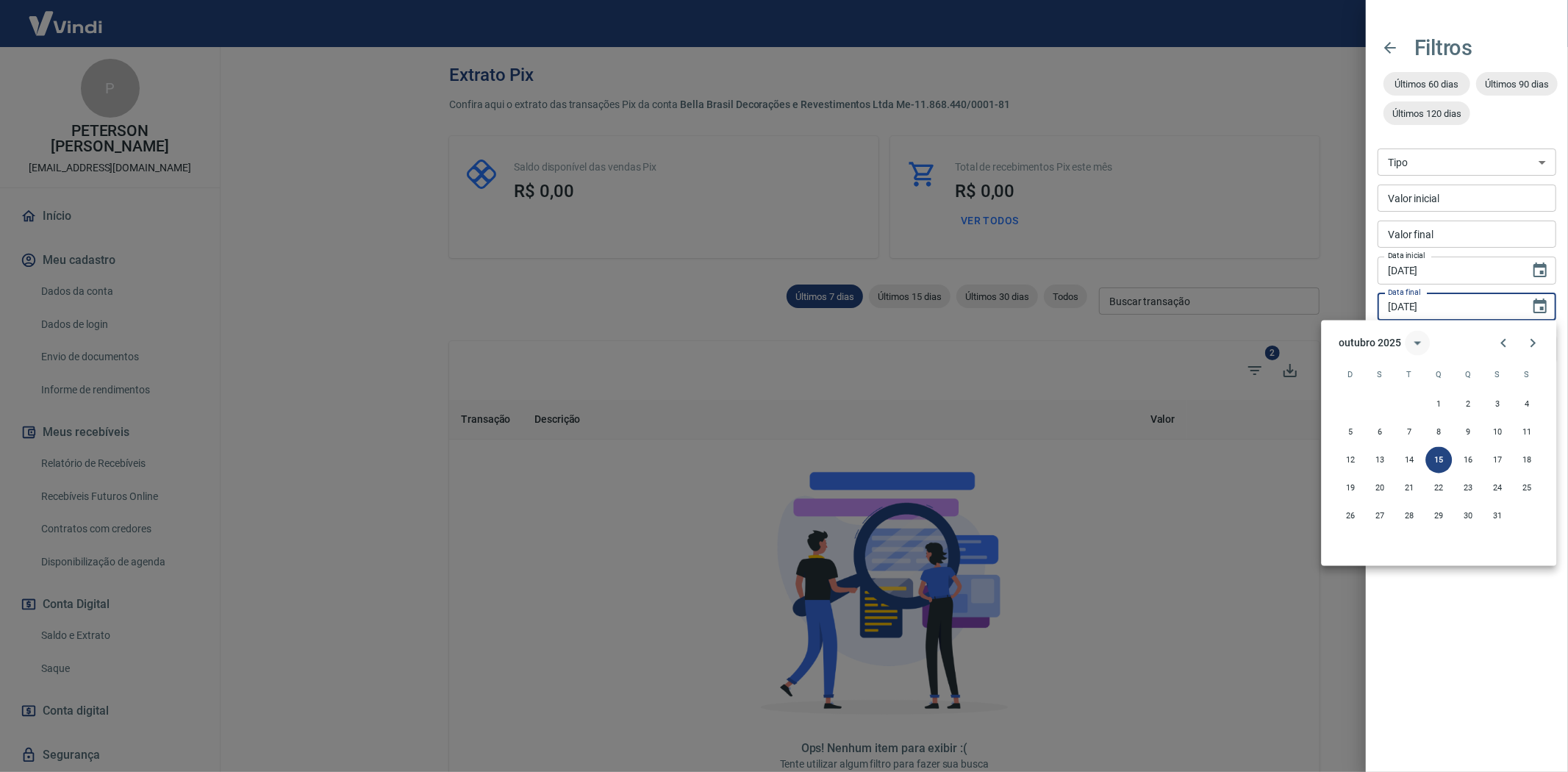
click at [1414, 341] on icon "calendar view is open, switch to year view" at bounding box center [1418, 343] width 18 height 18
click at [1517, 429] on button "2023" at bounding box center [1524, 428] width 53 height 26
click at [1501, 341] on icon "Previous month" at bounding box center [1503, 343] width 18 height 18
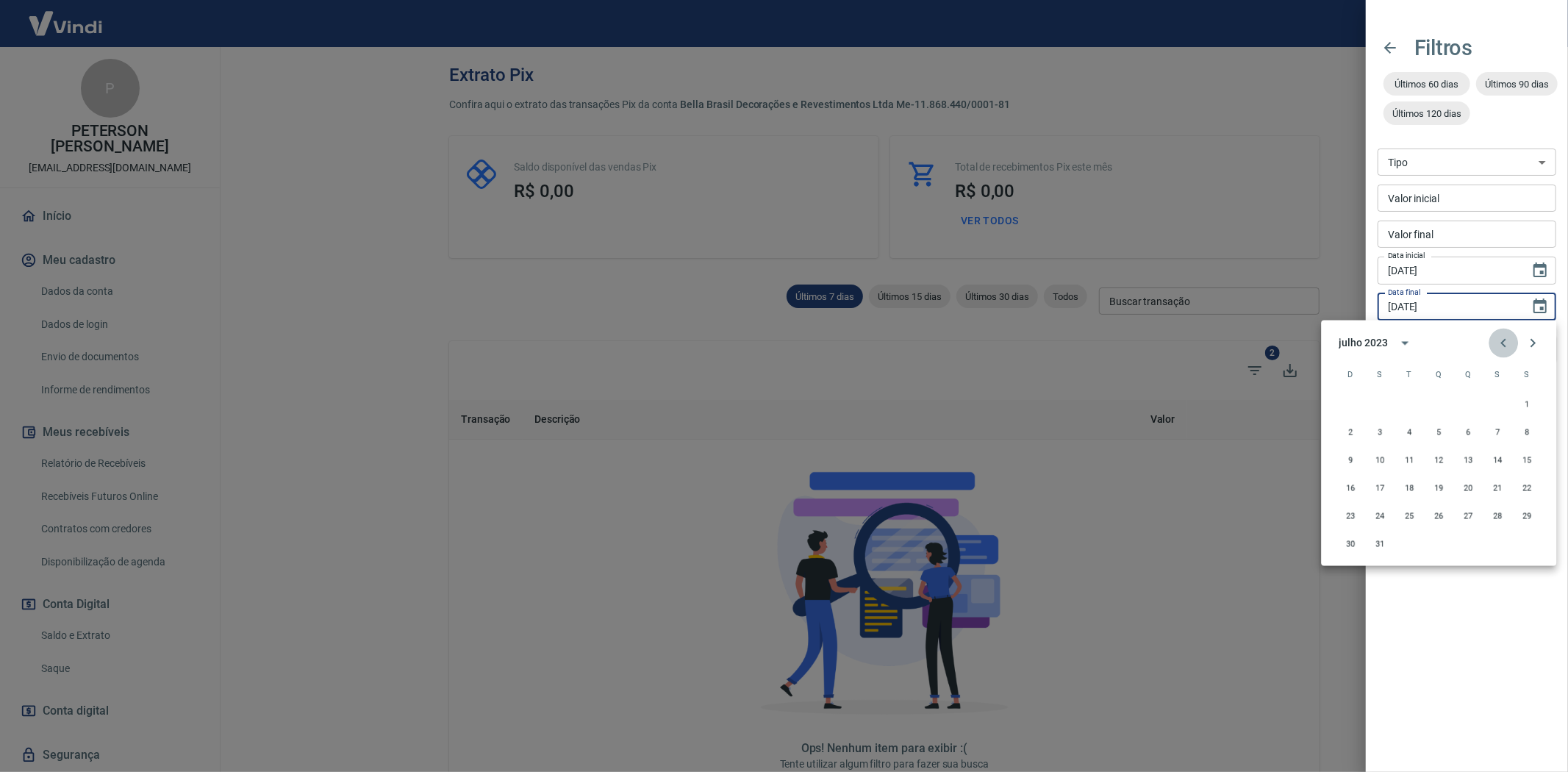
click at [1501, 341] on icon "Previous month" at bounding box center [1503, 343] width 18 height 18
click at [1437, 518] on button "31" at bounding box center [1438, 516] width 26 height 26
type input "31/05/2023"
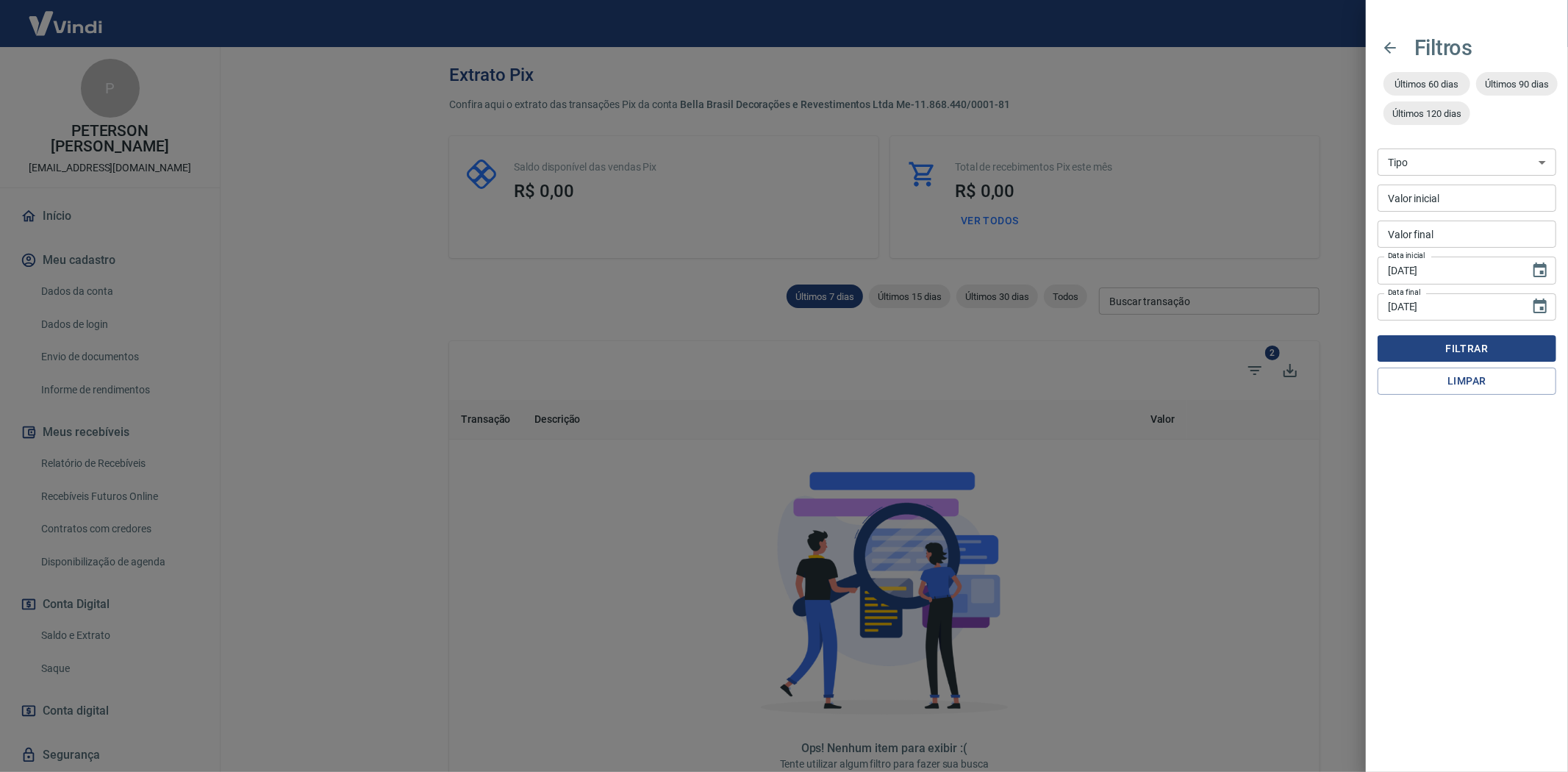
click at [1466, 341] on button "Filtrar" at bounding box center [1467, 348] width 179 height 27
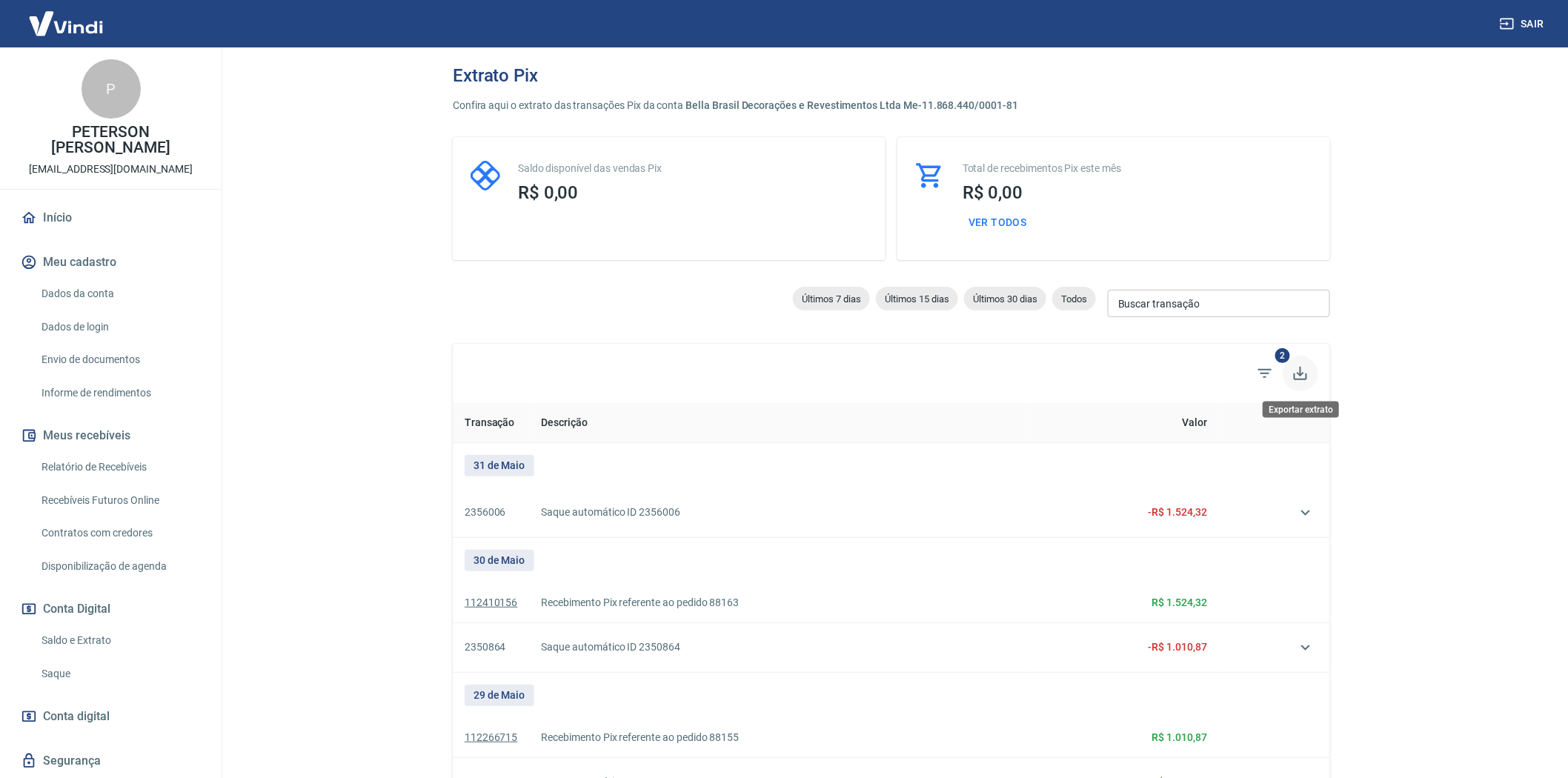
click at [1297, 374] on icon "Exportar extrato" at bounding box center [1300, 373] width 18 height 18
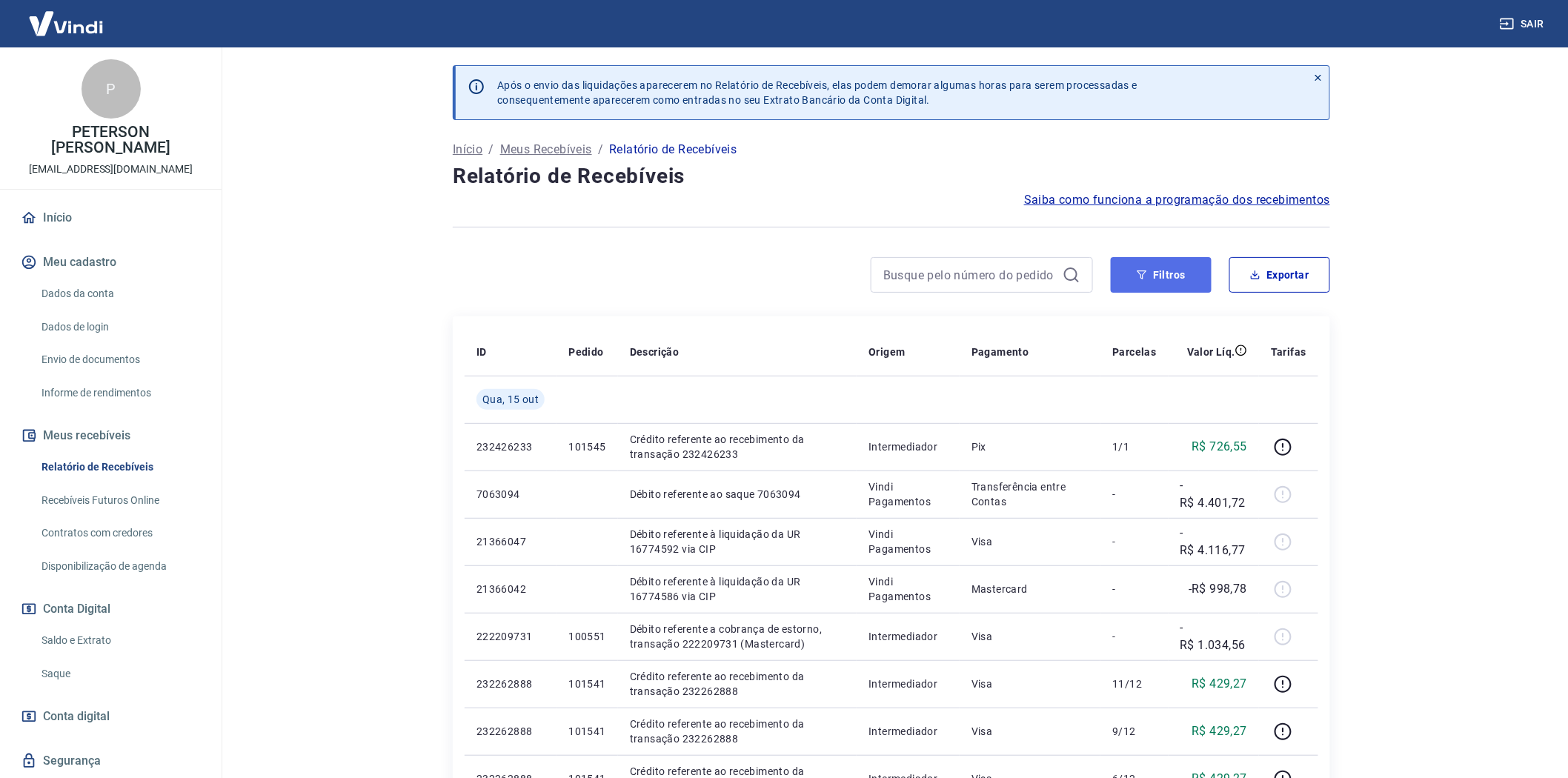
click at [1164, 271] on button "Filtros" at bounding box center [1161, 275] width 101 height 36
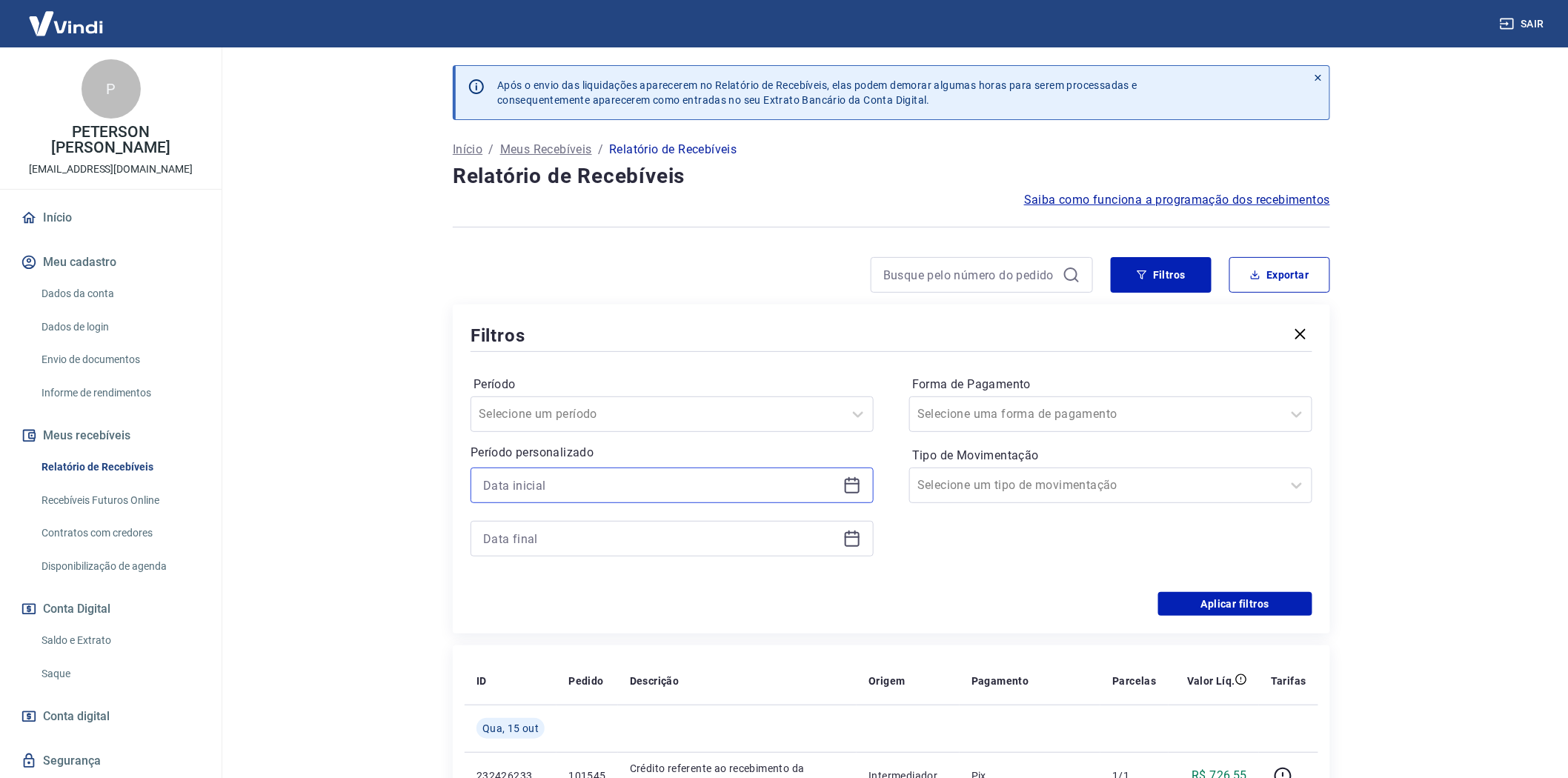
click at [505, 491] on input at bounding box center [660, 486] width 355 height 22
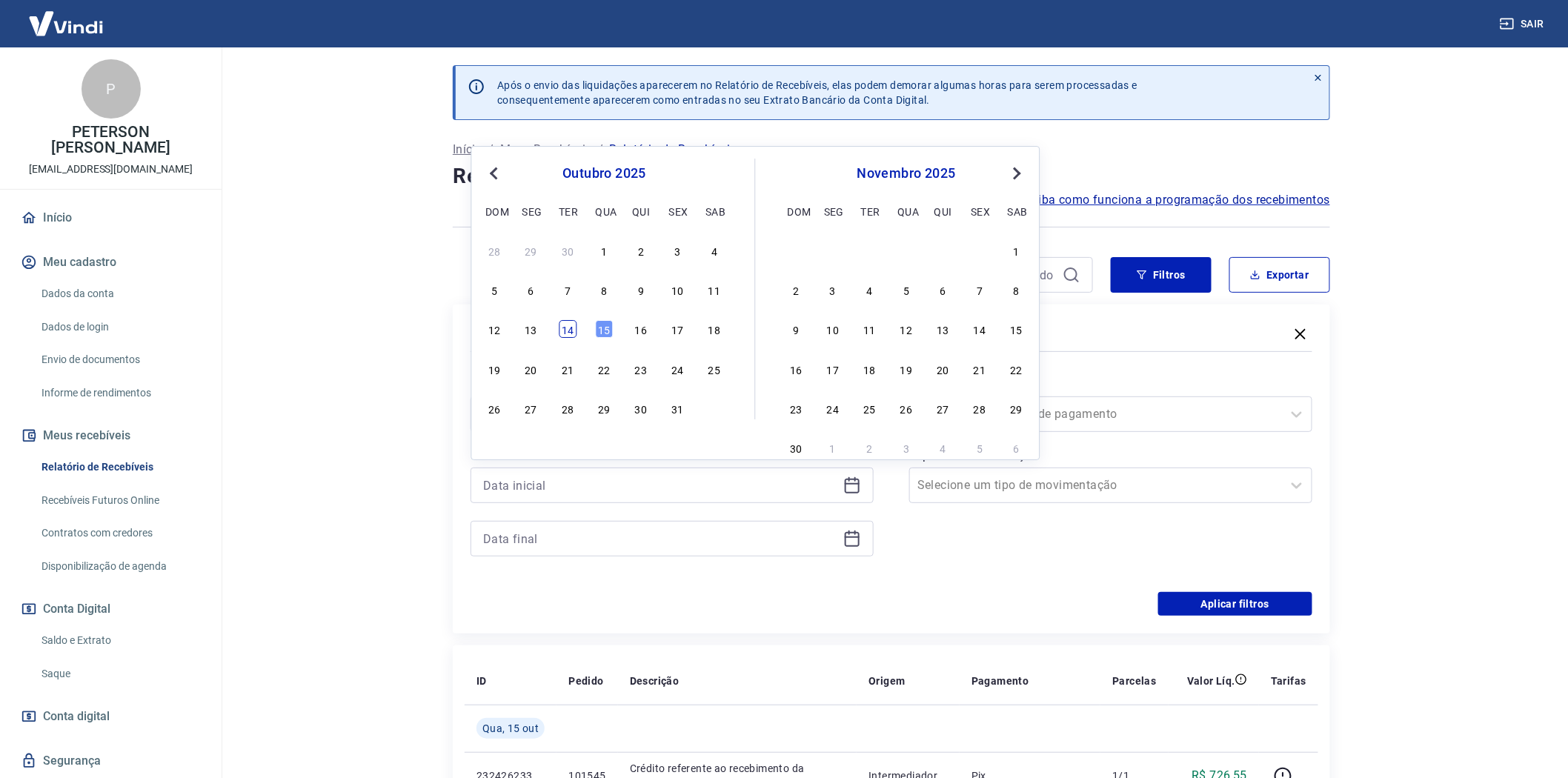
click at [568, 327] on div "14" at bounding box center [567, 329] width 18 height 18
type input "[DATE]"
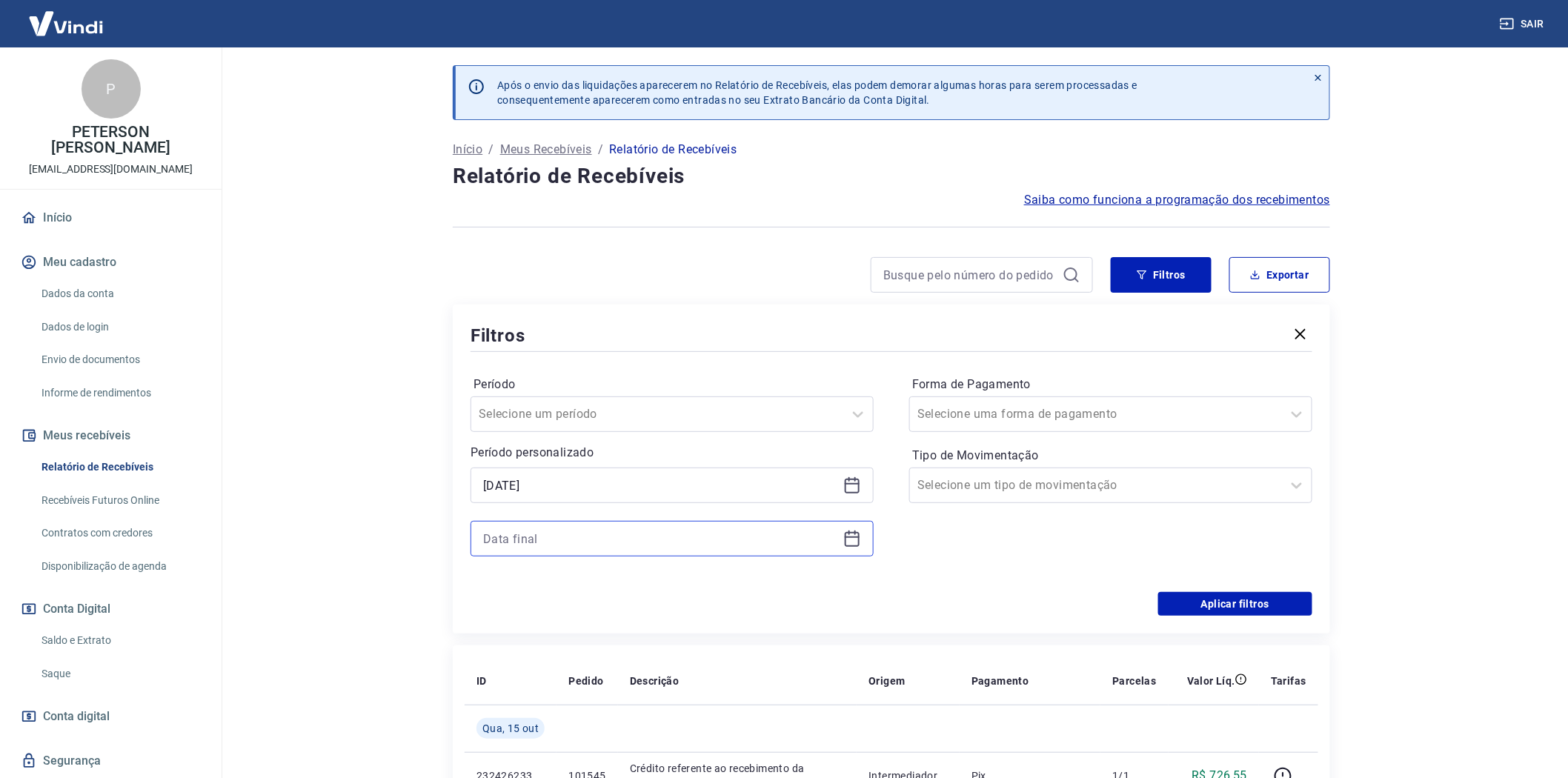
click at [505, 541] on input at bounding box center [660, 539] width 355 height 22
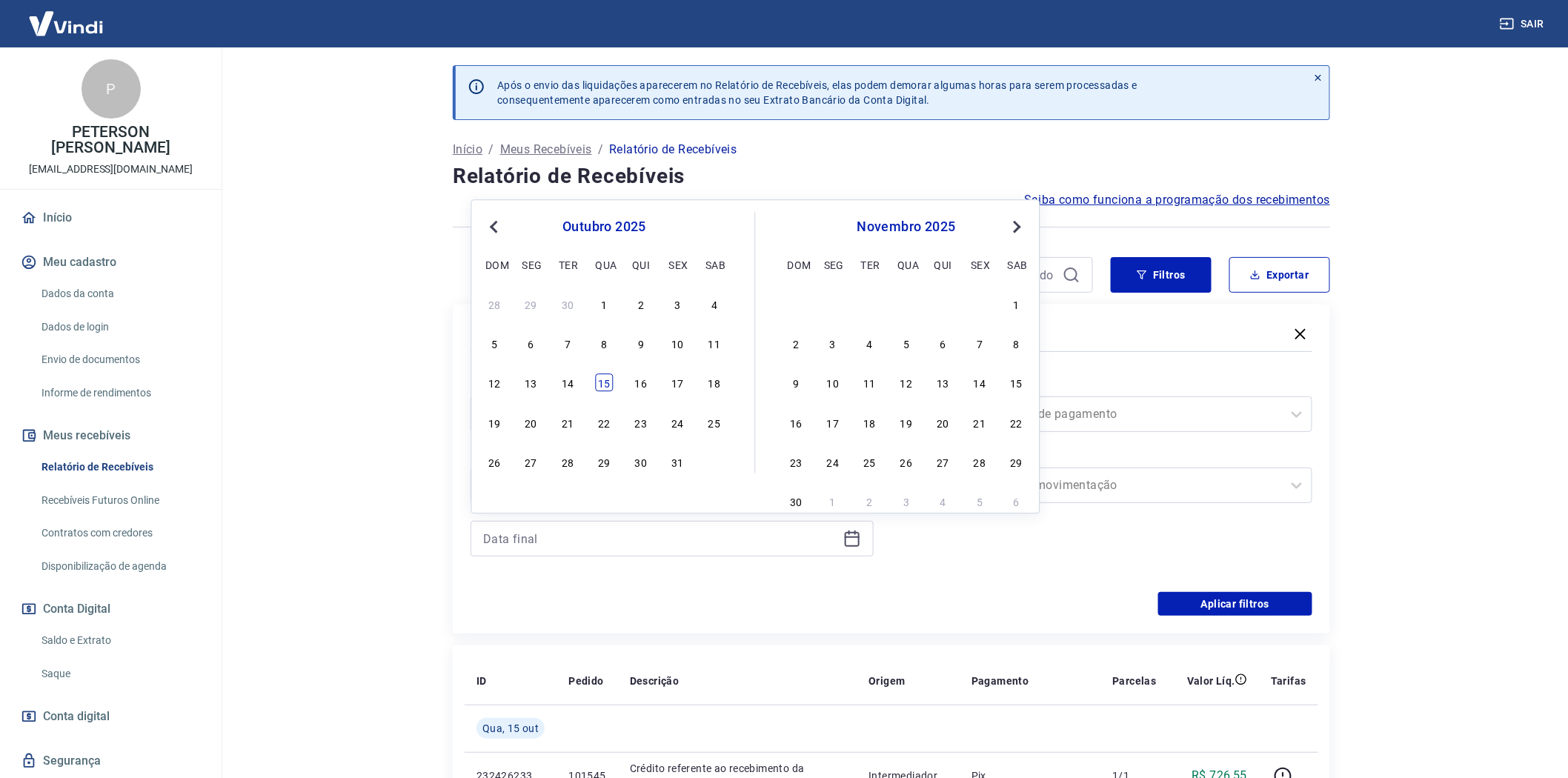
click at [605, 383] on div "15" at bounding box center [605, 383] width 18 height 18
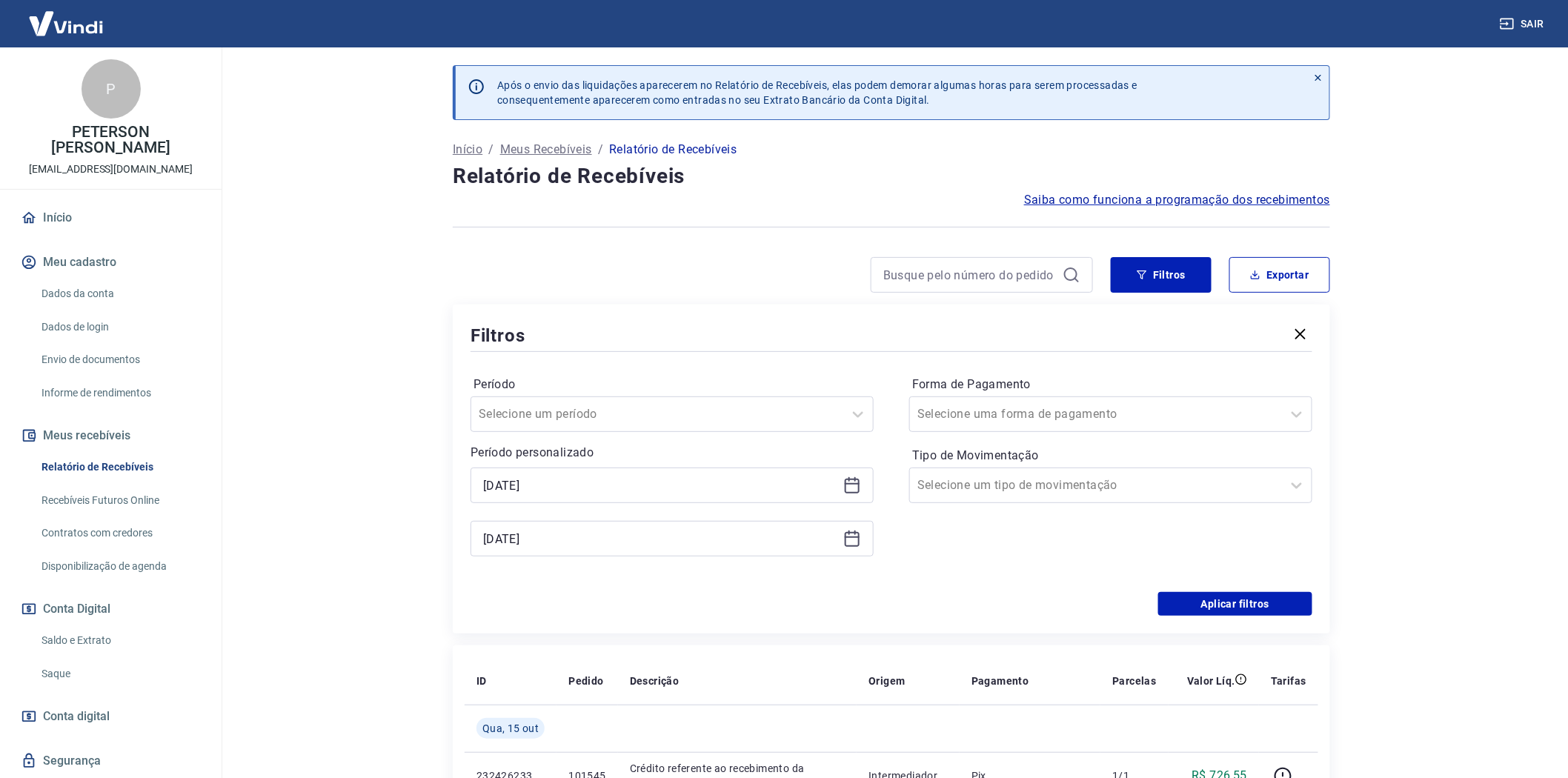
type input "[DATE]"
click at [1220, 608] on button "Aplicar filtros" at bounding box center [1235, 604] width 154 height 24
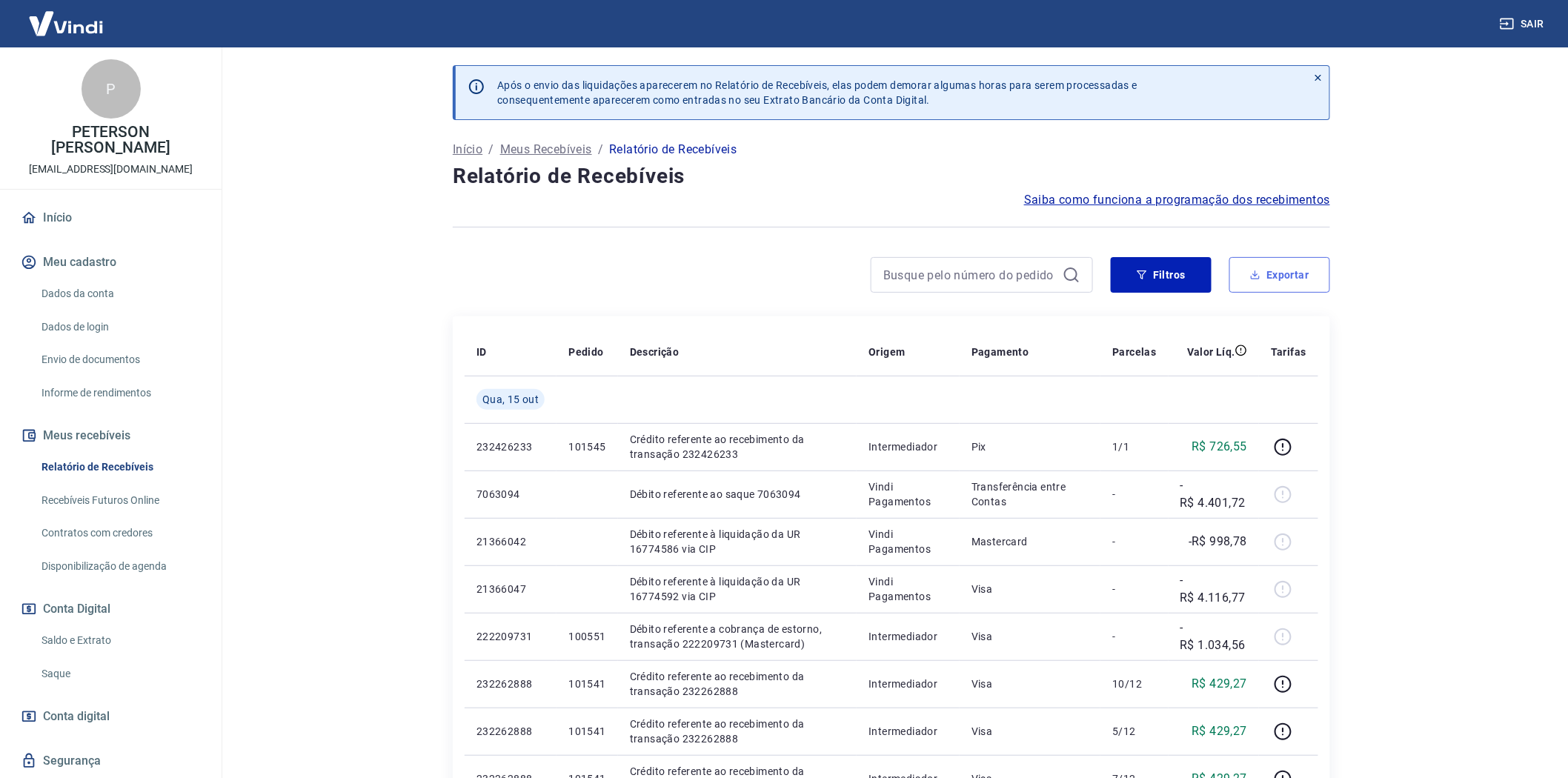
click at [1268, 280] on button "Exportar" at bounding box center [1280, 275] width 101 height 36
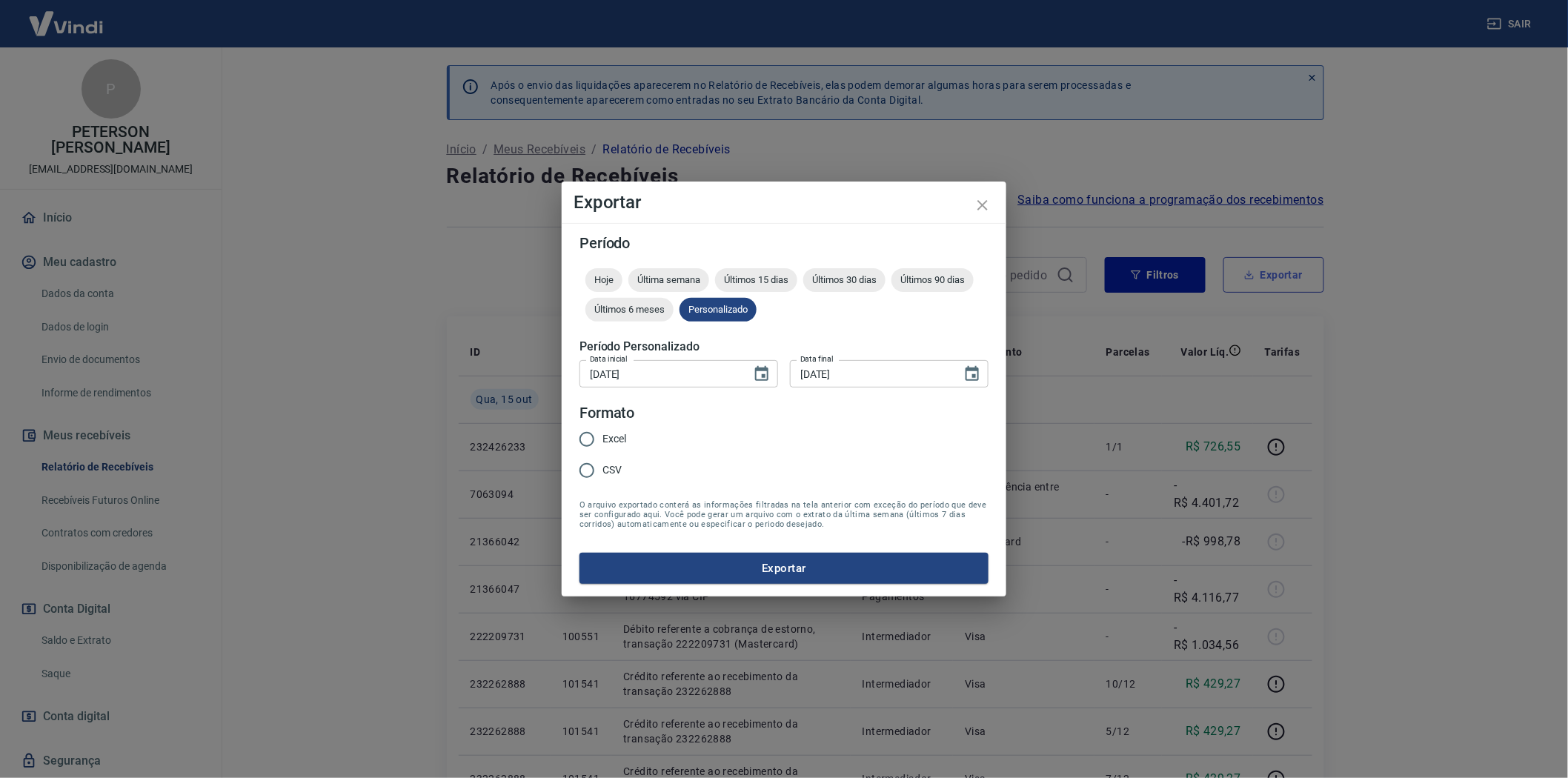
type input "[DATE]"
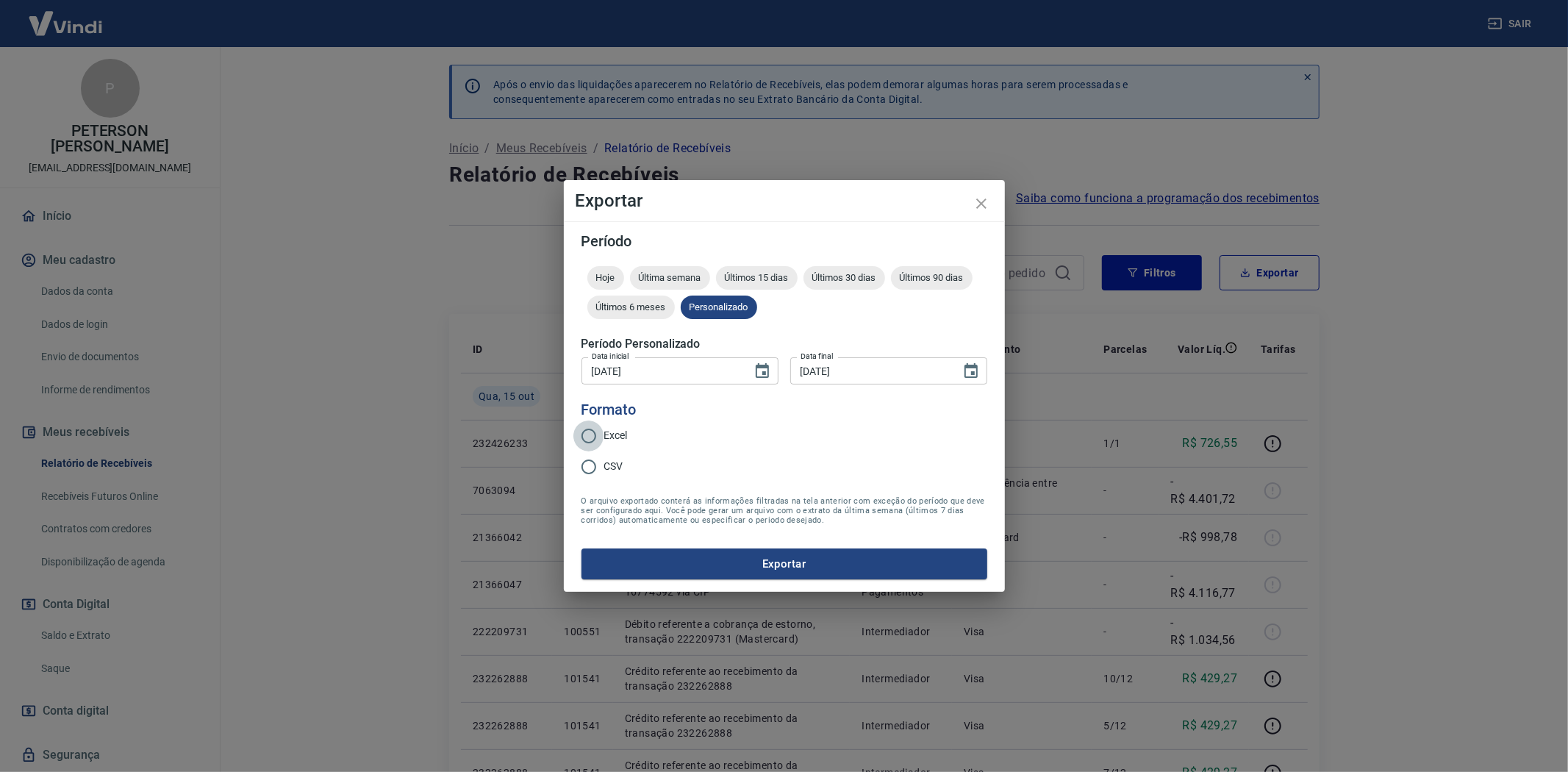
click at [590, 436] on input "Excel" at bounding box center [589, 436] width 31 height 31
radio input "true"
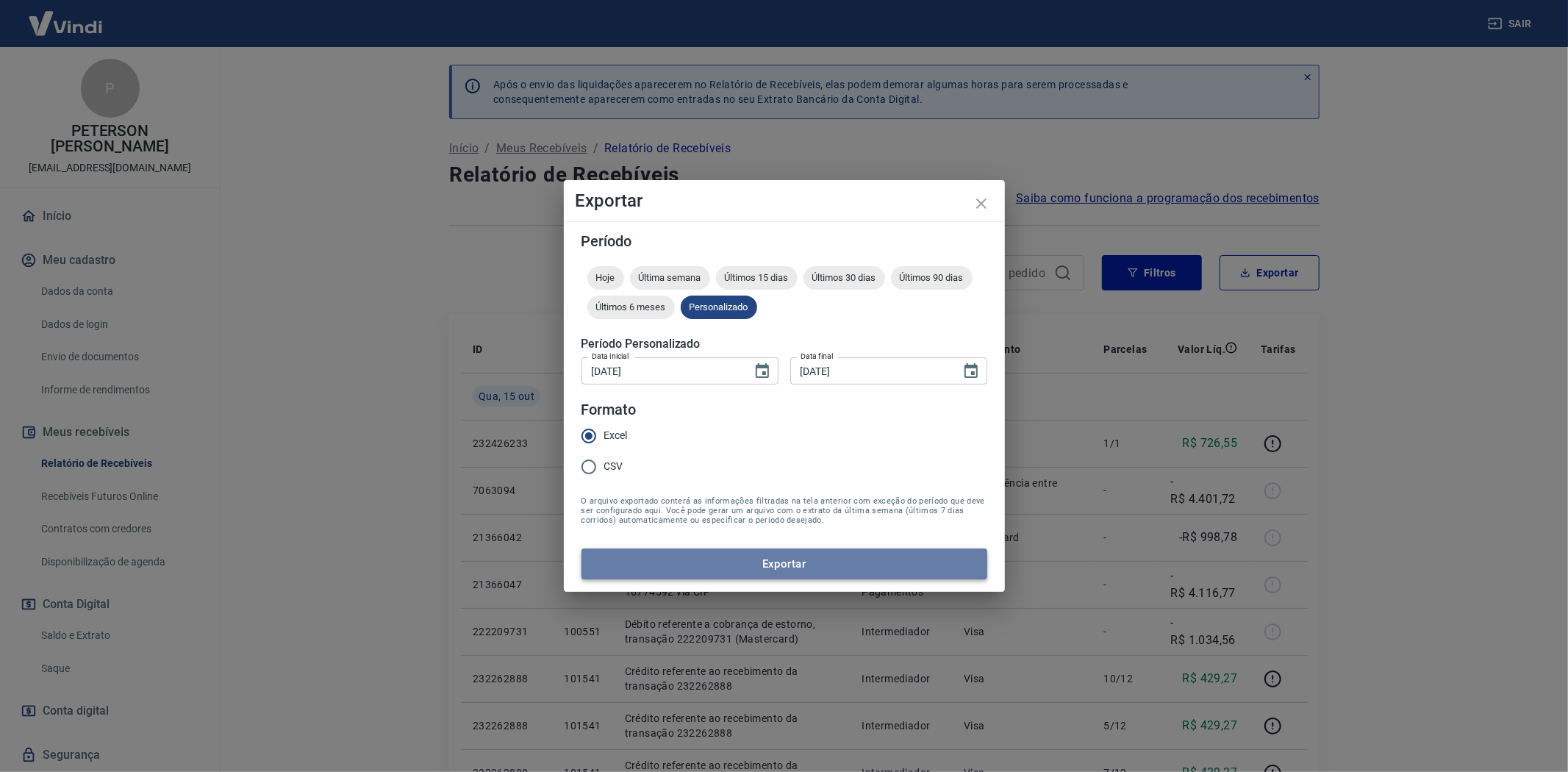
click at [777, 559] on button "Exportar" at bounding box center [784, 564] width 406 height 31
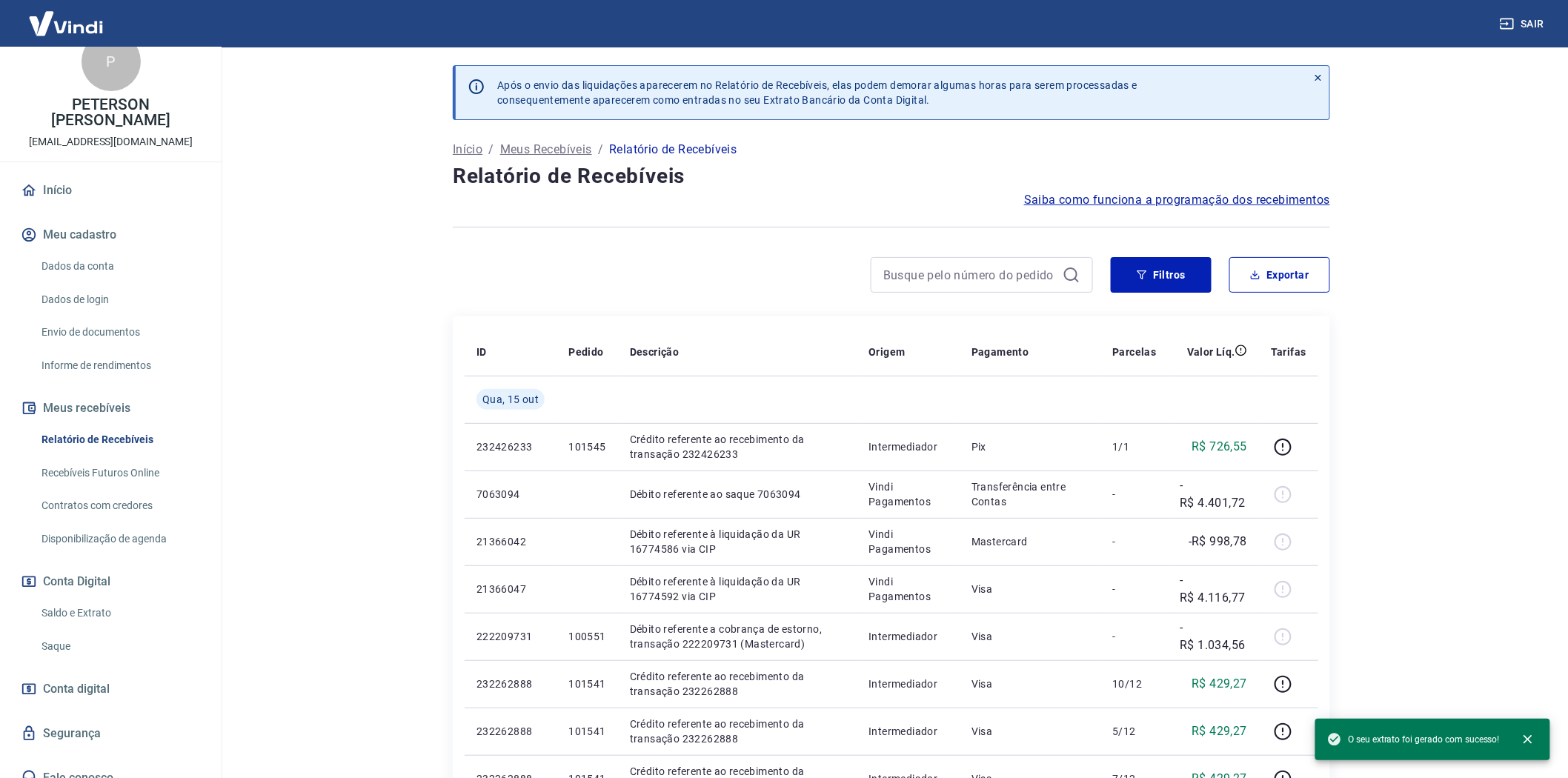
scroll to position [43, 0]
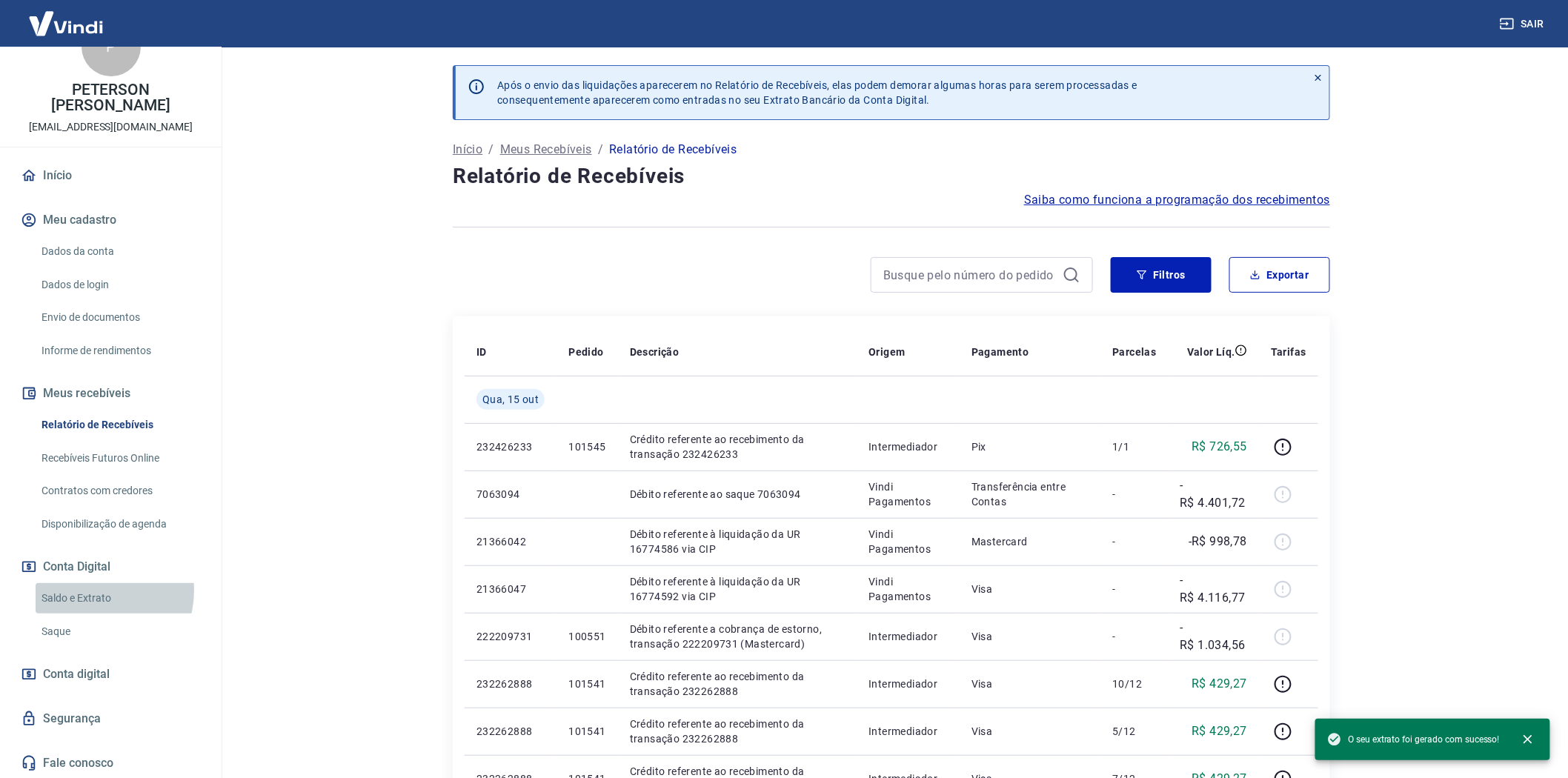
click at [89, 590] on link "Saldo e Extrato" at bounding box center [120, 599] width 168 height 31
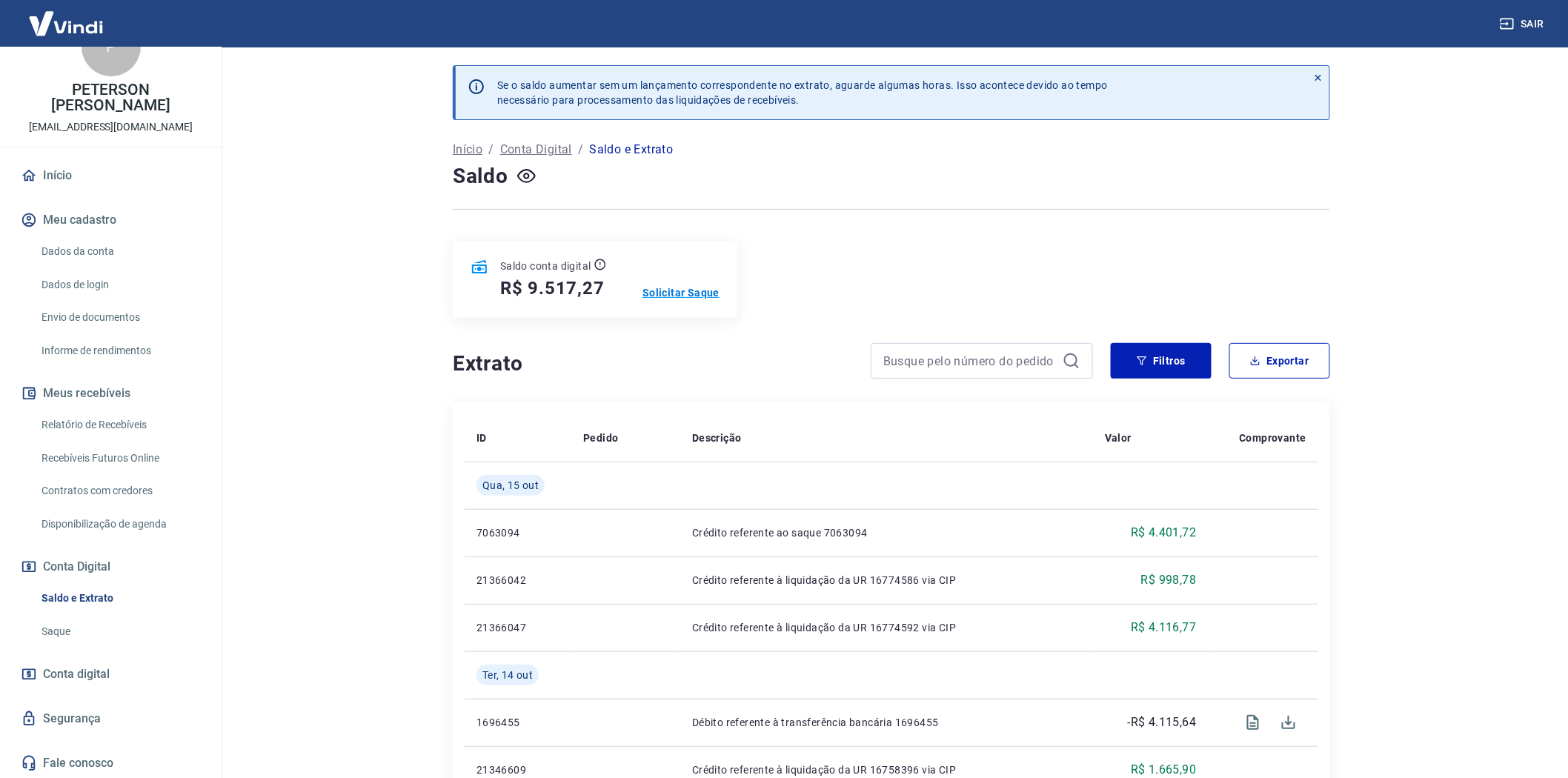
click at [677, 291] on p "Solicitar Saque" at bounding box center [681, 292] width 77 height 14
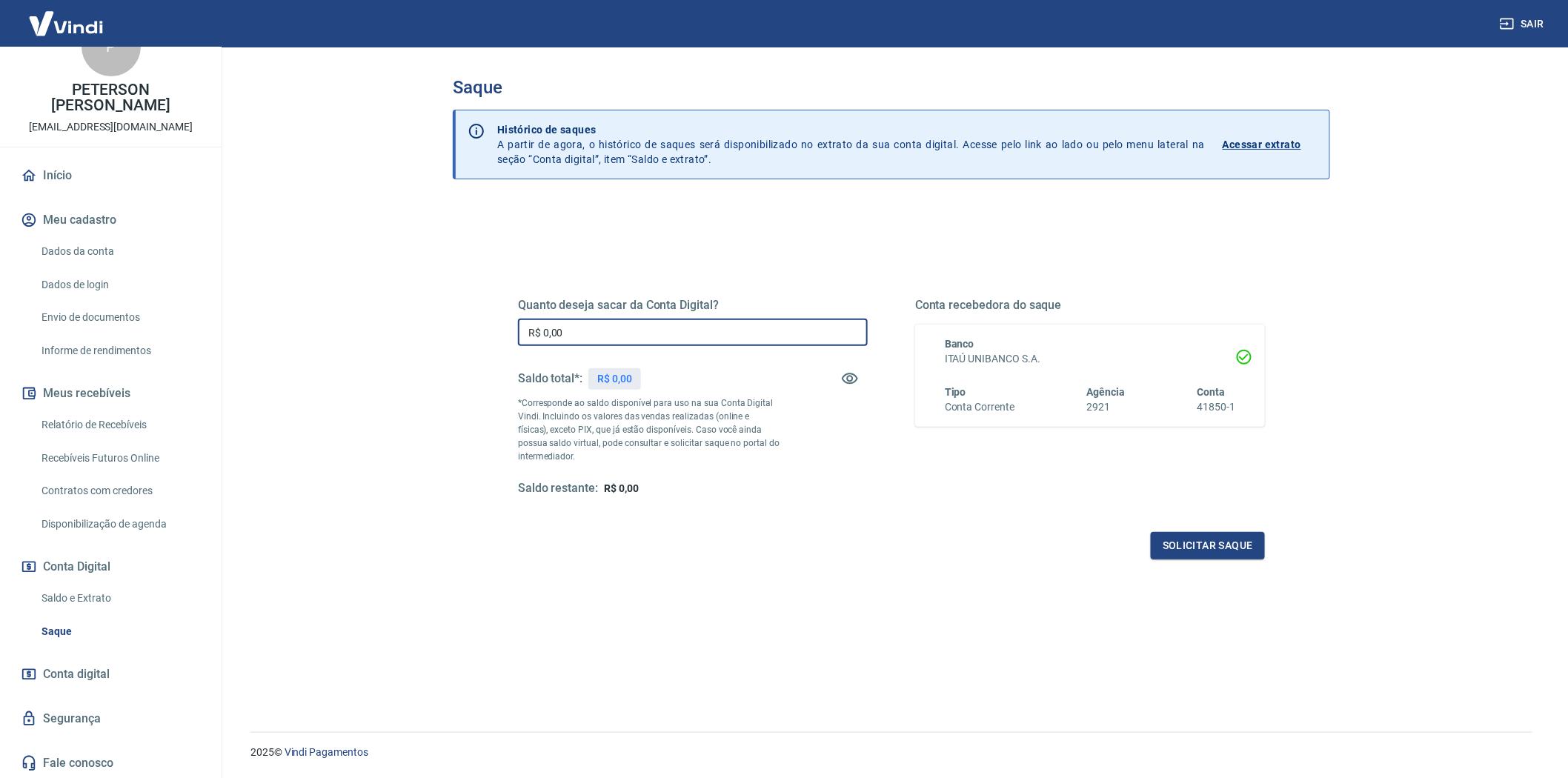
drag, startPoint x: 565, startPoint y: 341, endPoint x: 490, endPoint y: 320, distance: 77.9
click at [490, 320] on div "Quanto deseja sacar da Conta Digital? R$ 0,00 ​ Saldo total*: R$ 0,00 *Correspo…" at bounding box center [891, 405] width 818 height 344
type input "R$ 9.517,27"
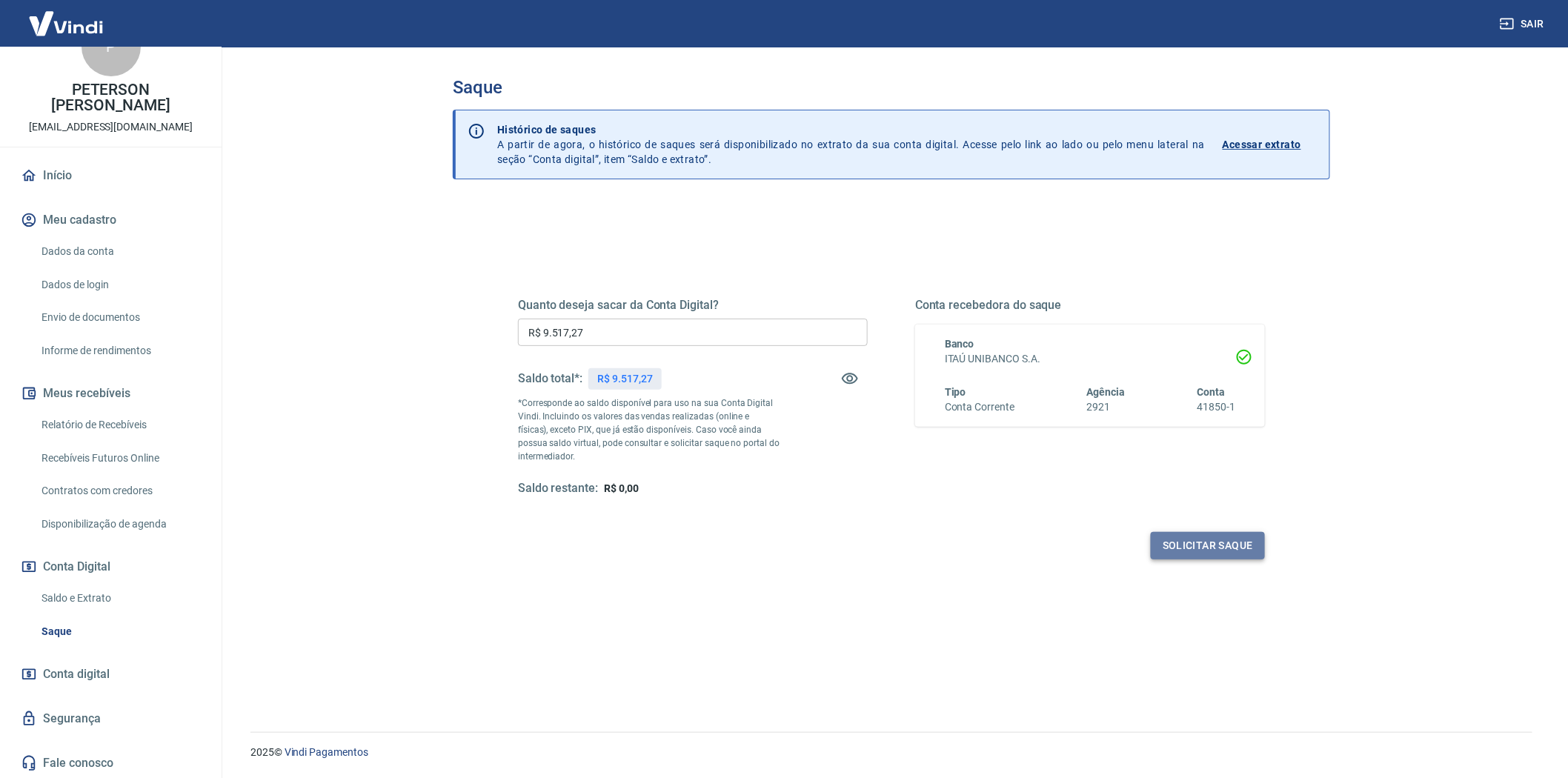
click at [1215, 538] on button "Solicitar saque" at bounding box center [1207, 546] width 114 height 27
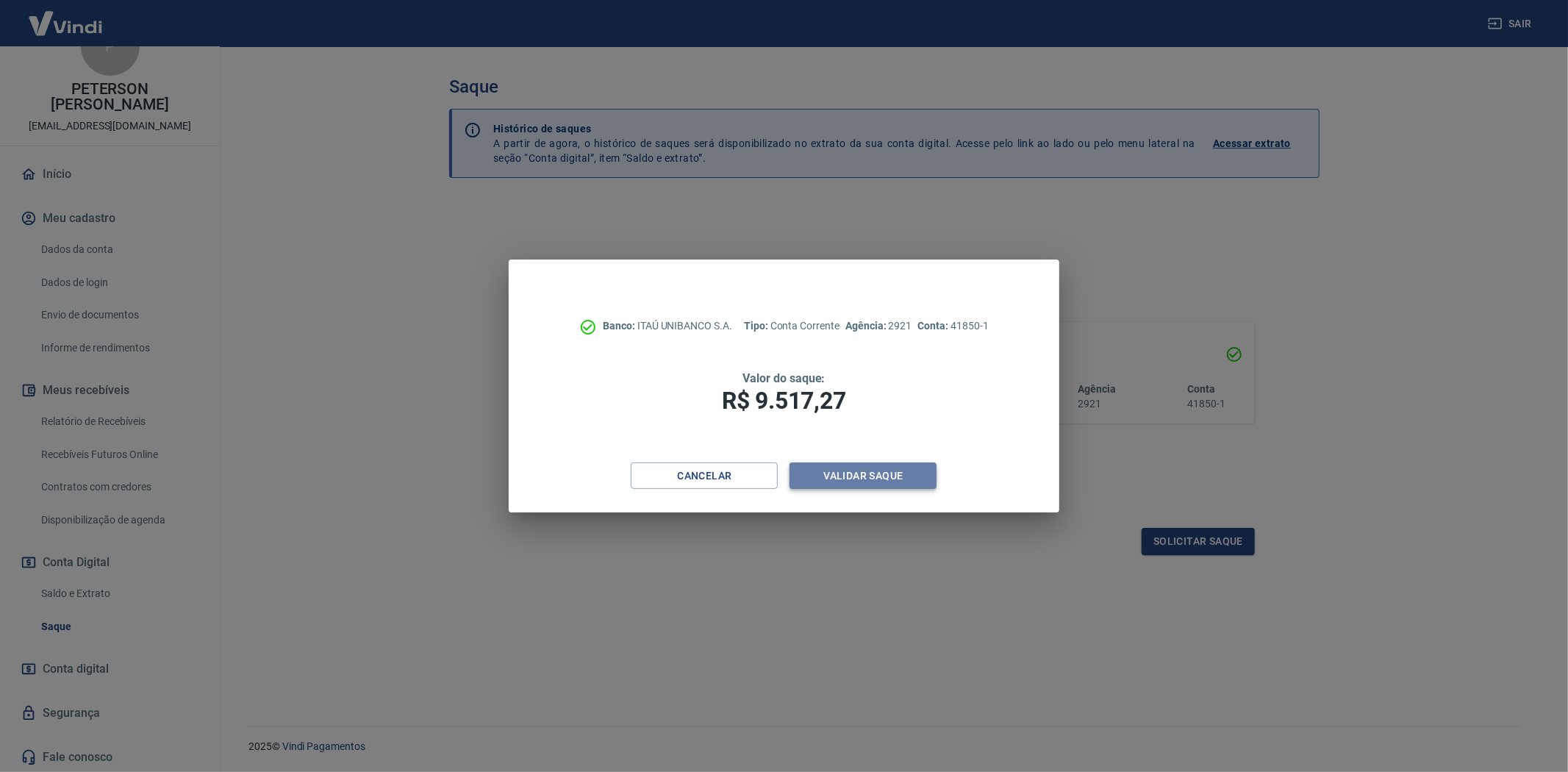
click at [863, 467] on button "Validar saque" at bounding box center [863, 476] width 147 height 27
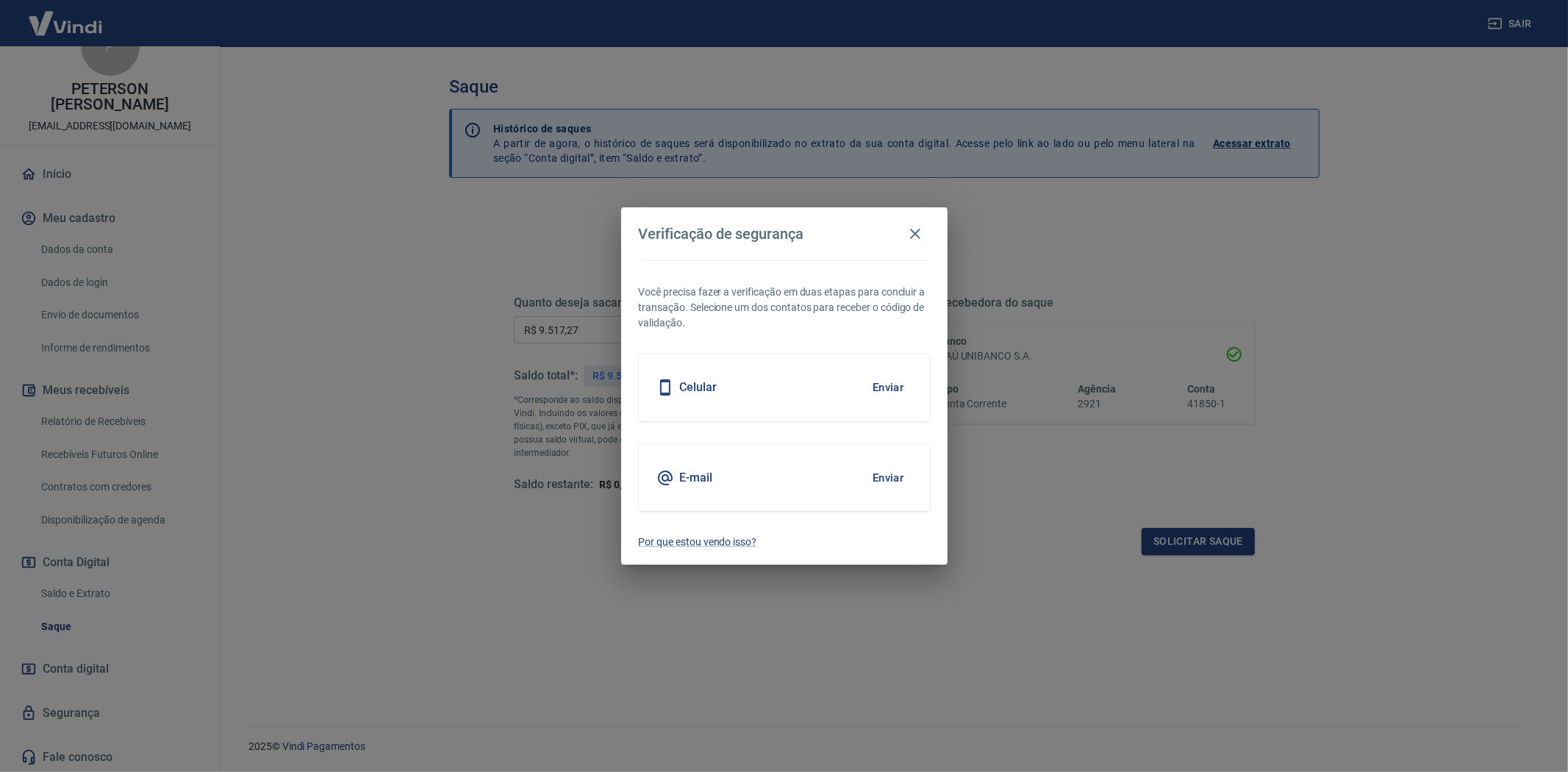
click at [888, 474] on button "Enviar" at bounding box center [888, 478] width 48 height 31
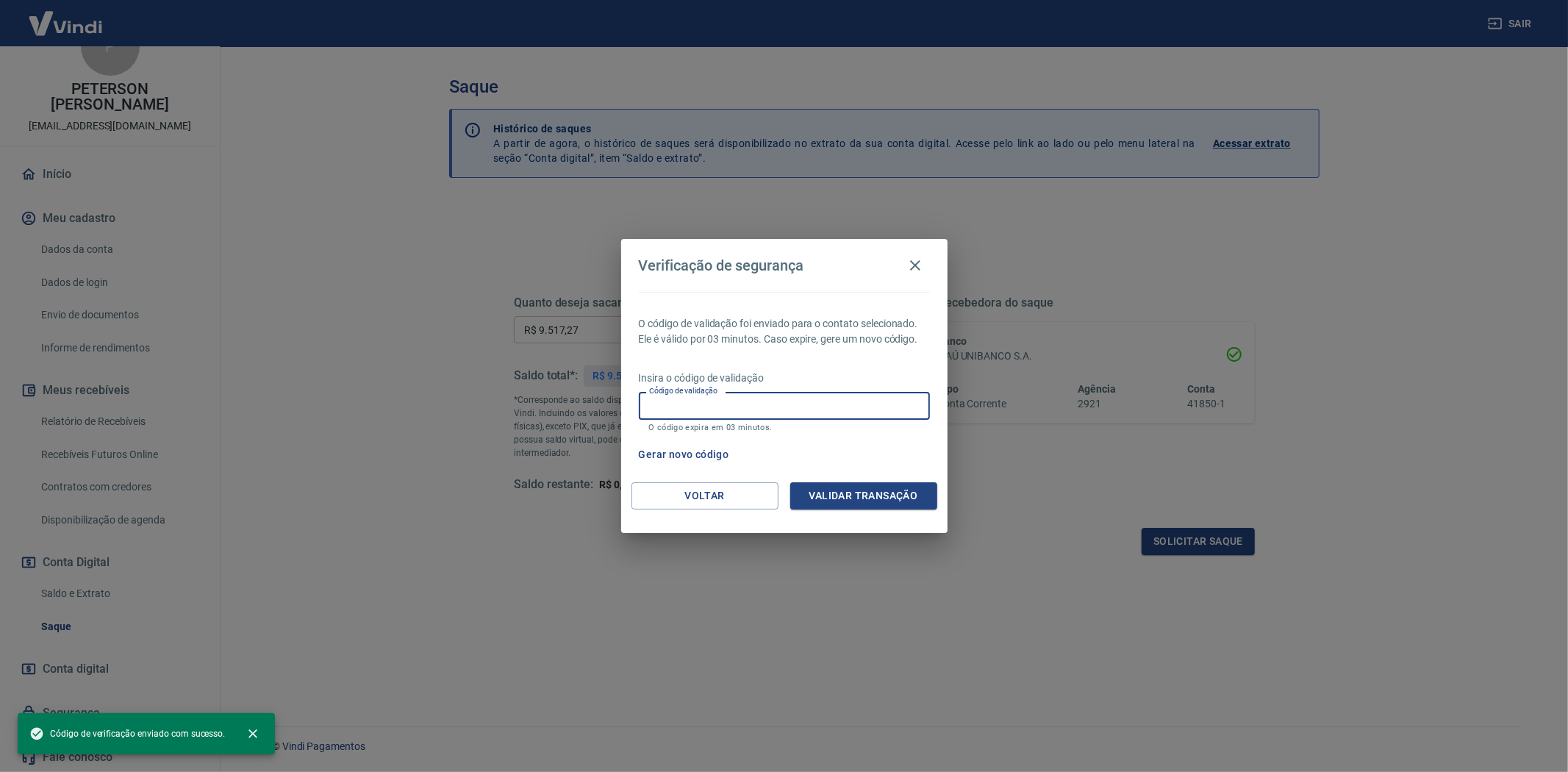
click at [684, 406] on input "Código de validação" at bounding box center [784, 406] width 291 height 27
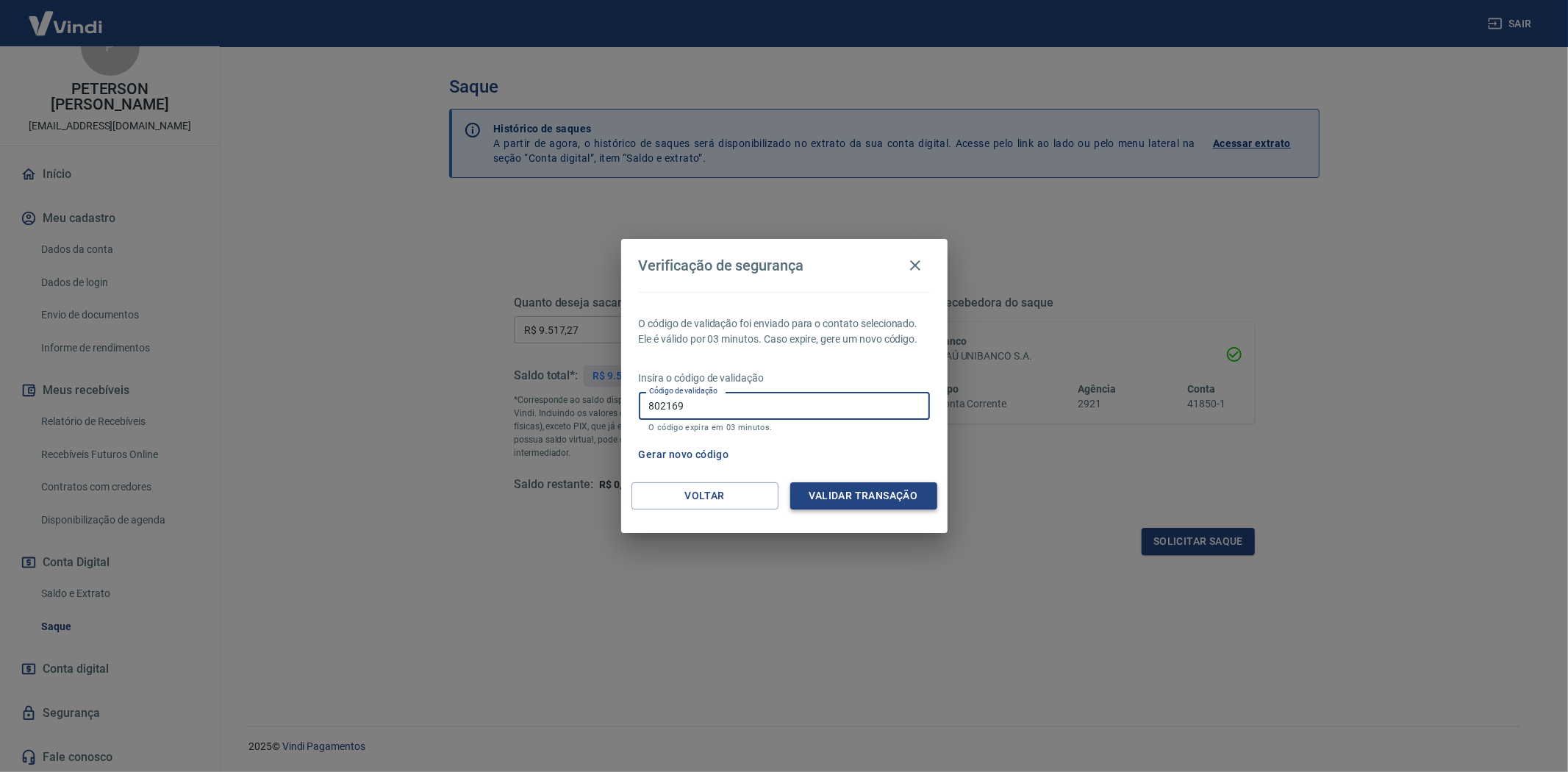
type input "802169"
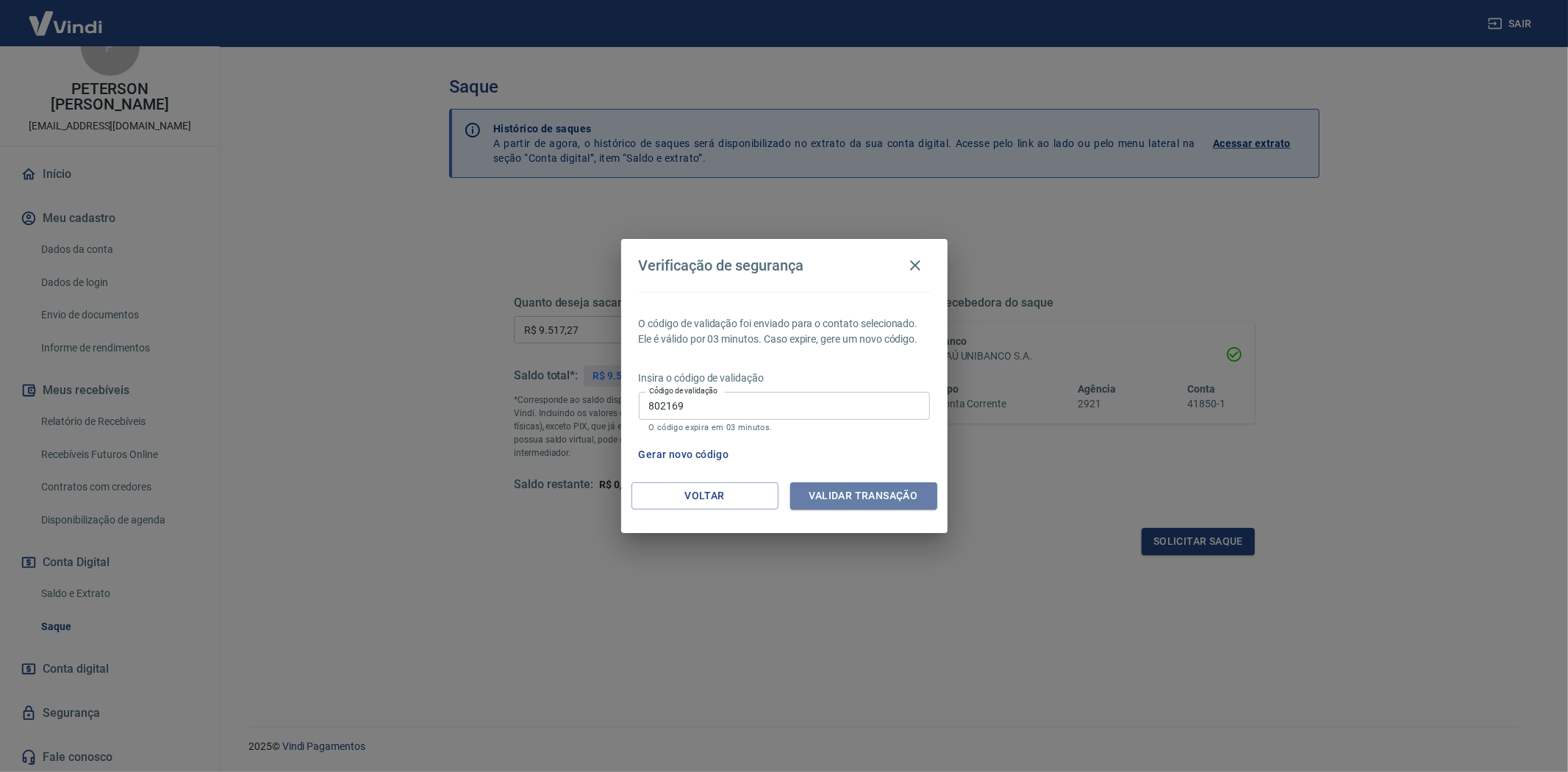
click at [849, 489] on button "Validar transação" at bounding box center [864, 496] width 147 height 27
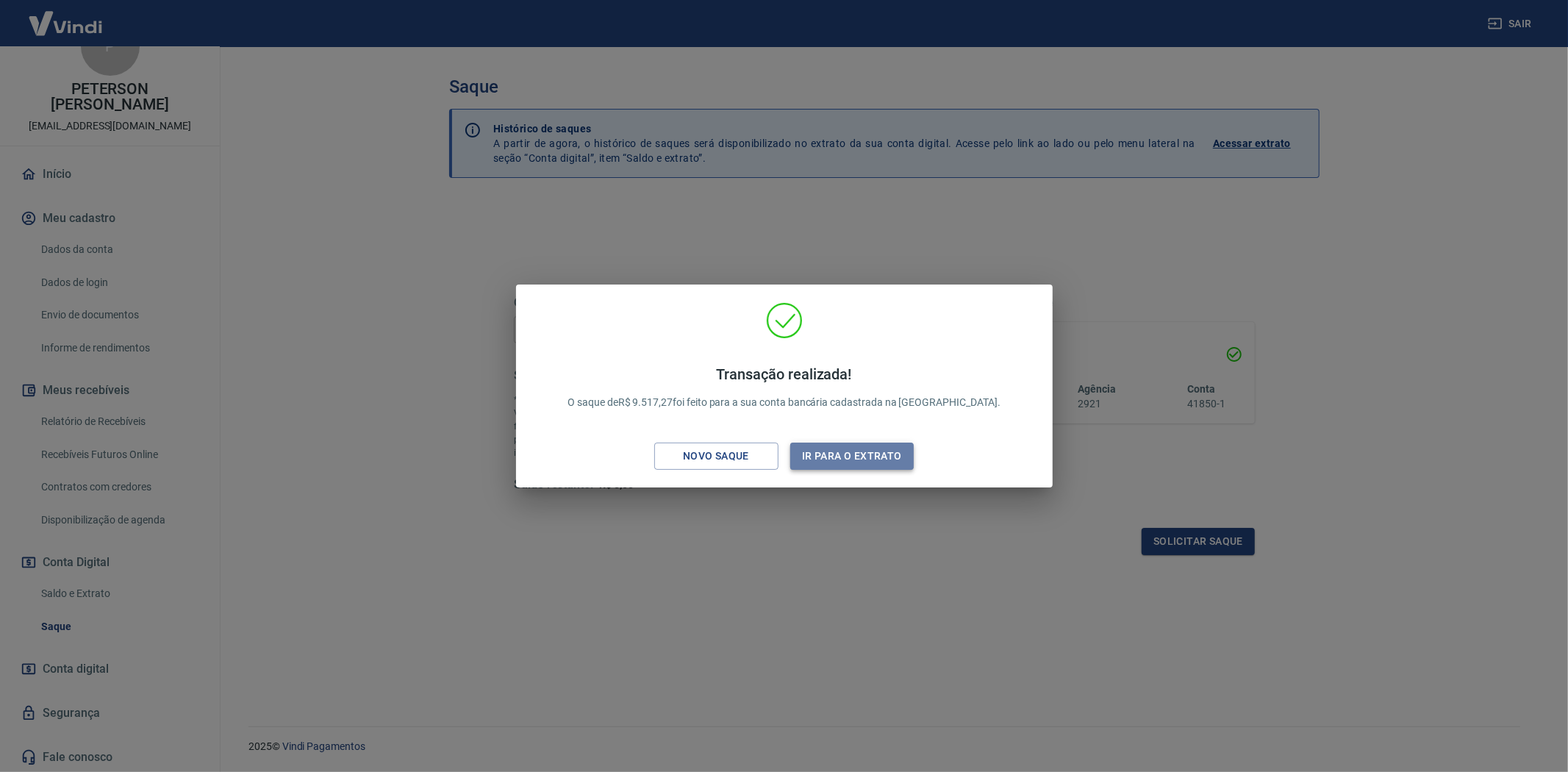
click at [864, 460] on button "Ir para o extrato" at bounding box center [852, 456] width 124 height 27
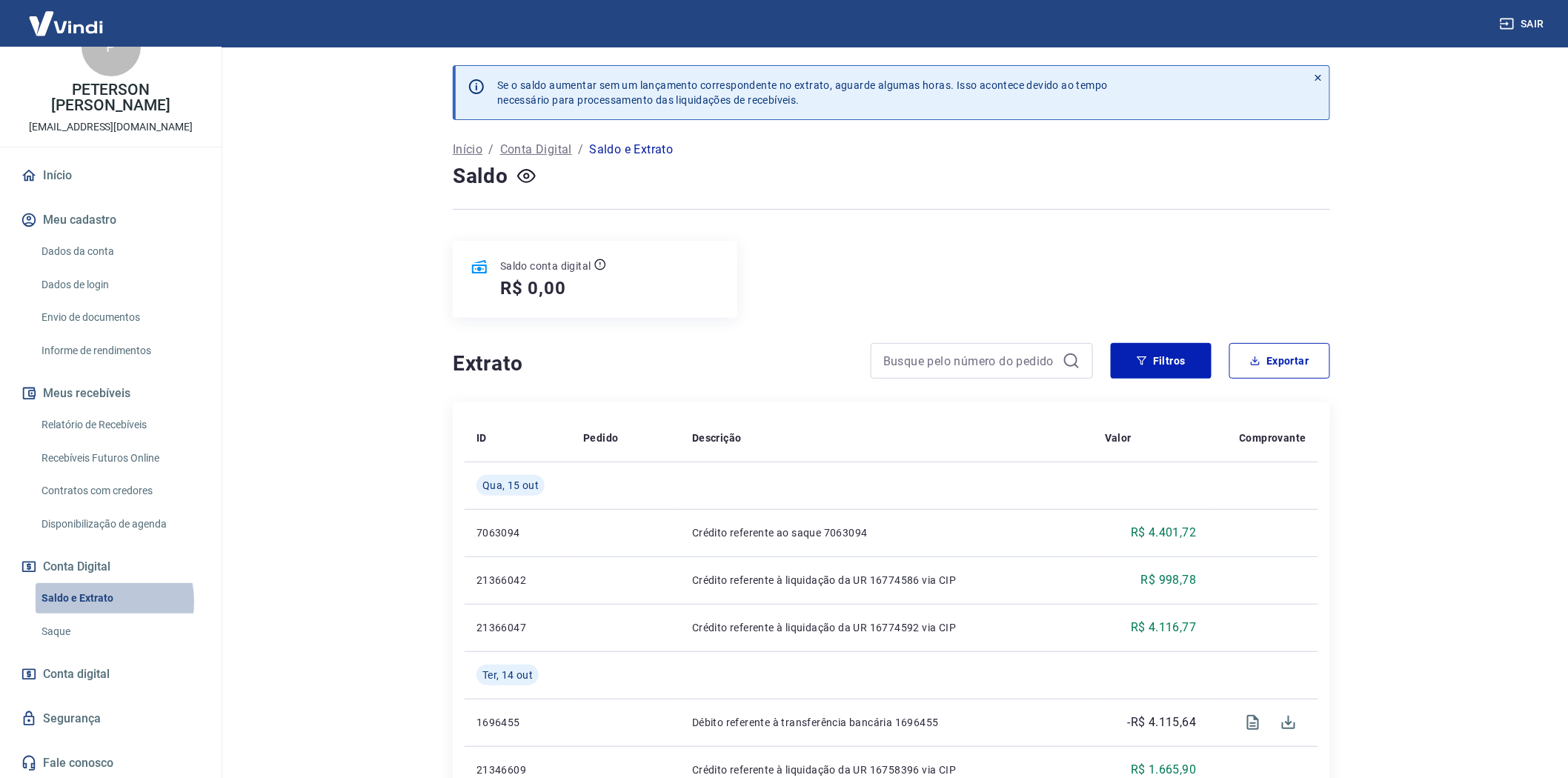
click at [94, 601] on link "Saldo e Extrato" at bounding box center [120, 599] width 168 height 31
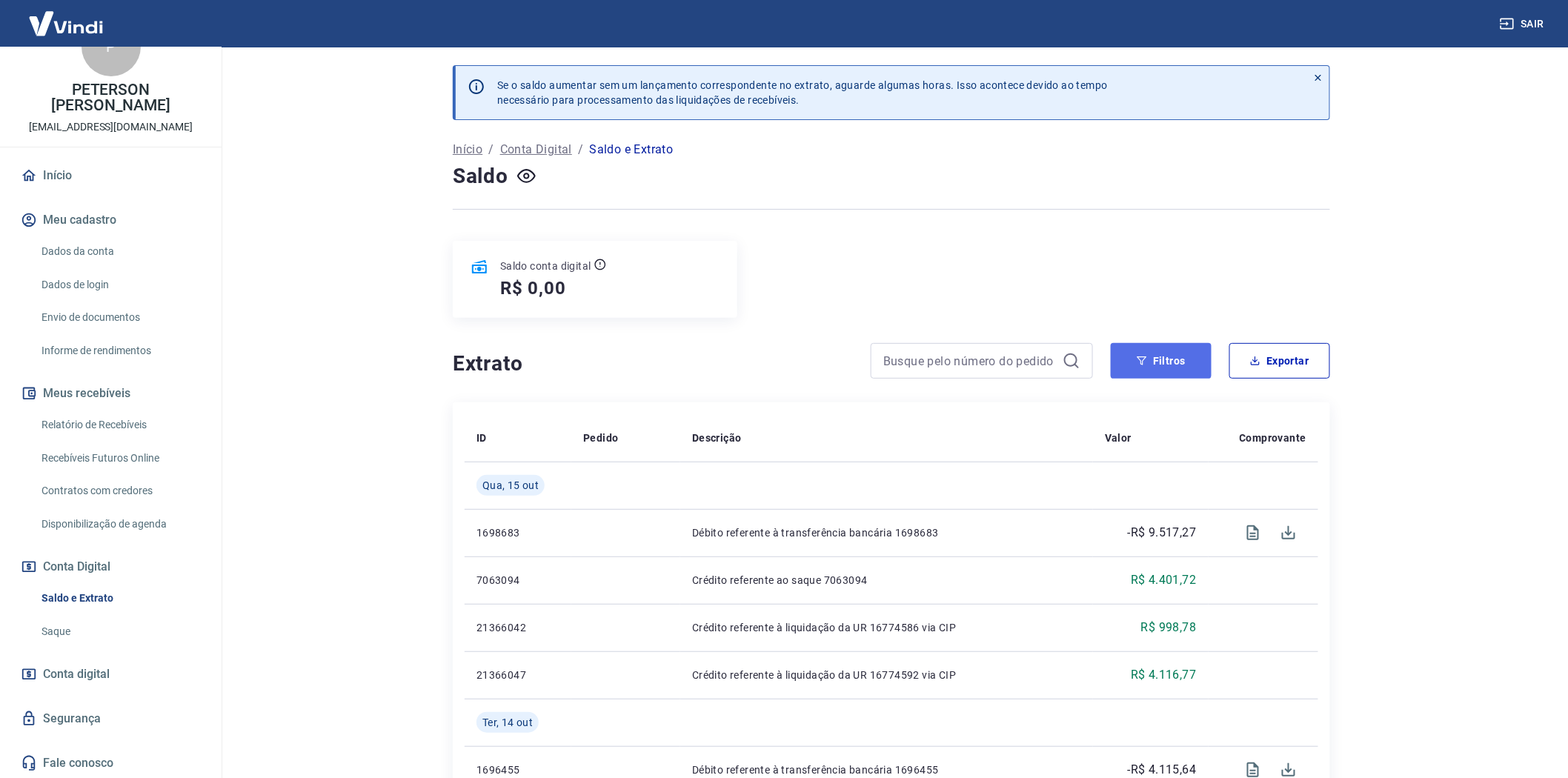
click at [1163, 356] on button "Filtros" at bounding box center [1161, 361] width 101 height 36
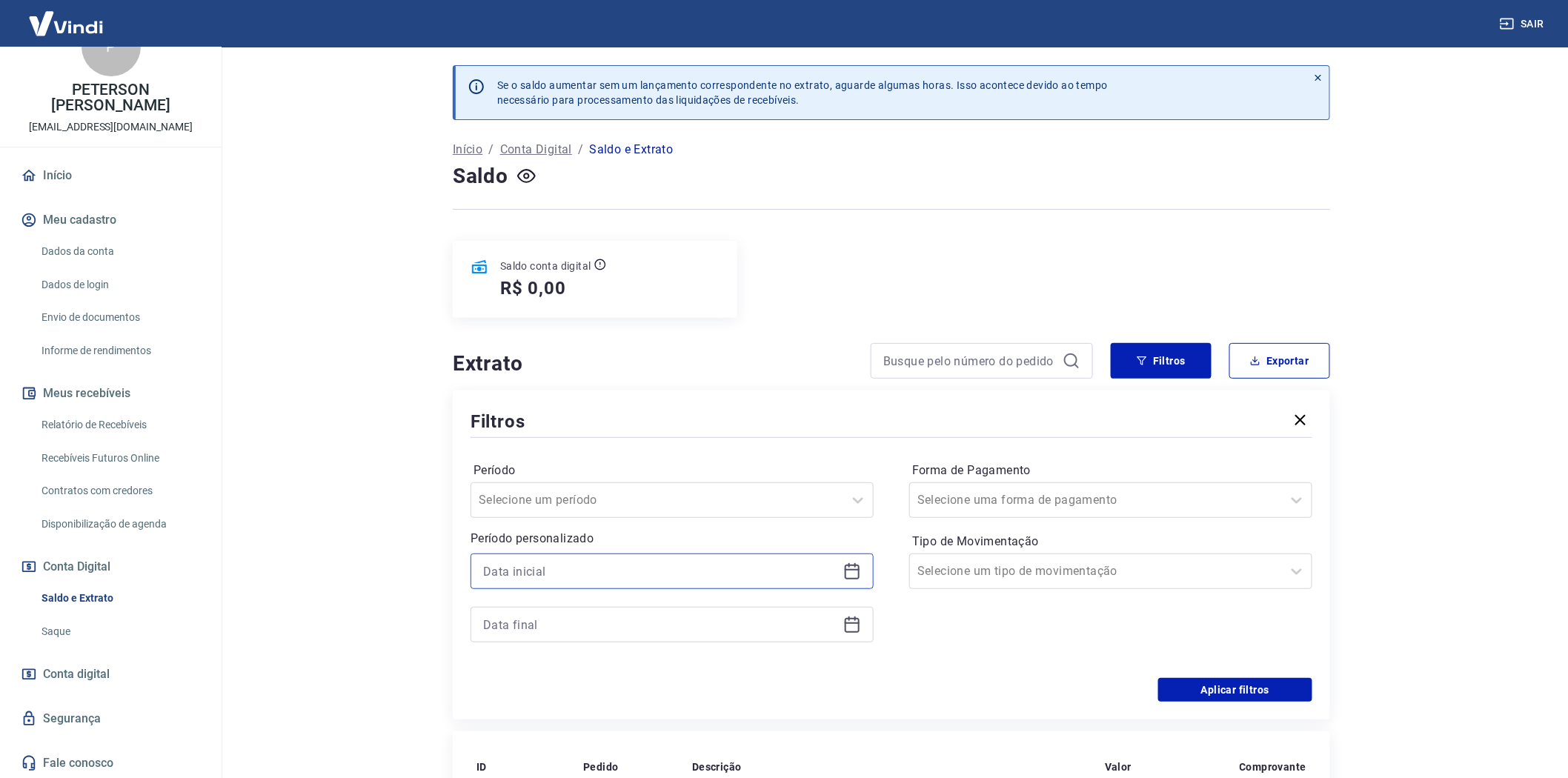
click at [547, 579] on input at bounding box center [660, 571] width 355 height 22
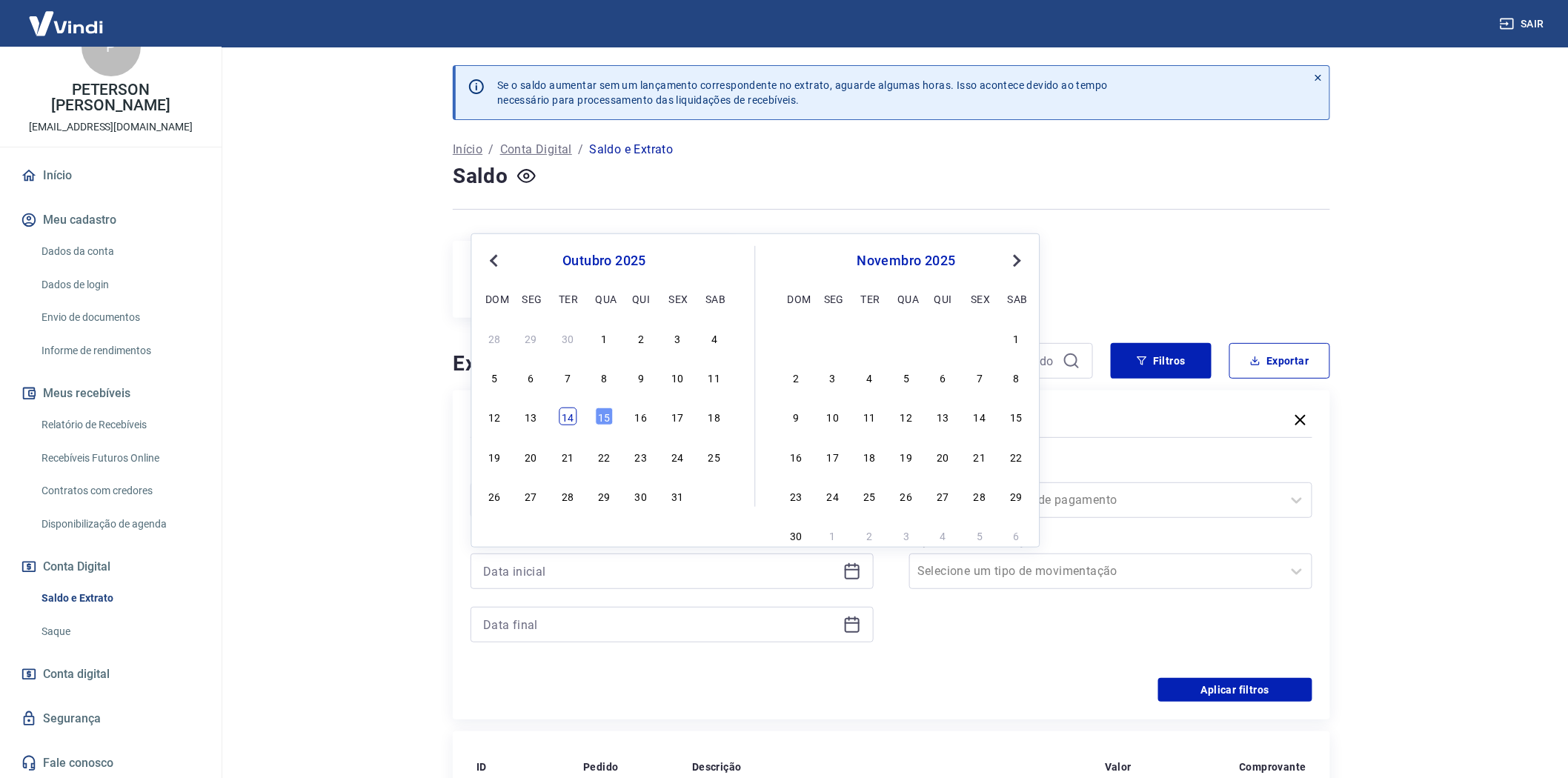
click at [566, 417] on div "14" at bounding box center [567, 416] width 18 height 18
type input "14/10/2025"
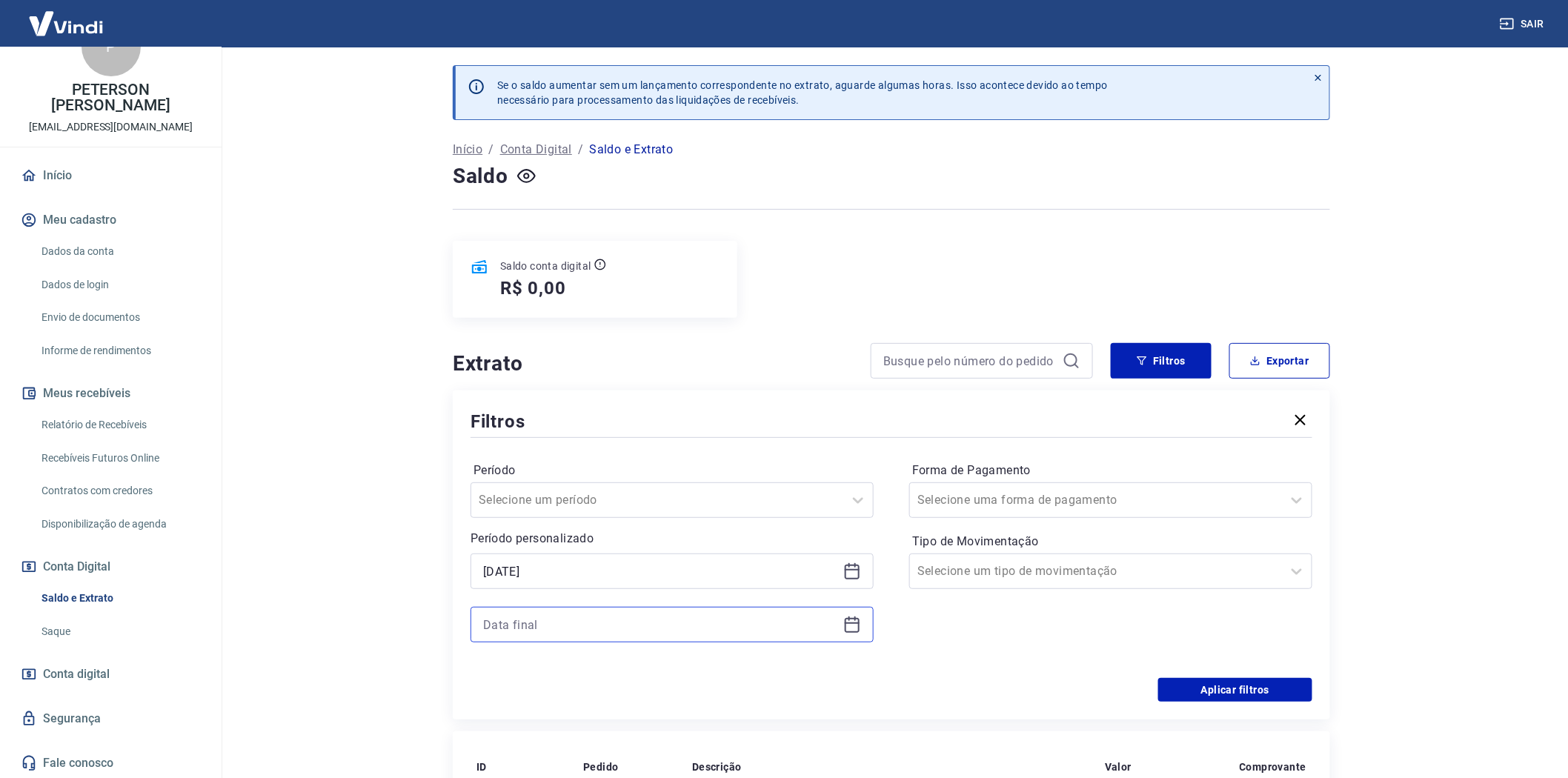
click at [519, 630] on input at bounding box center [660, 625] width 355 height 22
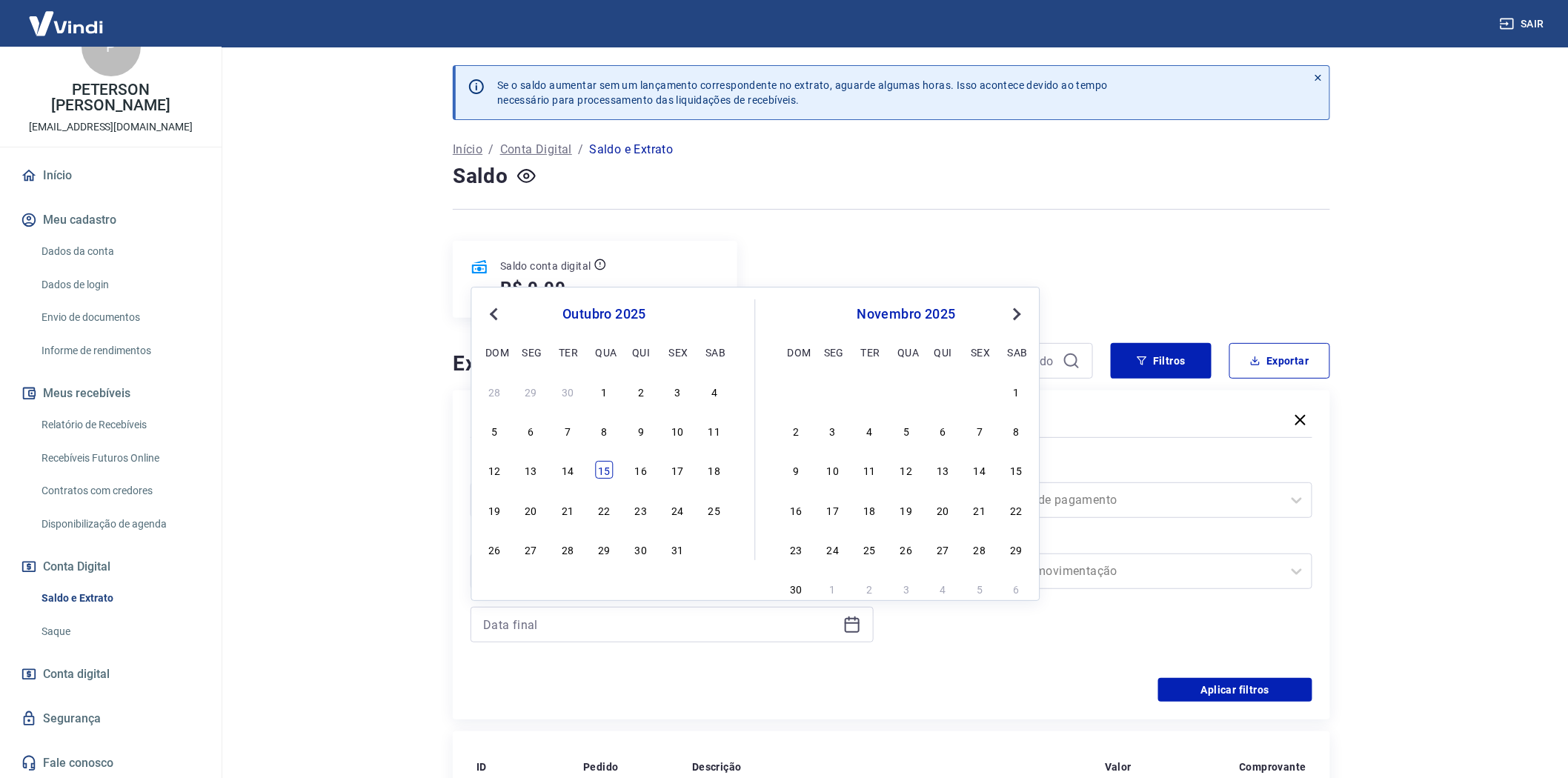
click at [605, 469] on div "15" at bounding box center [605, 470] width 18 height 18
type input "[DATE]"
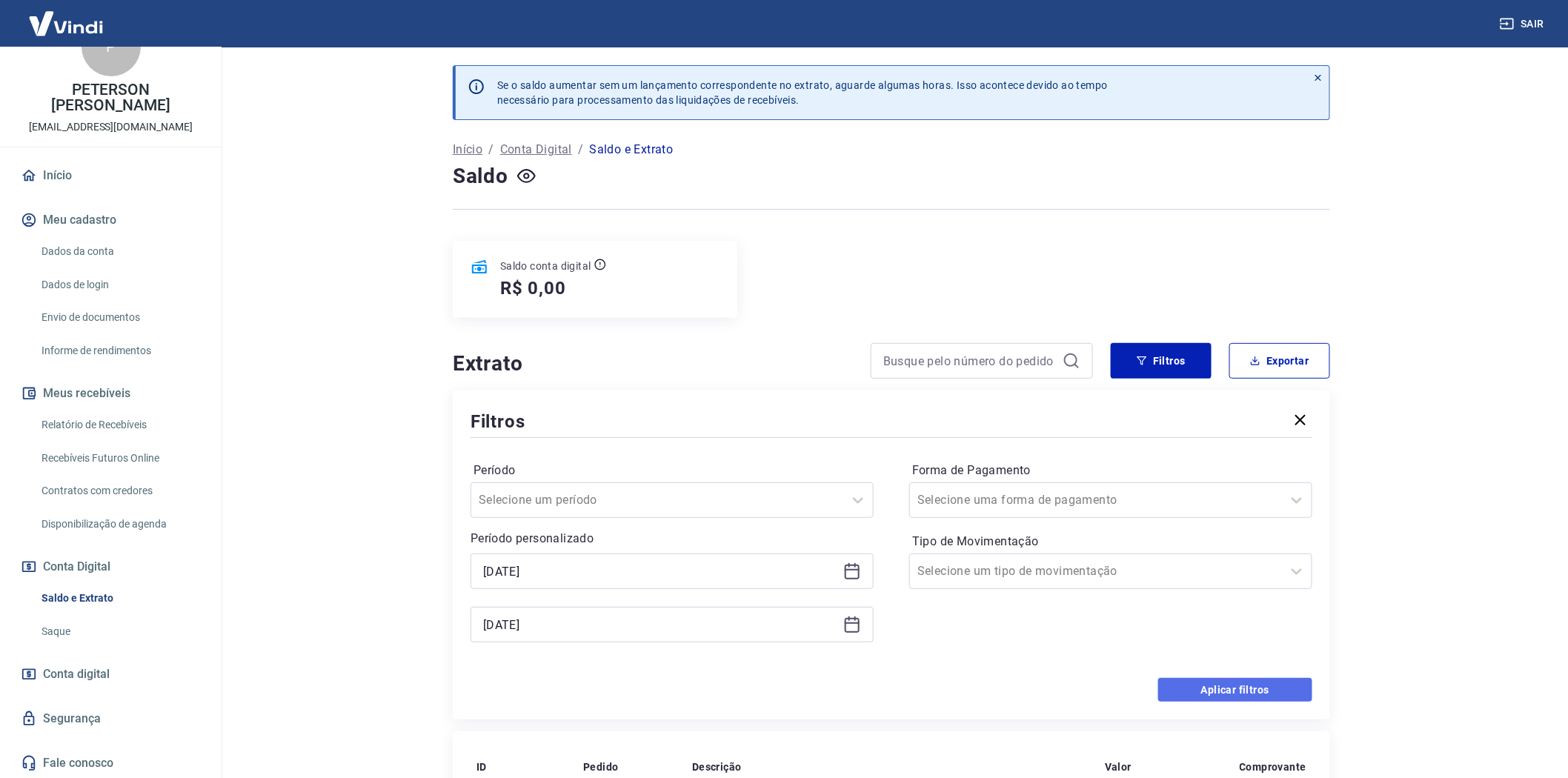
click at [1249, 688] on button "Aplicar filtros" at bounding box center [1235, 690] width 154 height 24
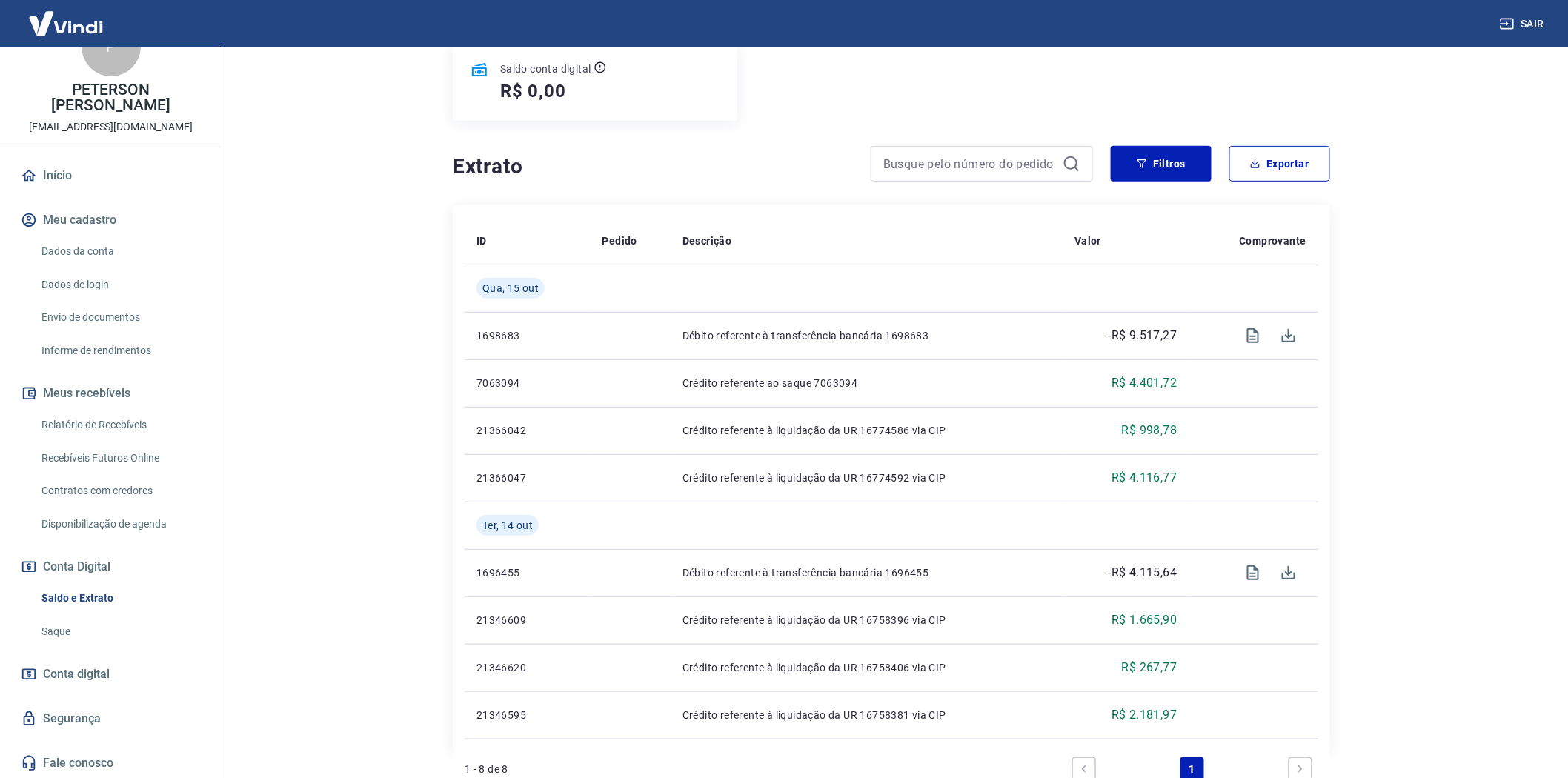
scroll to position [54, 0]
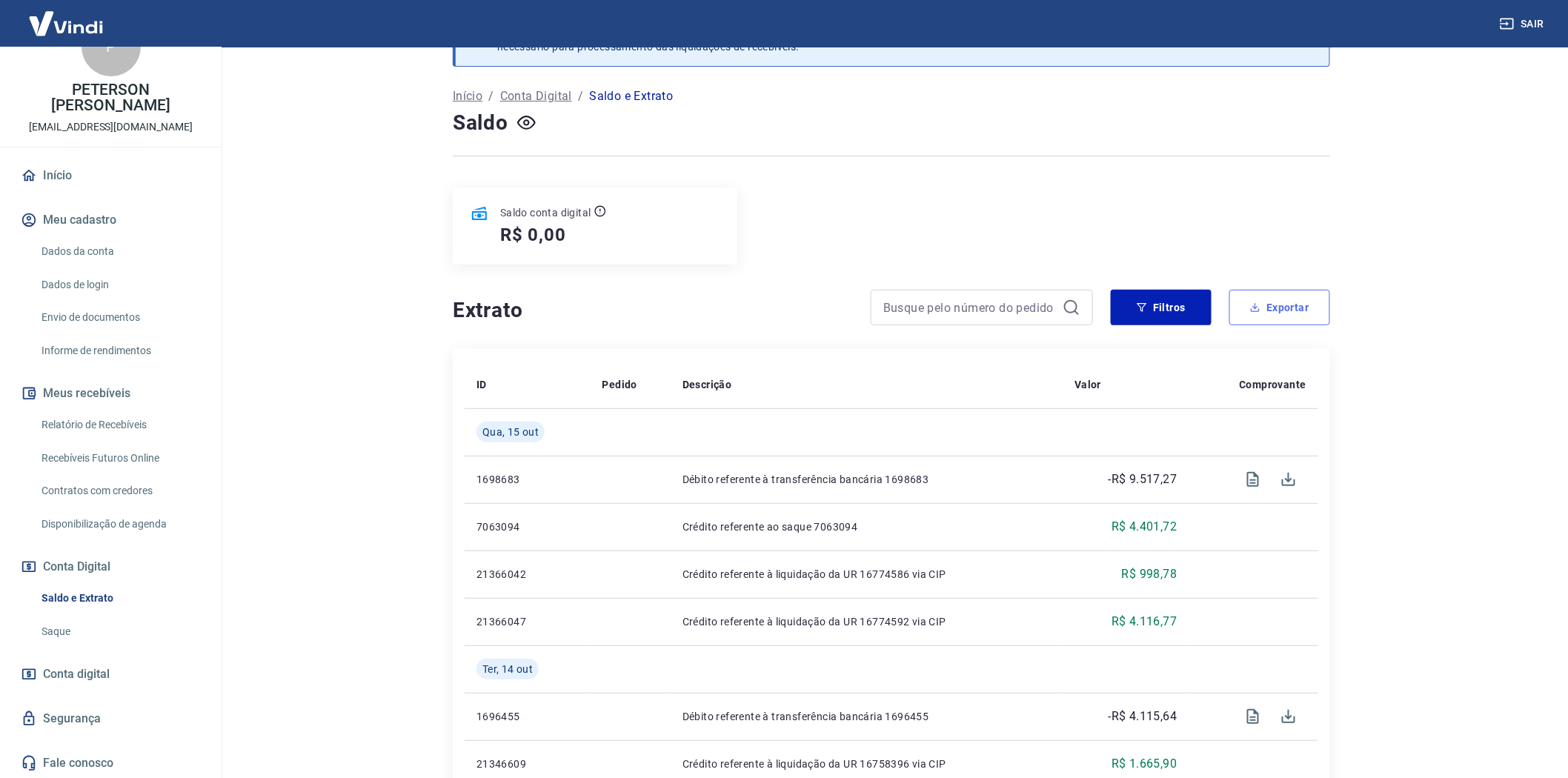
click at [1272, 304] on button "Exportar" at bounding box center [1280, 308] width 101 height 36
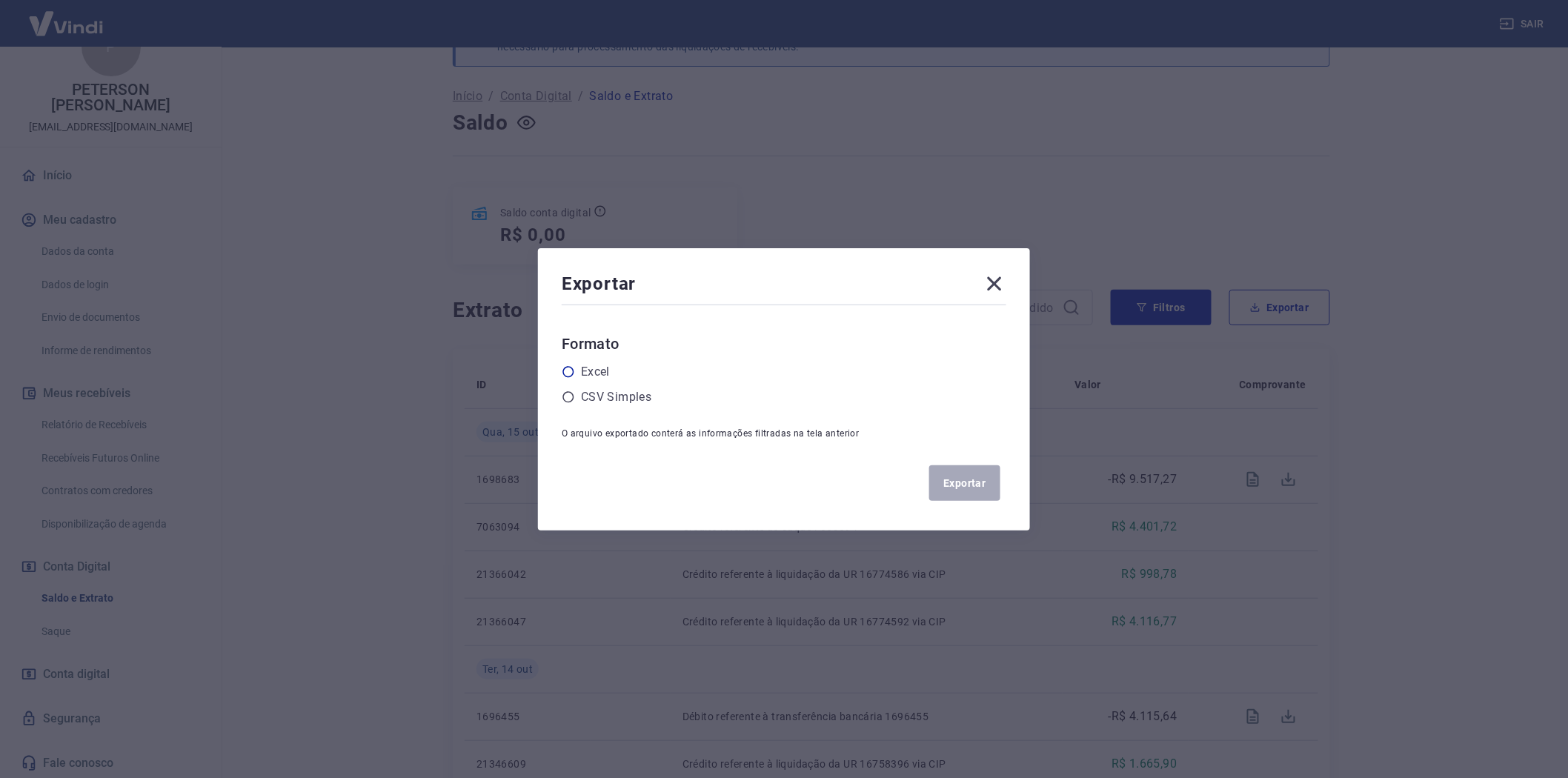
click at [575, 372] on icon at bounding box center [569, 372] width 14 height 14
click at [0, 0] on input "radio" at bounding box center [0, 0] width 0 height 0
click at [976, 484] on button "Exportar" at bounding box center [965, 483] width 71 height 36
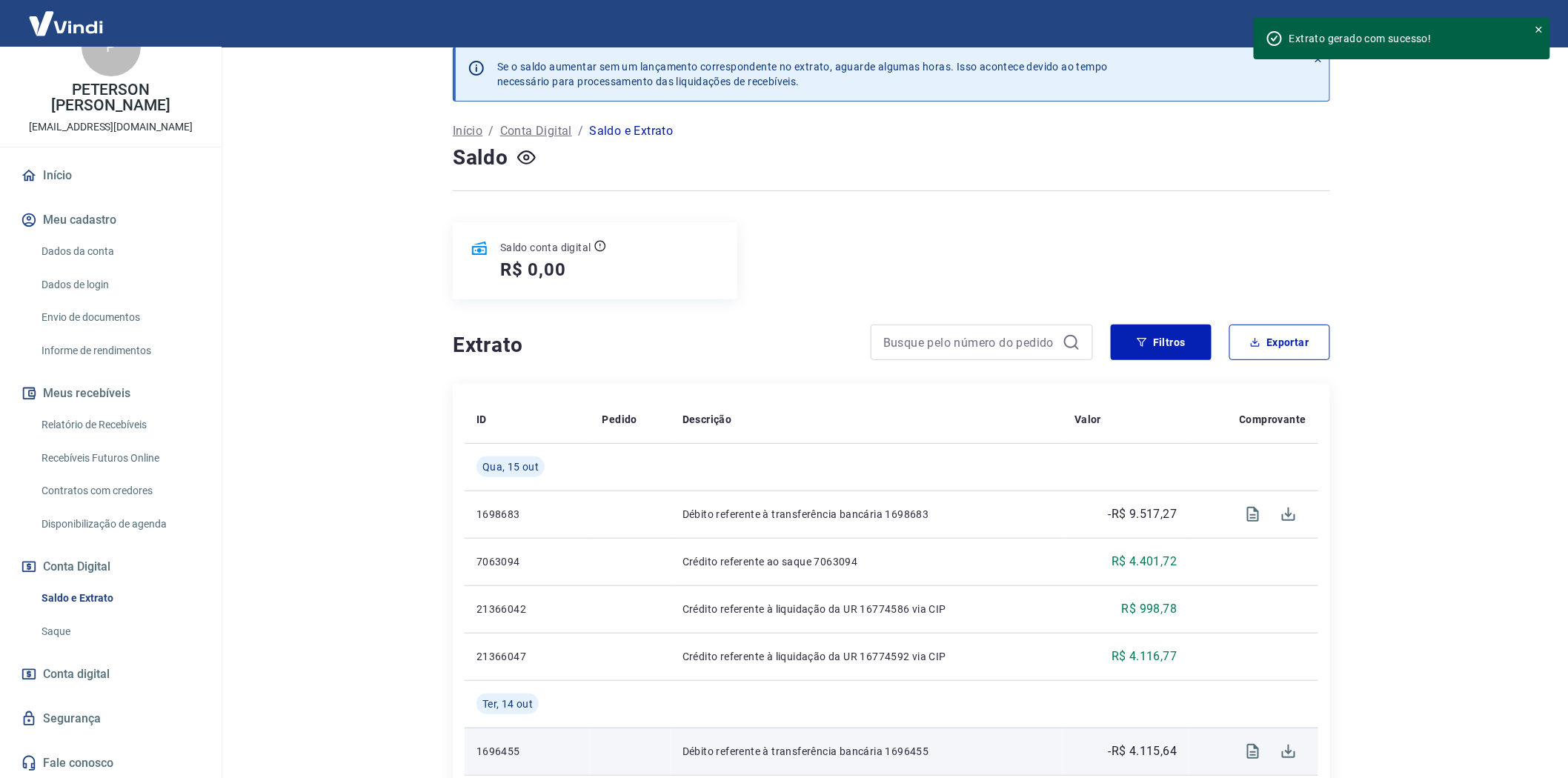
scroll to position [0, 0]
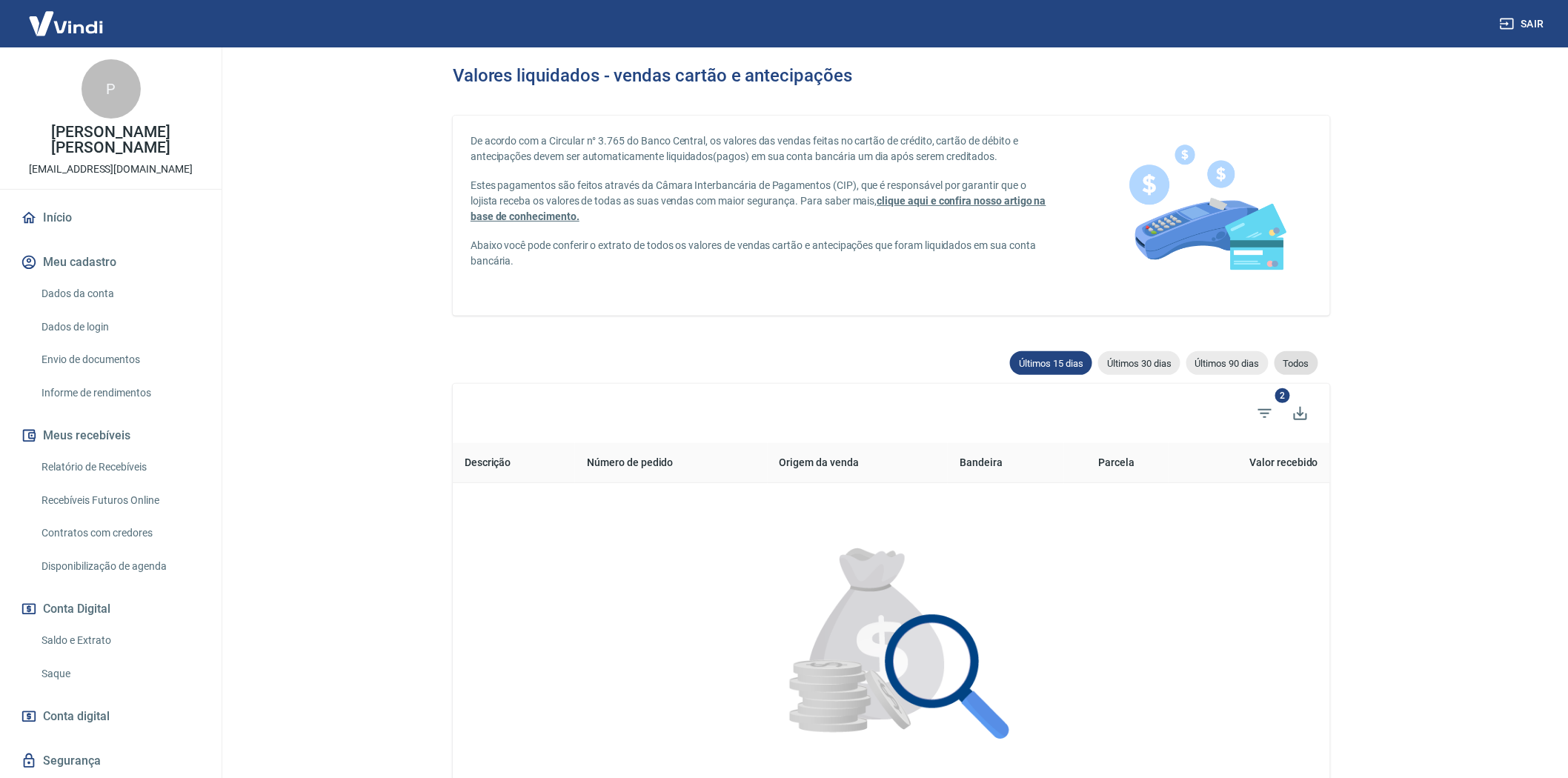
click at [1298, 361] on span "Todos" at bounding box center [1296, 363] width 43 height 11
